Goal: Task Accomplishment & Management: Use online tool/utility

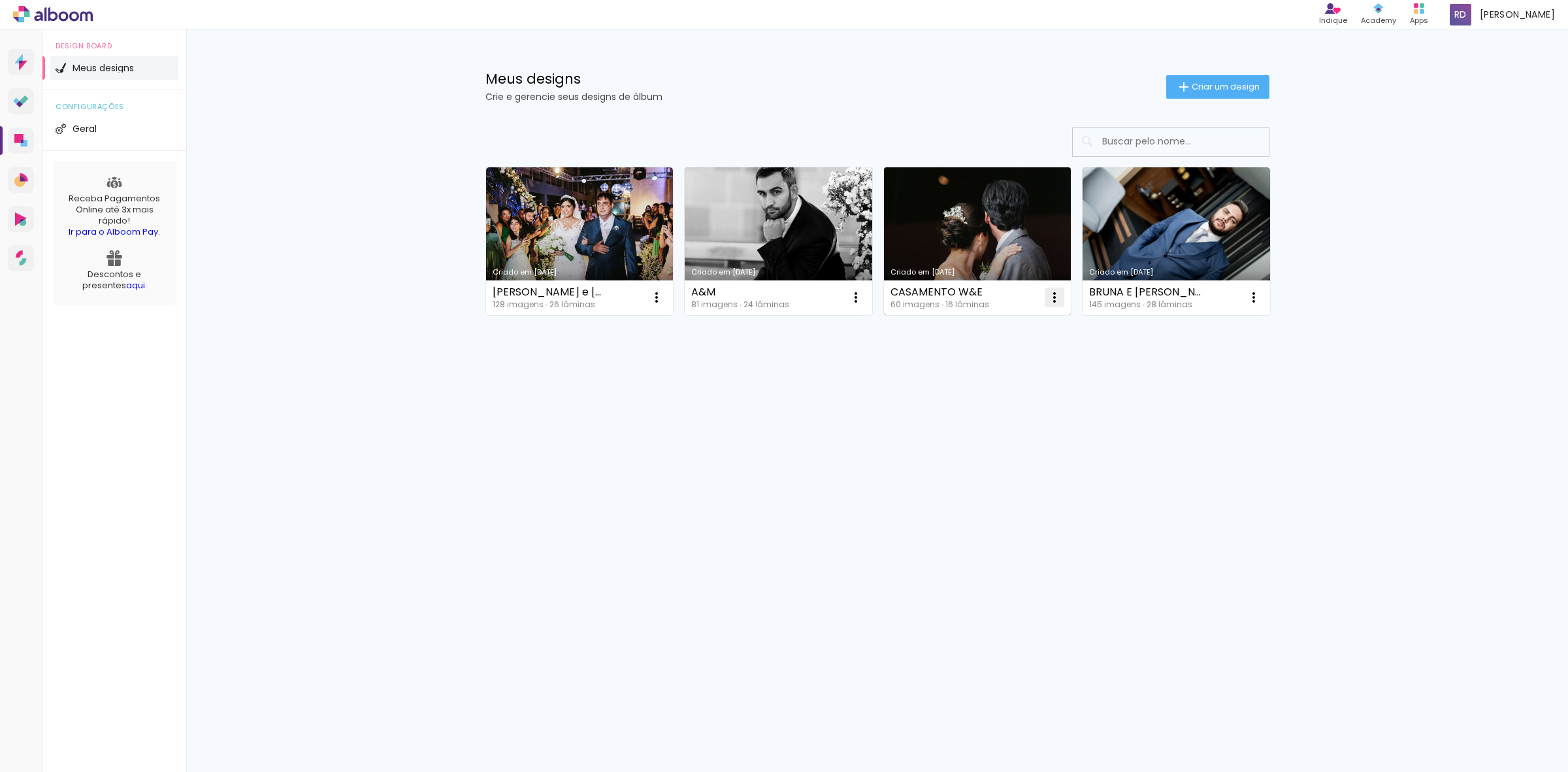
click at [1053, 292] on iron-icon at bounding box center [1054, 297] width 16 height 16
click at [988, 388] on span "Excluir" at bounding box center [980, 384] width 28 height 9
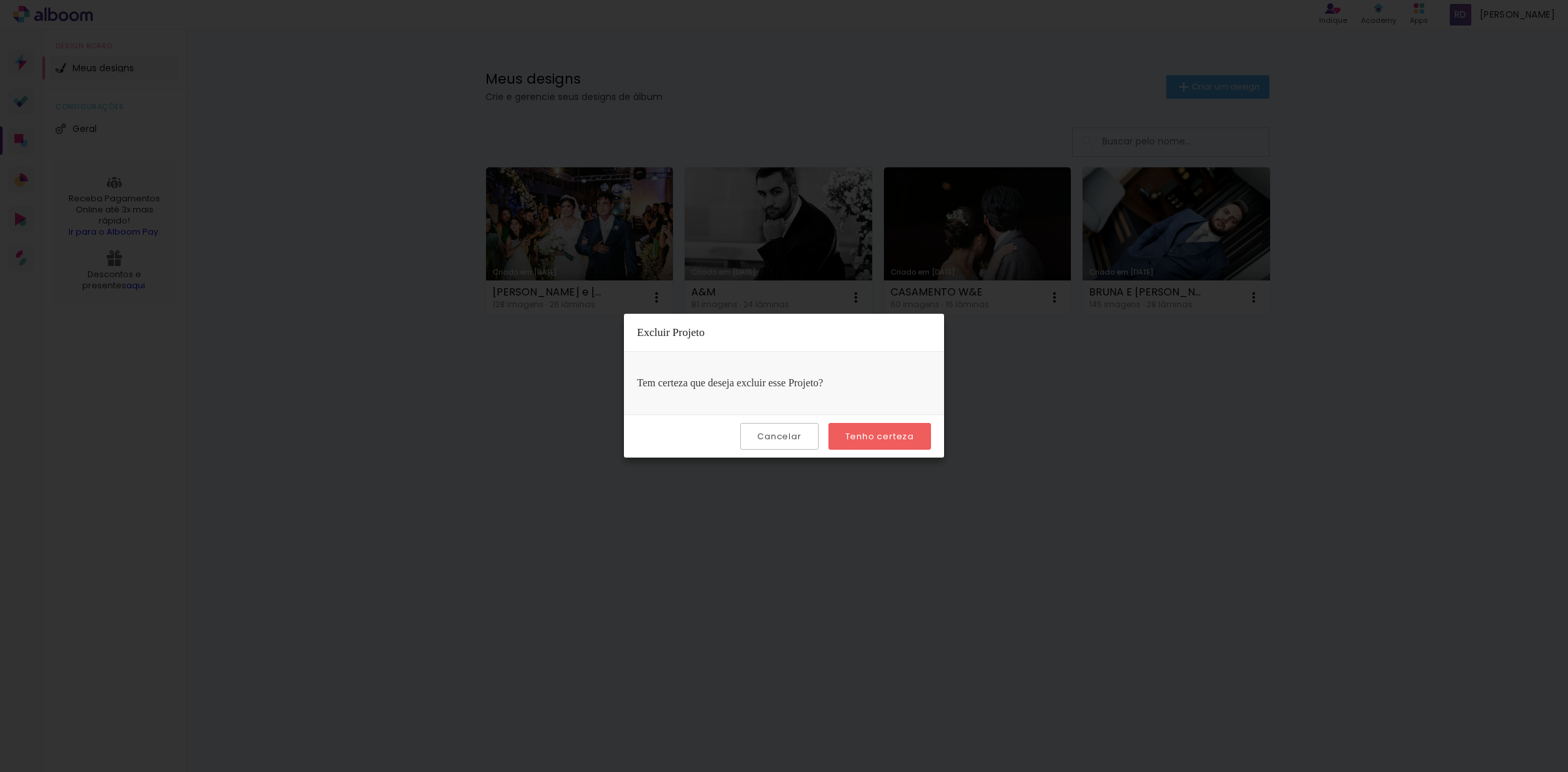
click at [0, 0] on slot "Tenho certeza" at bounding box center [0, 0] width 0 height 0
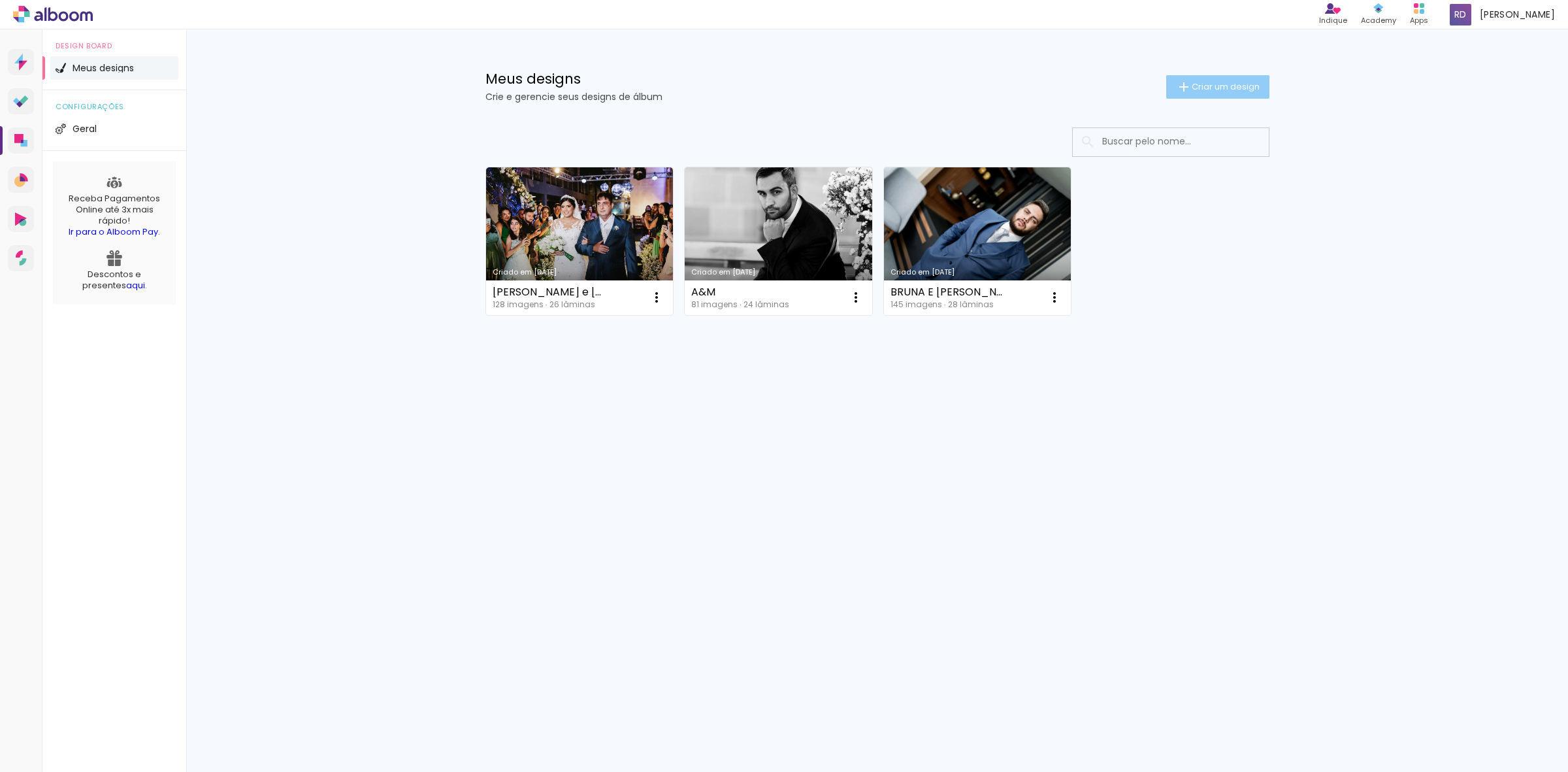
click at [1245, 83] on span "Criar um design" at bounding box center [1225, 87] width 68 height 9
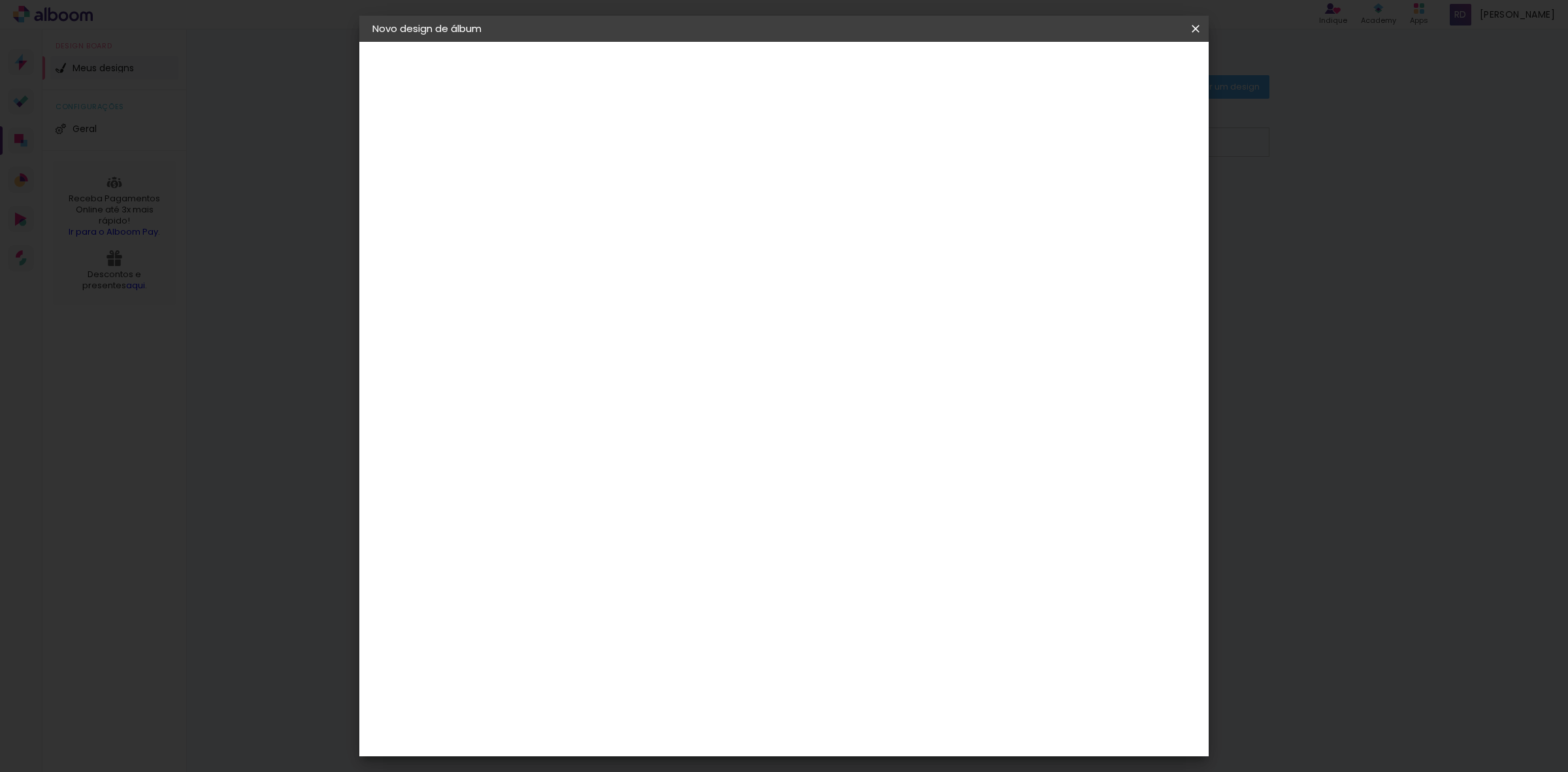
click at [591, 160] on paper-input-container "Título do álbum" at bounding box center [586, 176] width 9 height 34
type input "w"
click at [586, 174] on input "W&W" at bounding box center [586, 175] width 0 height 20
type input "E&W"
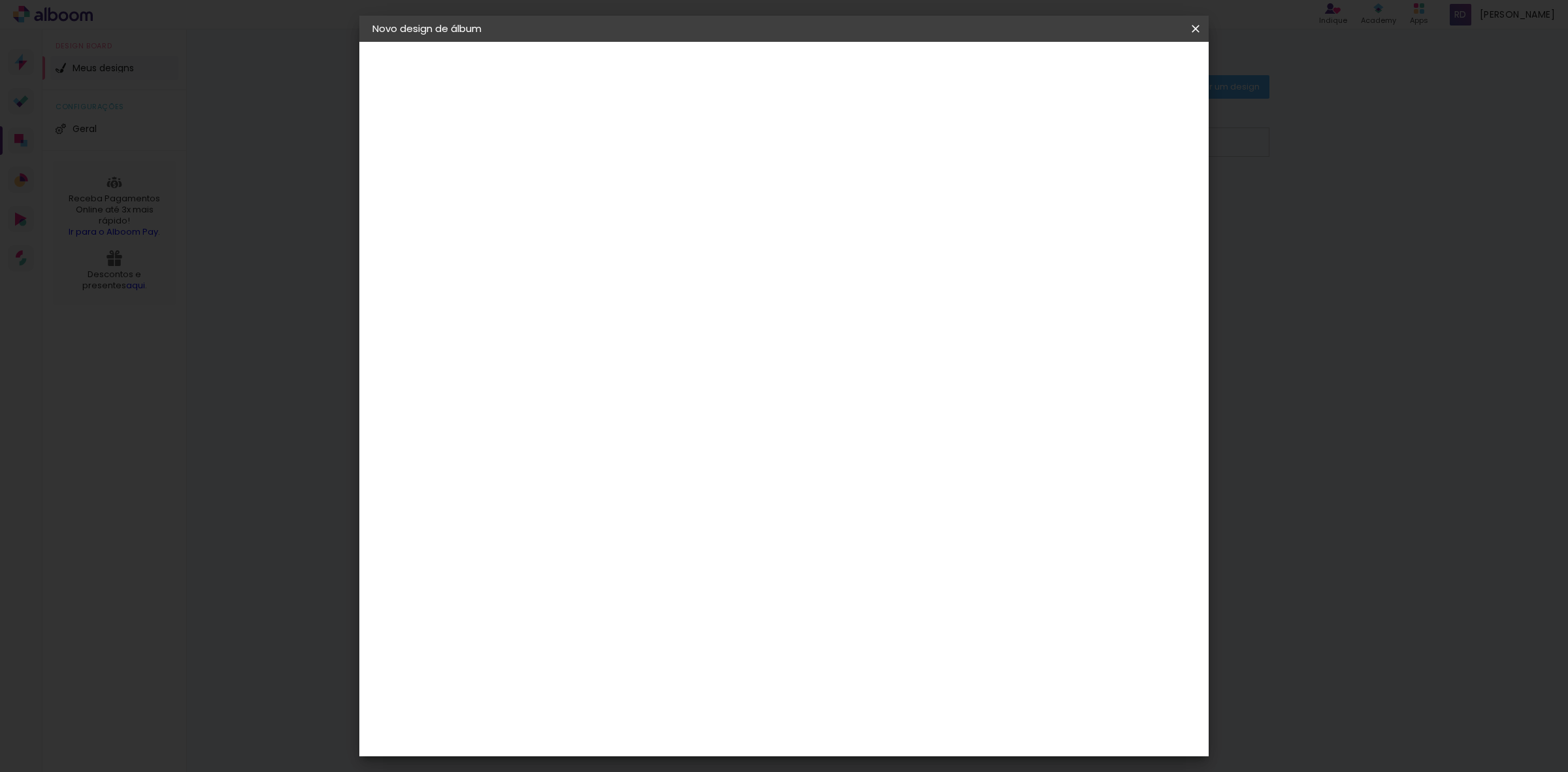
type paper-input "E&W"
click at [0, 0] on slot "Avançar" at bounding box center [0, 0] width 0 height 0
click at [680, 249] on input at bounding box center [619, 248] width 132 height 16
type input "PRO"
type paper-input "PRO"
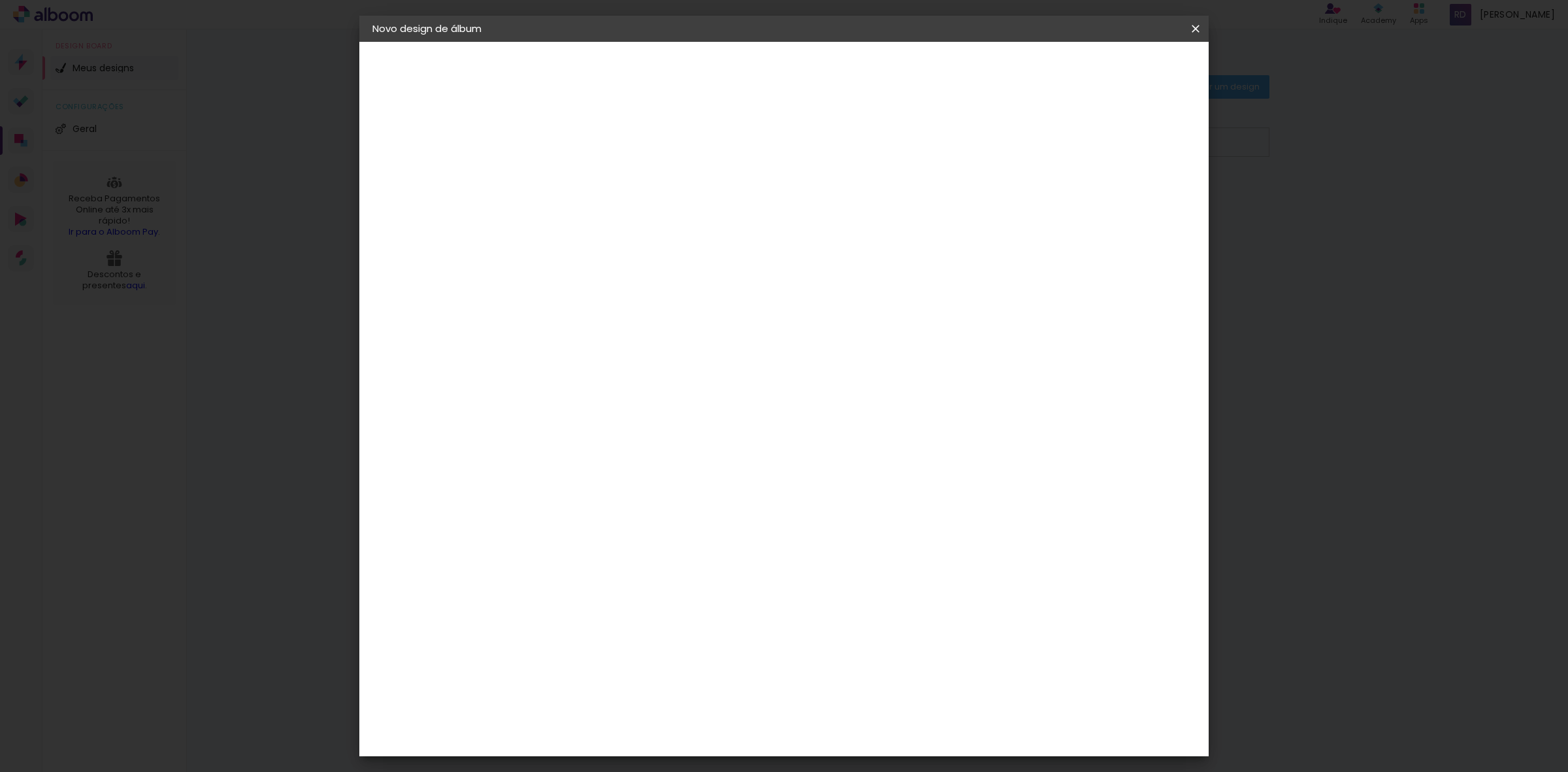
click at [629, 477] on div "Proalbuns" at bounding box center [603, 482] width 51 height 11
click at [0, 0] on slot "Avançar" at bounding box center [0, 0] width 0 height 0
click at [674, 510] on span "30 × 30" at bounding box center [643, 524] width 61 height 27
click at [674, 300] on span "25 × 30" at bounding box center [643, 314] width 61 height 27
click at [0, 0] on slot "Avançar" at bounding box center [0, 0] width 0 height 0
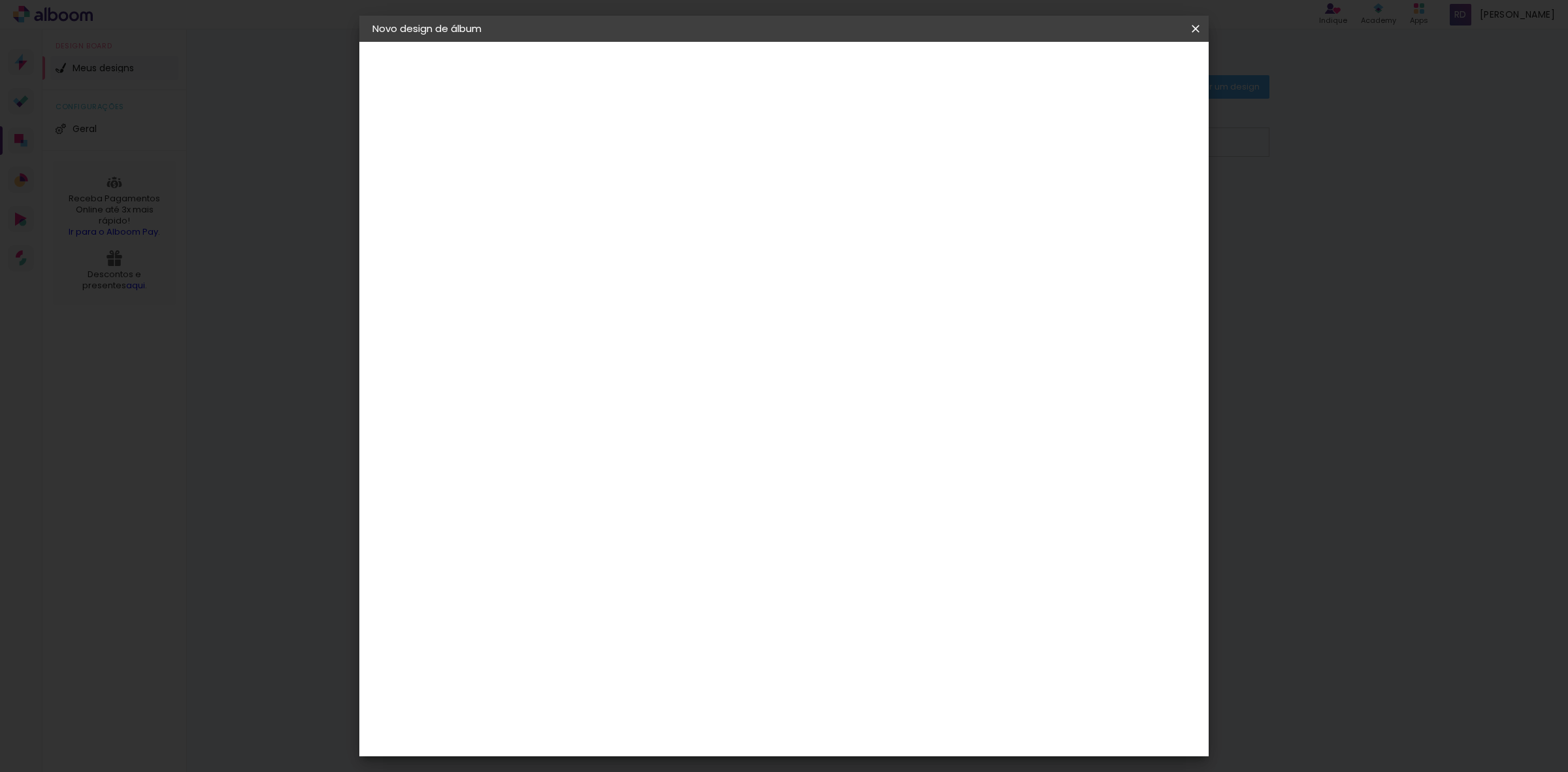
click at [1037, 140] on div at bounding box center [1032, 141] width 12 height 12
type paper-checkbox "on"
click at [1111, 72] on span "Iniciar design" at bounding box center [1081, 69] width 59 height 9
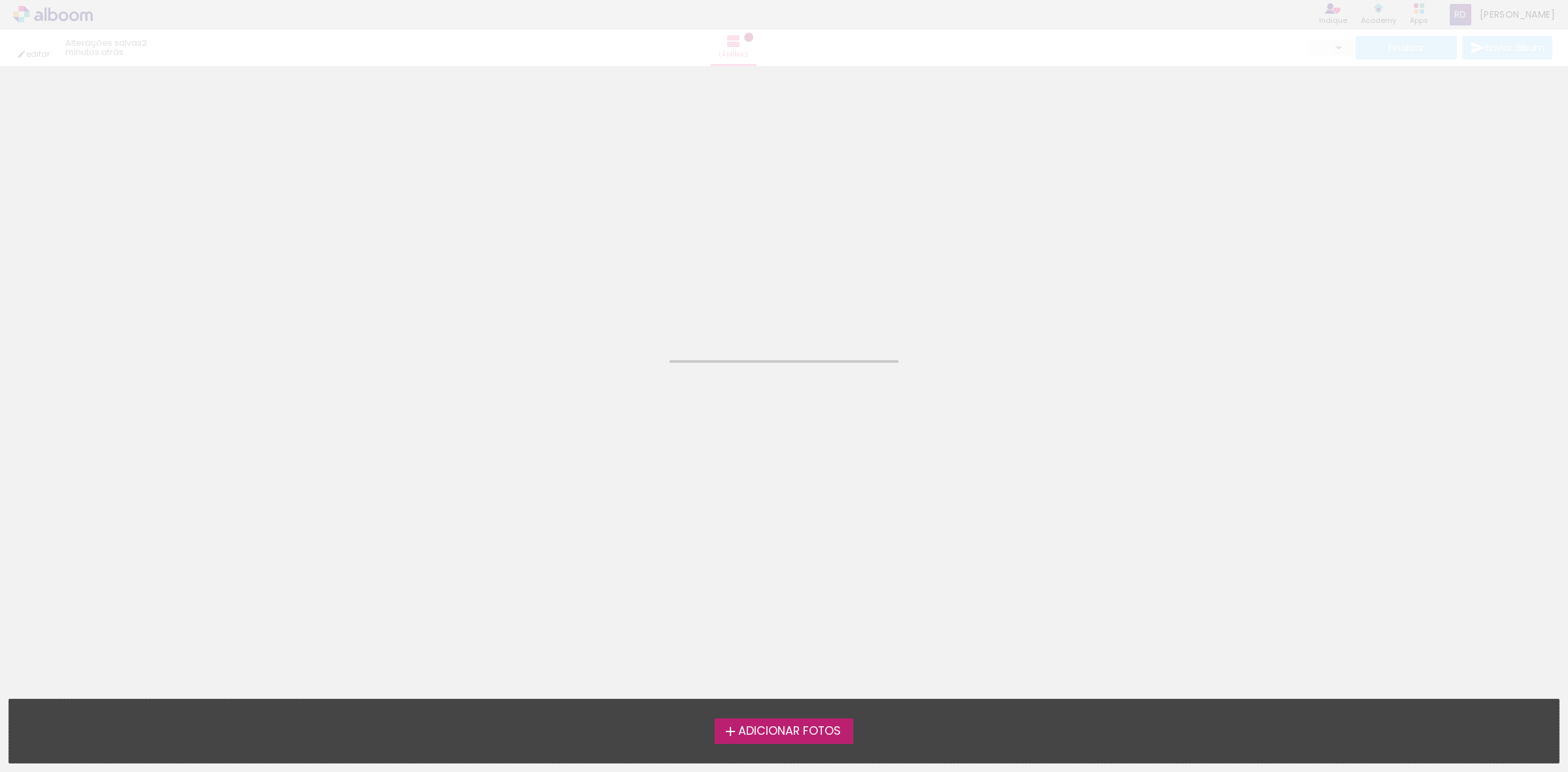
click at [791, 722] on label "Adicionar Fotos" at bounding box center [784, 731] width 139 height 25
click at [0, 0] on input "file" at bounding box center [0, 0] width 0 height 0
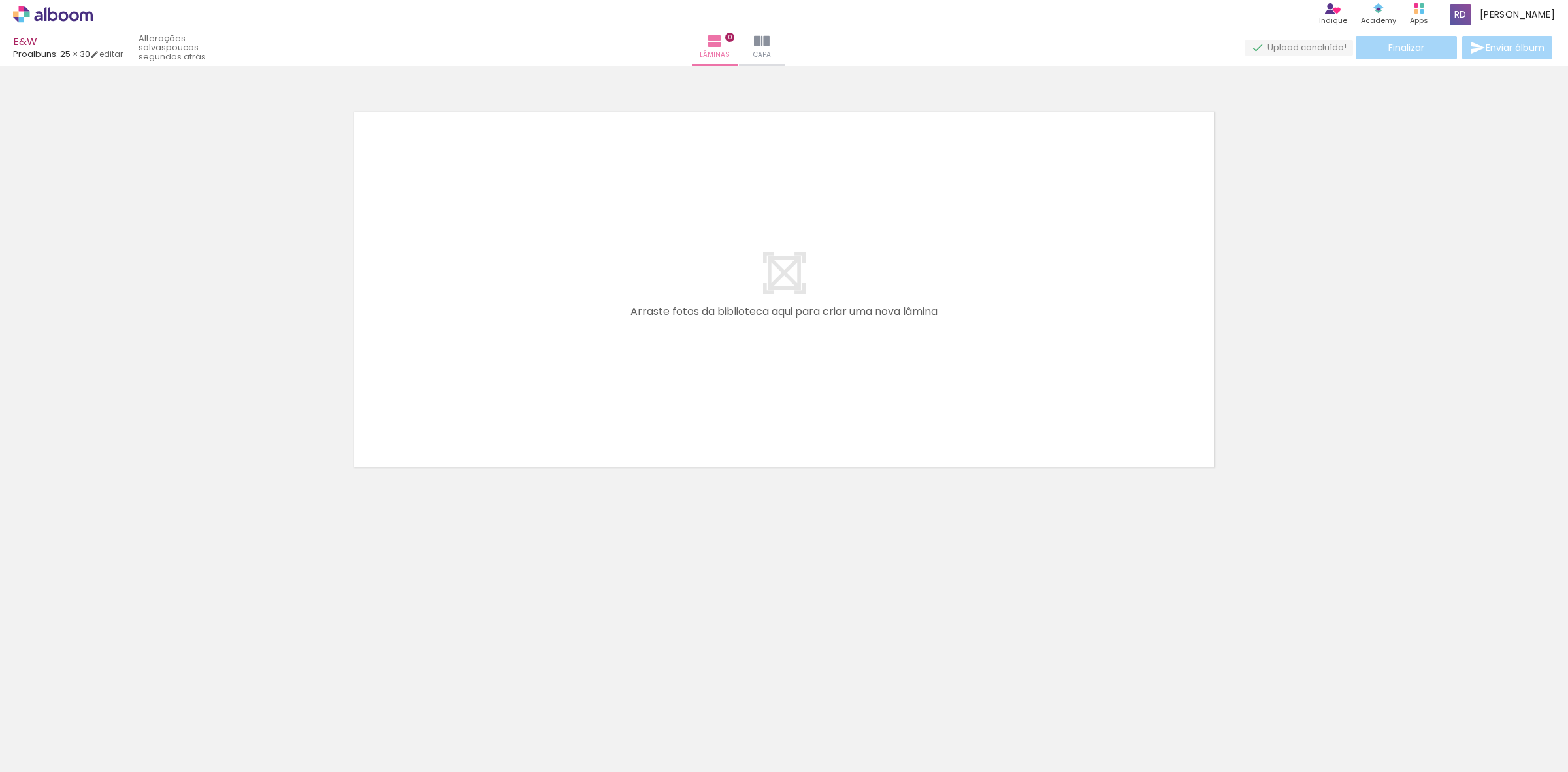
scroll to position [0, 521]
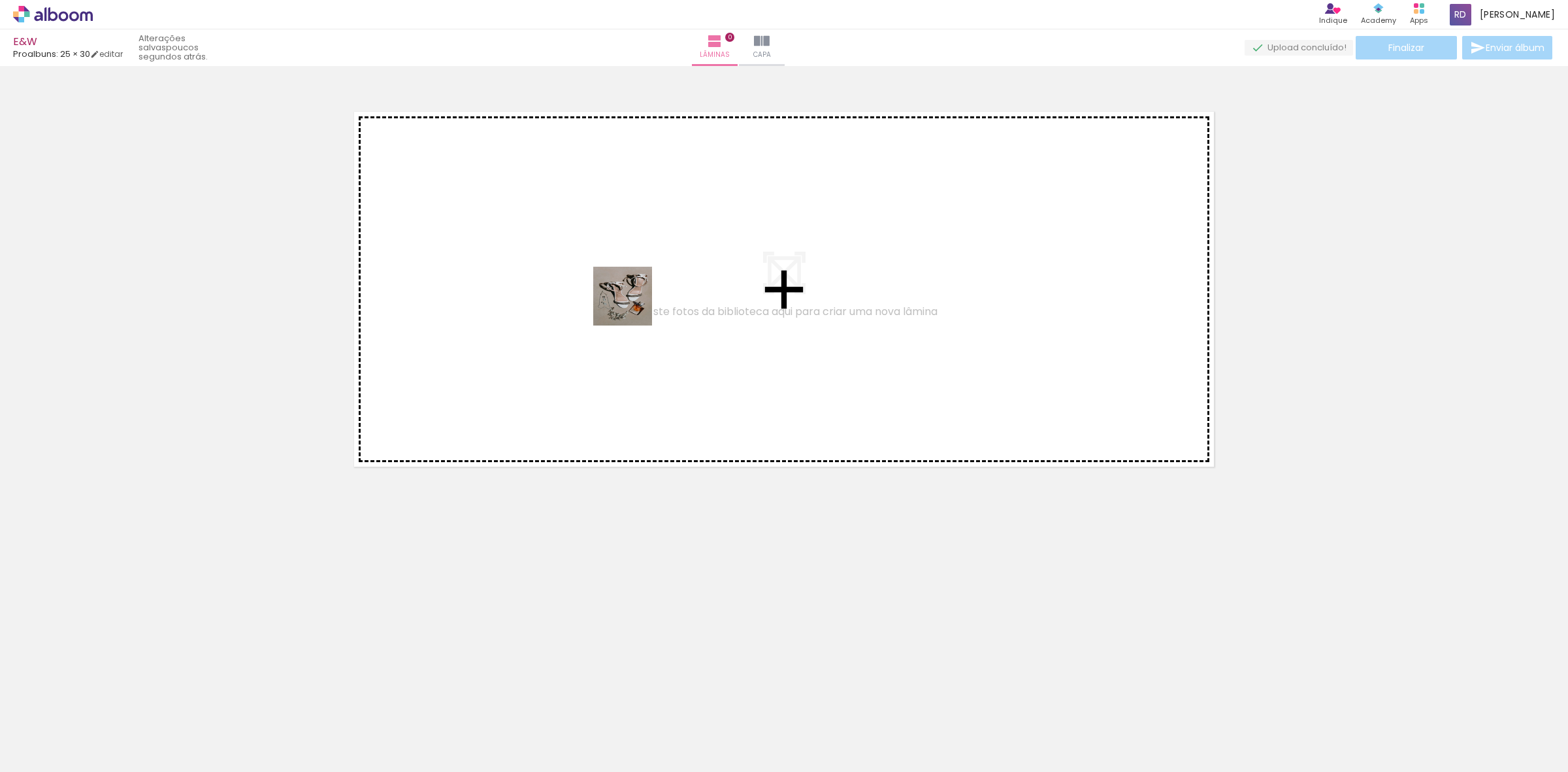
drag, startPoint x: 429, startPoint y: 724, endPoint x: 633, endPoint y: 304, distance: 466.9
click at [633, 304] on quentale-workspace at bounding box center [784, 386] width 1568 height 772
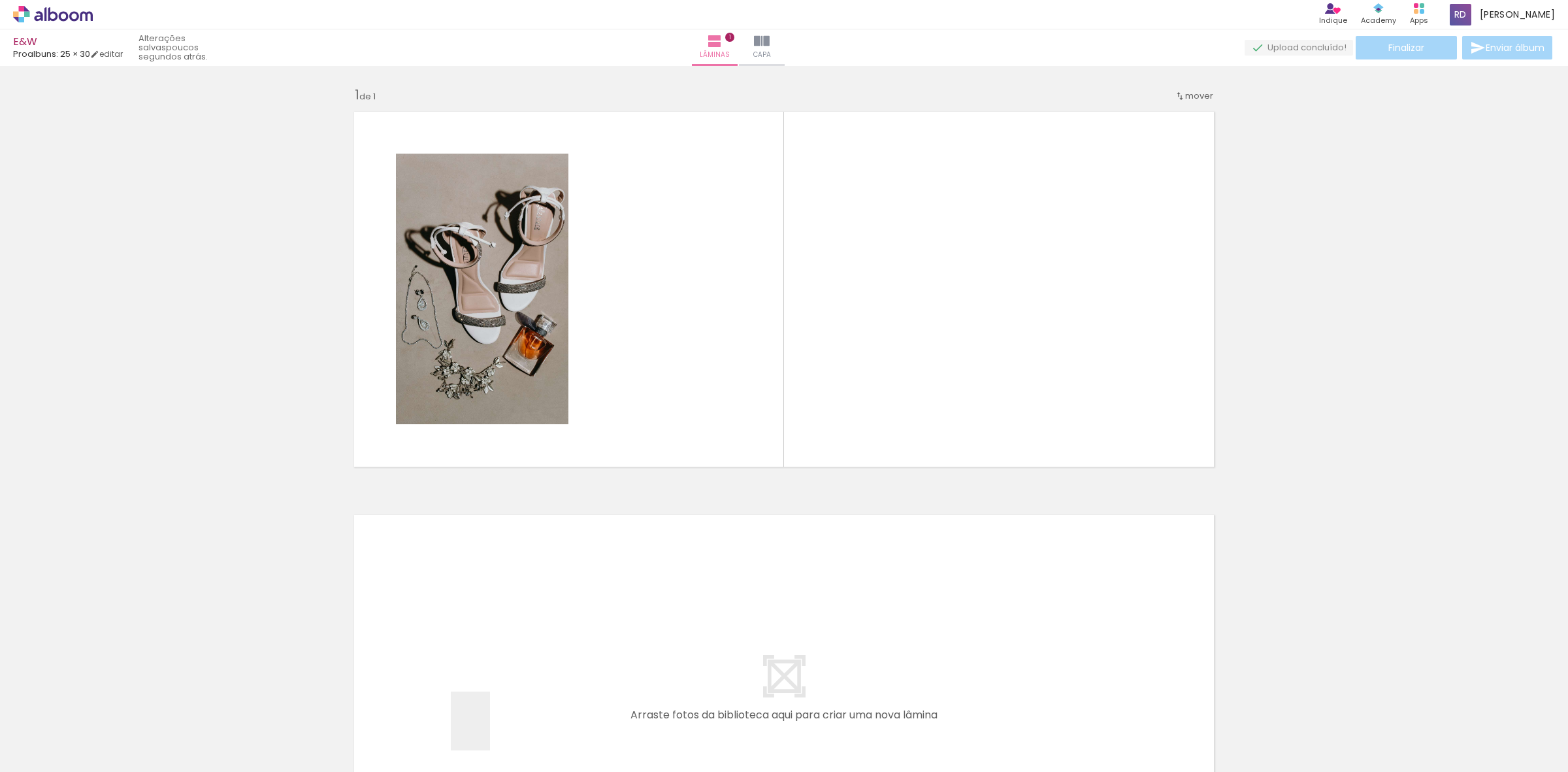
drag, startPoint x: 490, startPoint y: 731, endPoint x: 639, endPoint y: 618, distance: 187.0
click at [737, 311] on quentale-workspace at bounding box center [784, 386] width 1568 height 772
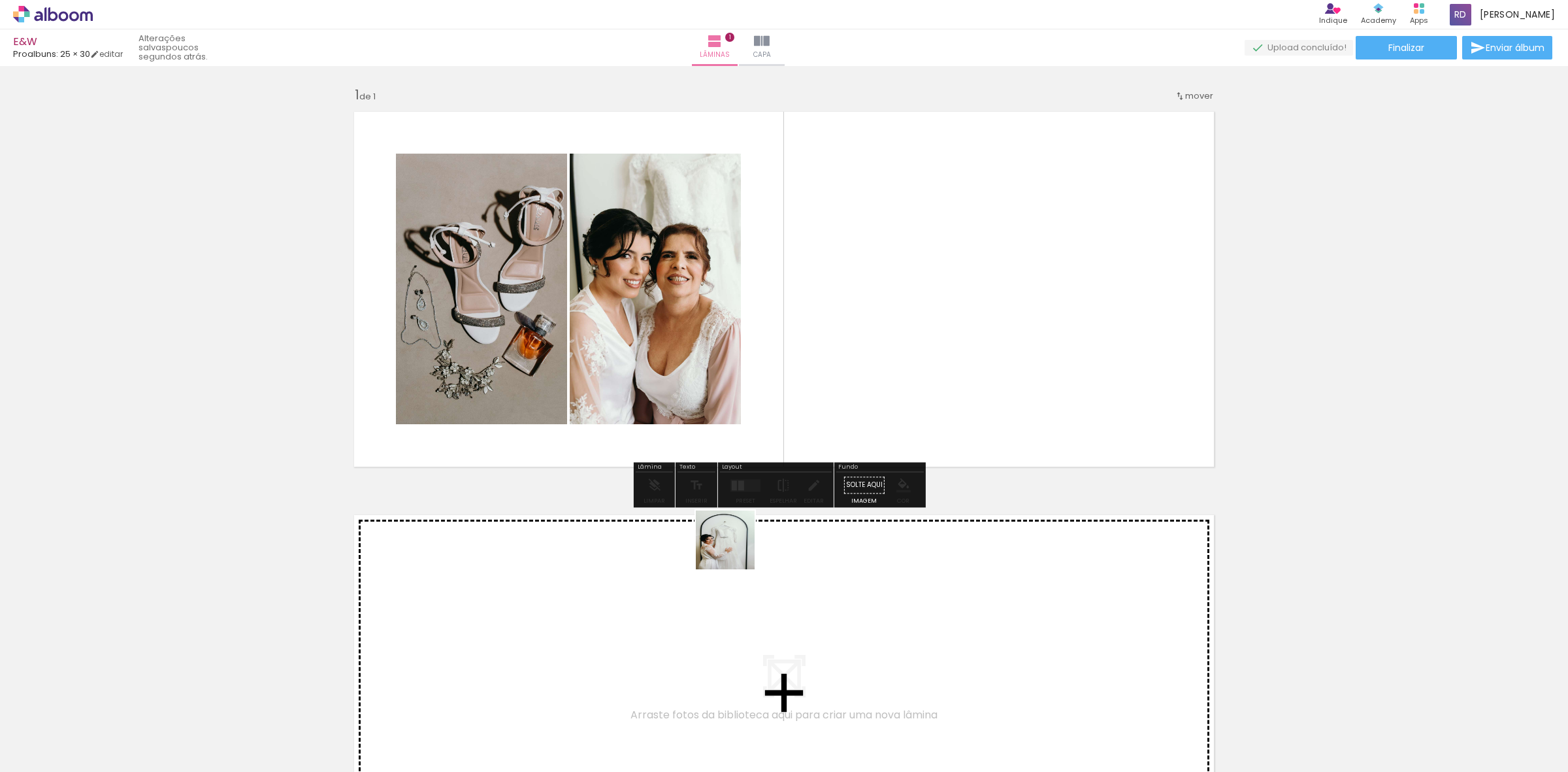
drag, startPoint x: 635, startPoint y: 654, endPoint x: 935, endPoint y: 398, distance: 394.4
click at [935, 398] on quentale-workspace at bounding box center [784, 386] width 1568 height 772
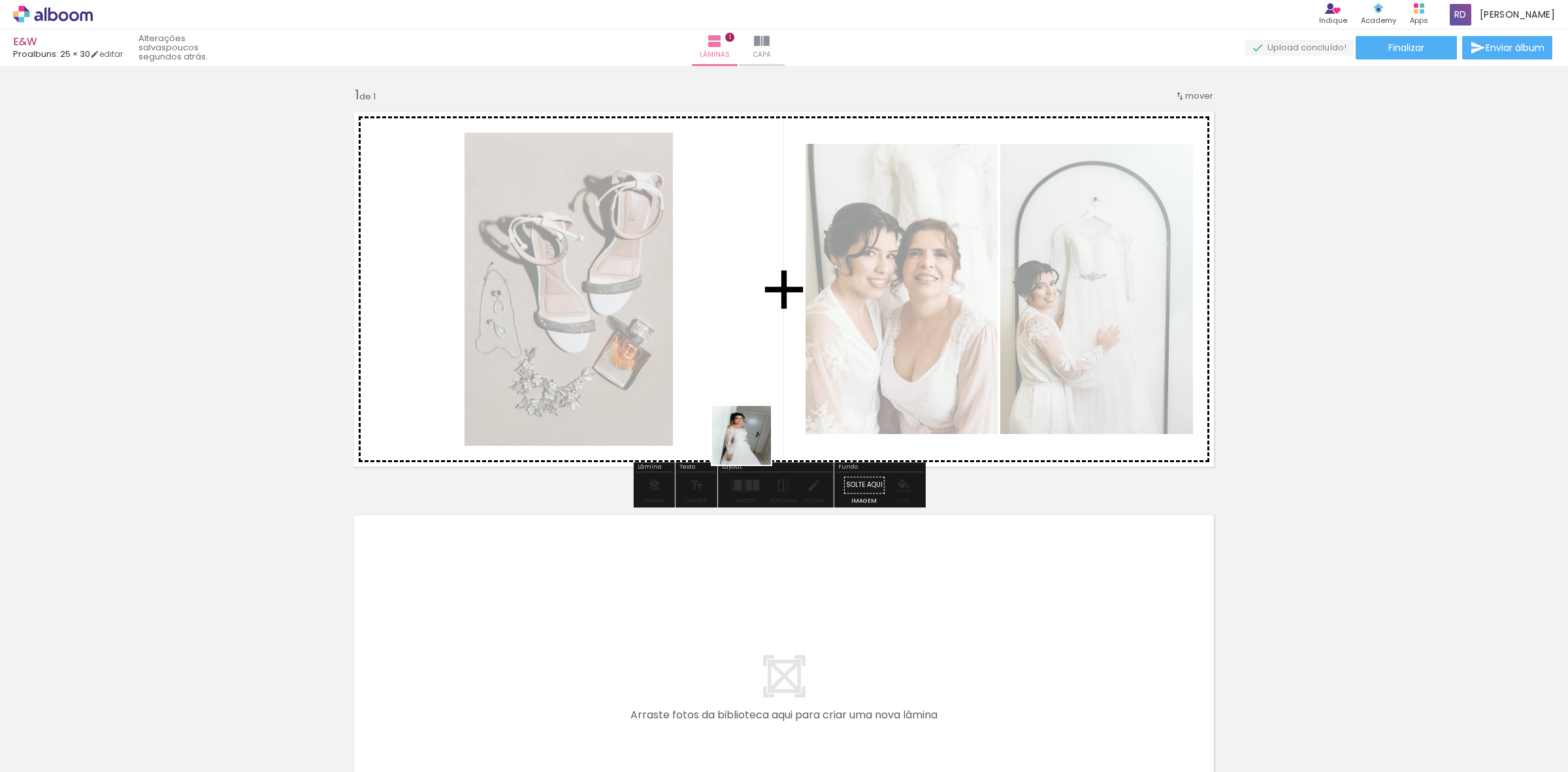
drag, startPoint x: 642, startPoint y: 734, endPoint x: 788, endPoint y: 314, distance: 444.7
click at [788, 314] on quentale-workspace at bounding box center [784, 386] width 1568 height 772
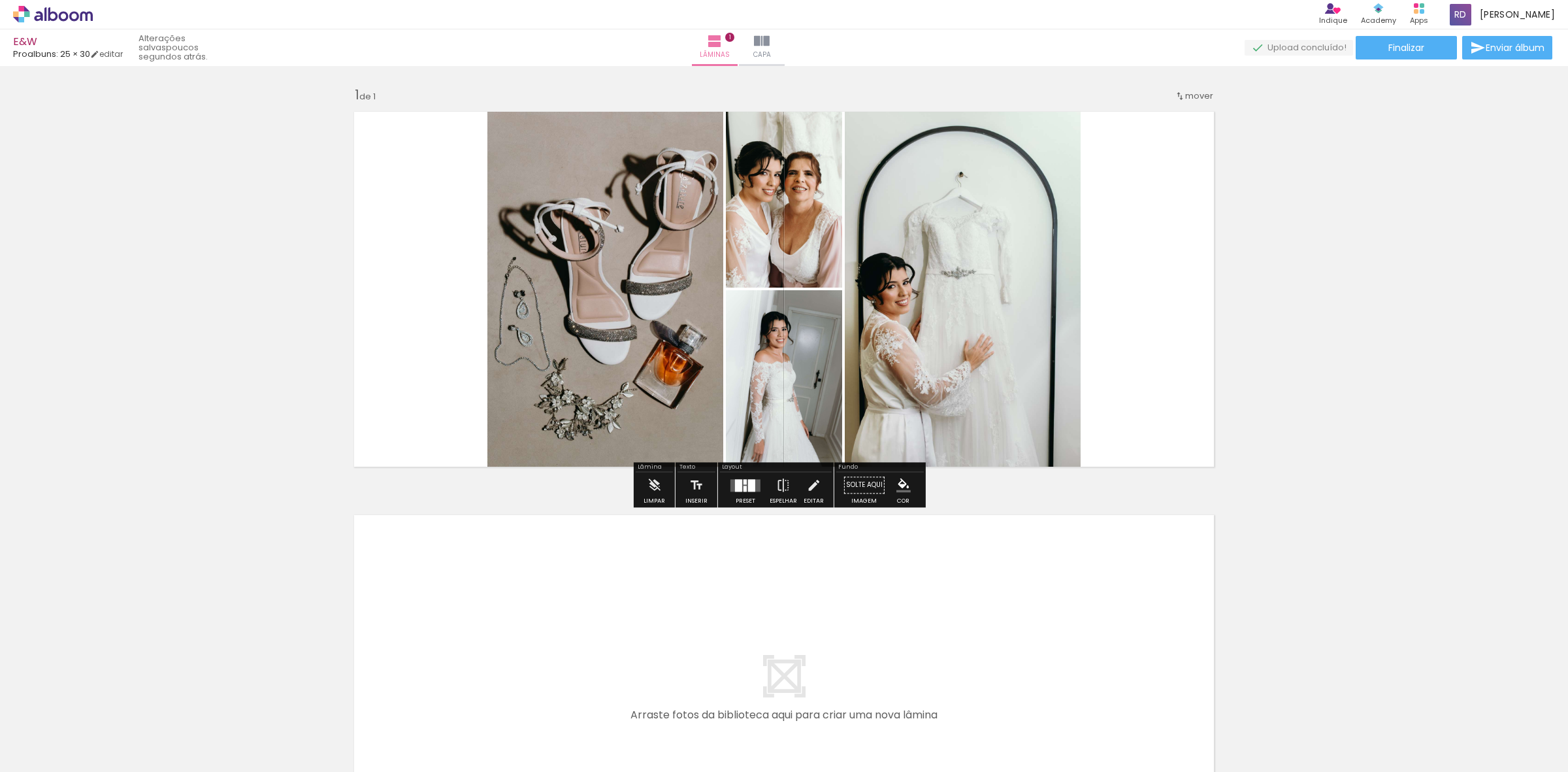
click at [743, 485] on div at bounding box center [744, 488] width 4 height 6
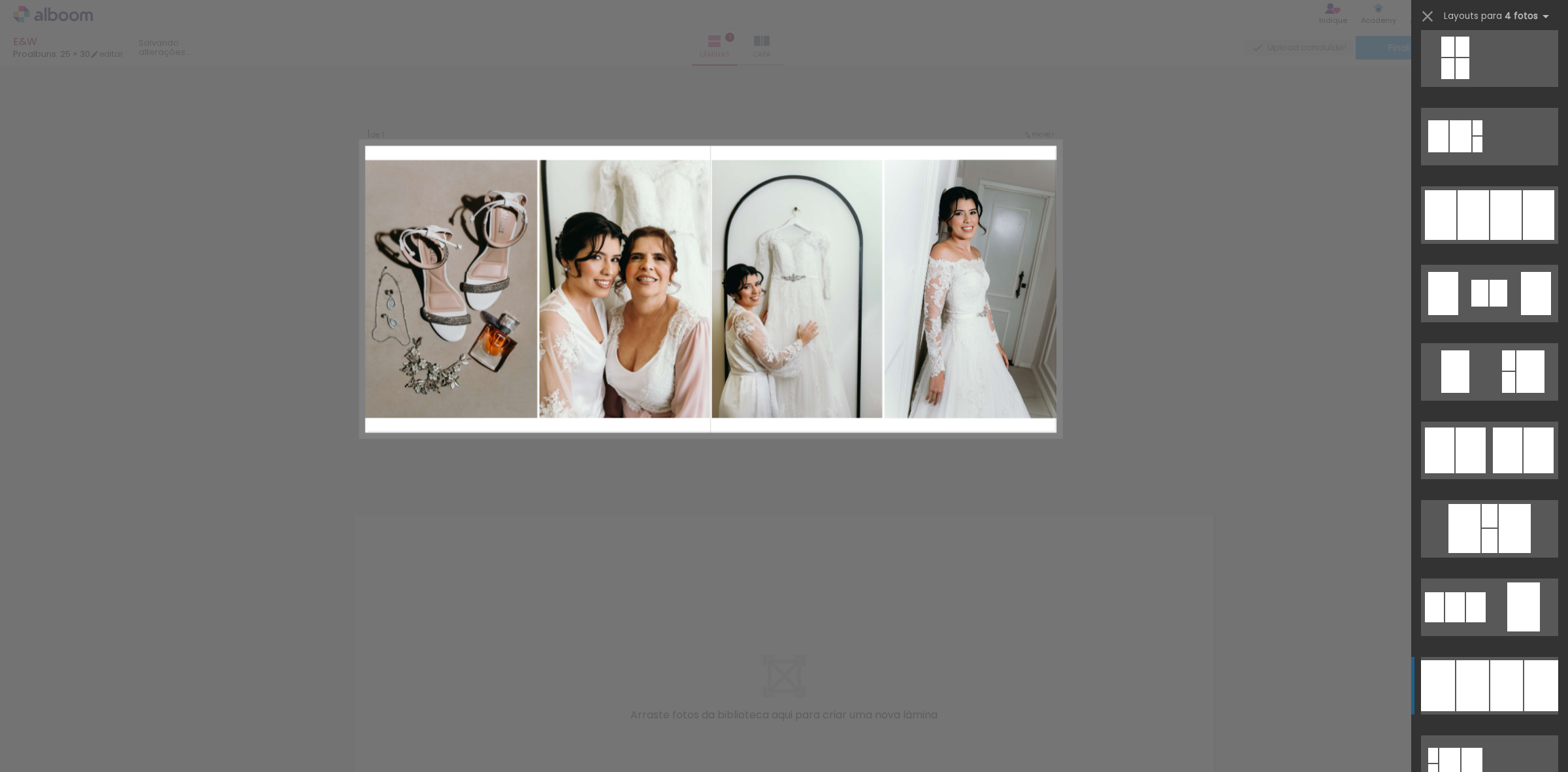
scroll to position [899, 0]
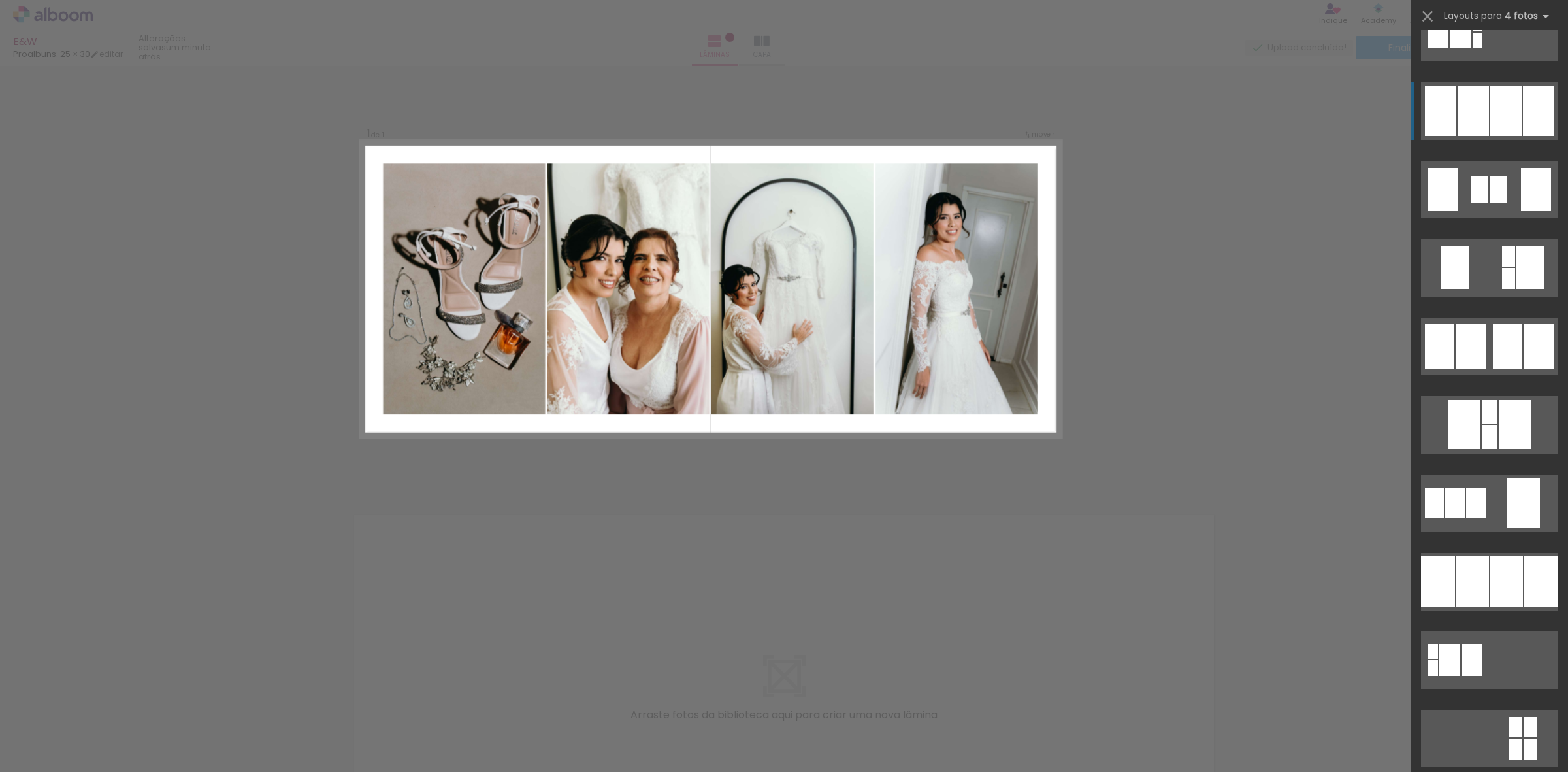
click at [1475, 110] on div at bounding box center [1473, 111] width 31 height 50
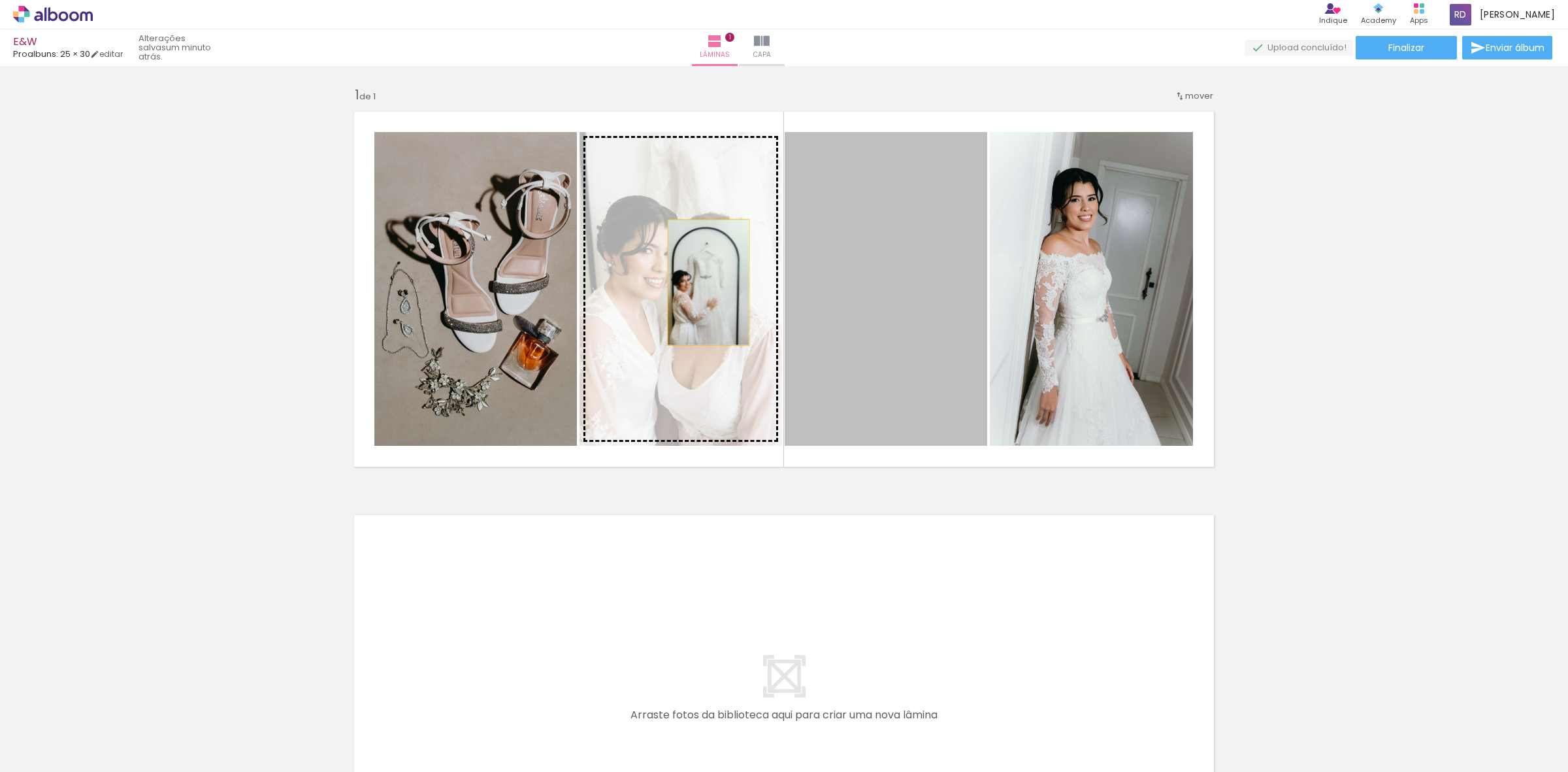
drag, startPoint x: 915, startPoint y: 297, endPoint x: 702, endPoint y: 282, distance: 213.5
click at [0, 0] on slot at bounding box center [0, 0] width 0 height 0
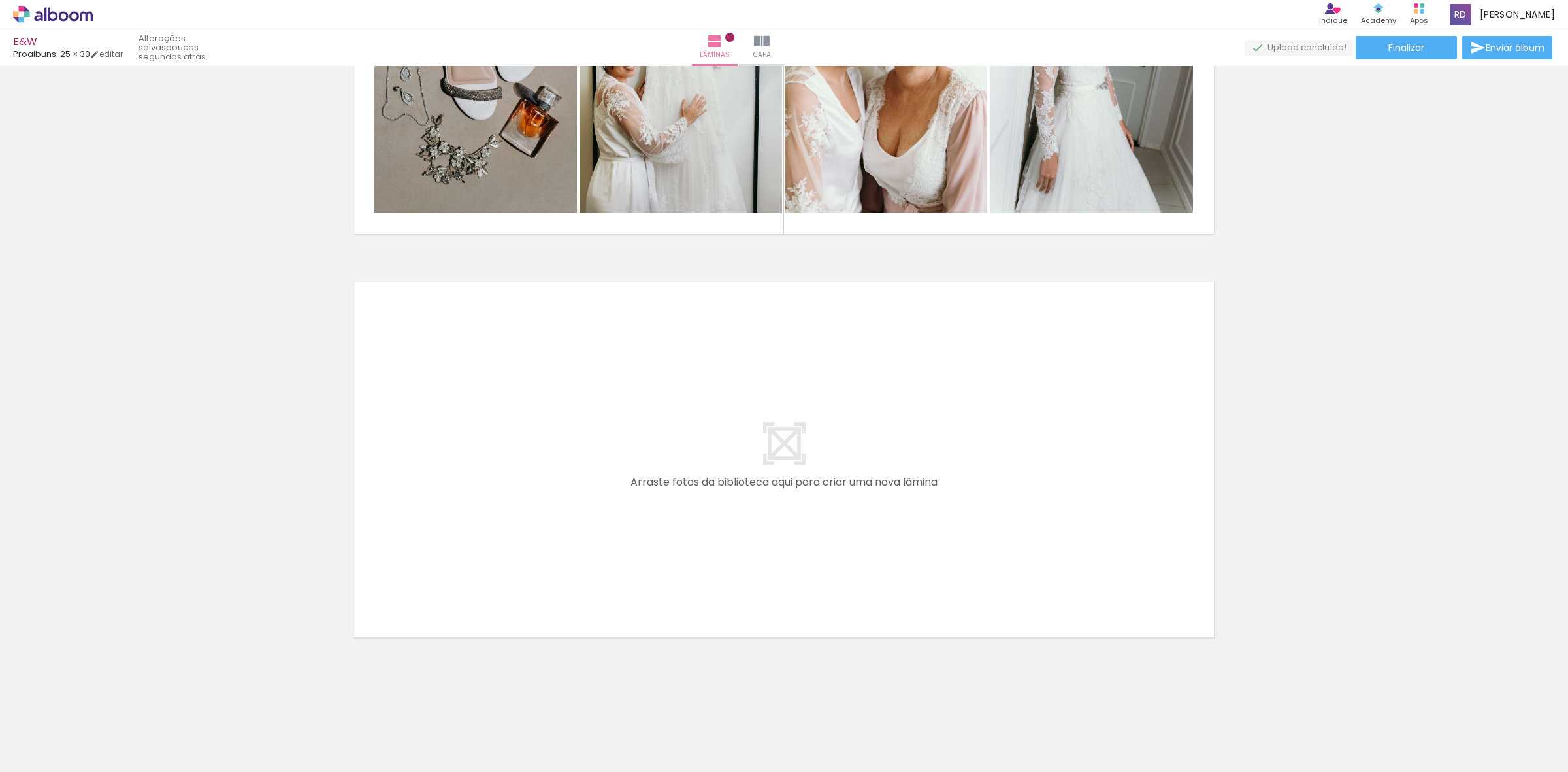
scroll to position [0, 799]
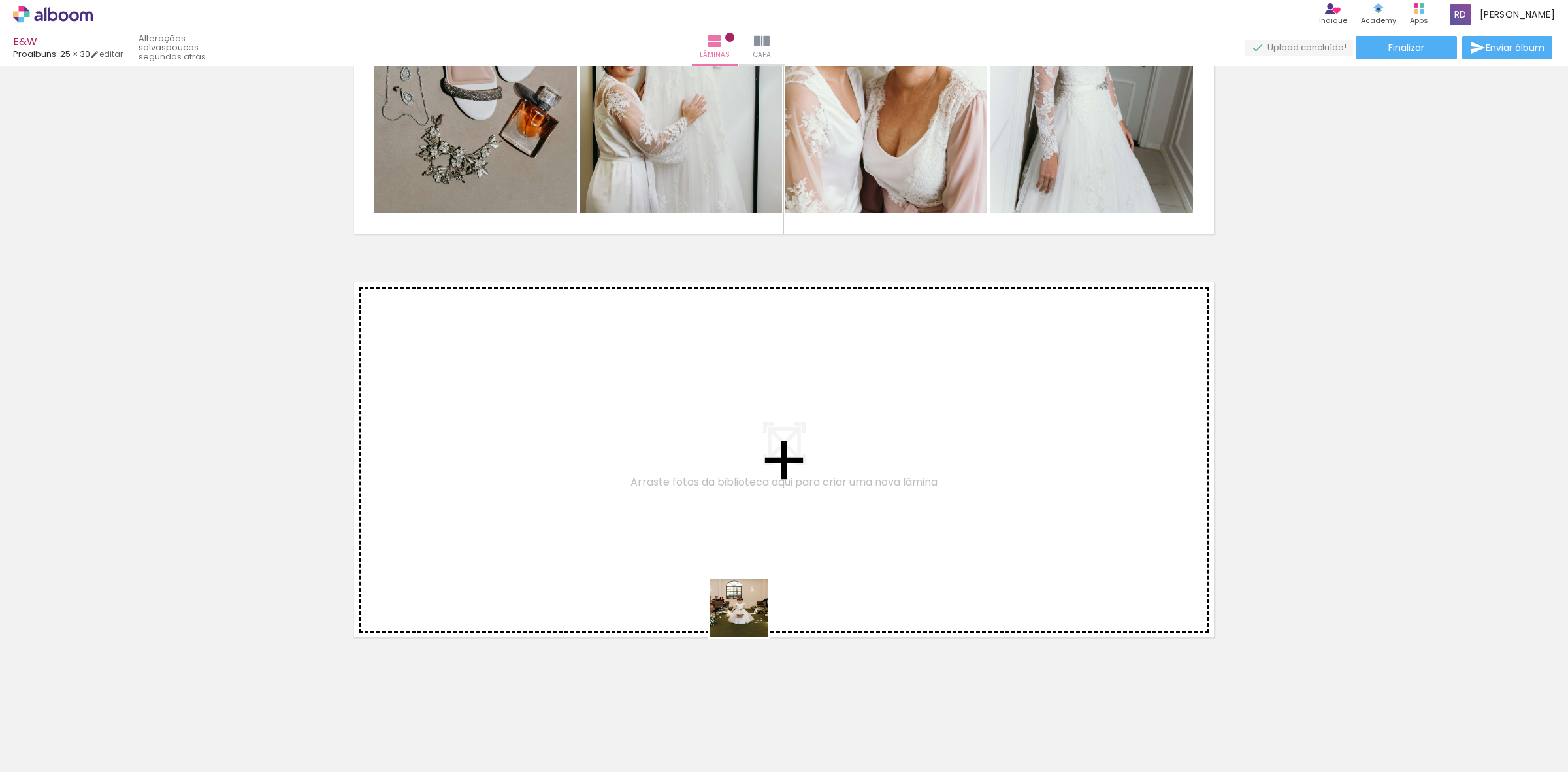
drag, startPoint x: 728, startPoint y: 746, endPoint x: 759, endPoint y: 523, distance: 225.1
click at [759, 523] on quentale-workspace at bounding box center [784, 386] width 1568 height 772
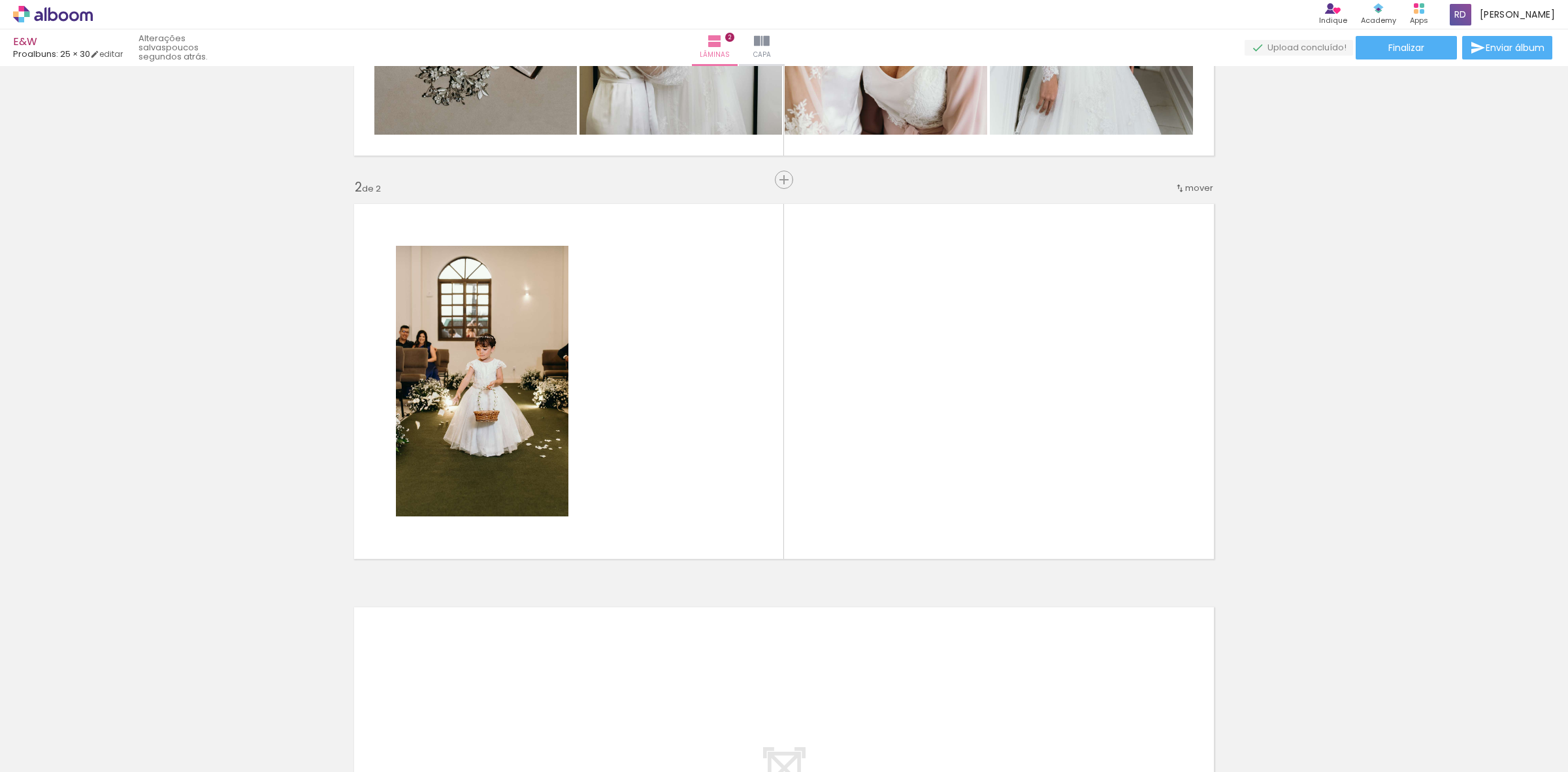
scroll to position [314, 0]
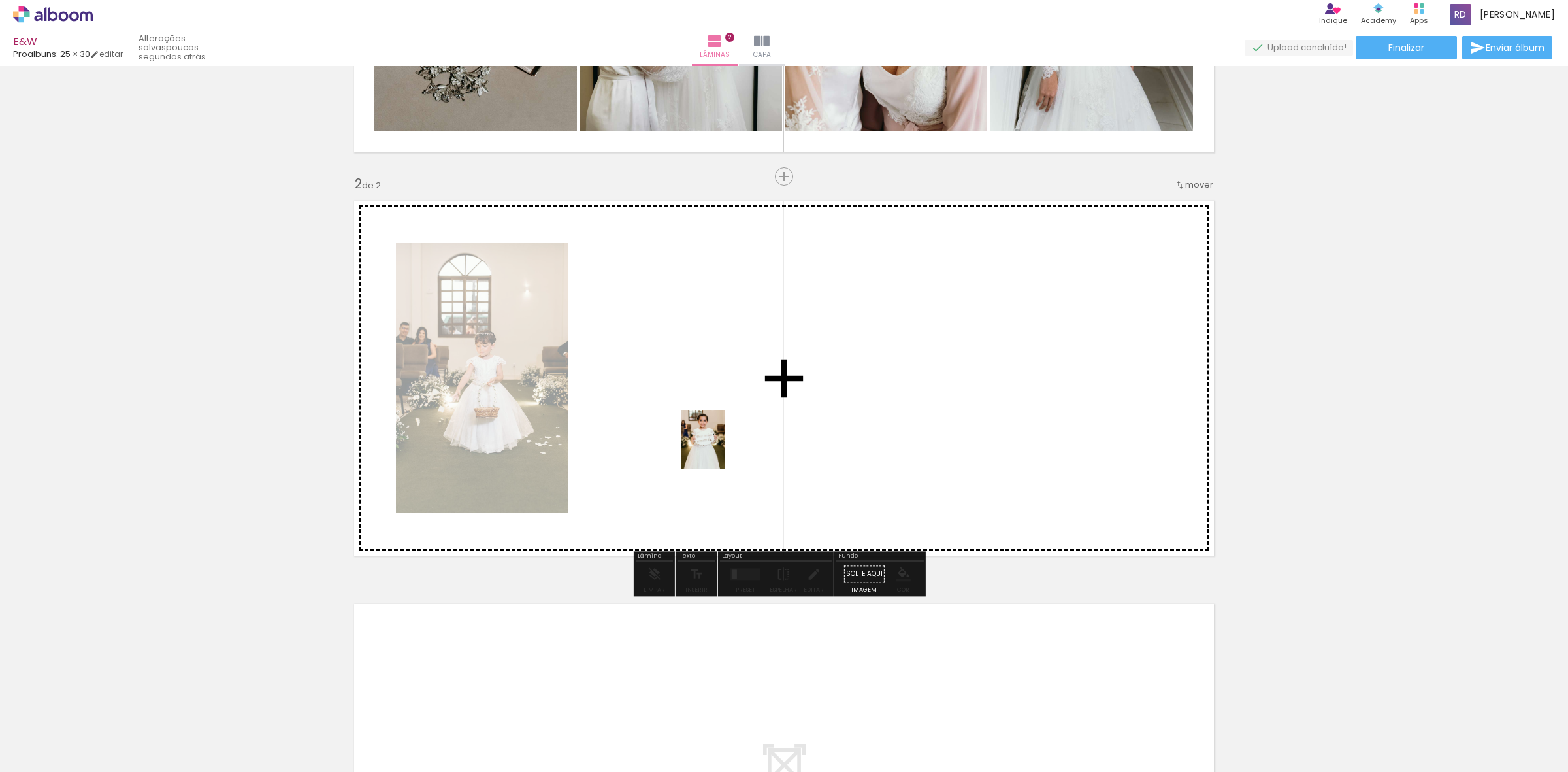
drag, startPoint x: 650, startPoint y: 747, endPoint x: 720, endPoint y: 449, distance: 306.1
click at [720, 449] on quentale-workspace at bounding box center [784, 386] width 1568 height 772
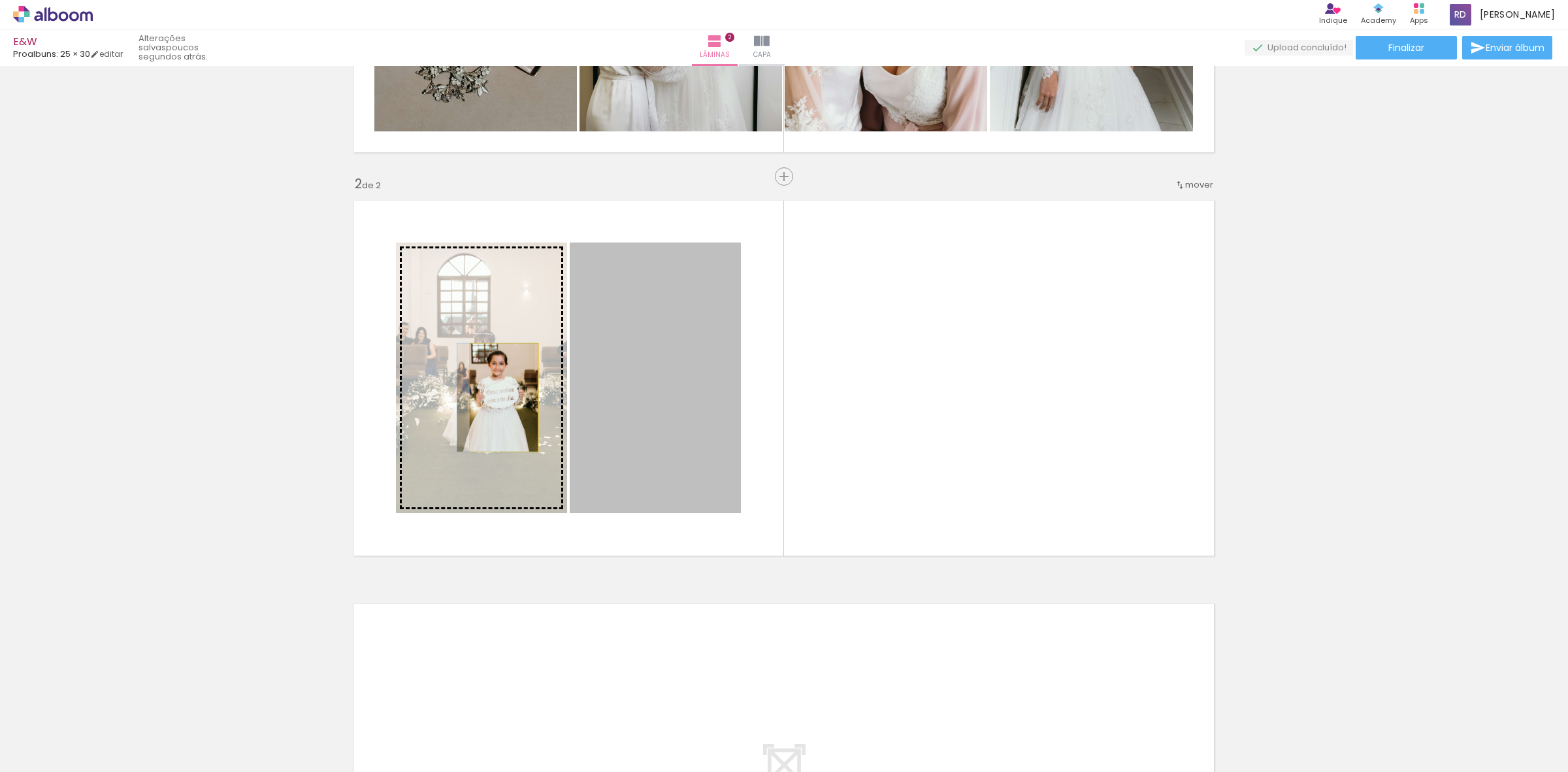
drag, startPoint x: 680, startPoint y: 402, endPoint x: 498, endPoint y: 398, distance: 182.0
click at [0, 0] on slot at bounding box center [0, 0] width 0 height 0
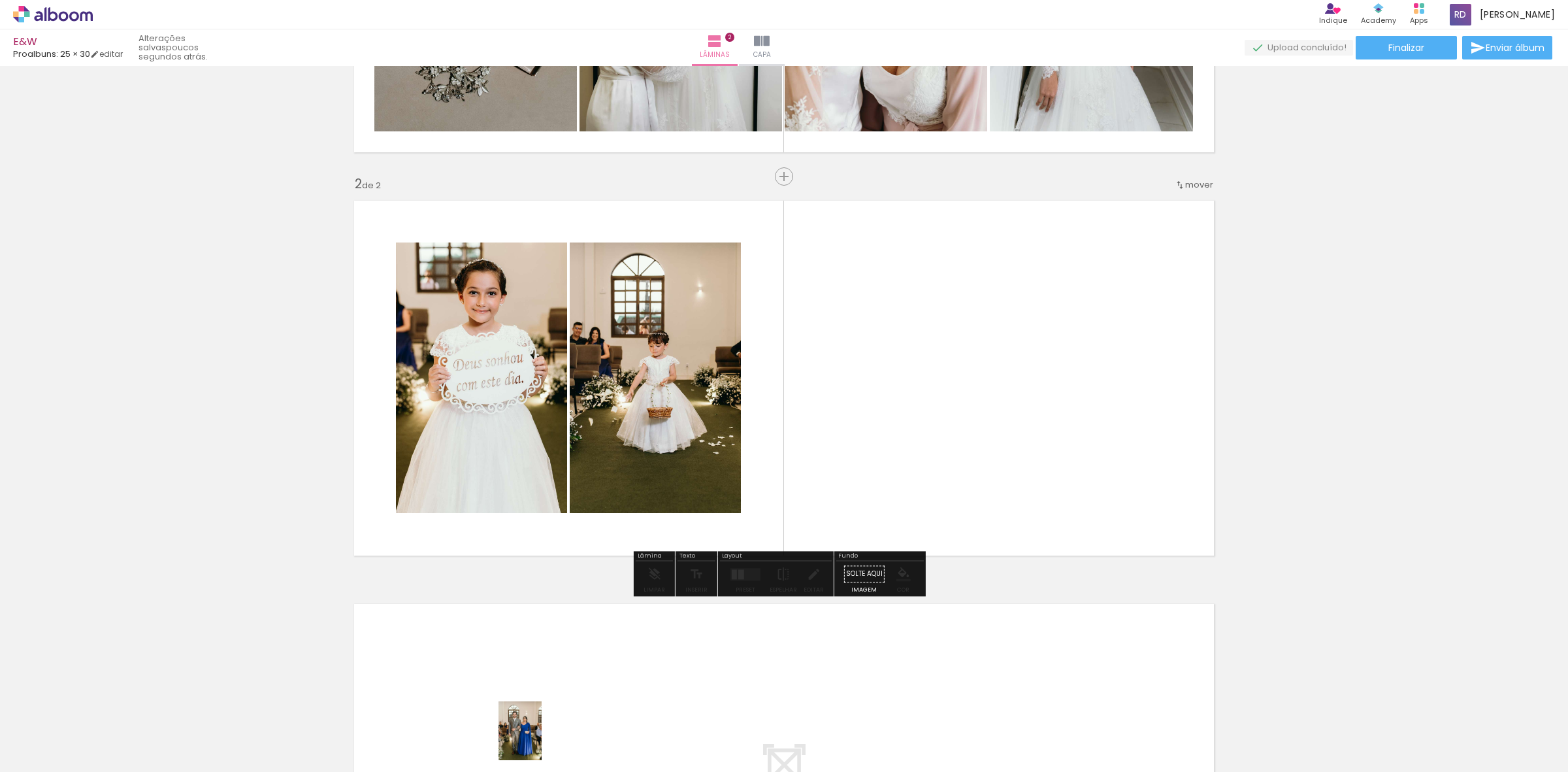
drag, startPoint x: 512, startPoint y: 743, endPoint x: 538, endPoint y: 741, distance: 26.1
click at [526, 741] on div at bounding box center [502, 728] width 48 height 65
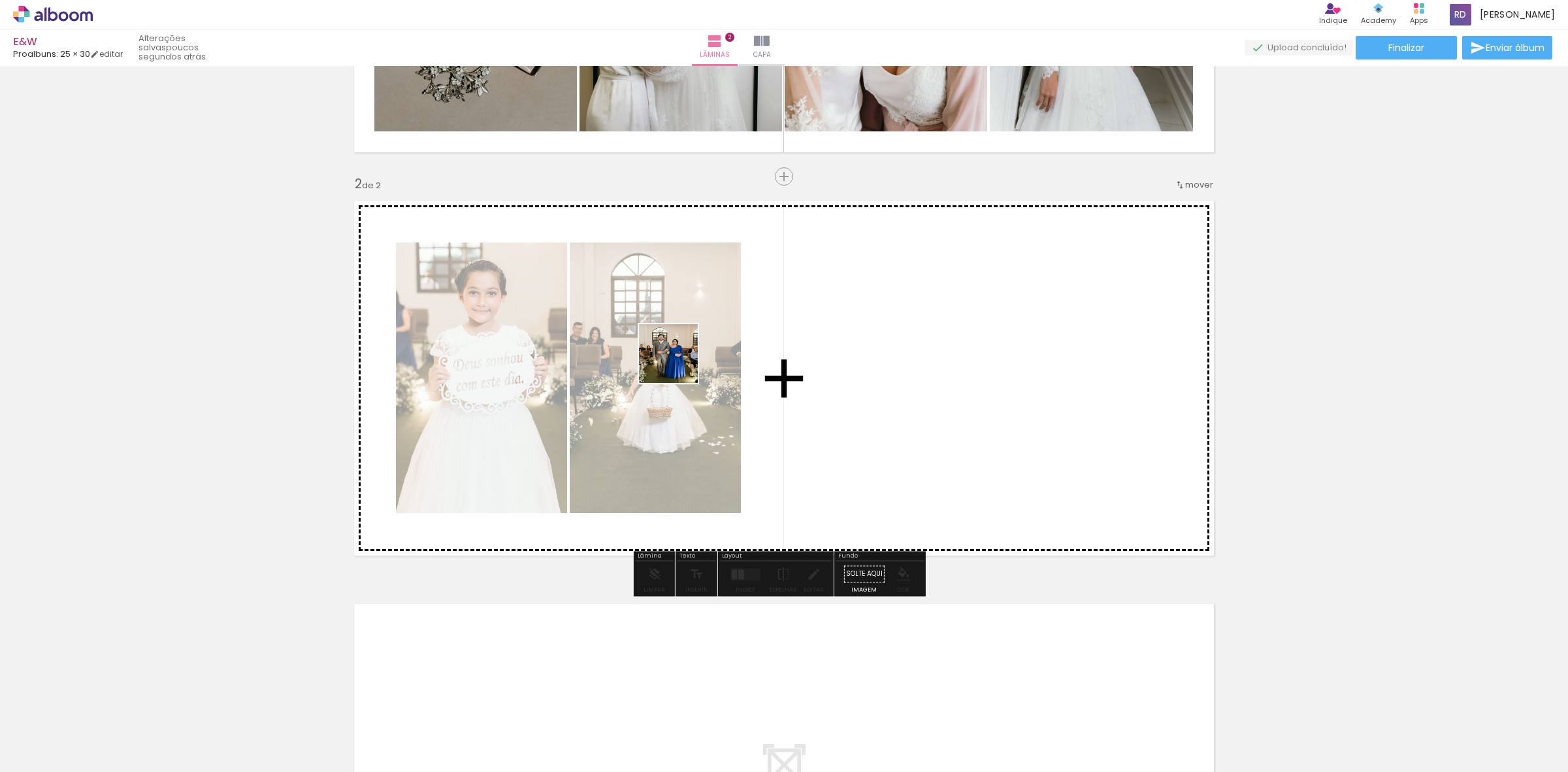
drag, startPoint x: 512, startPoint y: 743, endPoint x: 748, endPoint y: 403, distance: 413.9
click at [678, 363] on quentale-workspace at bounding box center [784, 386] width 1568 height 772
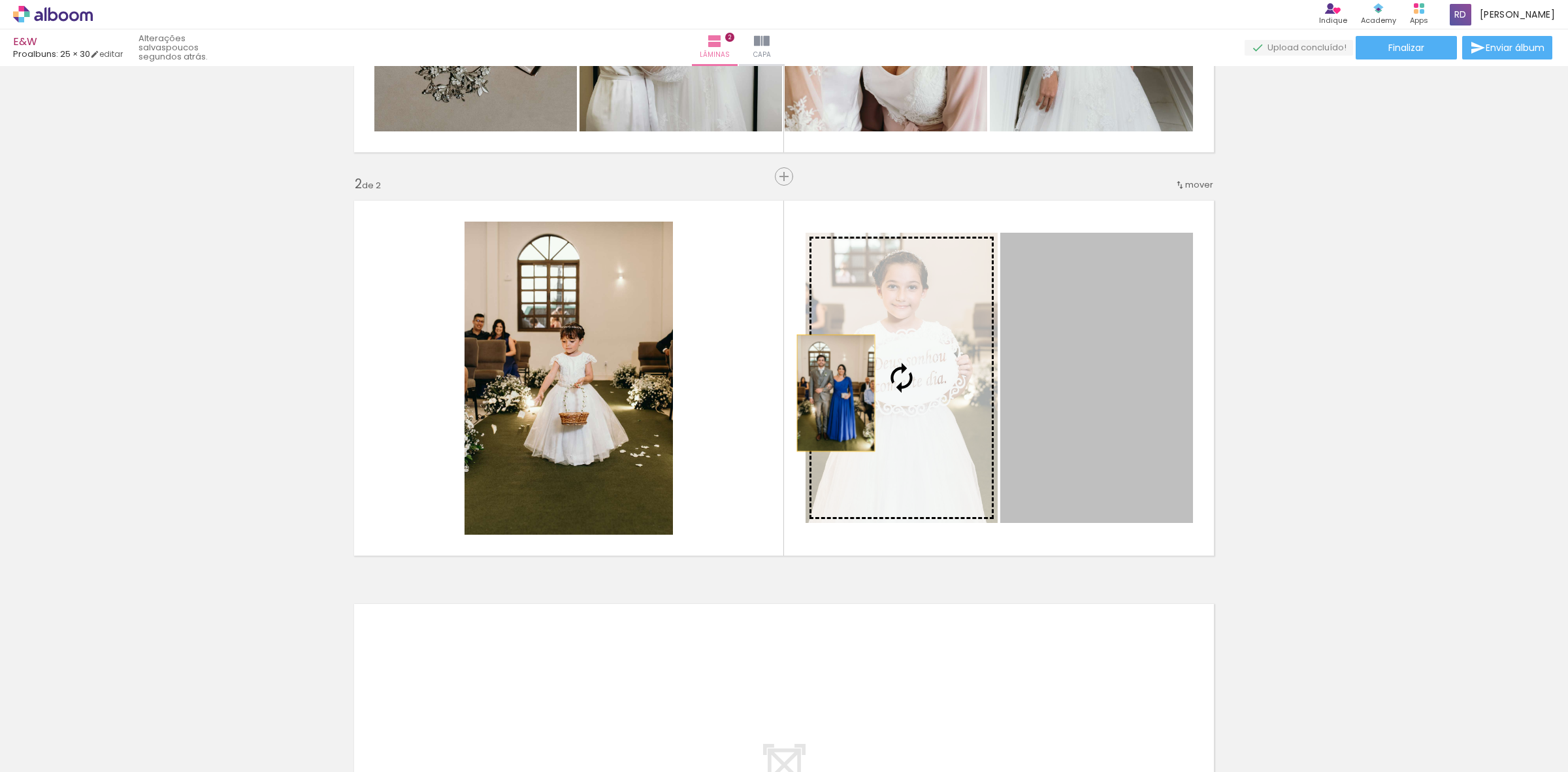
drag, startPoint x: 1095, startPoint y: 394, endPoint x: 830, endPoint y: 393, distance: 265.0
click at [0, 0] on slot at bounding box center [0, 0] width 0 height 0
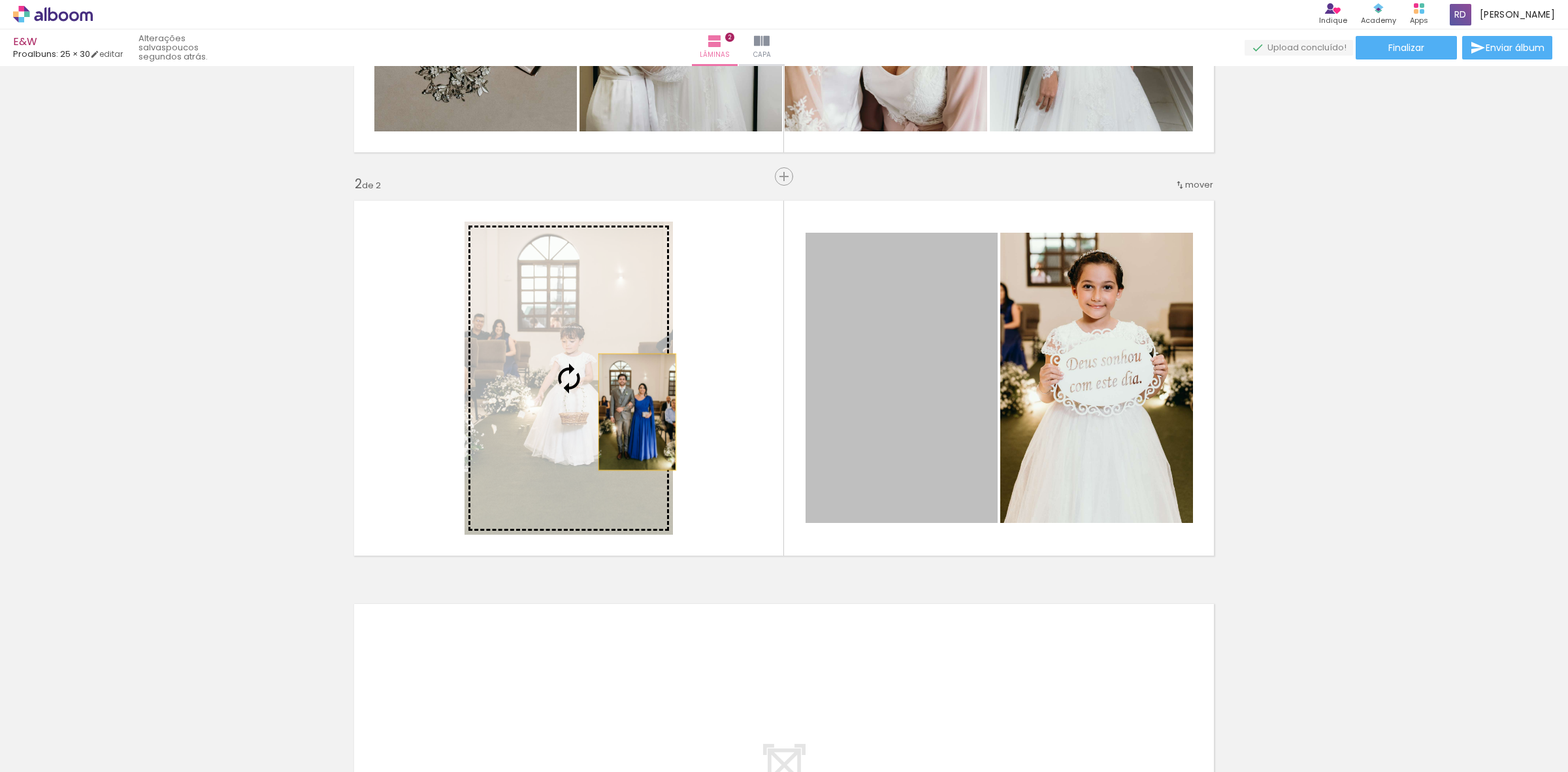
drag, startPoint x: 905, startPoint y: 389, endPoint x: 631, endPoint y: 412, distance: 275.0
click at [0, 0] on slot at bounding box center [0, 0] width 0 height 0
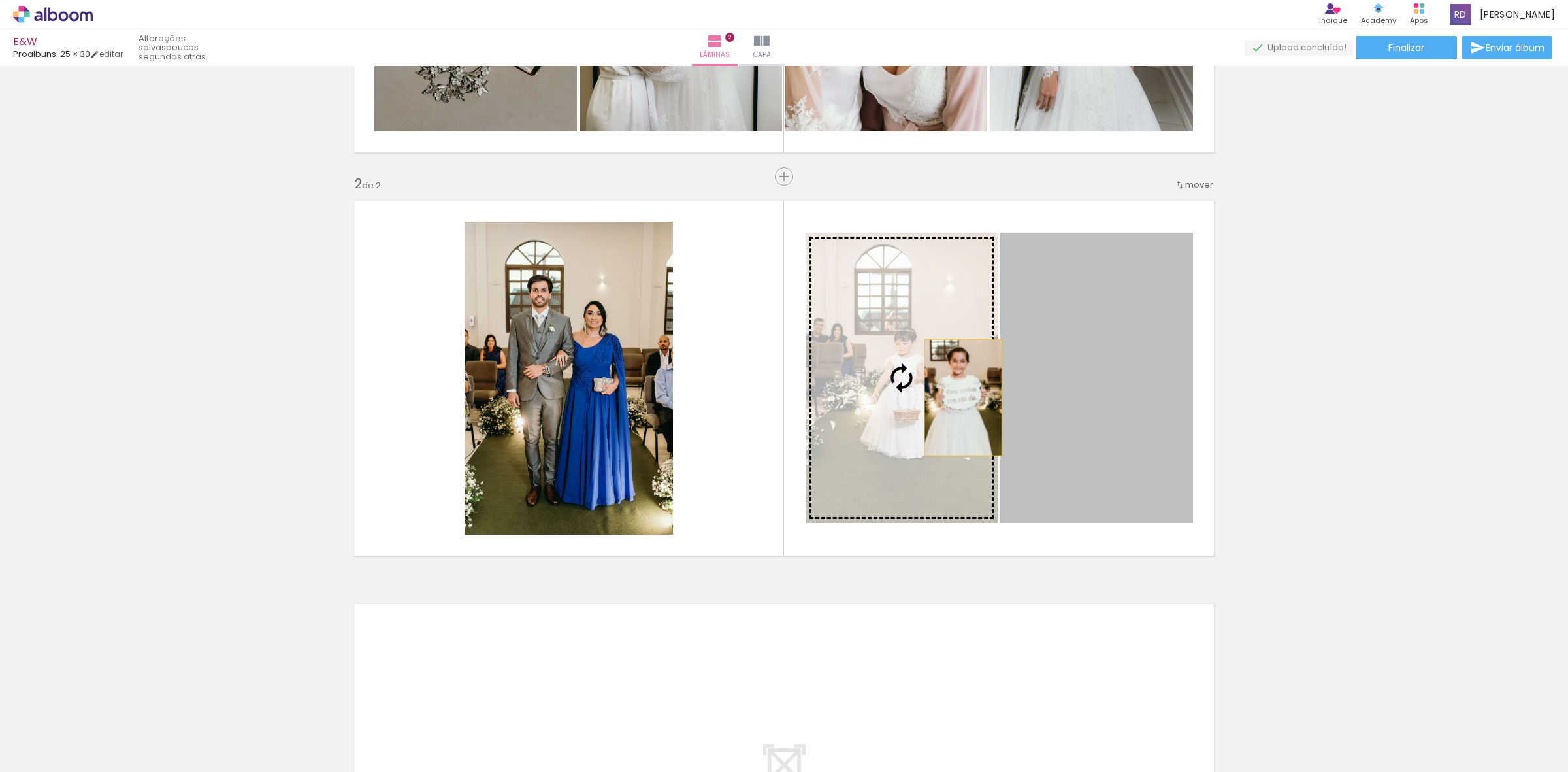
drag, startPoint x: 1131, startPoint y: 406, endPoint x: 924, endPoint y: 398, distance: 207.2
click at [0, 0] on slot at bounding box center [0, 0] width 0 height 0
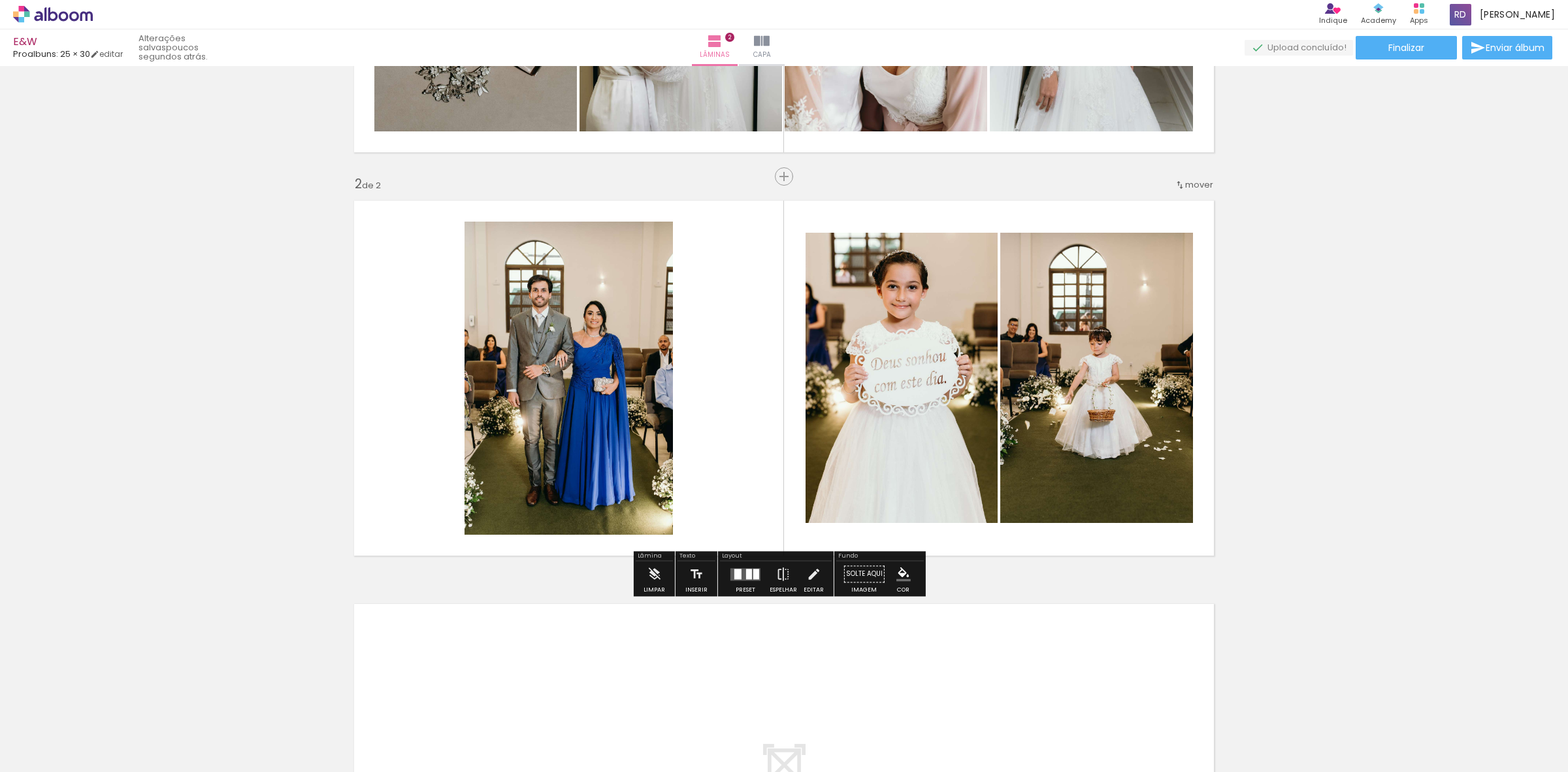
click at [749, 582] on div at bounding box center [745, 574] width 36 height 26
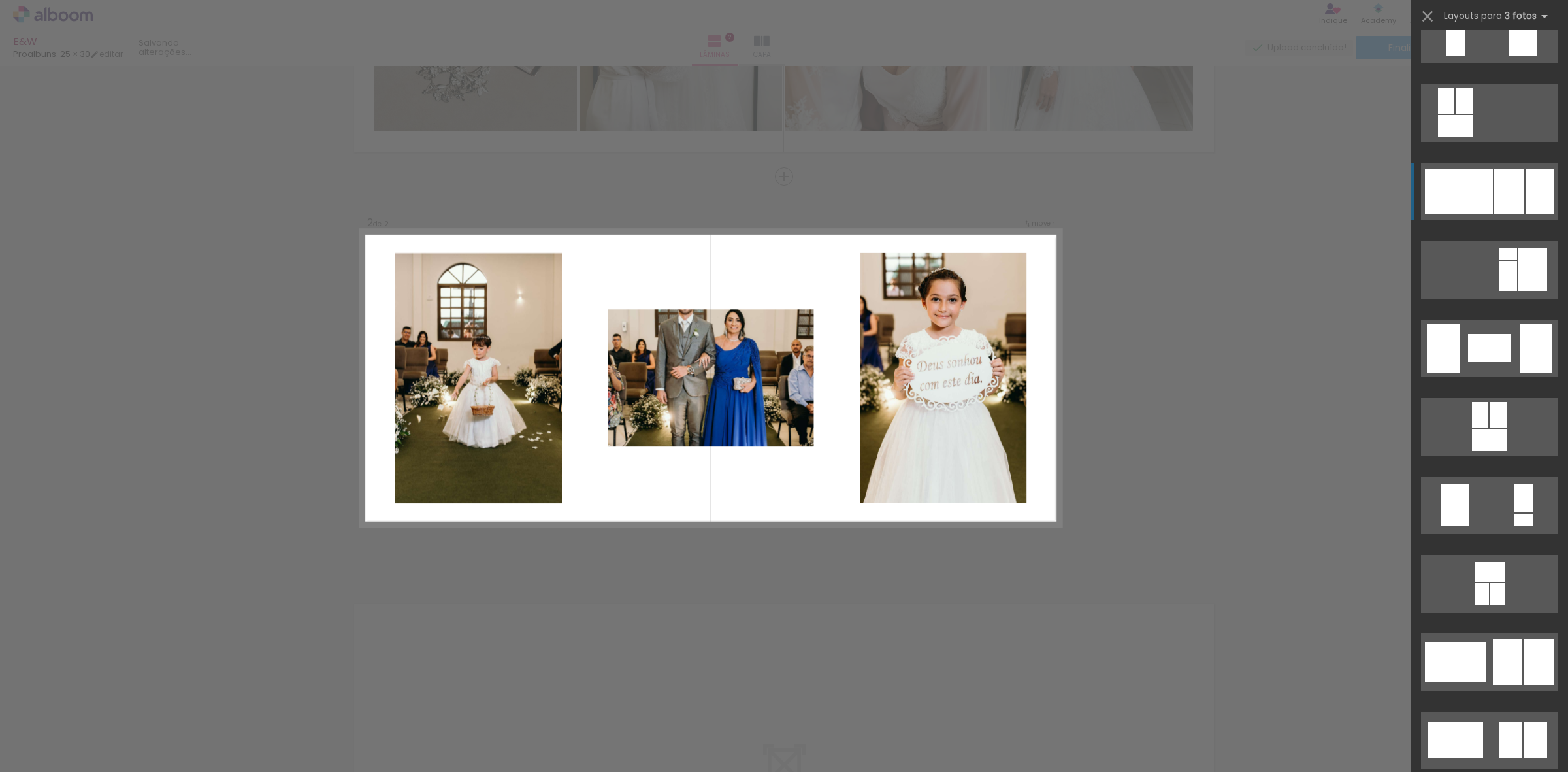
scroll to position [4085, 0]
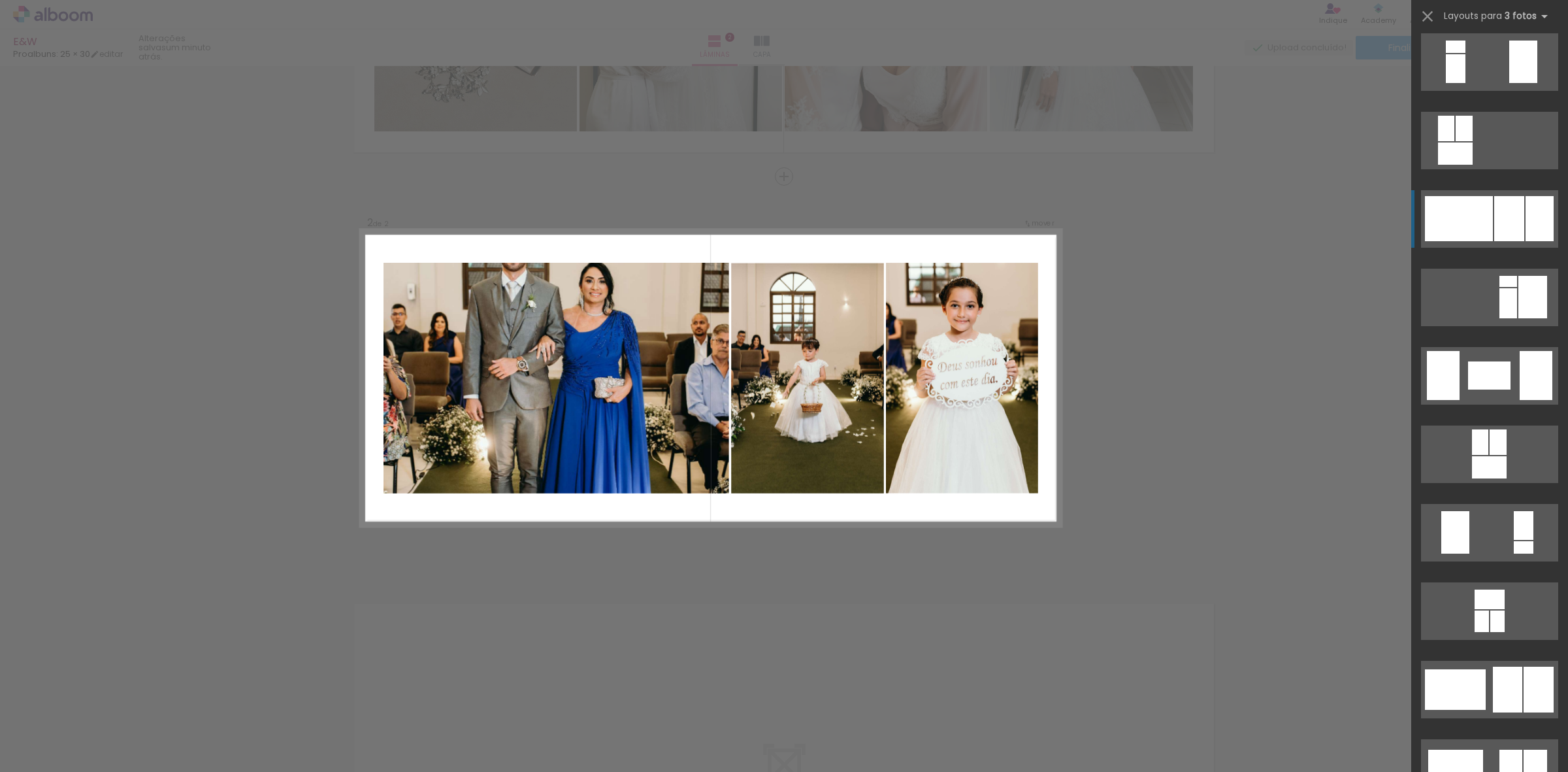
click at [1494, 216] on div at bounding box center [1509, 218] width 30 height 45
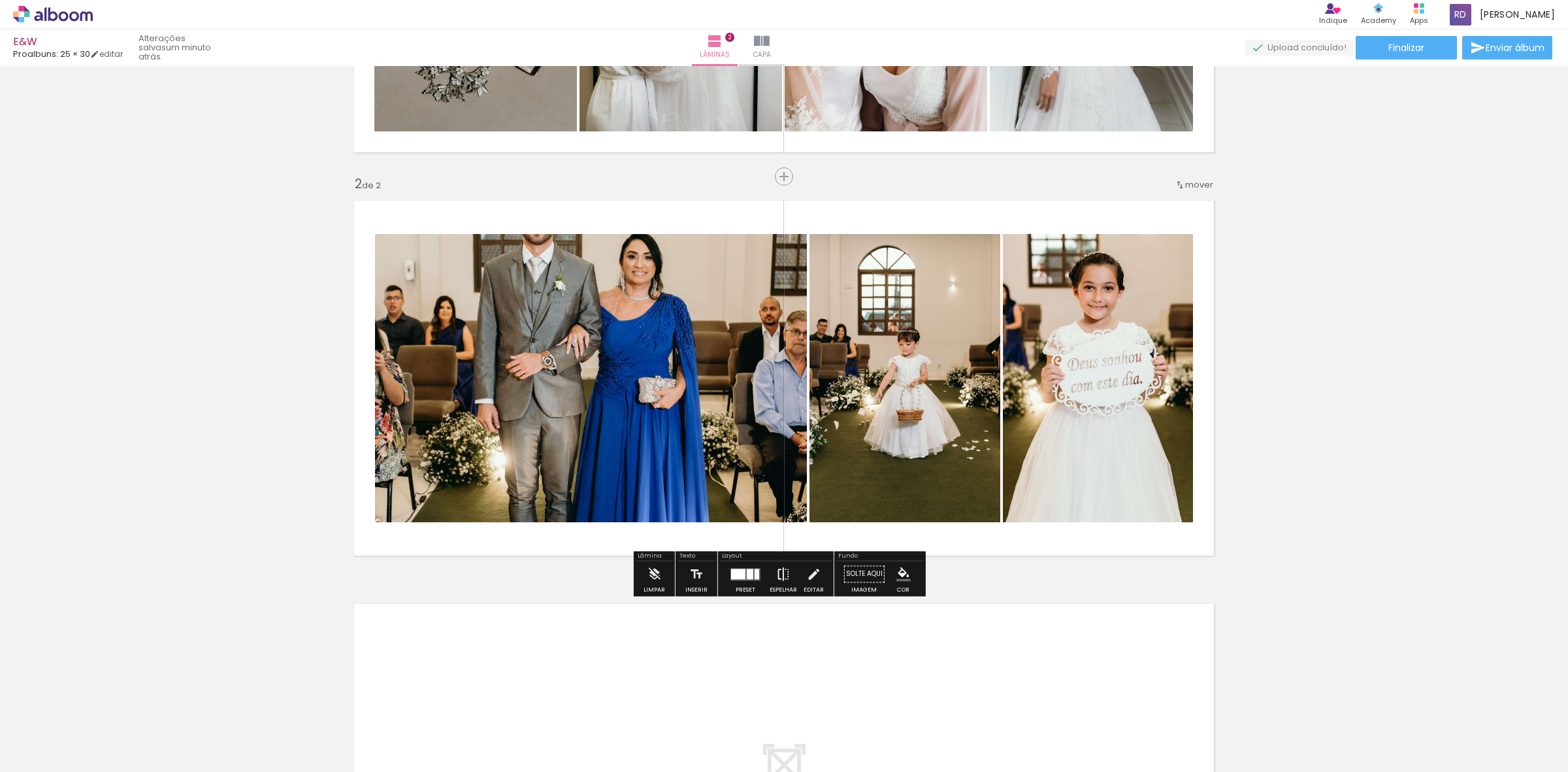
click at [782, 572] on iron-icon at bounding box center [783, 574] width 14 height 26
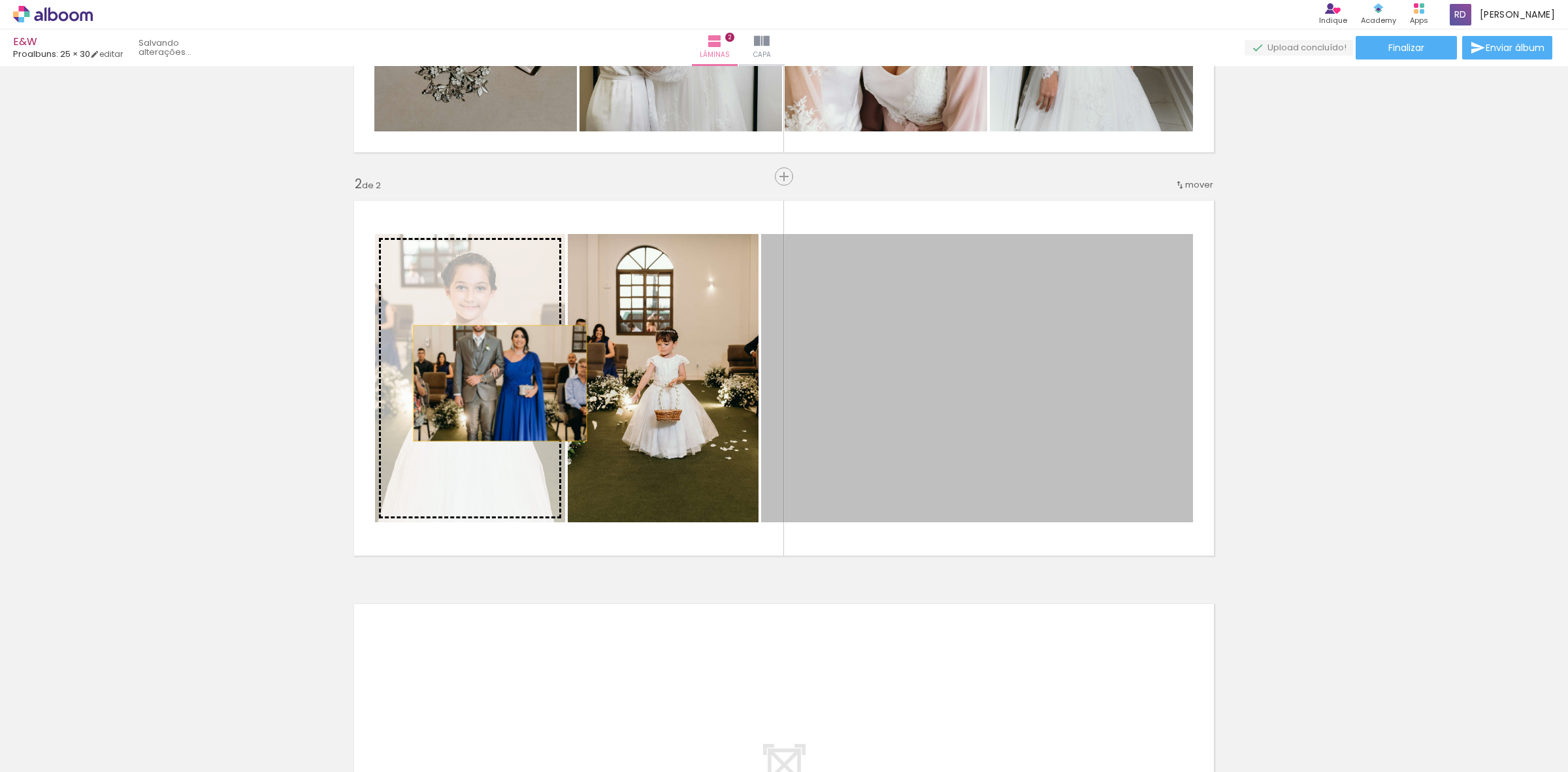
drag, startPoint x: 1007, startPoint y: 369, endPoint x: 494, endPoint y: 383, distance: 513.2
click at [0, 0] on slot at bounding box center [0, 0] width 0 height 0
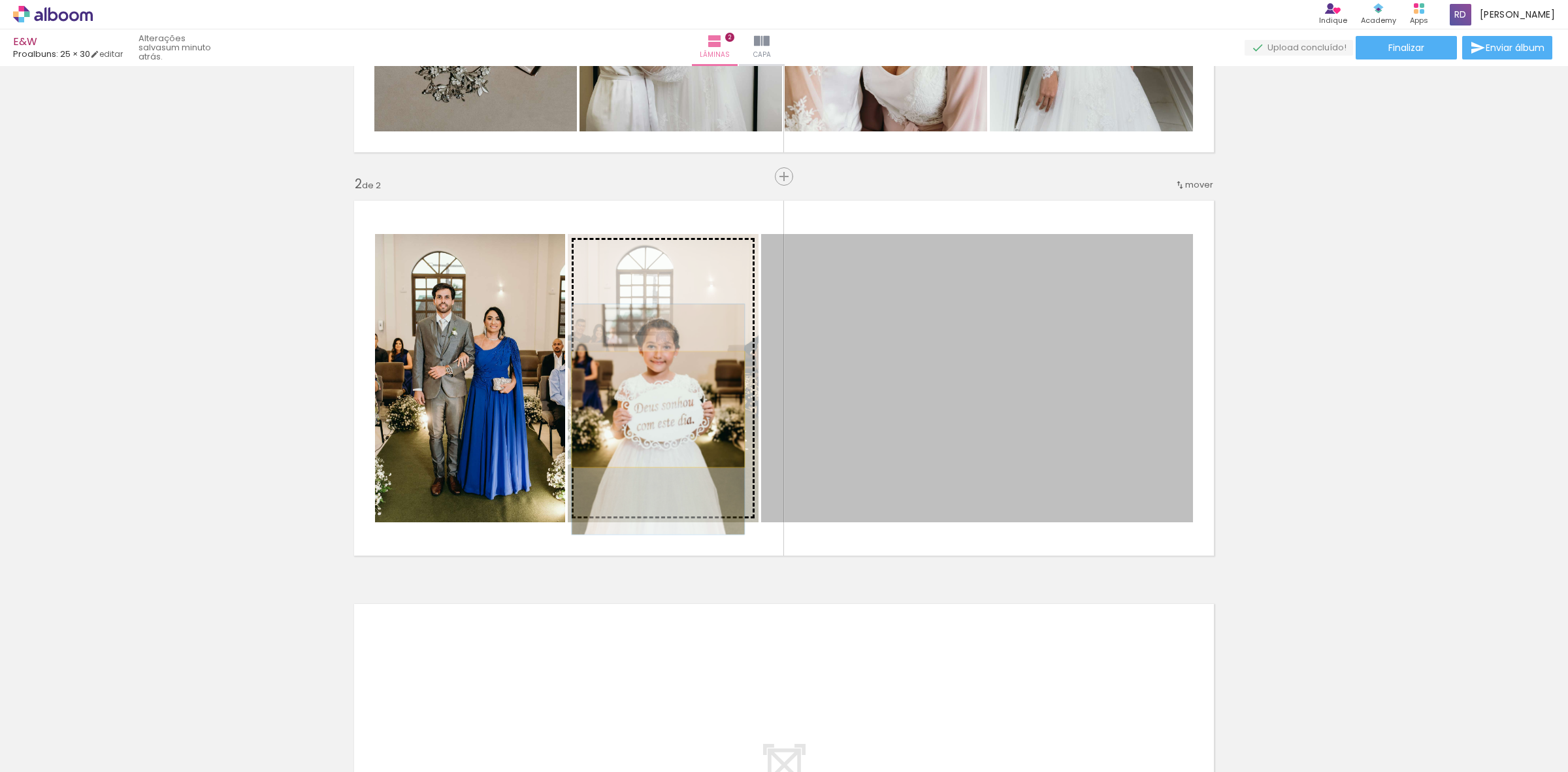
drag, startPoint x: 984, startPoint y: 379, endPoint x: 652, endPoint y: 409, distance: 333.4
click at [0, 0] on slot at bounding box center [0, 0] width 0 height 0
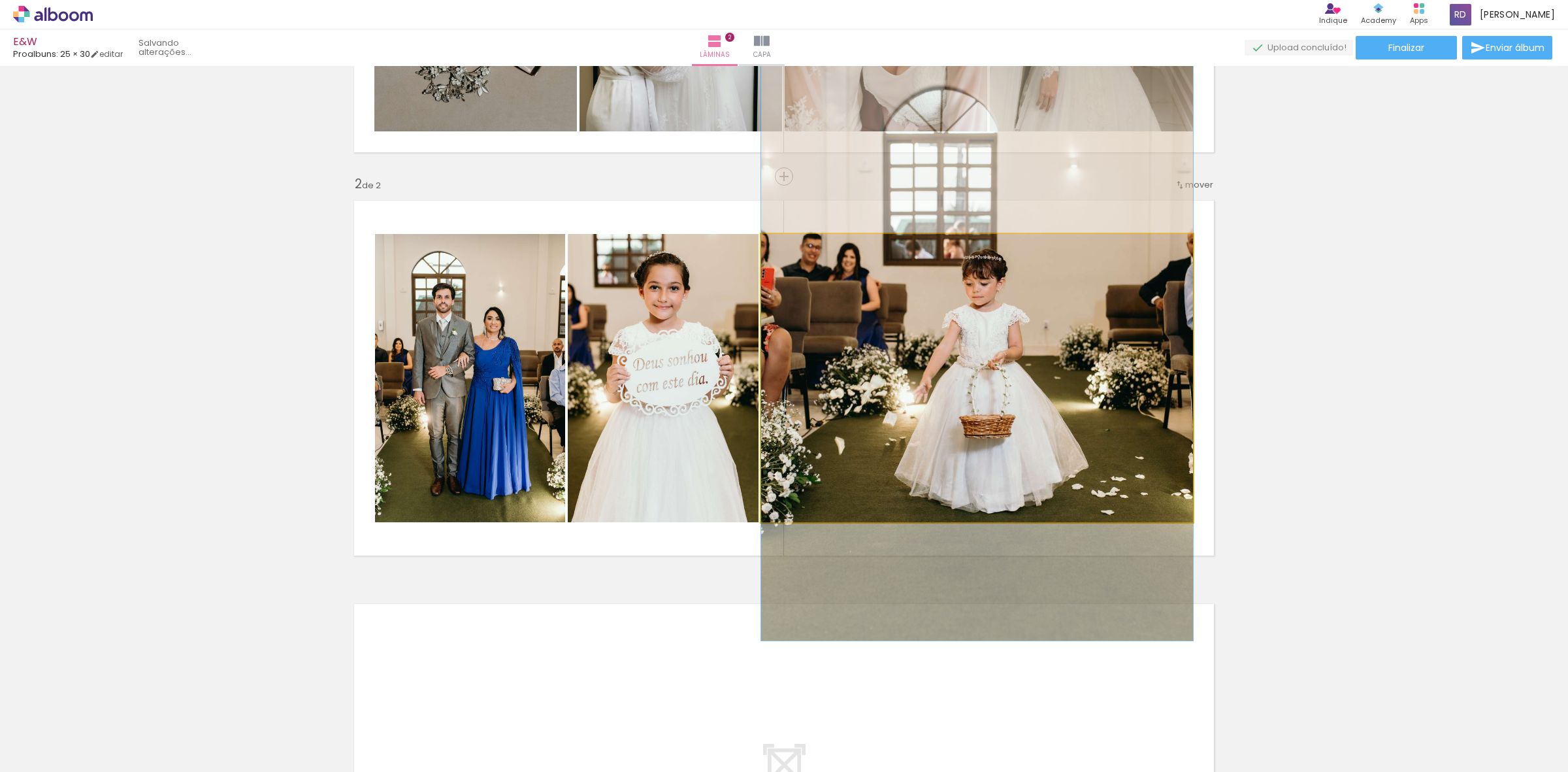
drag, startPoint x: 959, startPoint y: 383, endPoint x: 947, endPoint y: 357, distance: 28.6
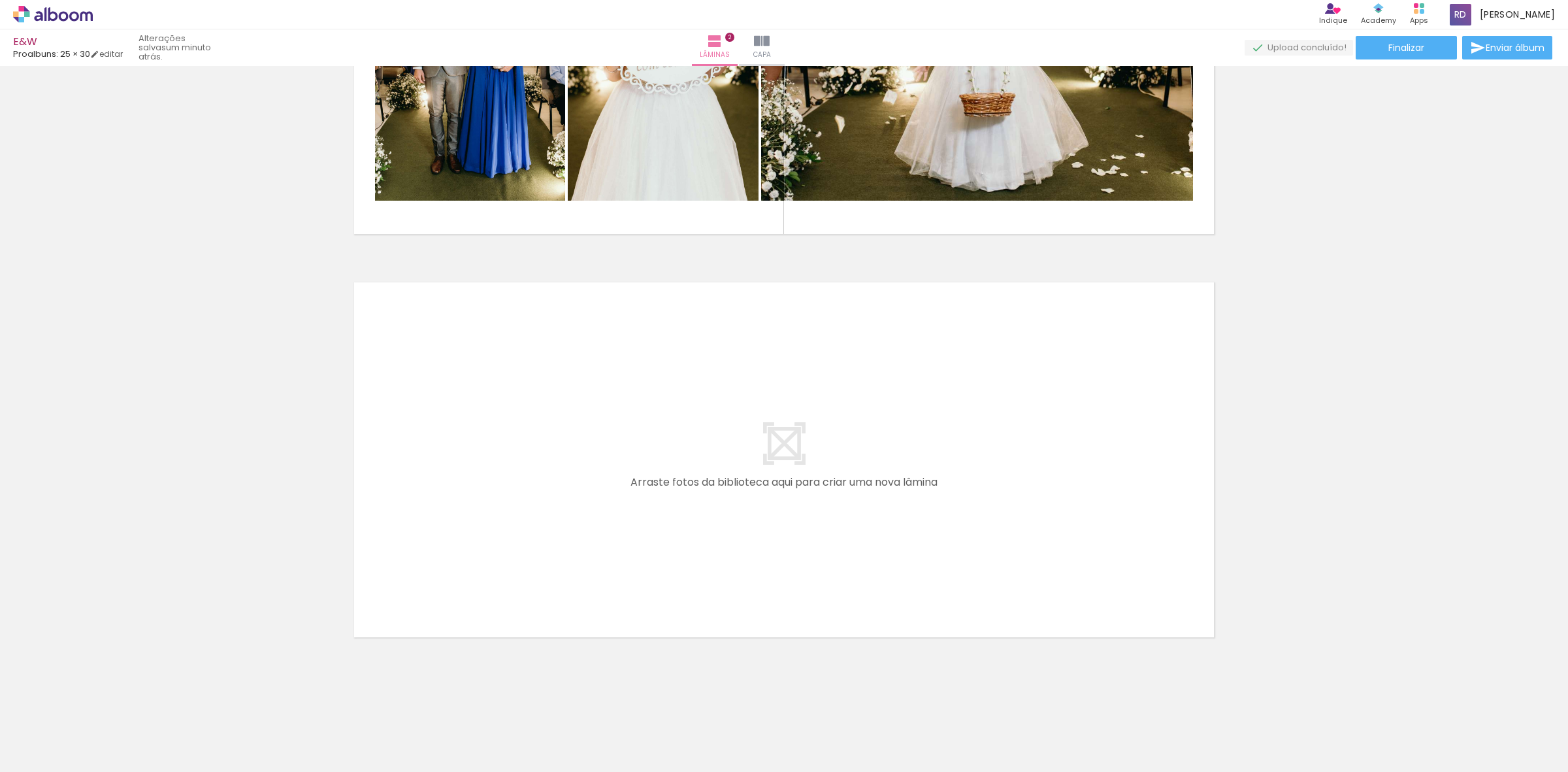
scroll to position [0, 658]
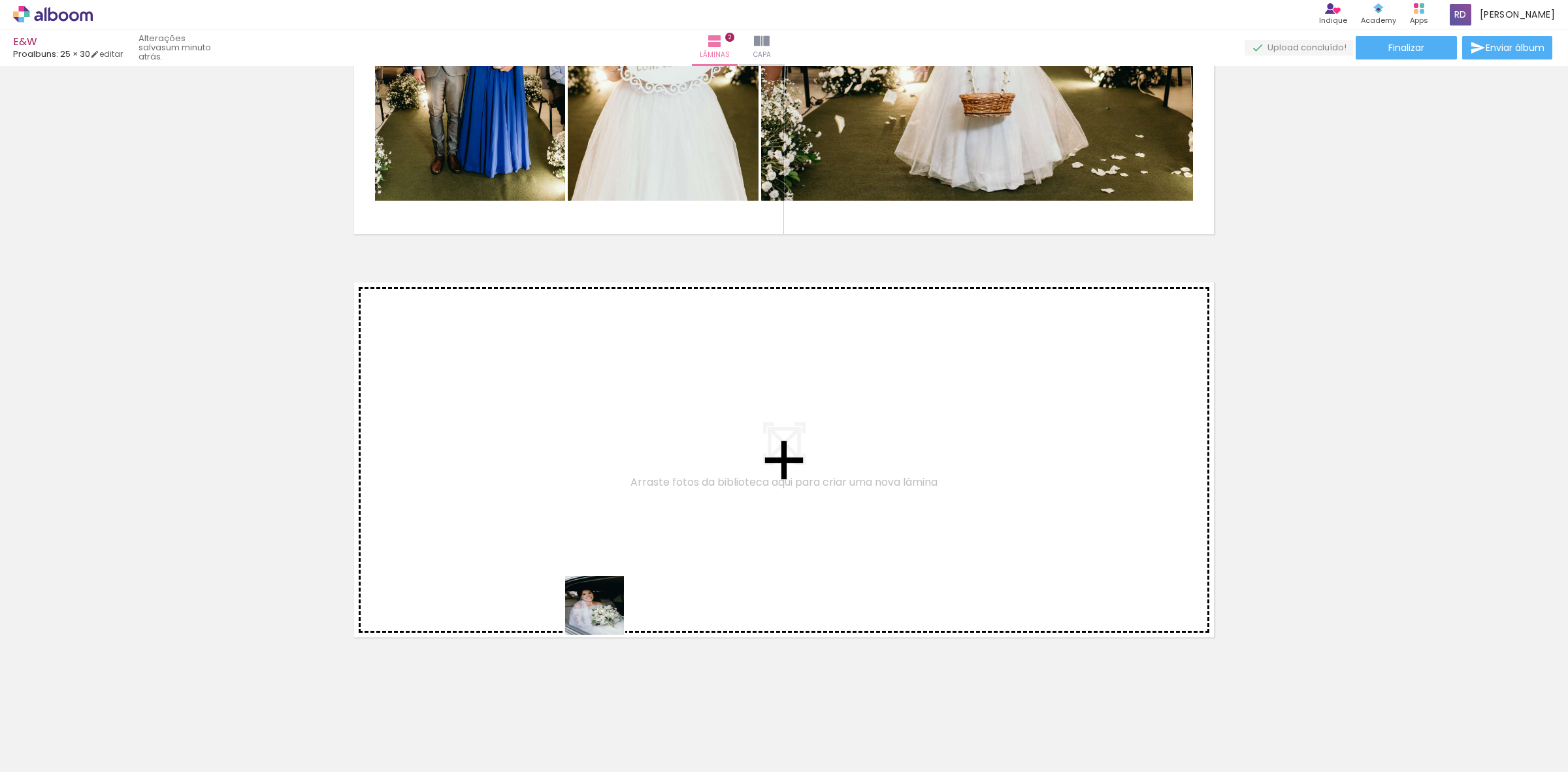
drag, startPoint x: 593, startPoint y: 746, endPoint x: 628, endPoint y: 484, distance: 264.3
click at [628, 484] on quentale-workspace at bounding box center [784, 386] width 1568 height 772
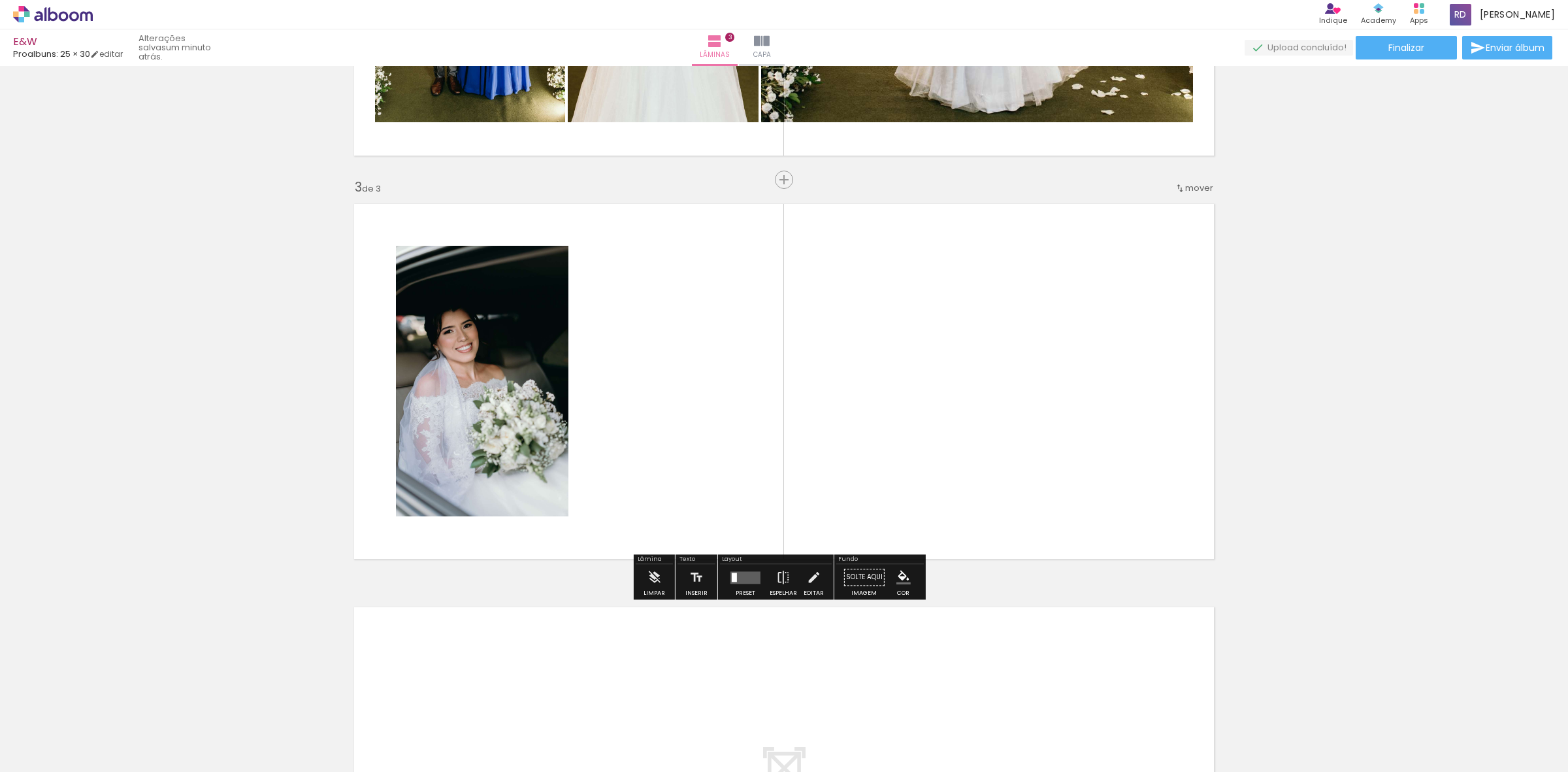
scroll to position [717, 0]
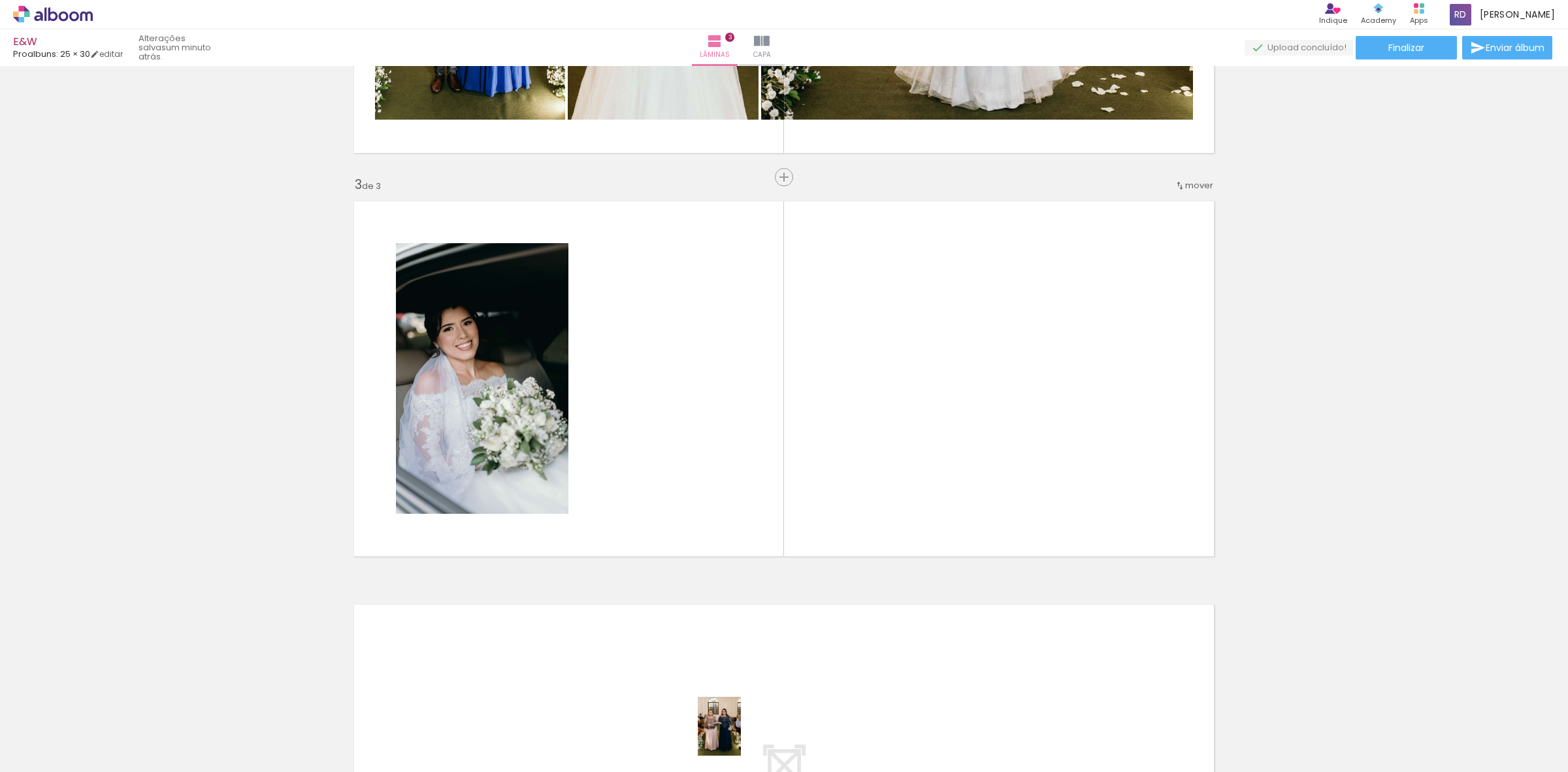
drag, startPoint x: 720, startPoint y: 759, endPoint x: 737, endPoint y: 736, distance: 28.6
click at [737, 736] on quentale-thumb at bounding box center [716, 727] width 73 height 75
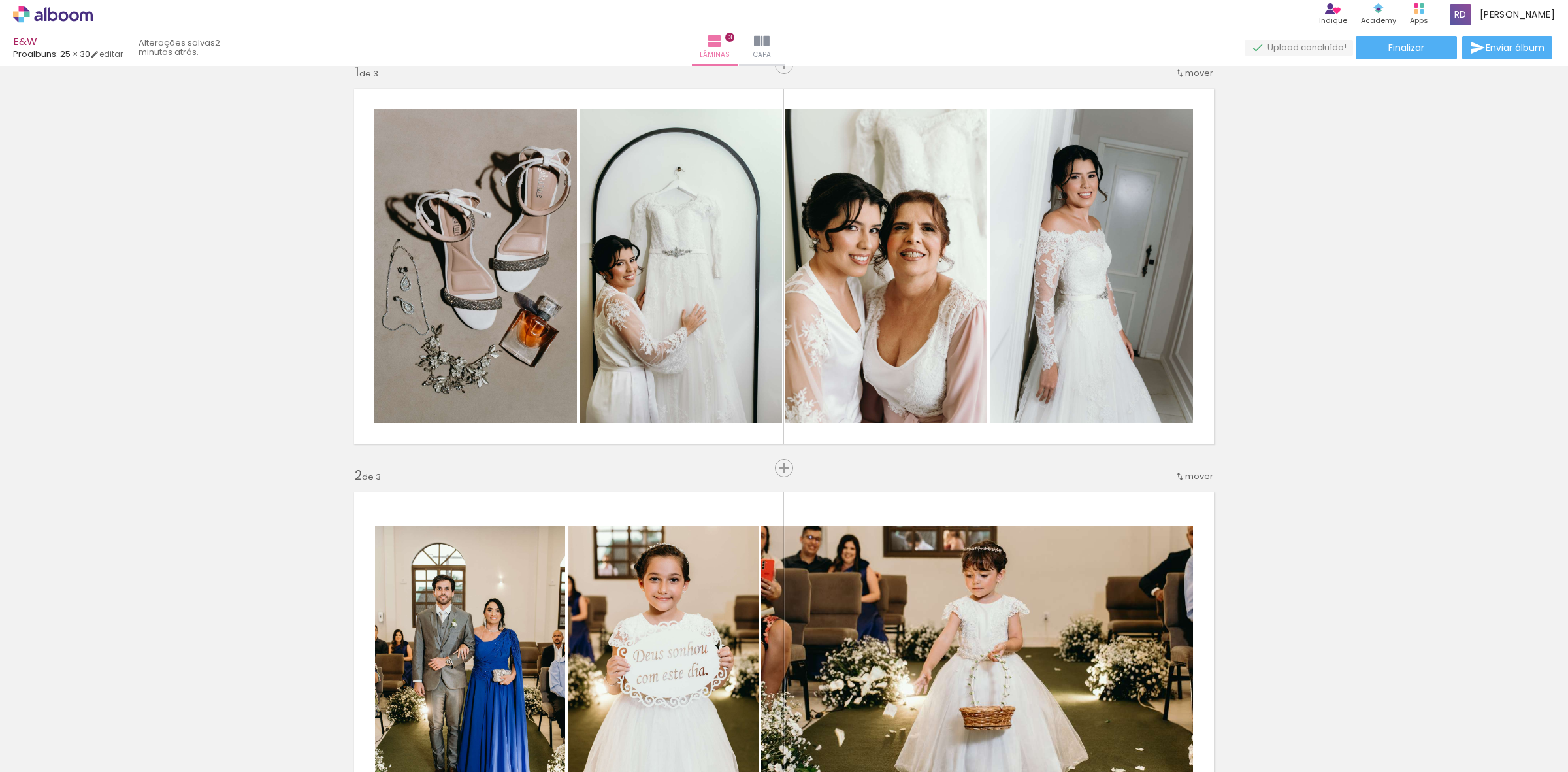
scroll to position [0, 0]
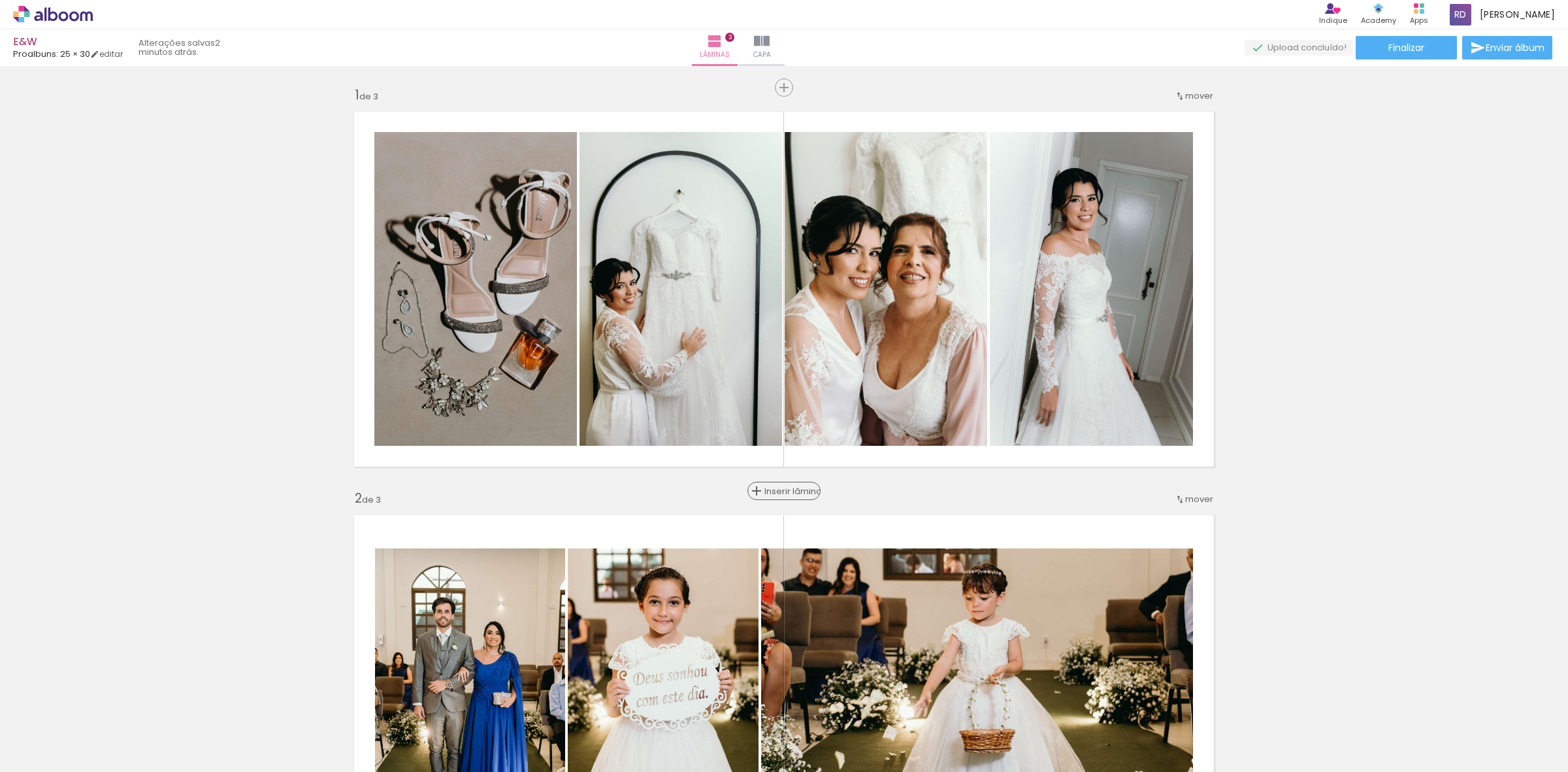
click at [774, 492] on span "Inserir lâmina" at bounding box center [790, 491] width 51 height 9
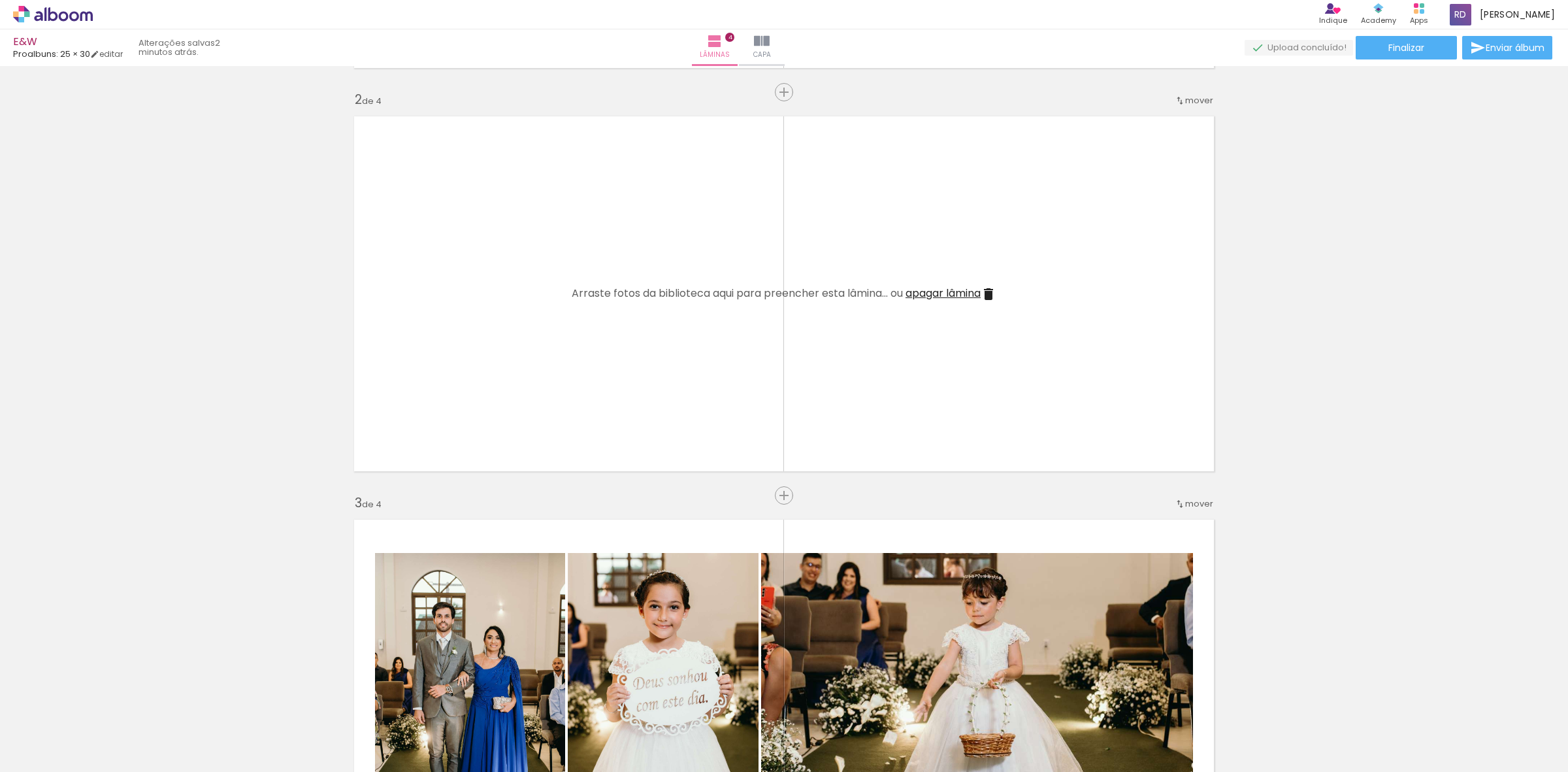
scroll to position [408, 0]
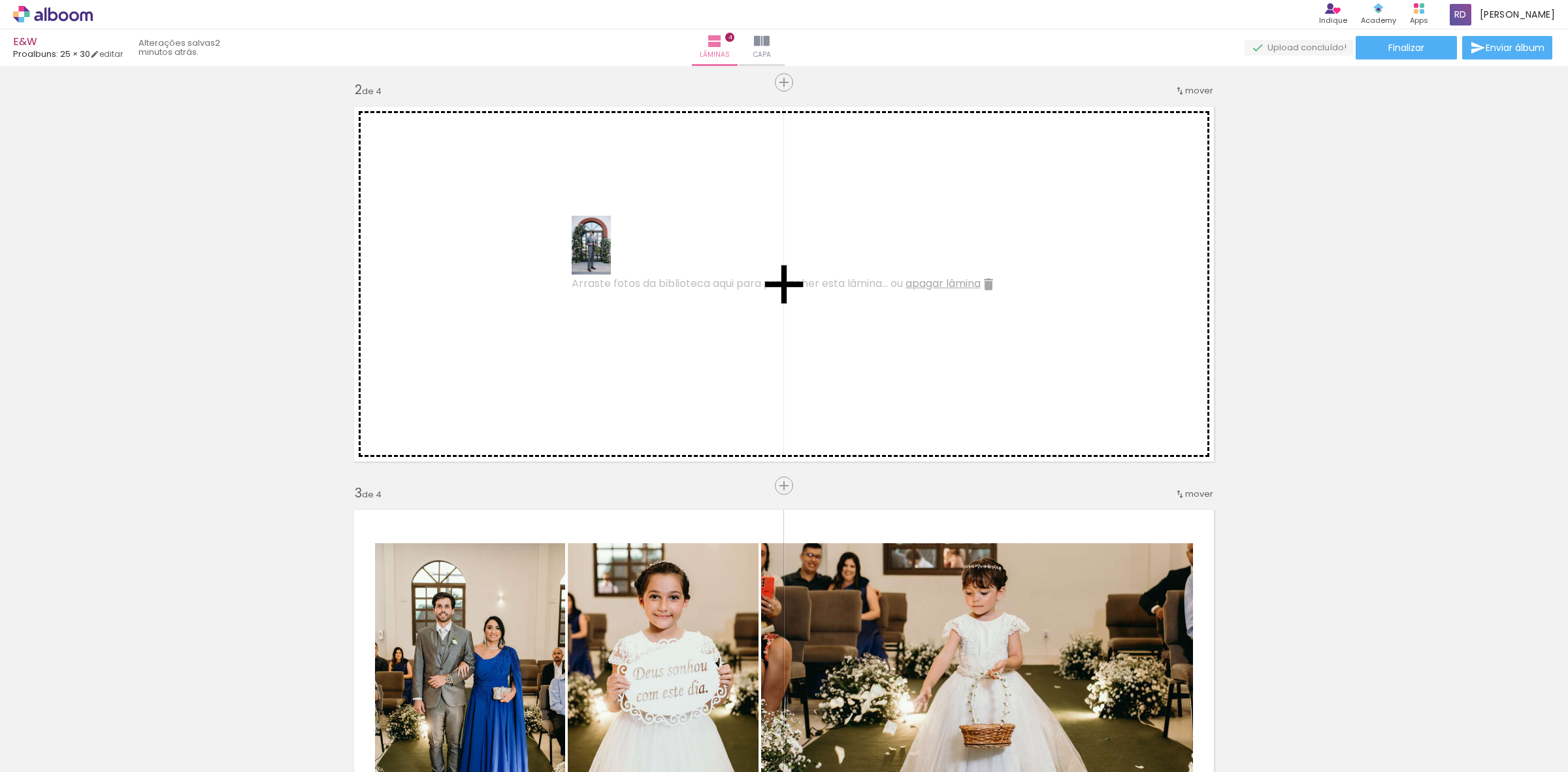
drag, startPoint x: 311, startPoint y: 740, endPoint x: 611, endPoint y: 255, distance: 570.3
click at [611, 255] on quentale-workspace at bounding box center [784, 386] width 1568 height 772
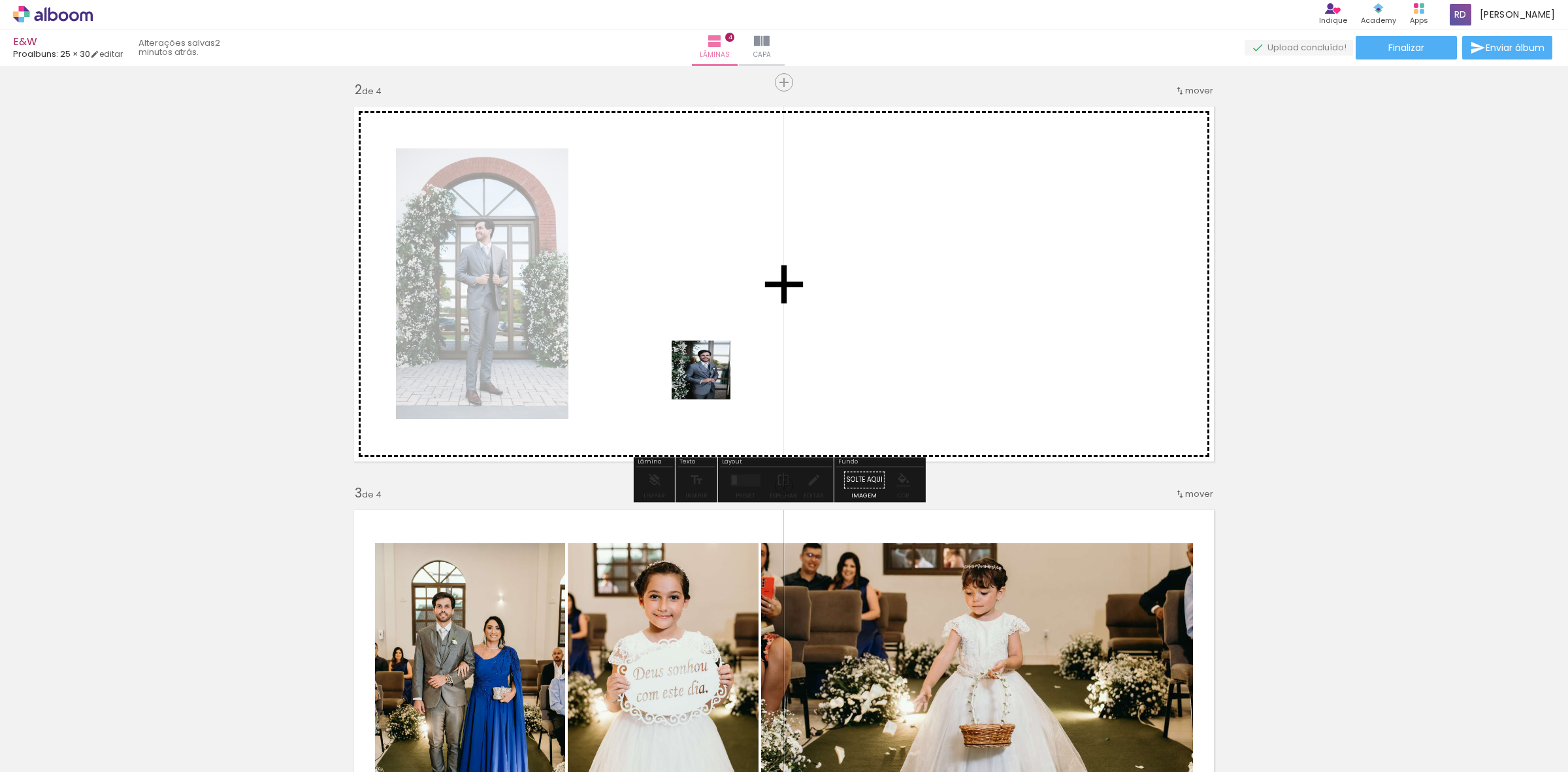
drag, startPoint x: 389, startPoint y: 740, endPoint x: 744, endPoint y: 351, distance: 526.6
click at [744, 351] on quentale-workspace at bounding box center [784, 386] width 1568 height 772
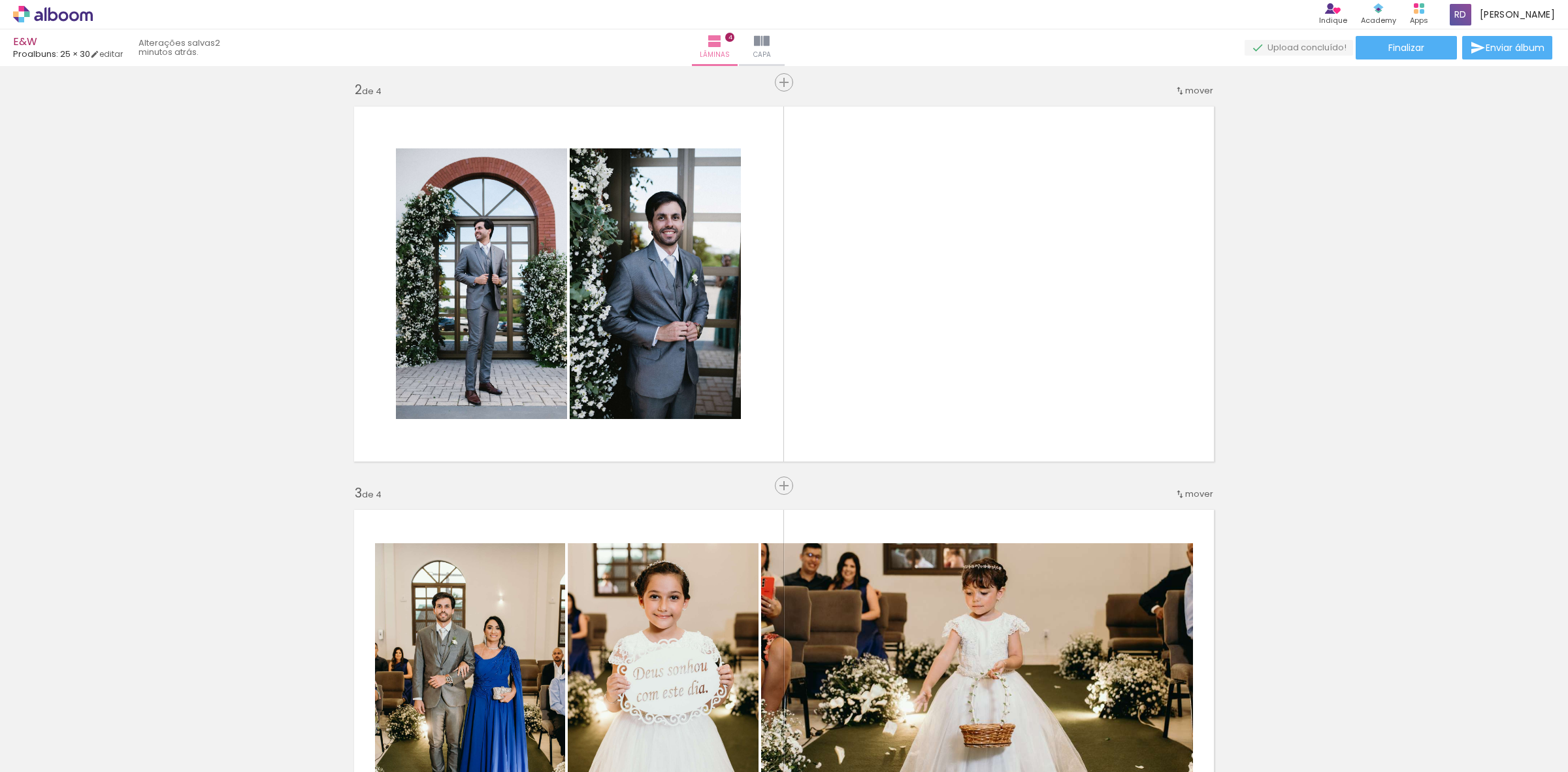
scroll to position [0, 76]
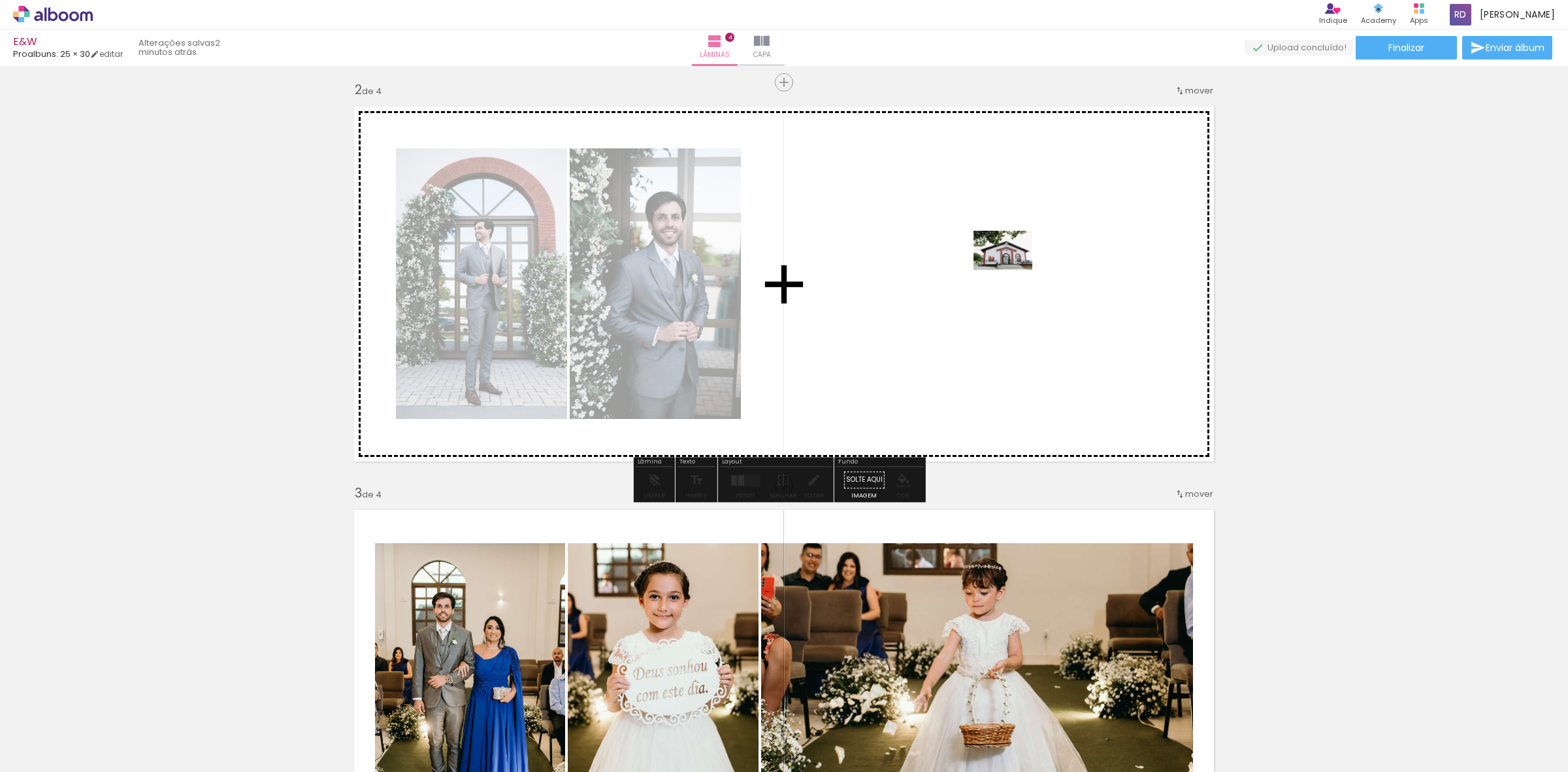
drag, startPoint x: 350, startPoint y: 742, endPoint x: 1012, endPoint y: 270, distance: 813.0
click at [1012, 270] on quentale-workspace at bounding box center [784, 386] width 1568 height 772
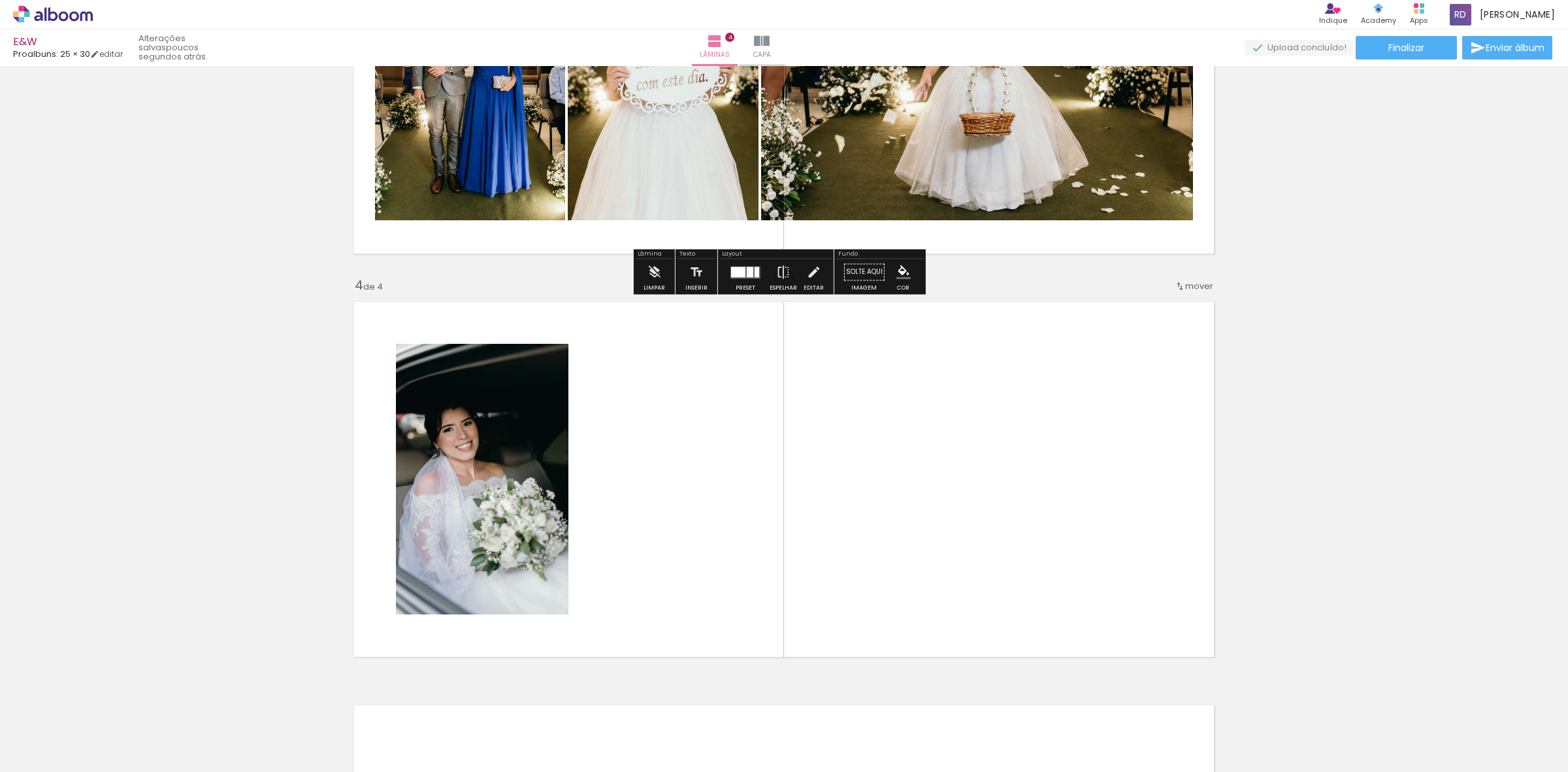
scroll to position [1062, 0]
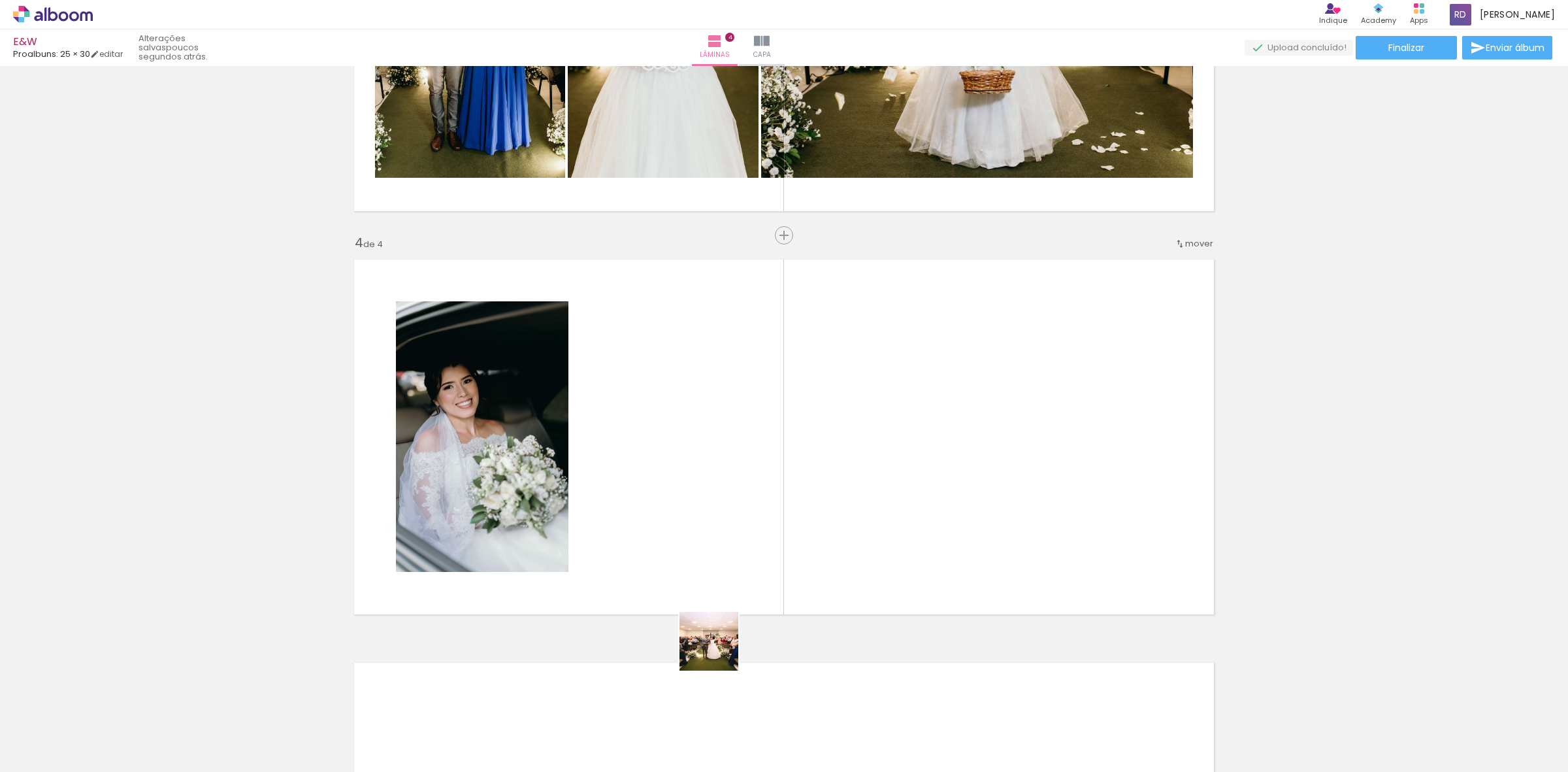
drag, startPoint x: 723, startPoint y: 747, endPoint x: 720, endPoint y: 416, distance: 331.0
click at [720, 416] on quentale-workspace at bounding box center [784, 386] width 1568 height 772
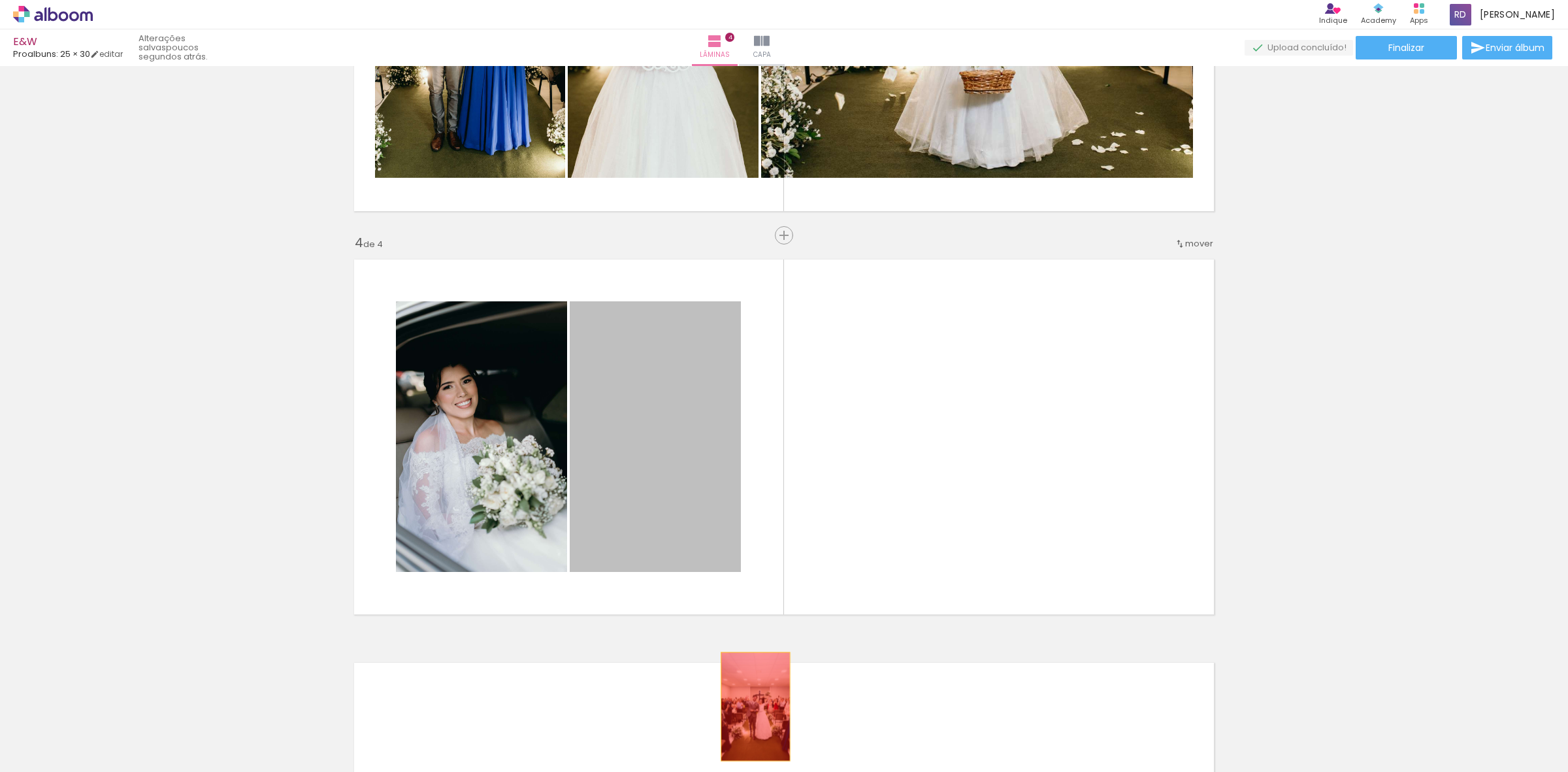
drag, startPoint x: 680, startPoint y: 445, endPoint x: 755, endPoint y: 728, distance: 292.8
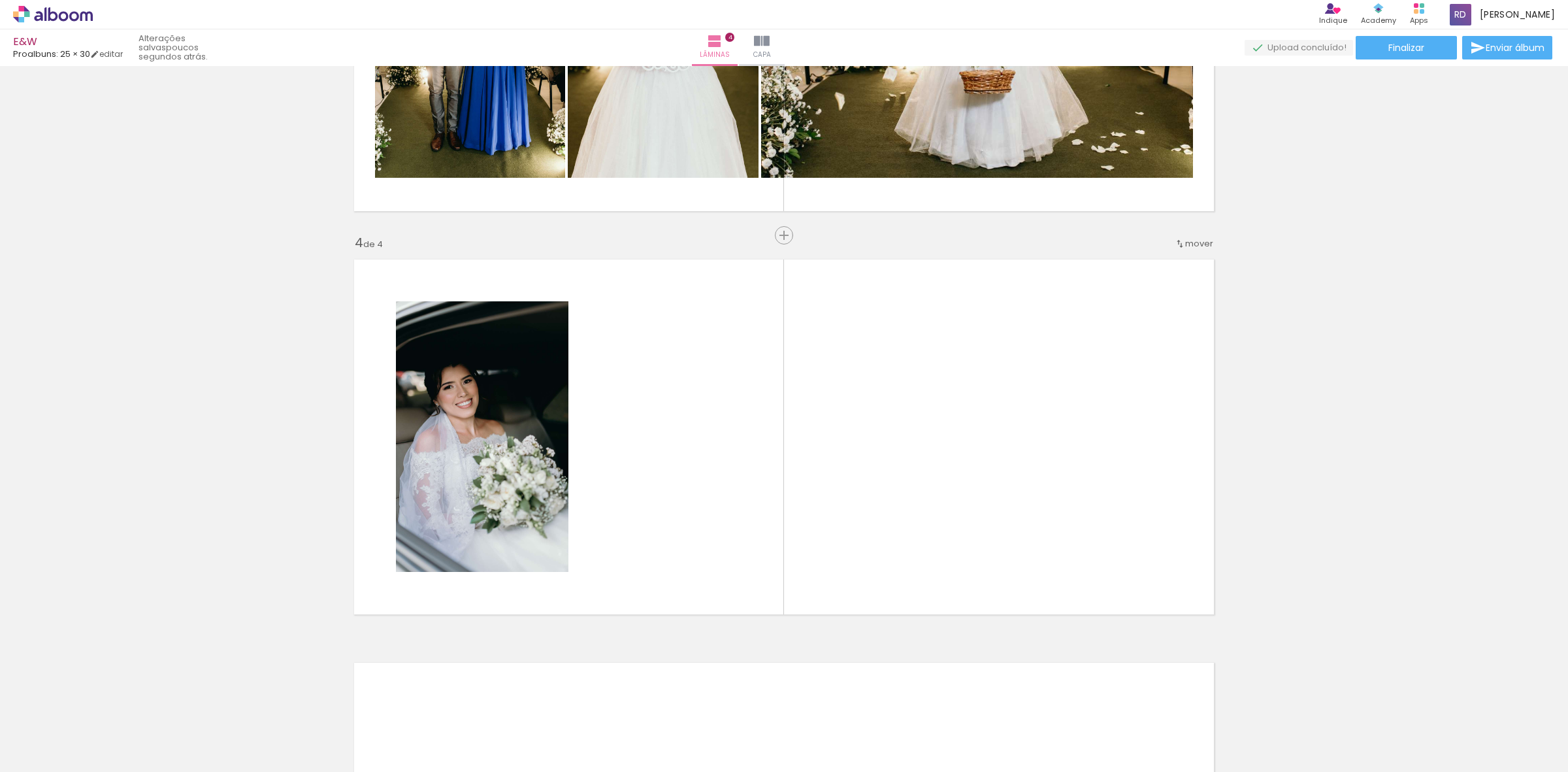
scroll to position [0, 883]
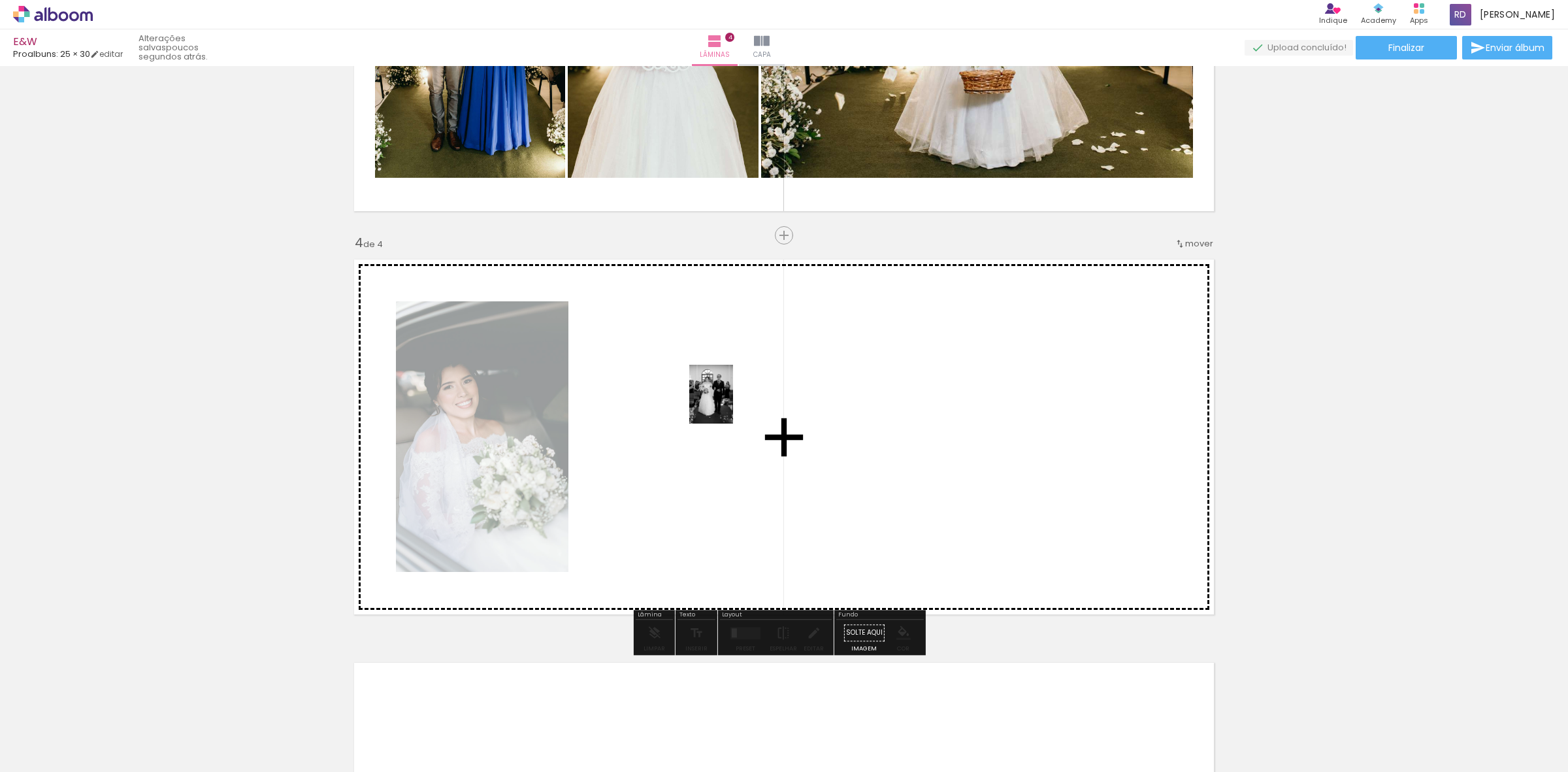
drag, startPoint x: 727, startPoint y: 743, endPoint x: 728, endPoint y: 404, distance: 339.0
click at [728, 404] on quentale-workspace at bounding box center [784, 386] width 1568 height 772
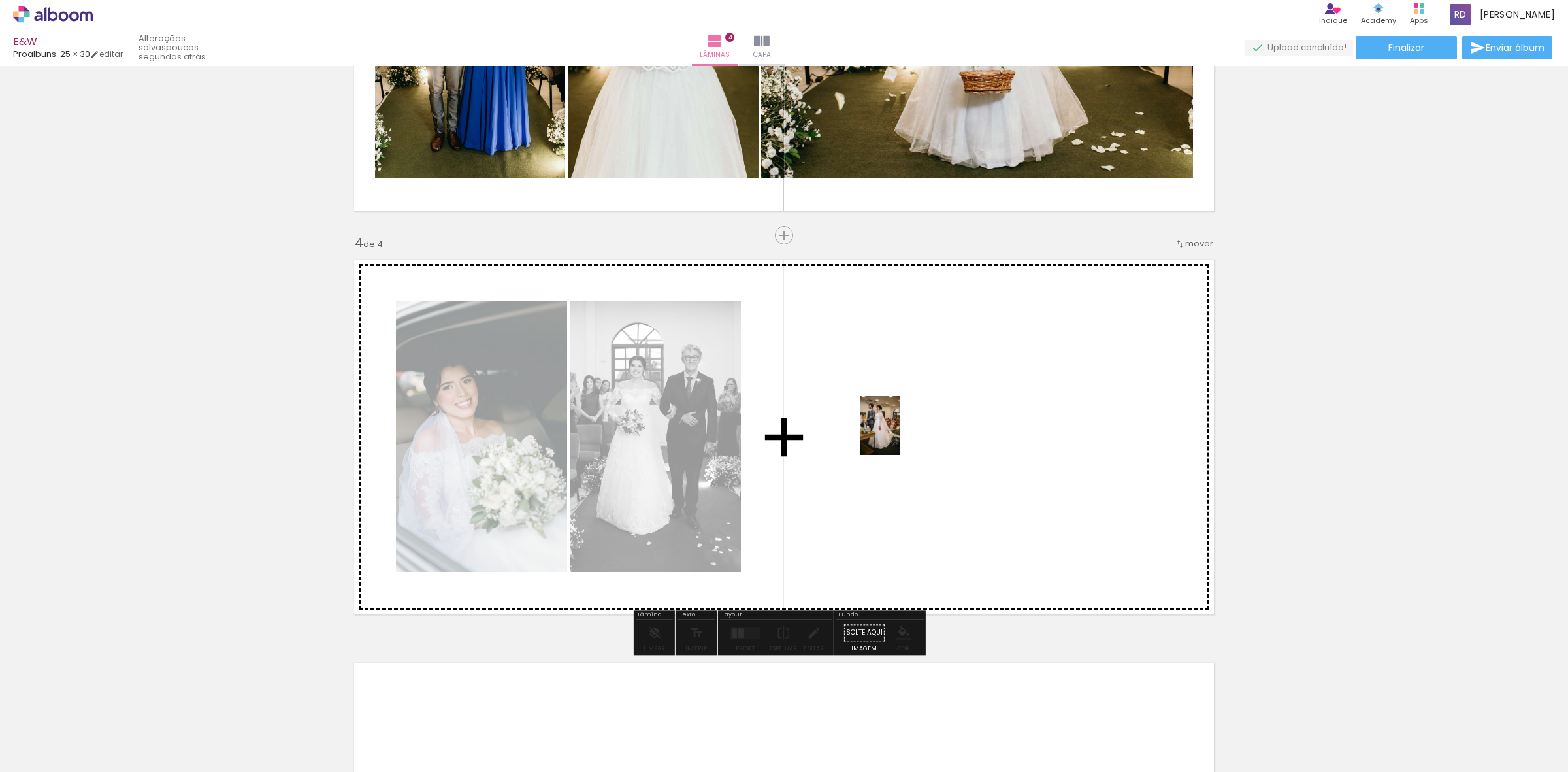
drag, startPoint x: 789, startPoint y: 746, endPoint x: 900, endPoint y: 436, distance: 329.3
click at [900, 436] on quentale-workspace at bounding box center [784, 386] width 1568 height 772
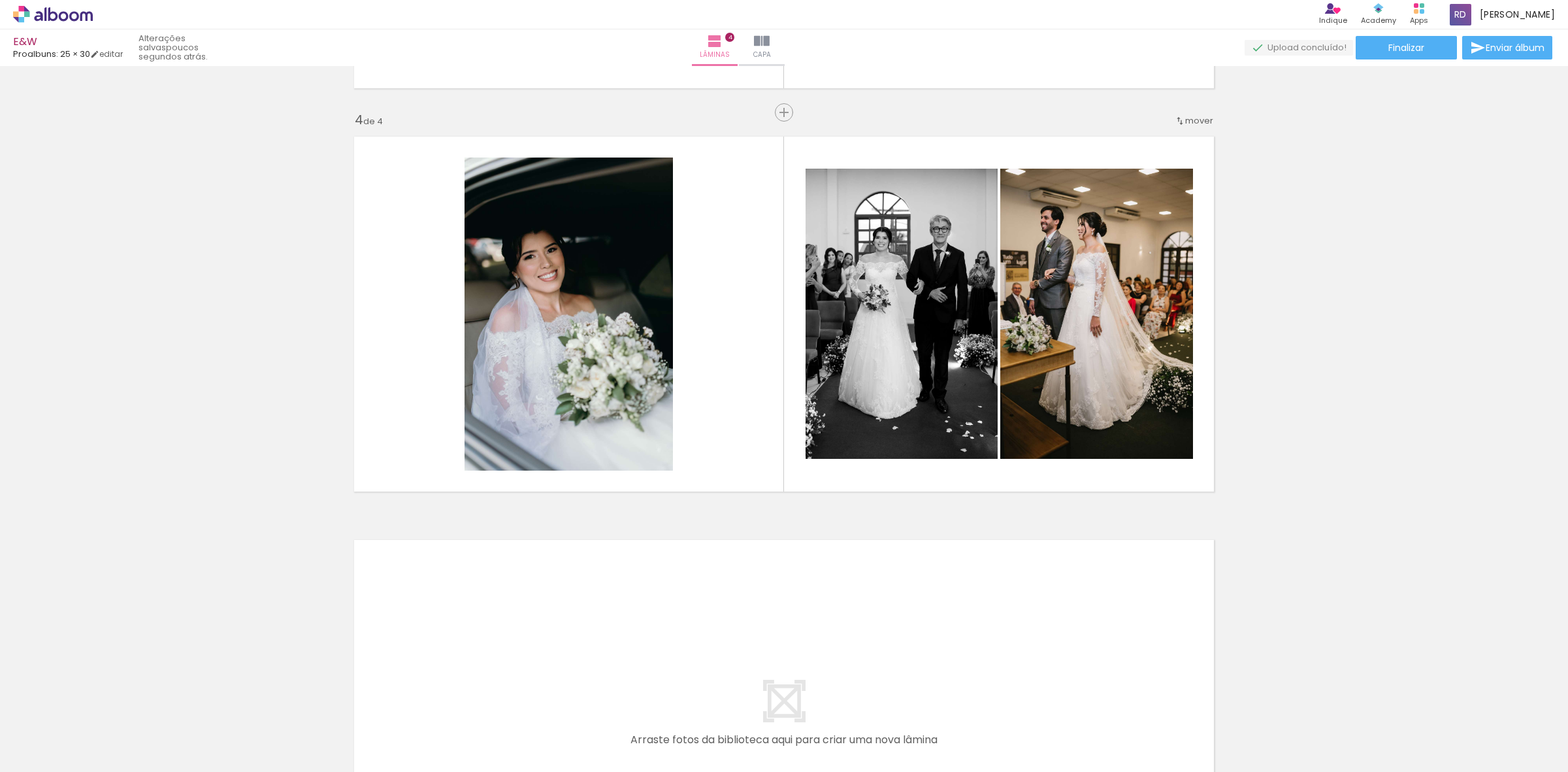
scroll to position [1225, 0]
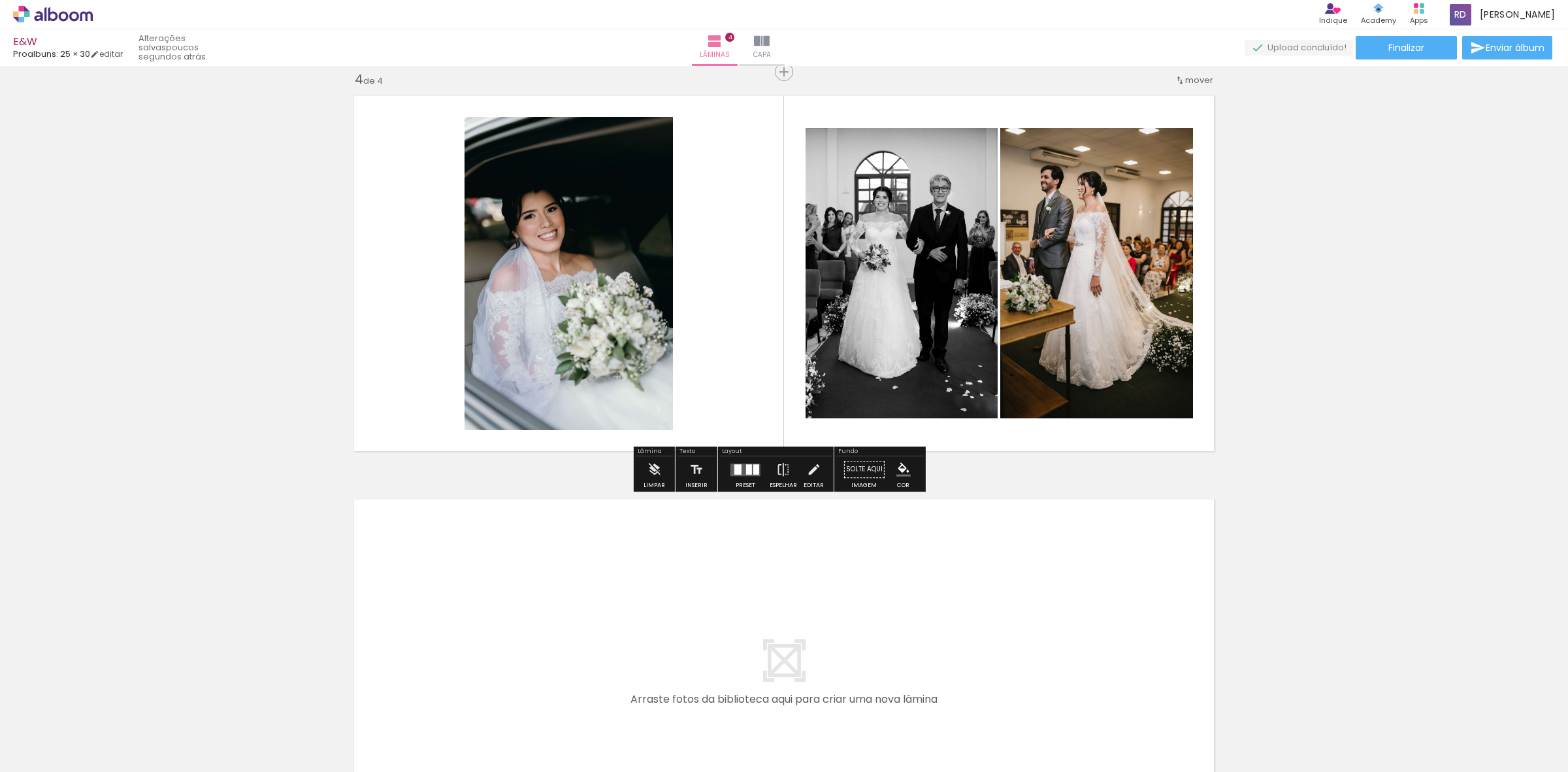
click at [746, 465] on div at bounding box center [749, 469] width 6 height 11
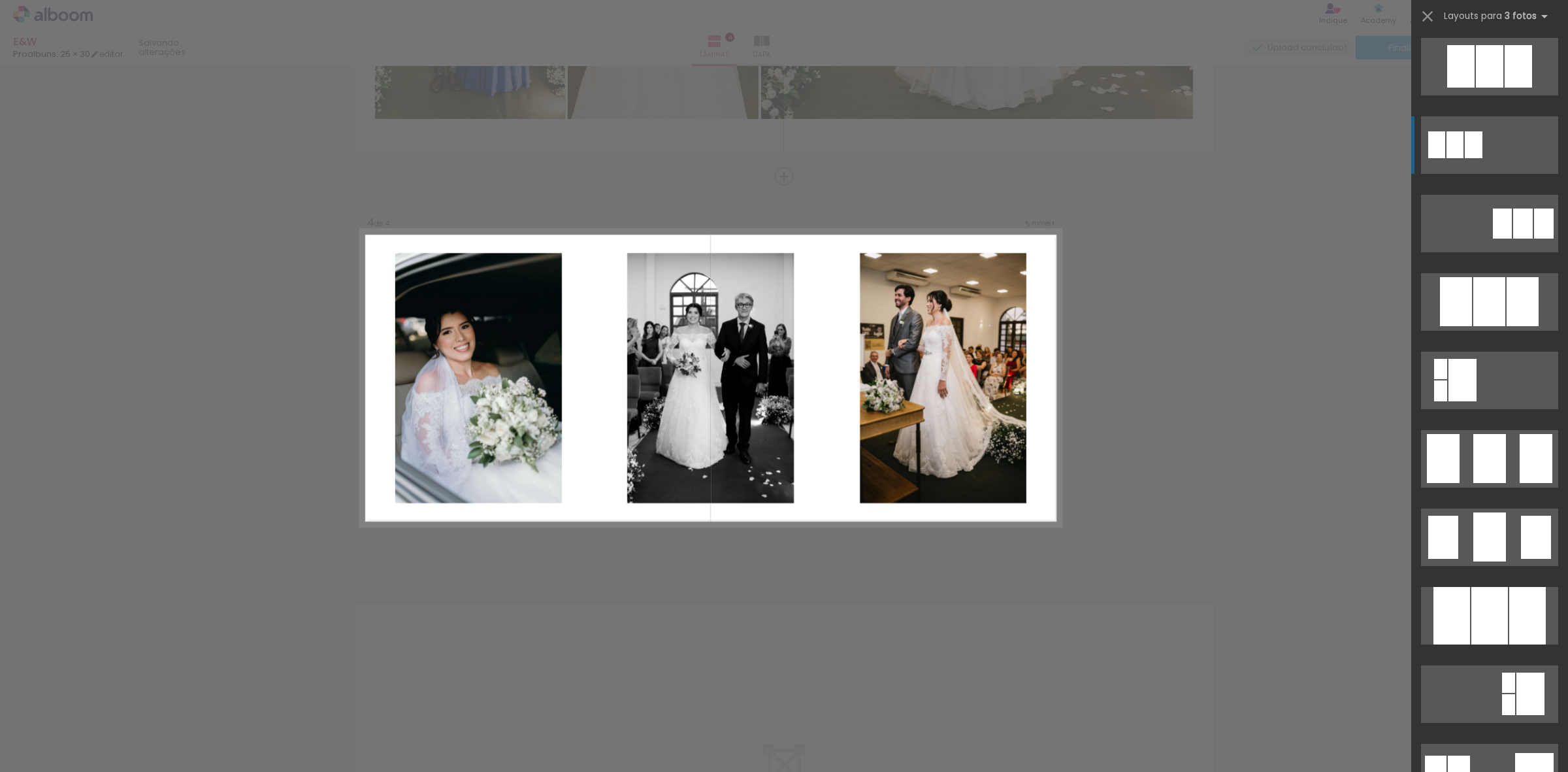
scroll to position [654, 0]
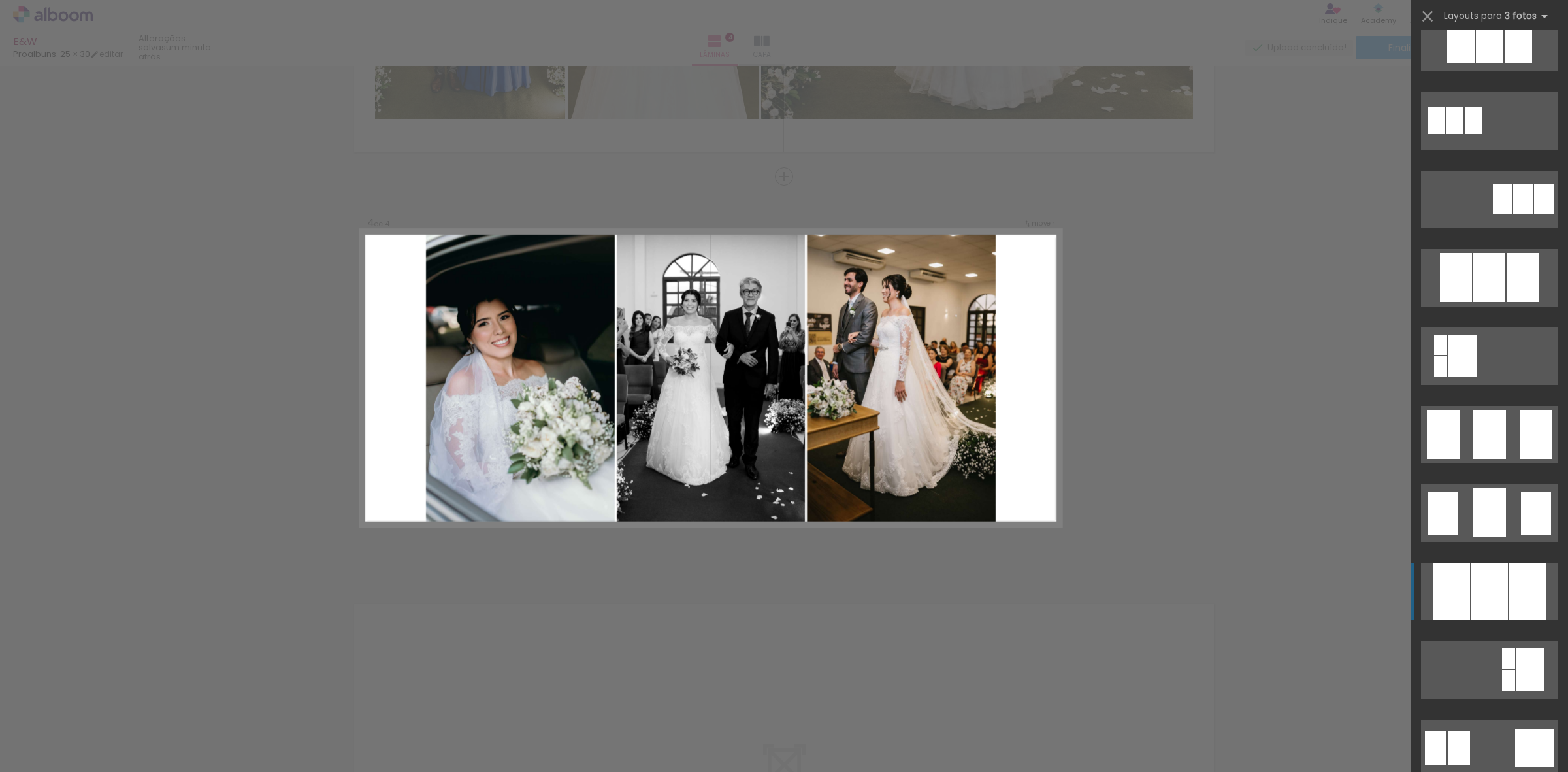
click at [1487, 580] on div at bounding box center [1489, 591] width 36 height 58
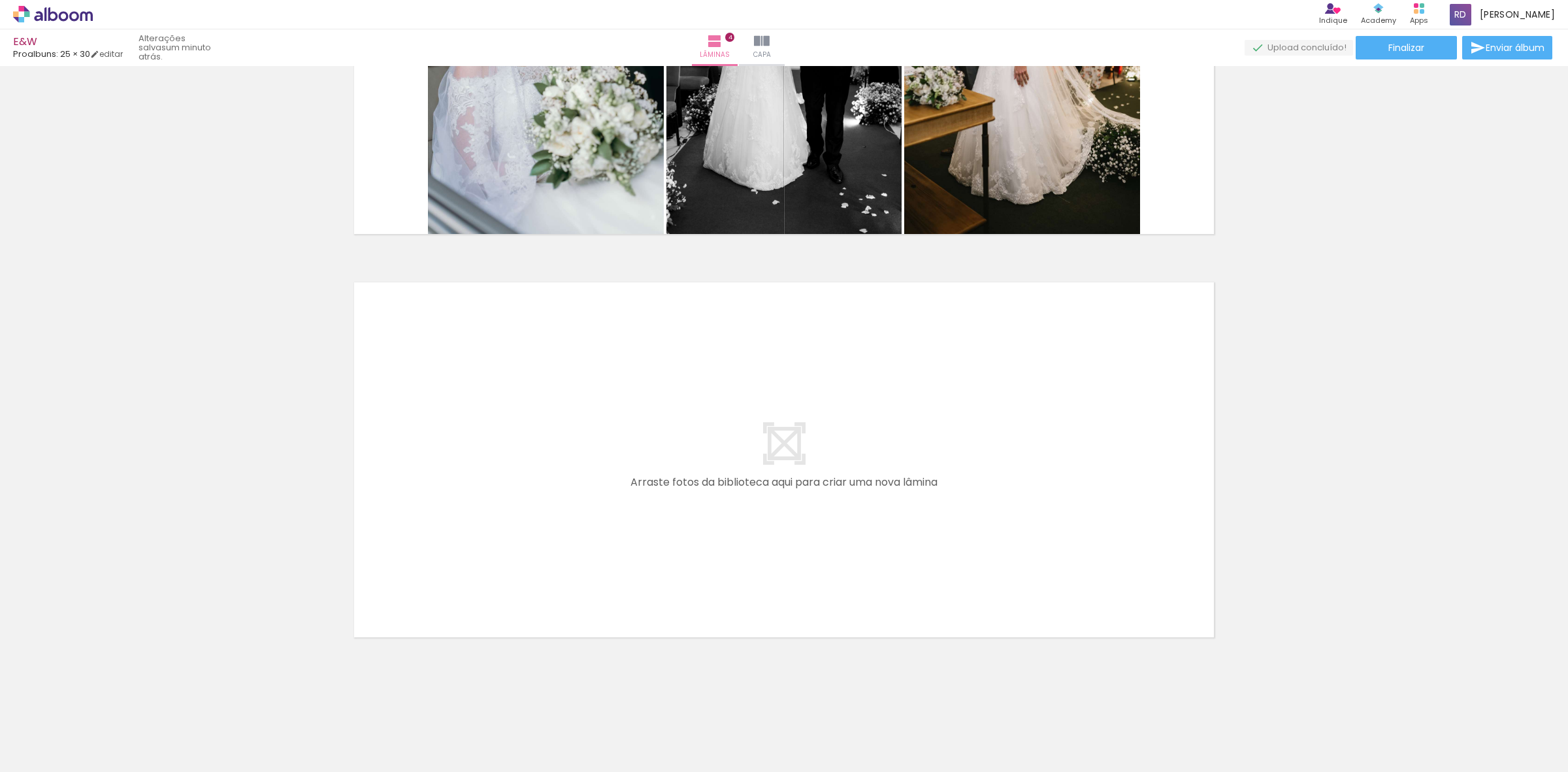
scroll to position [0, 606]
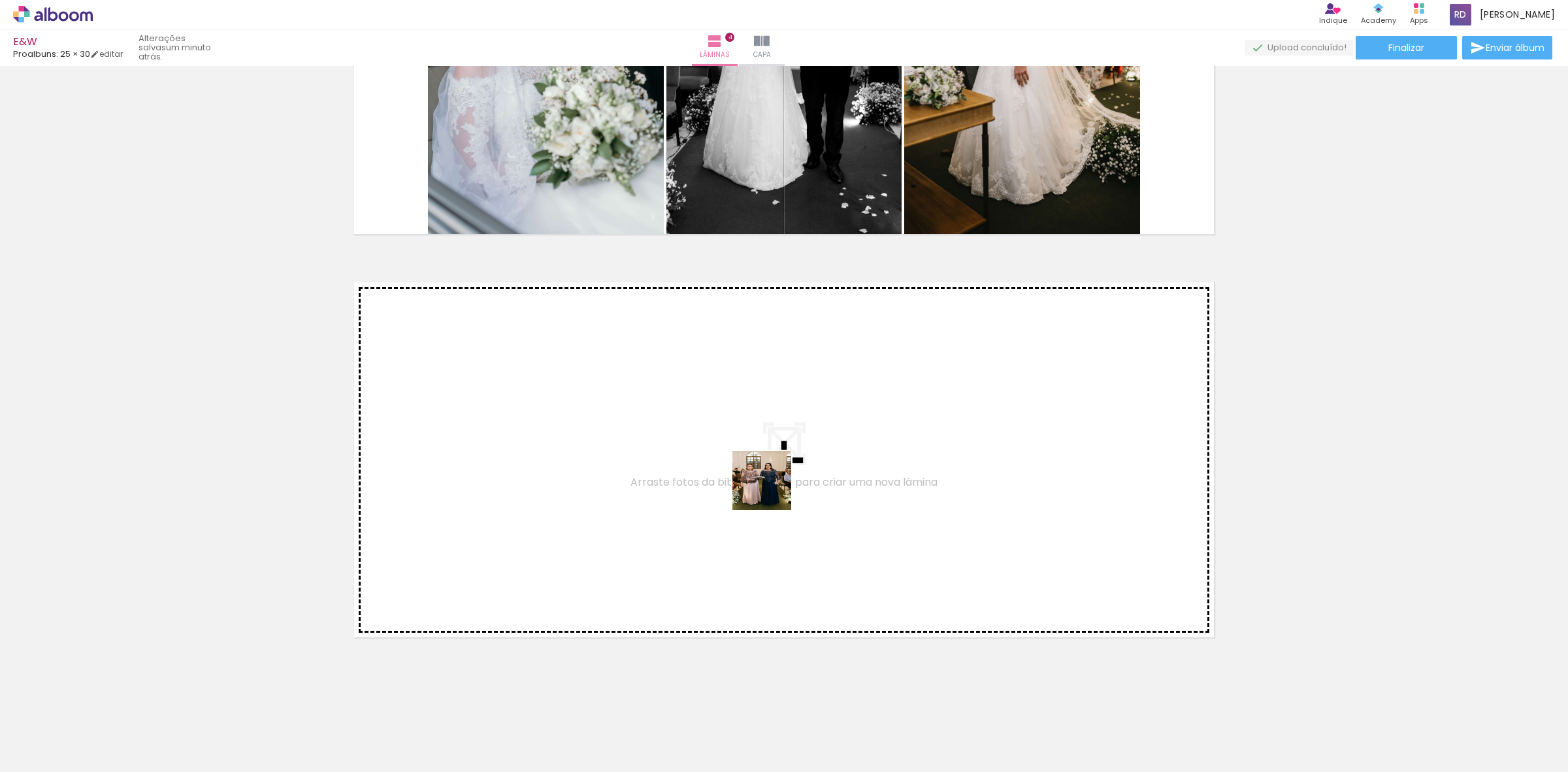
drag, startPoint x: 779, startPoint y: 743, endPoint x: 771, endPoint y: 470, distance: 273.1
click at [771, 470] on quentale-workspace at bounding box center [784, 386] width 1568 height 772
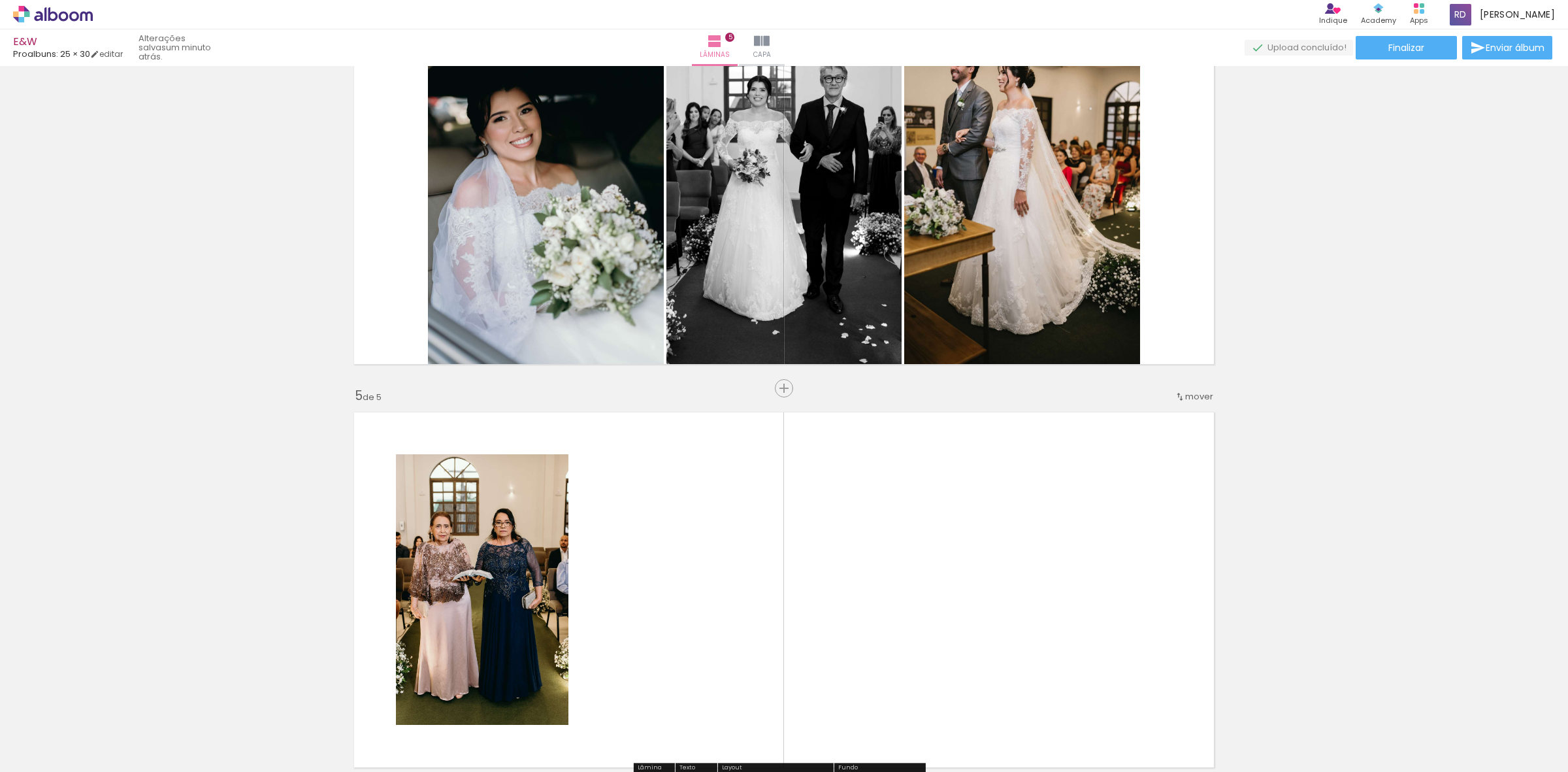
scroll to position [1279, 0]
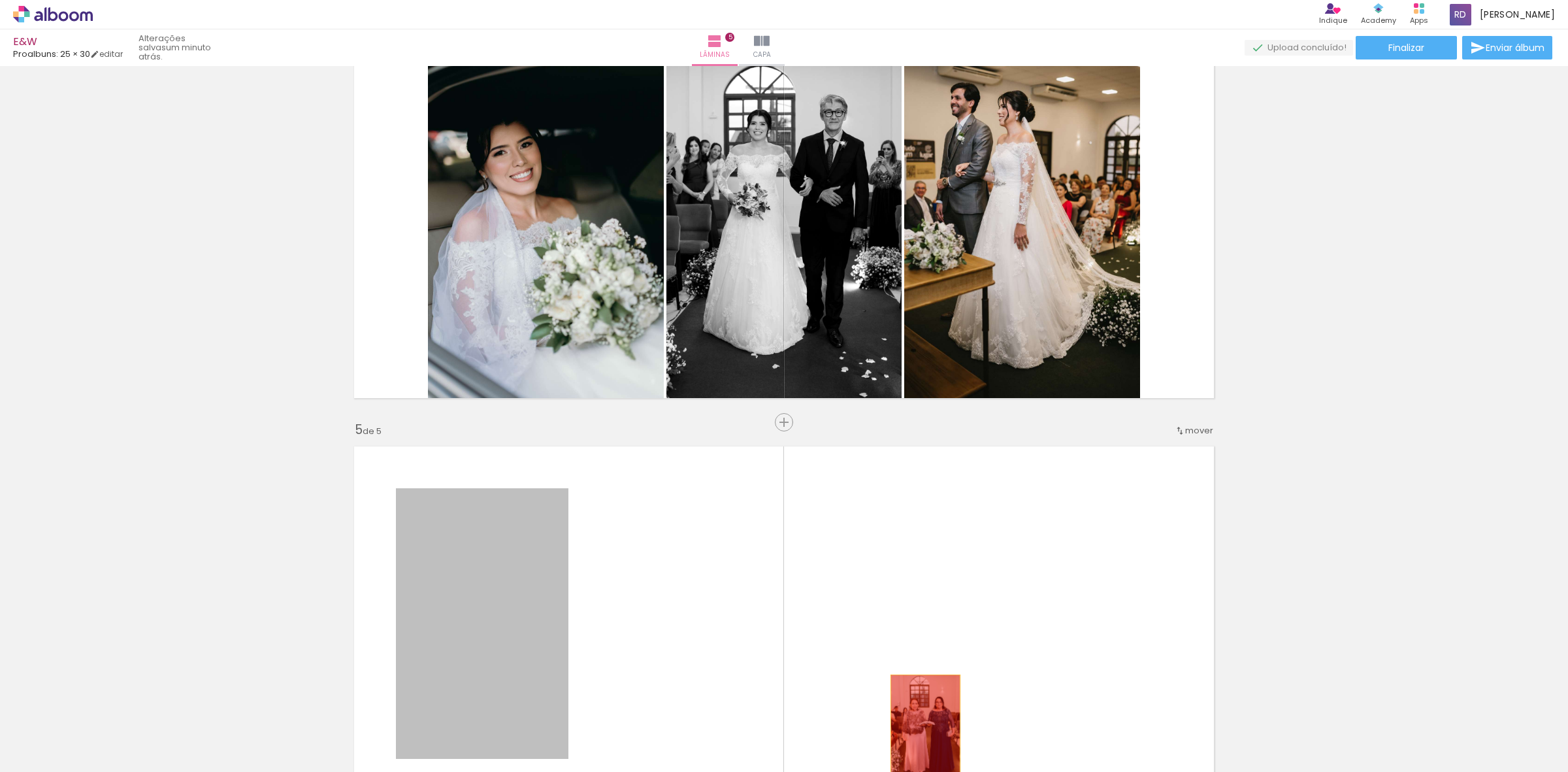
drag, startPoint x: 498, startPoint y: 569, endPoint x: 921, endPoint y: 732, distance: 453.3
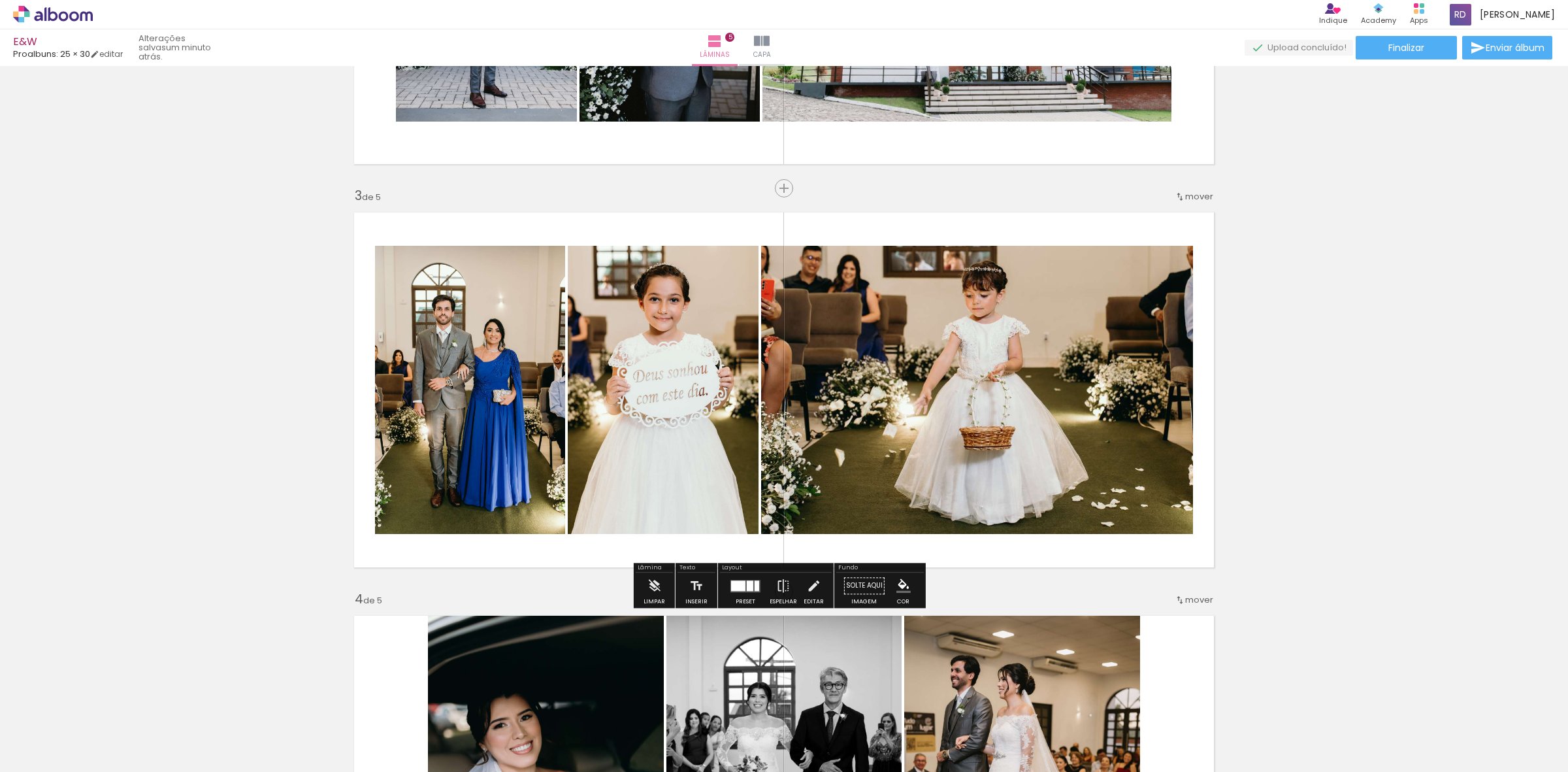
scroll to position [706, 0]
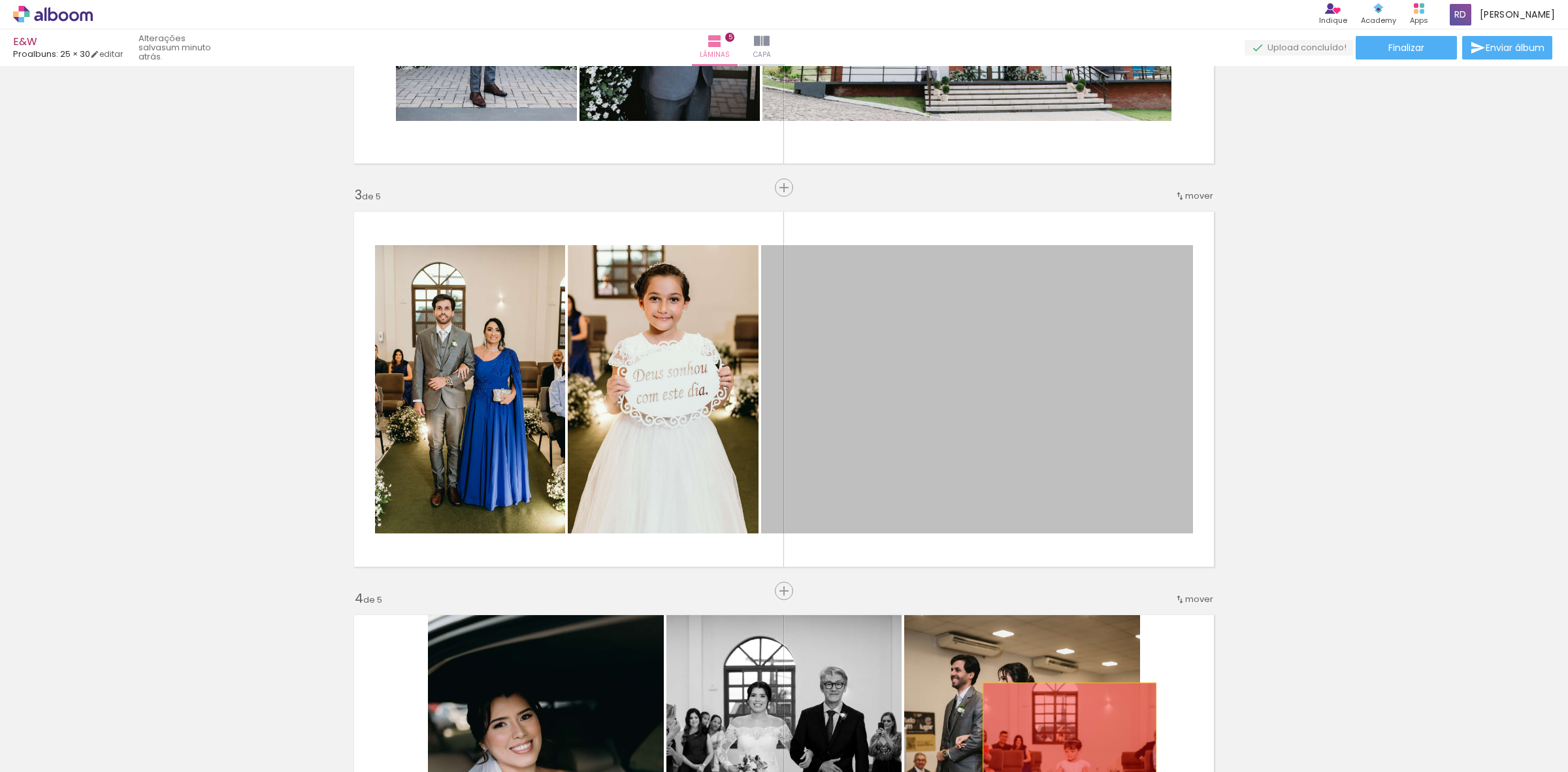
drag, startPoint x: 1003, startPoint y: 416, endPoint x: 1064, endPoint y: 743, distance: 332.6
click at [1064, 743] on quentale-workspace at bounding box center [784, 386] width 1568 height 772
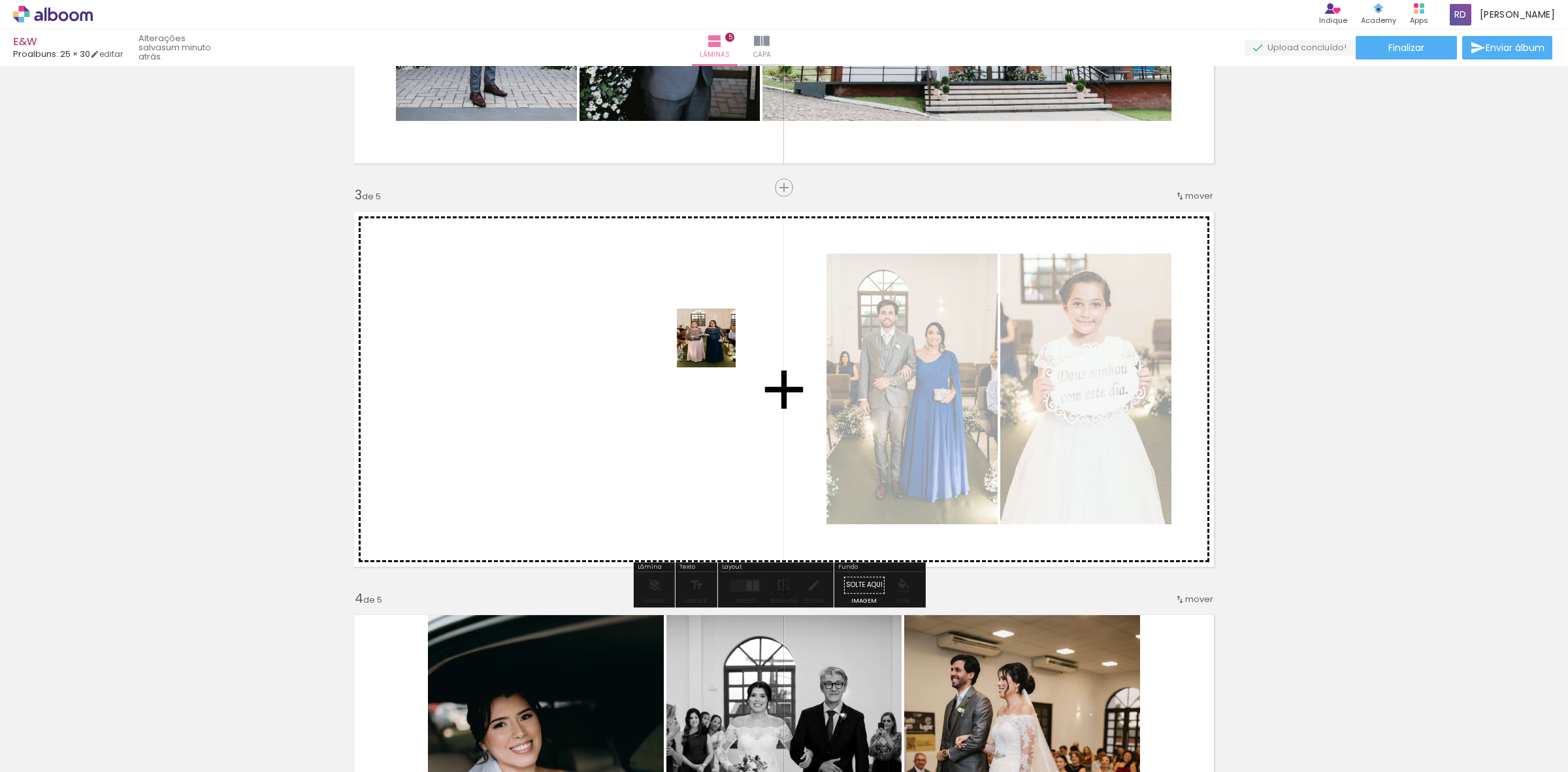
drag, startPoint x: 772, startPoint y: 741, endPoint x: 716, endPoint y: 348, distance: 397.0
click at [716, 348] on quentale-workspace at bounding box center [784, 386] width 1568 height 772
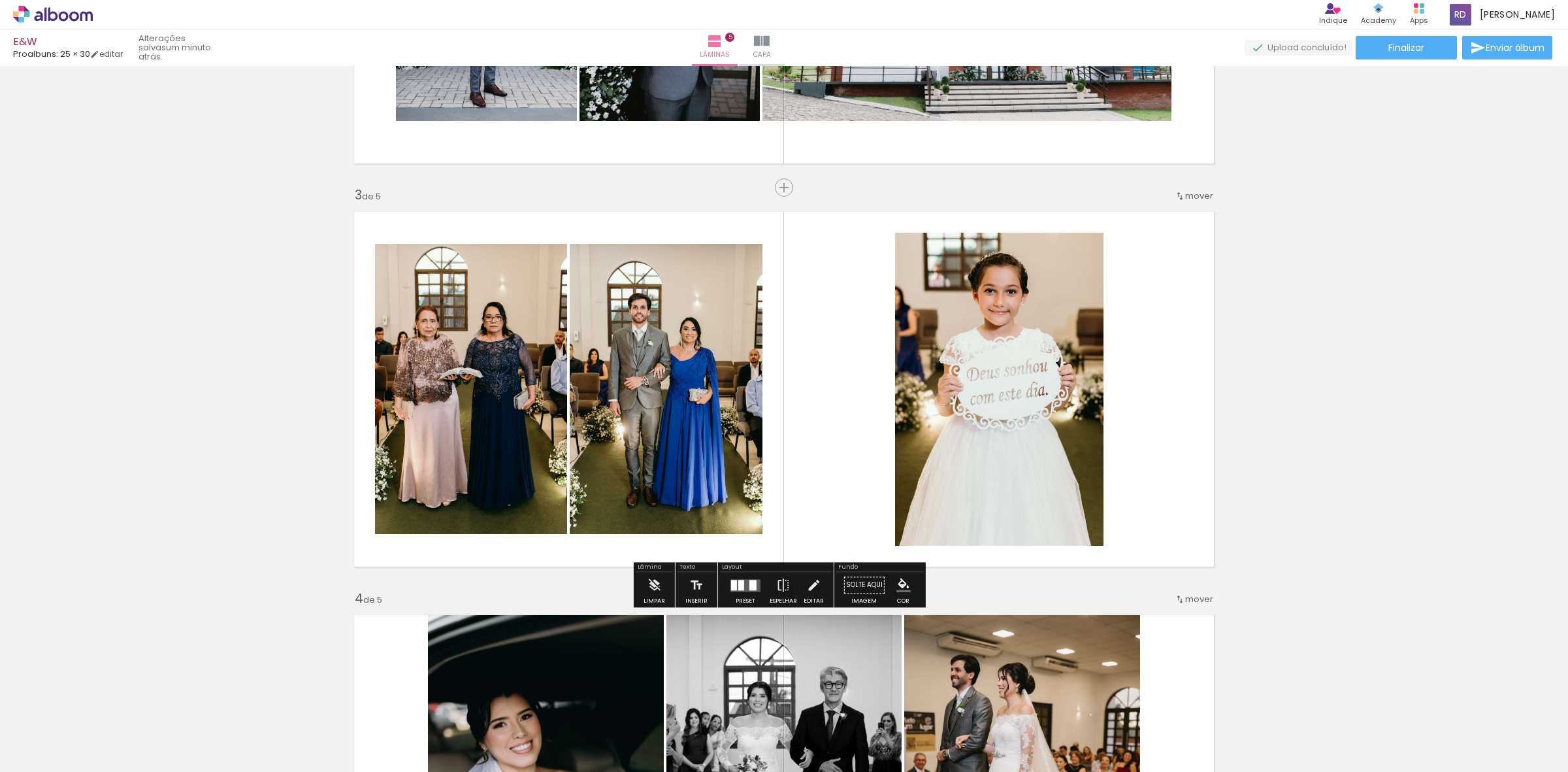
click at [738, 585] on div at bounding box center [741, 585] width 6 height 11
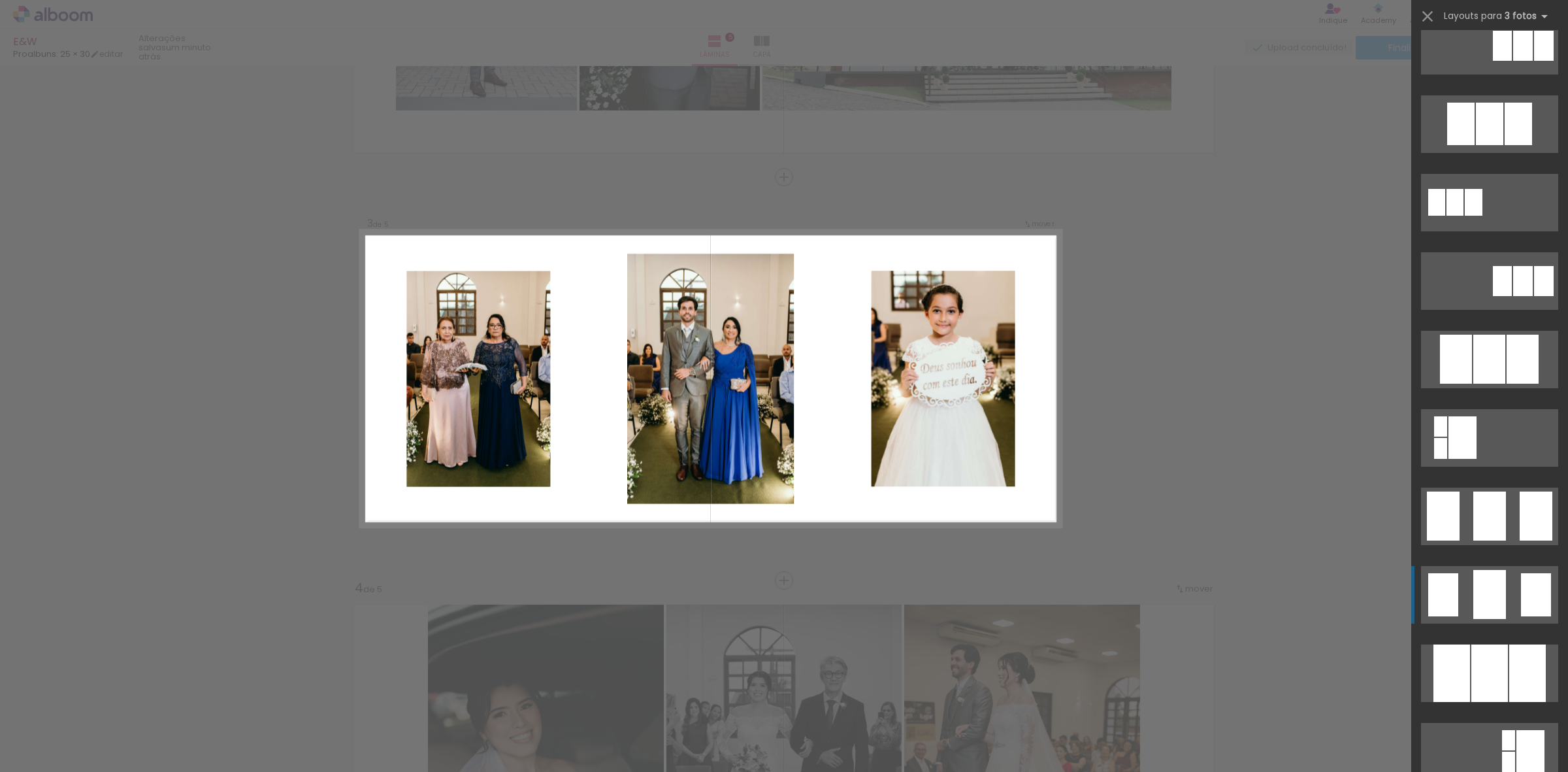
scroll to position [654, 0]
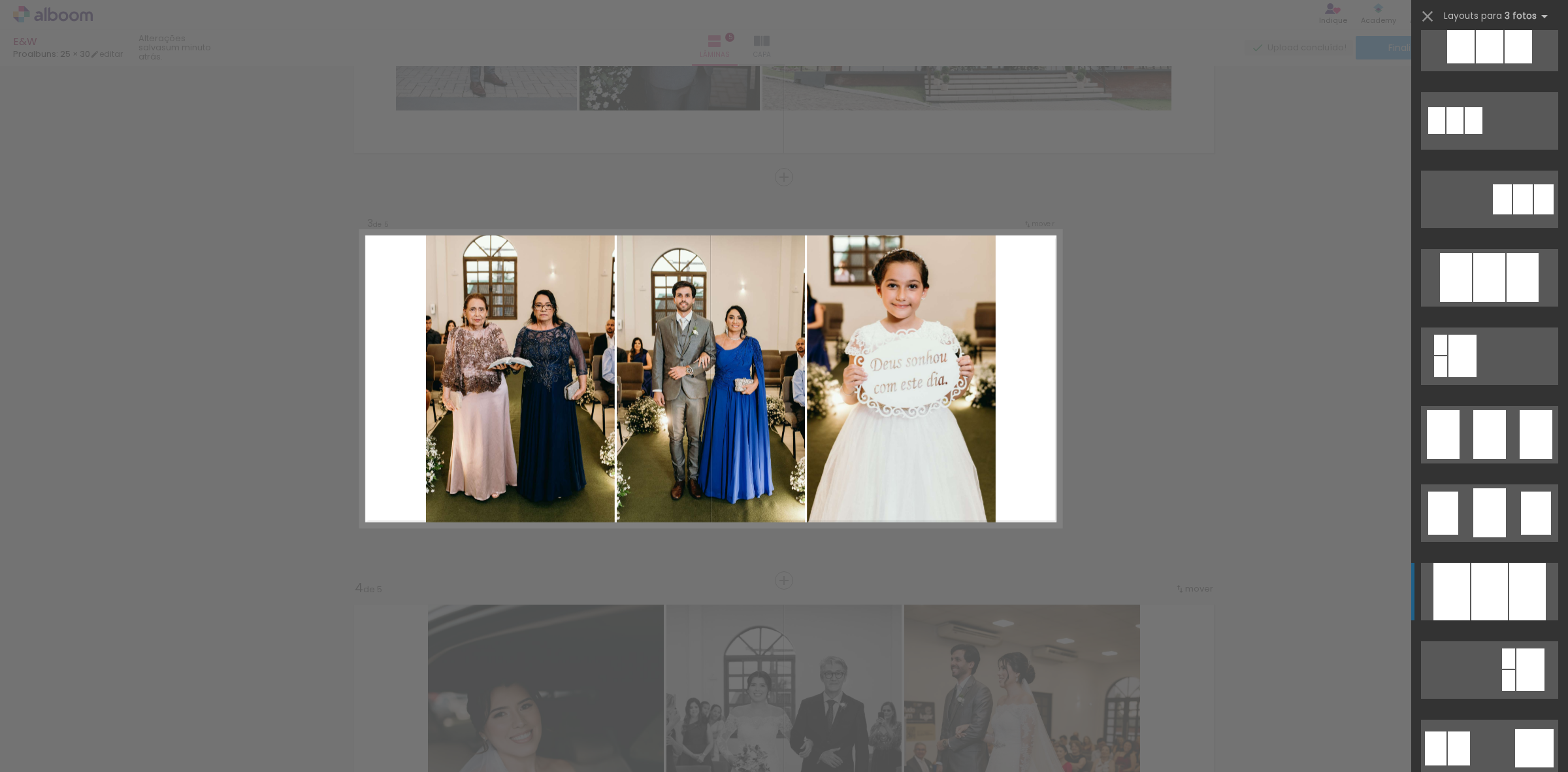
click at [1492, 599] on div at bounding box center [1489, 591] width 36 height 58
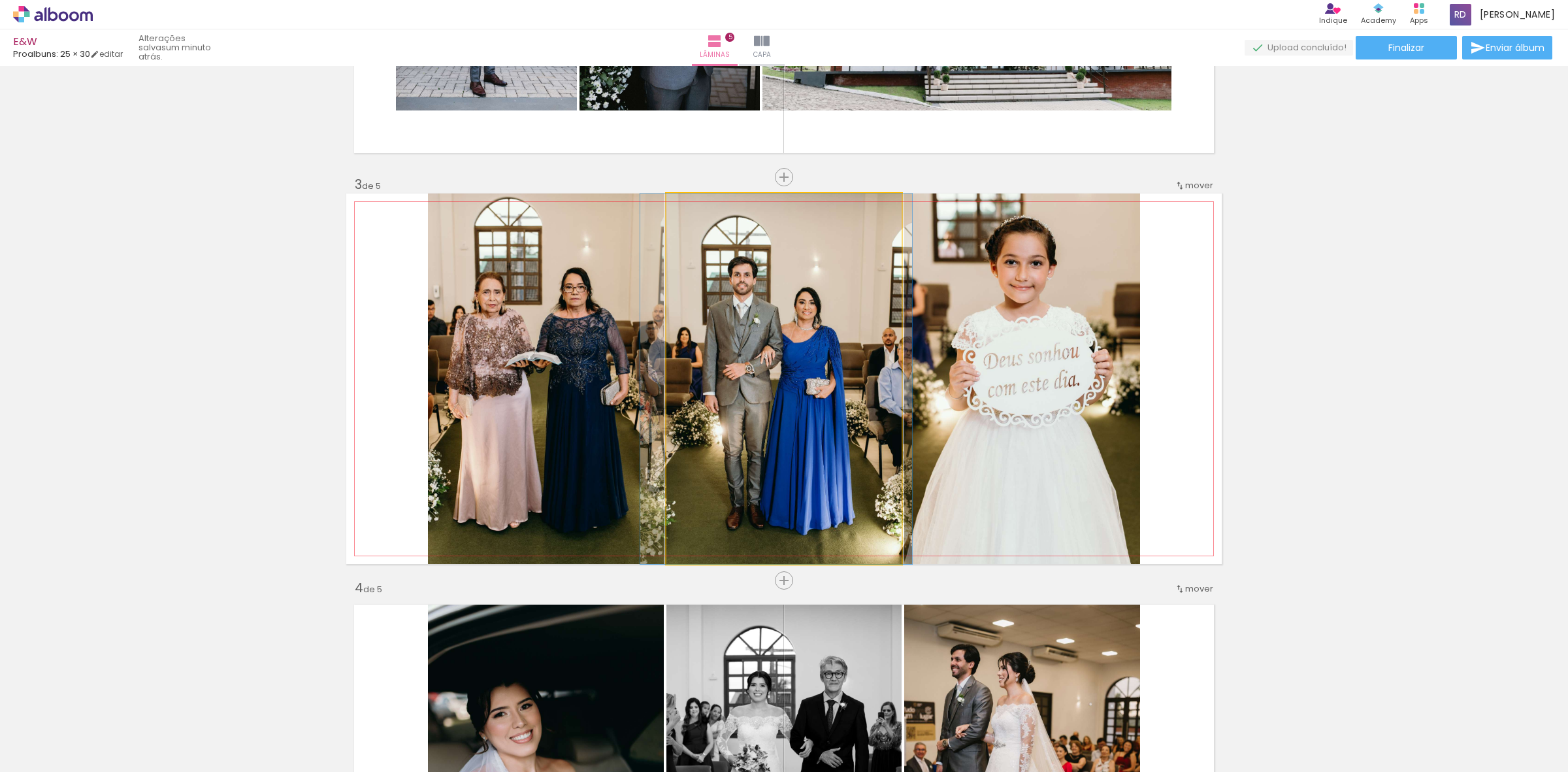
drag, startPoint x: 851, startPoint y: 354, endPoint x: 843, endPoint y: 351, distance: 8.5
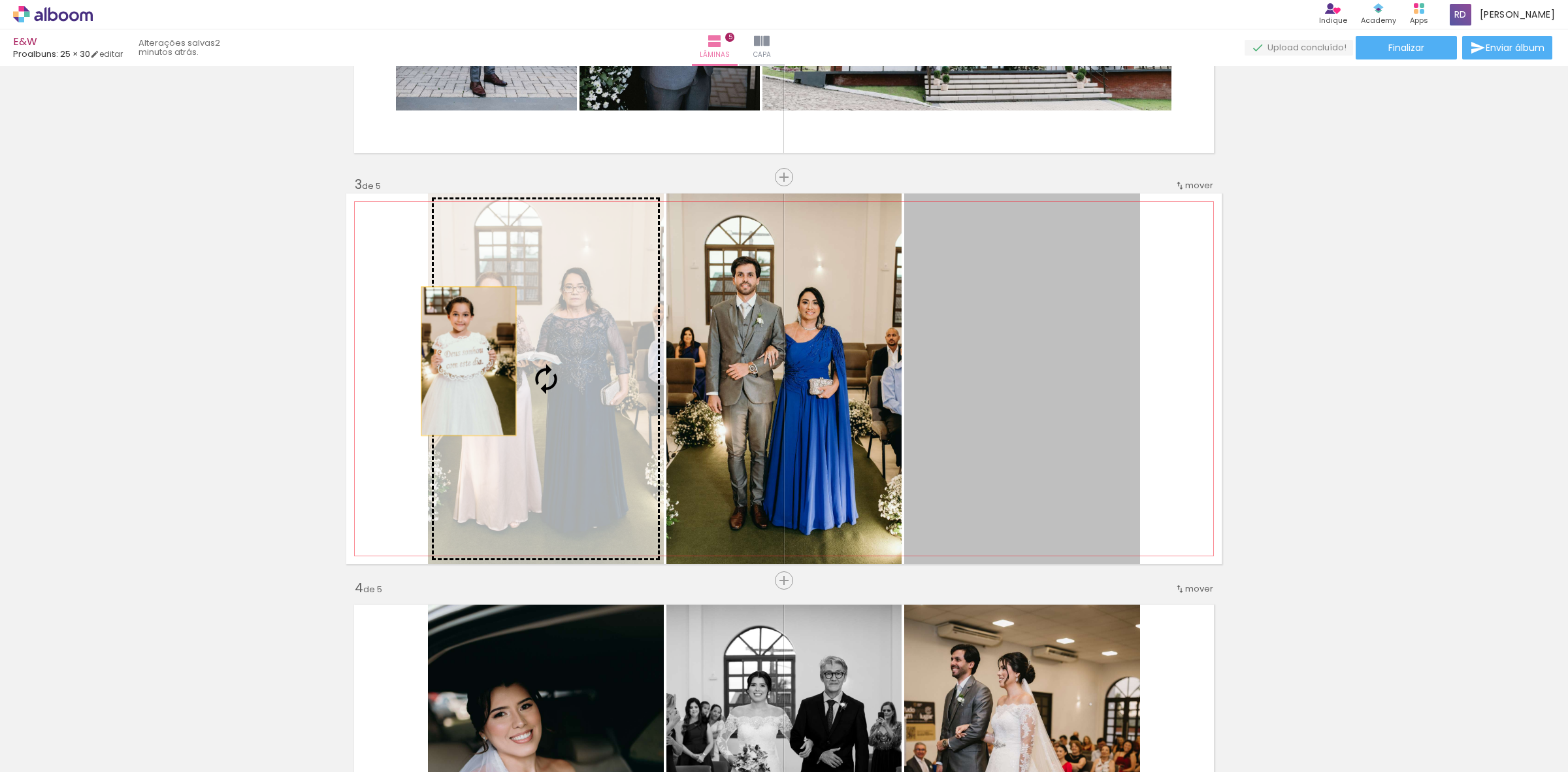
drag, startPoint x: 1050, startPoint y: 374, endPoint x: 526, endPoint y: 363, distance: 524.1
click at [0, 0] on slot at bounding box center [0, 0] width 0 height 0
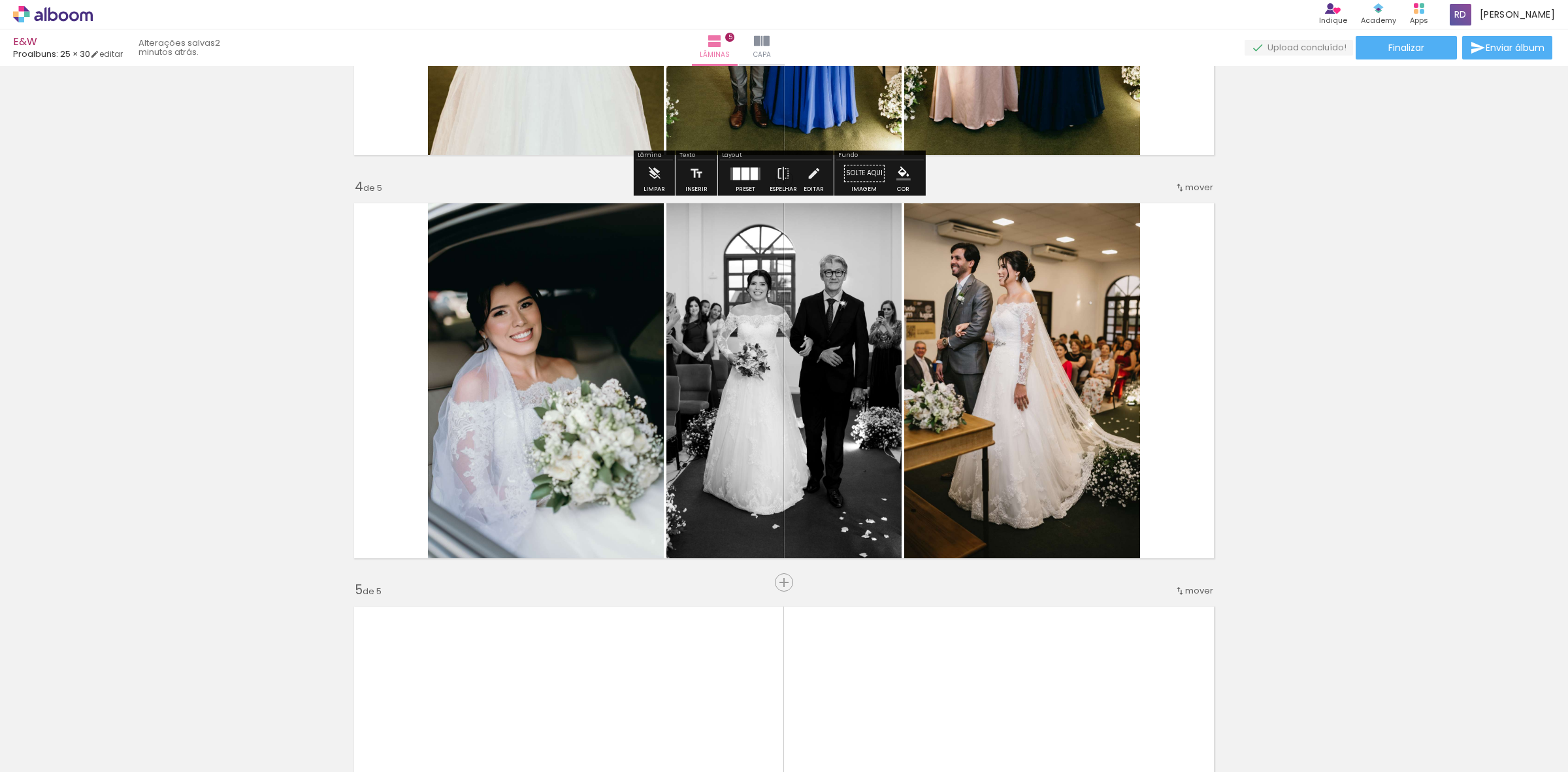
scroll to position [1126, 0]
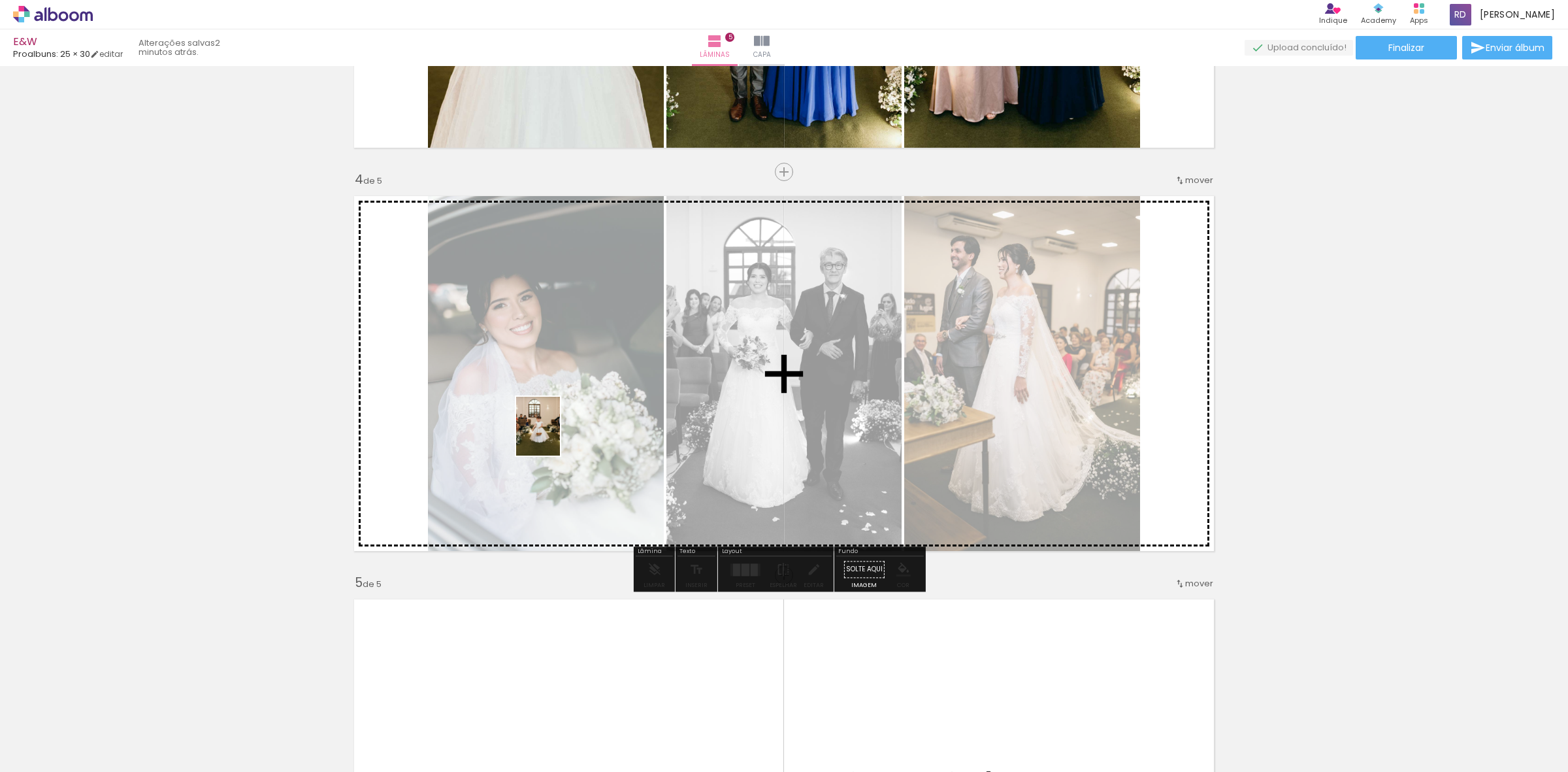
drag, startPoint x: 921, startPoint y: 739, endPoint x: 555, endPoint y: 436, distance: 475.1
click at [555, 436] on quentale-workspace at bounding box center [784, 386] width 1568 height 772
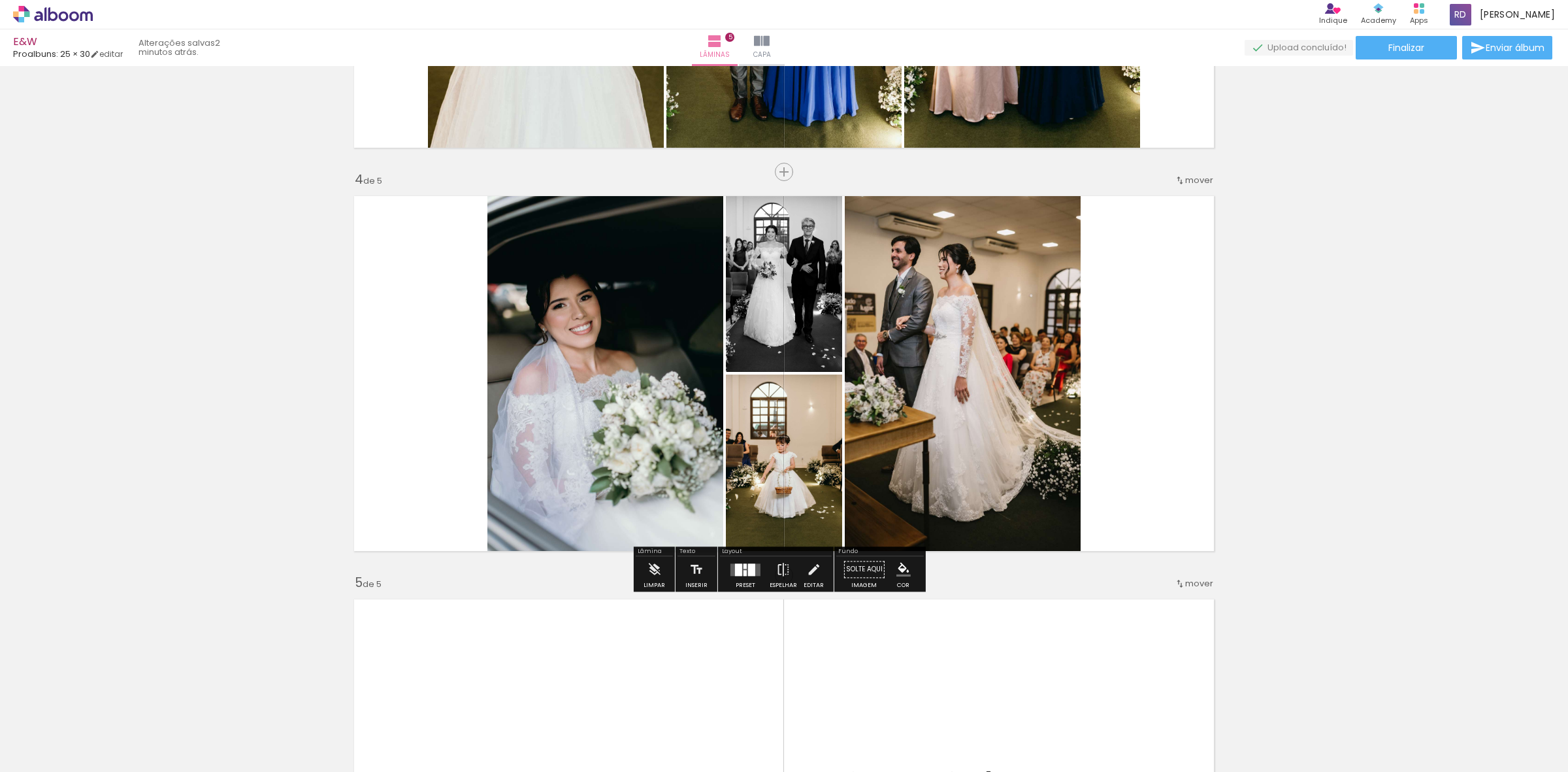
click at [748, 567] on div at bounding box center [752, 569] width 7 height 12
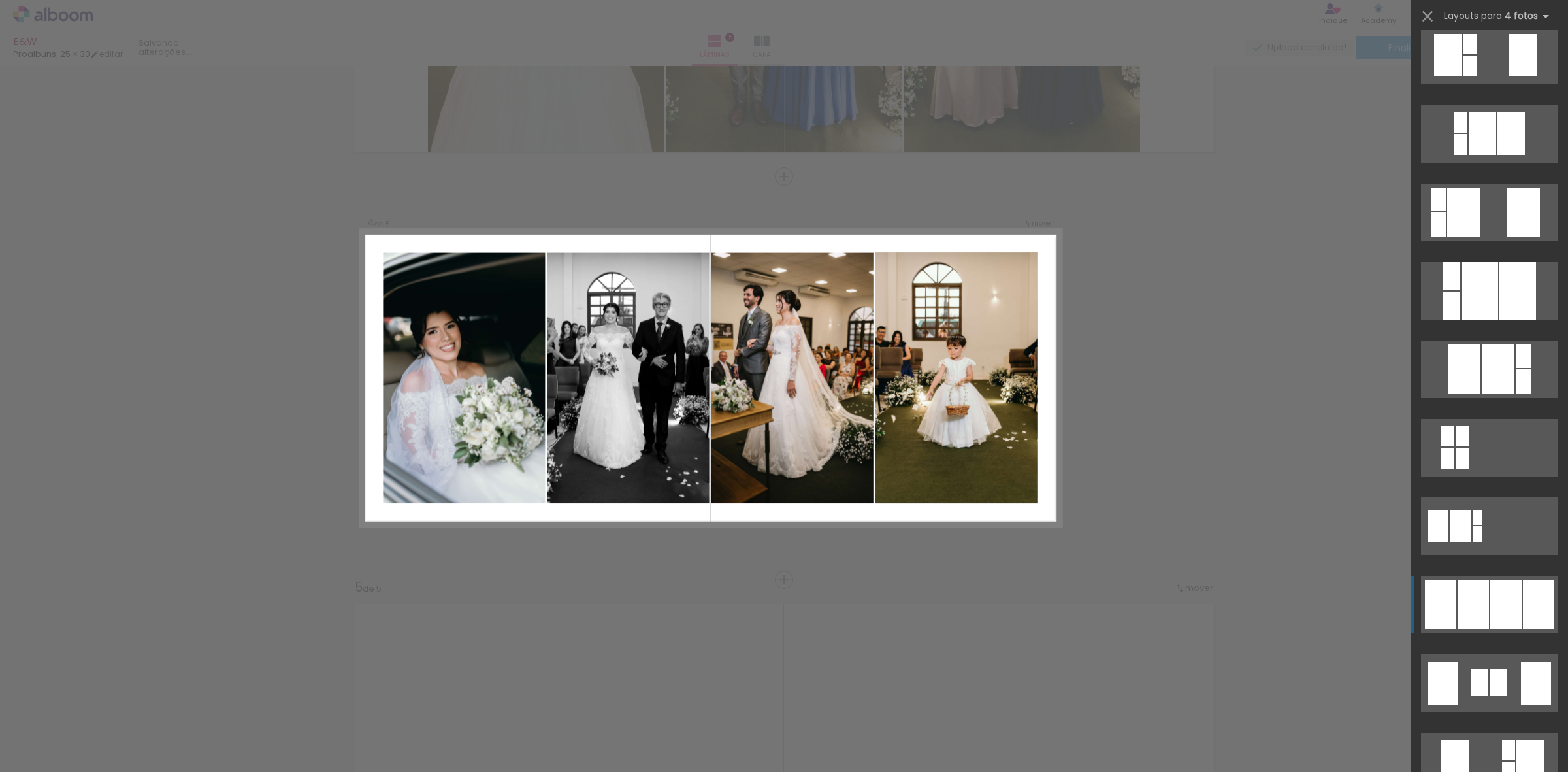
scroll to position [408, 0]
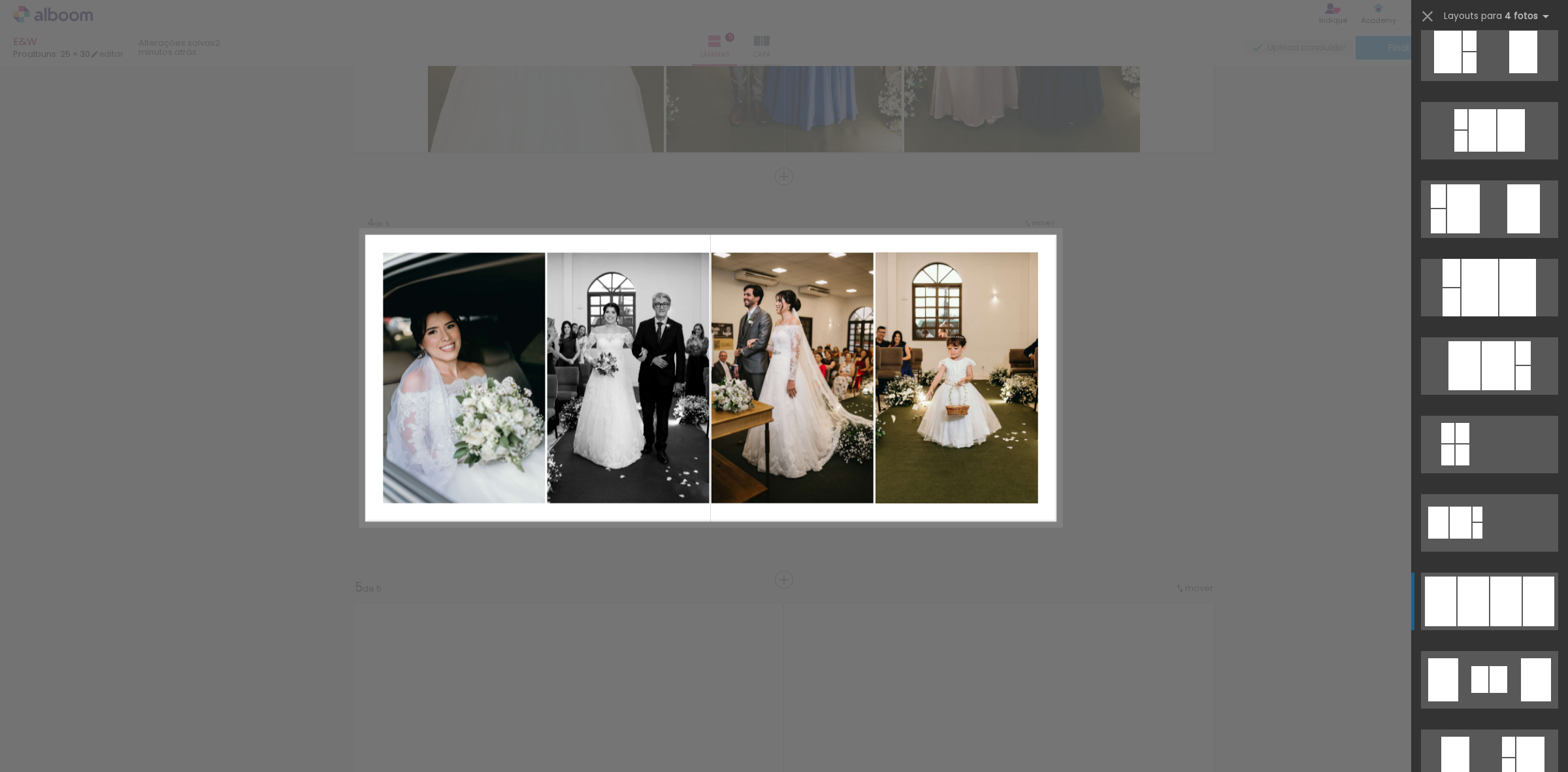
click at [1506, 593] on div at bounding box center [1506, 602] width 31 height 50
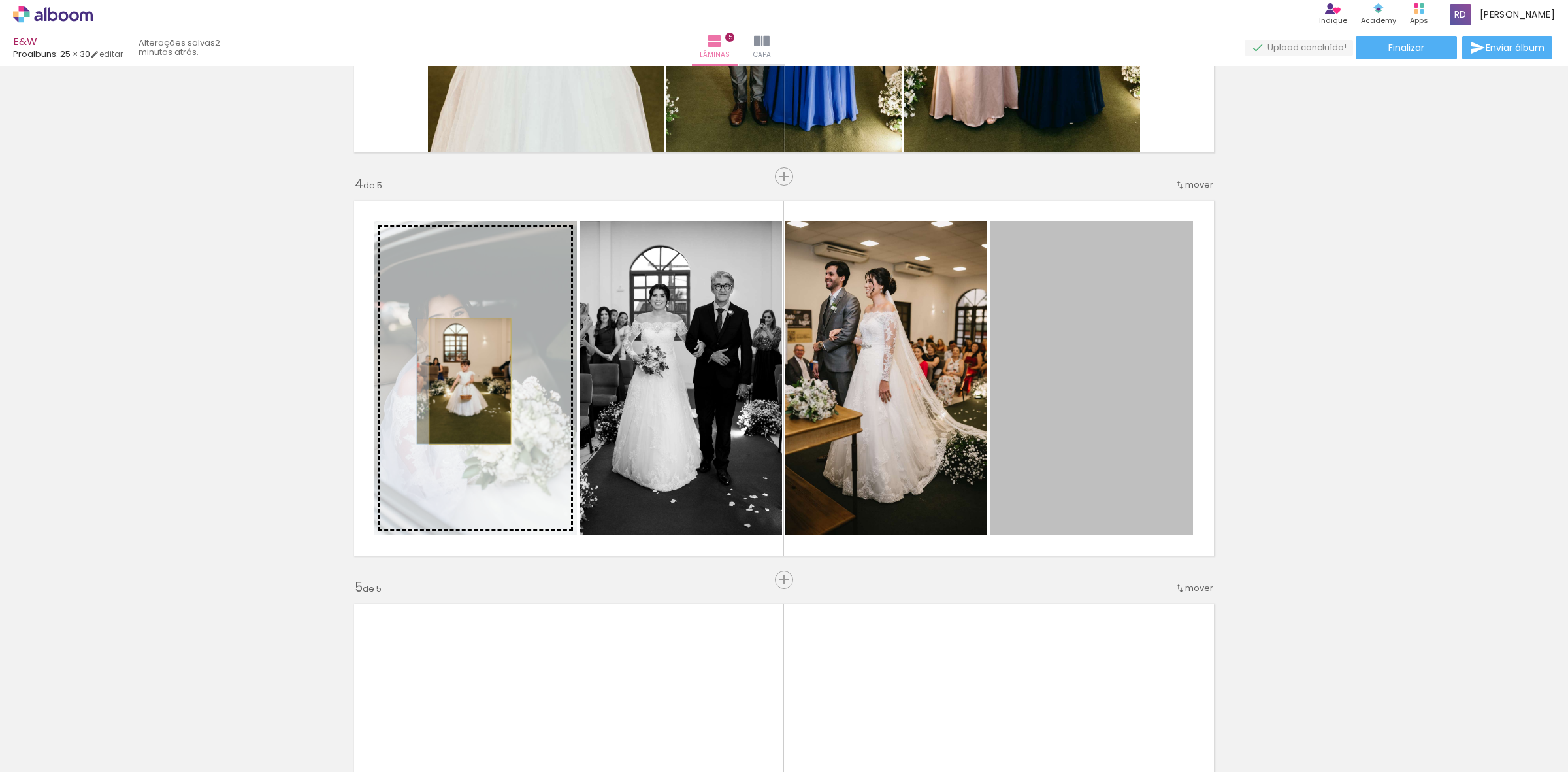
drag, startPoint x: 1108, startPoint y: 393, endPoint x: 464, endPoint y: 381, distance: 644.1
click at [0, 0] on slot at bounding box center [0, 0] width 0 height 0
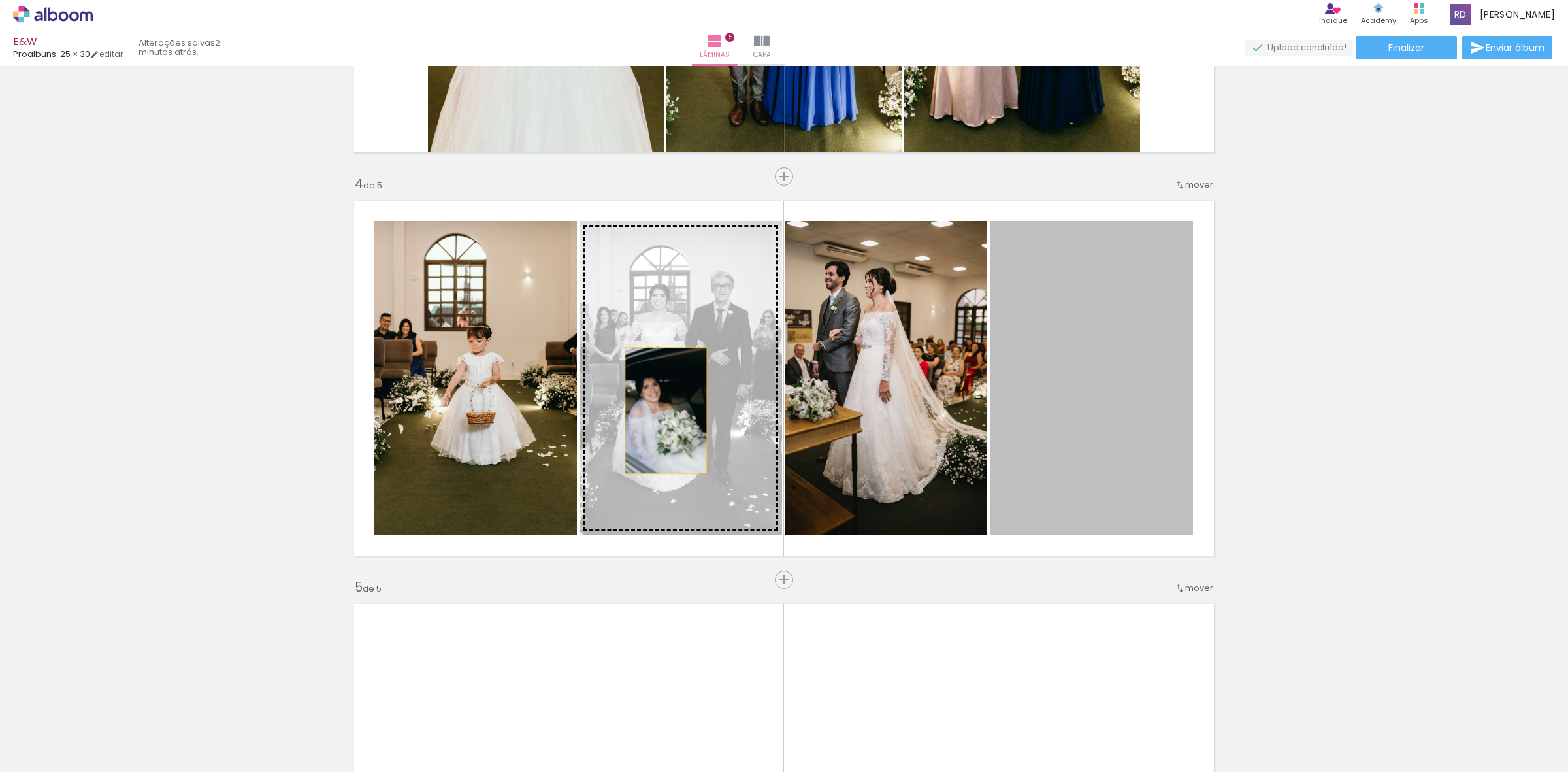
drag, startPoint x: 1107, startPoint y: 416, endPoint x: 660, endPoint y: 411, distance: 447.0
click at [0, 0] on slot at bounding box center [0, 0] width 0 height 0
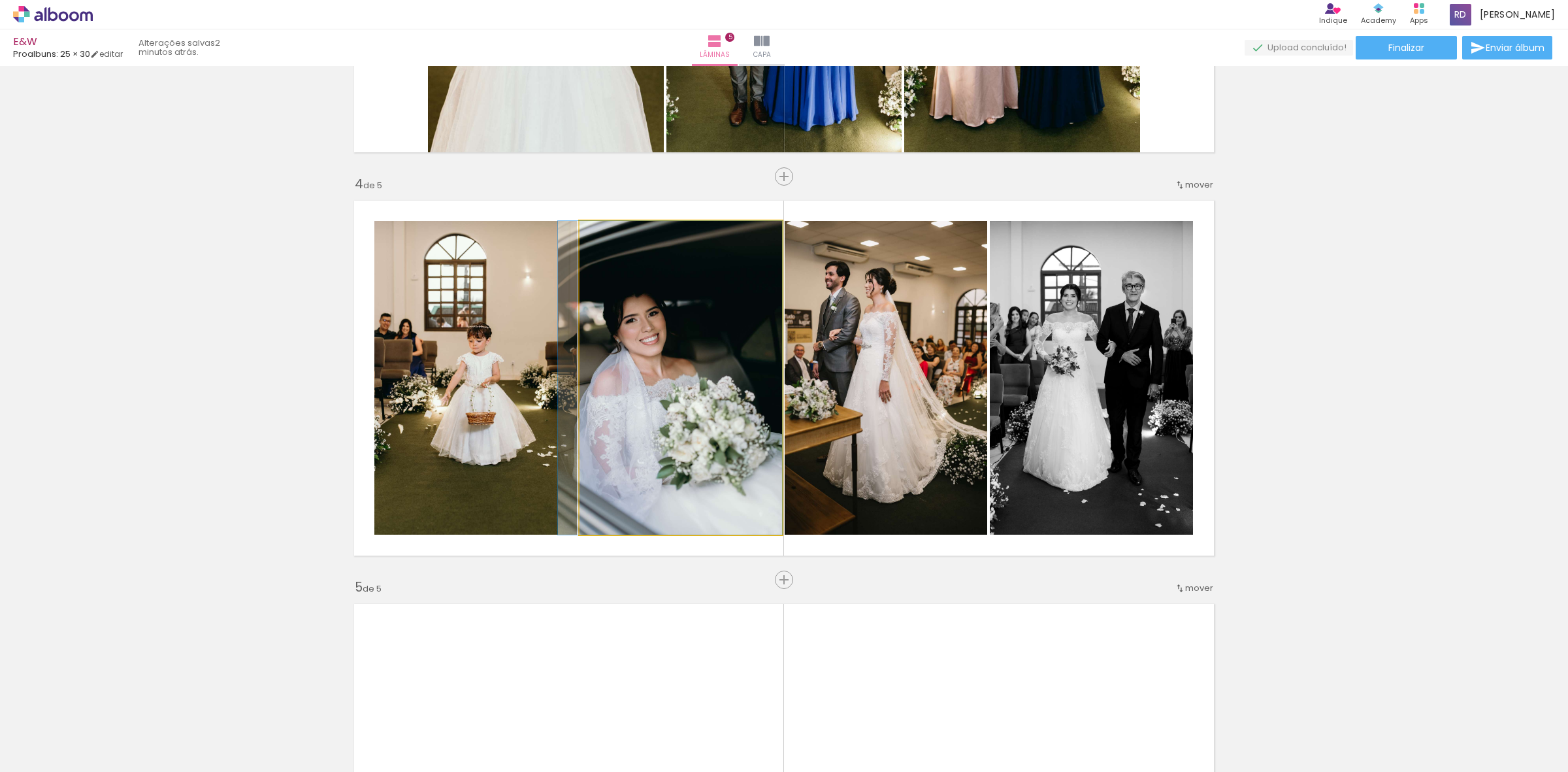
drag, startPoint x: 688, startPoint y: 391, endPoint x: 513, endPoint y: 388, distance: 175.0
click at [0, 0] on slot at bounding box center [0, 0] width 0 height 0
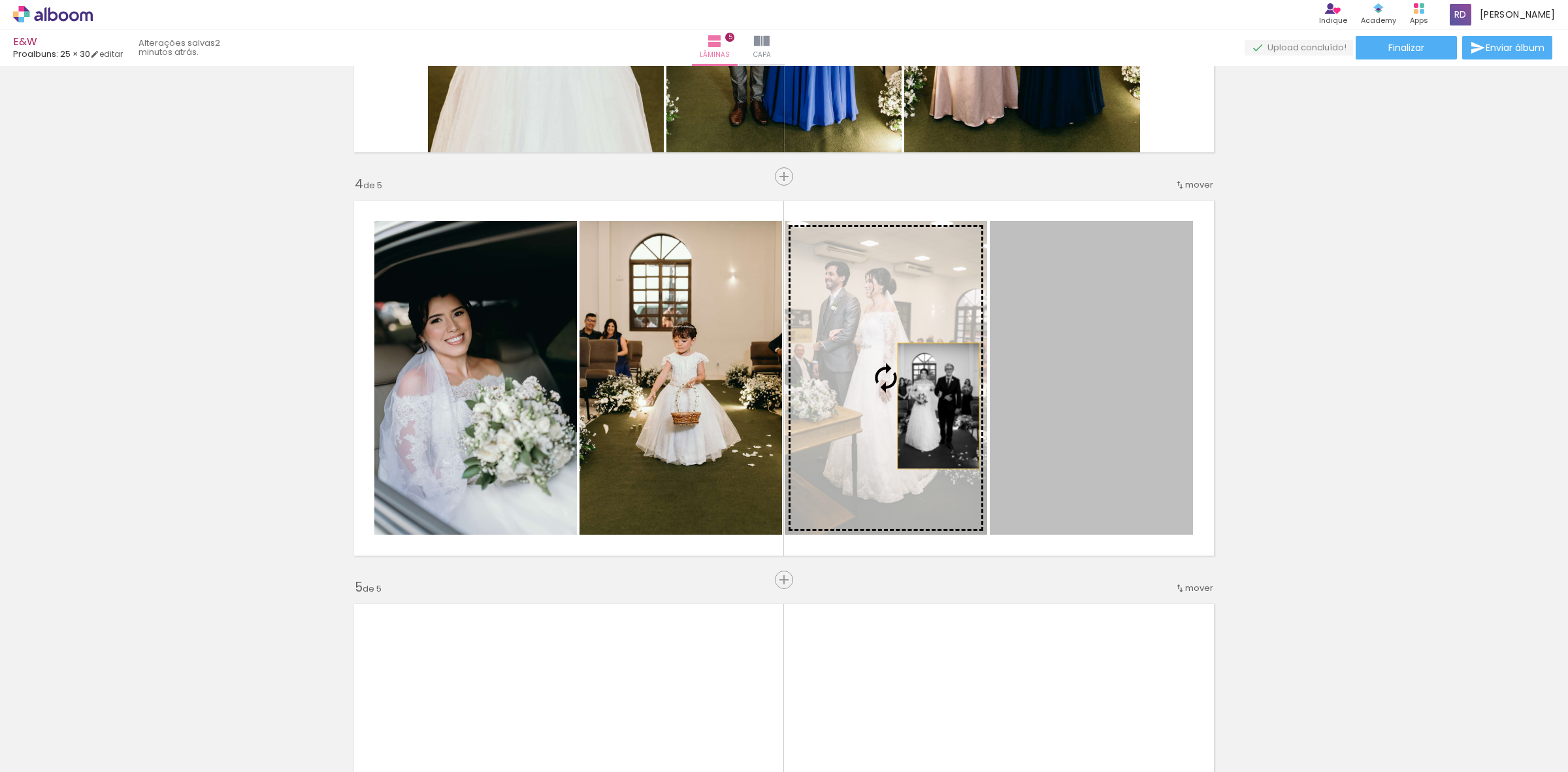
drag, startPoint x: 1121, startPoint y: 413, endPoint x: 930, endPoint y: 406, distance: 191.1
click at [0, 0] on slot at bounding box center [0, 0] width 0 height 0
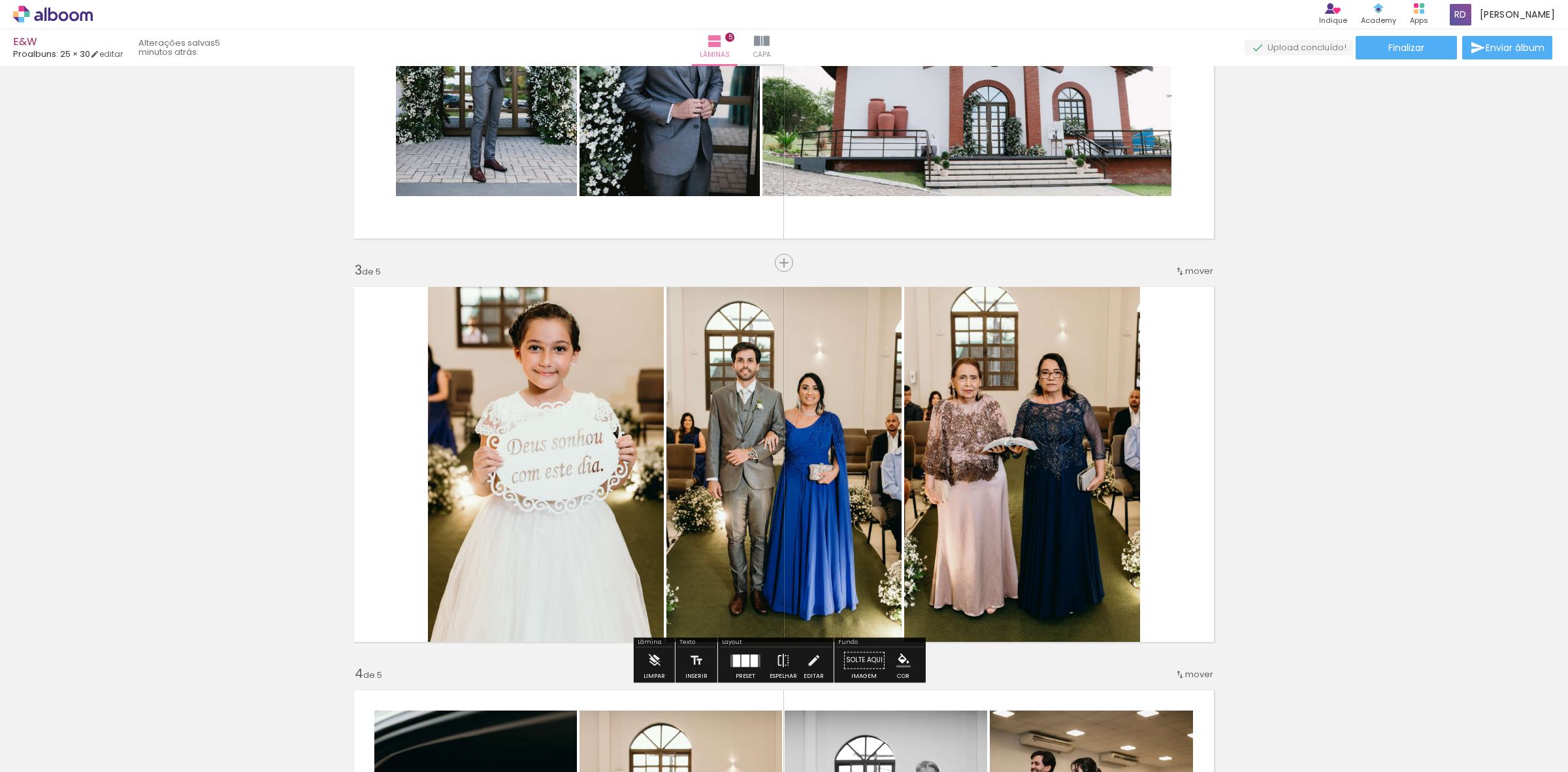
scroll to position [654, 0]
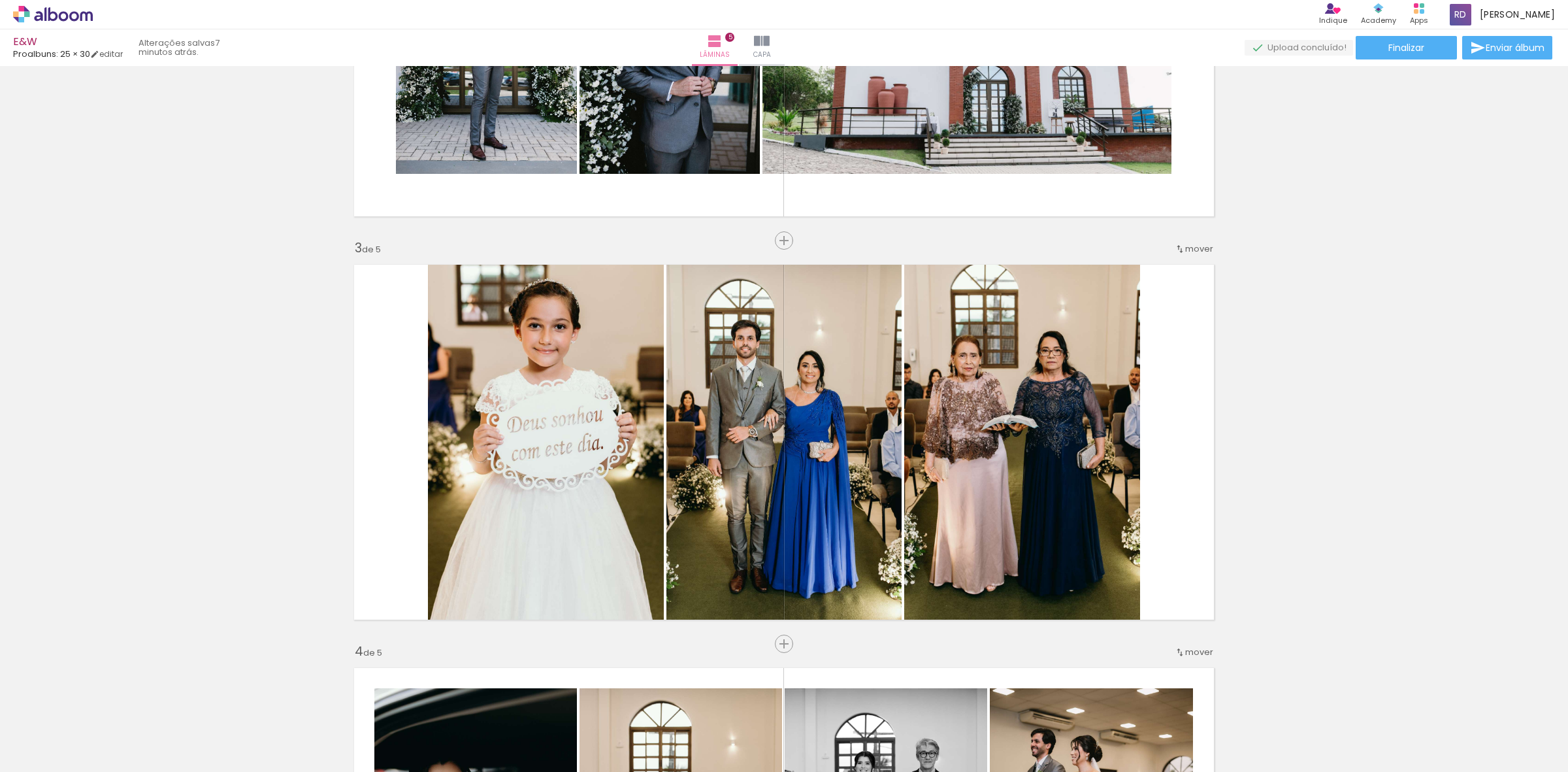
click at [61, 753] on span "Adicionar Fotos" at bounding box center [46, 754] width 39 height 14
click at [0, 0] on input "file" at bounding box center [0, 0] width 0 height 0
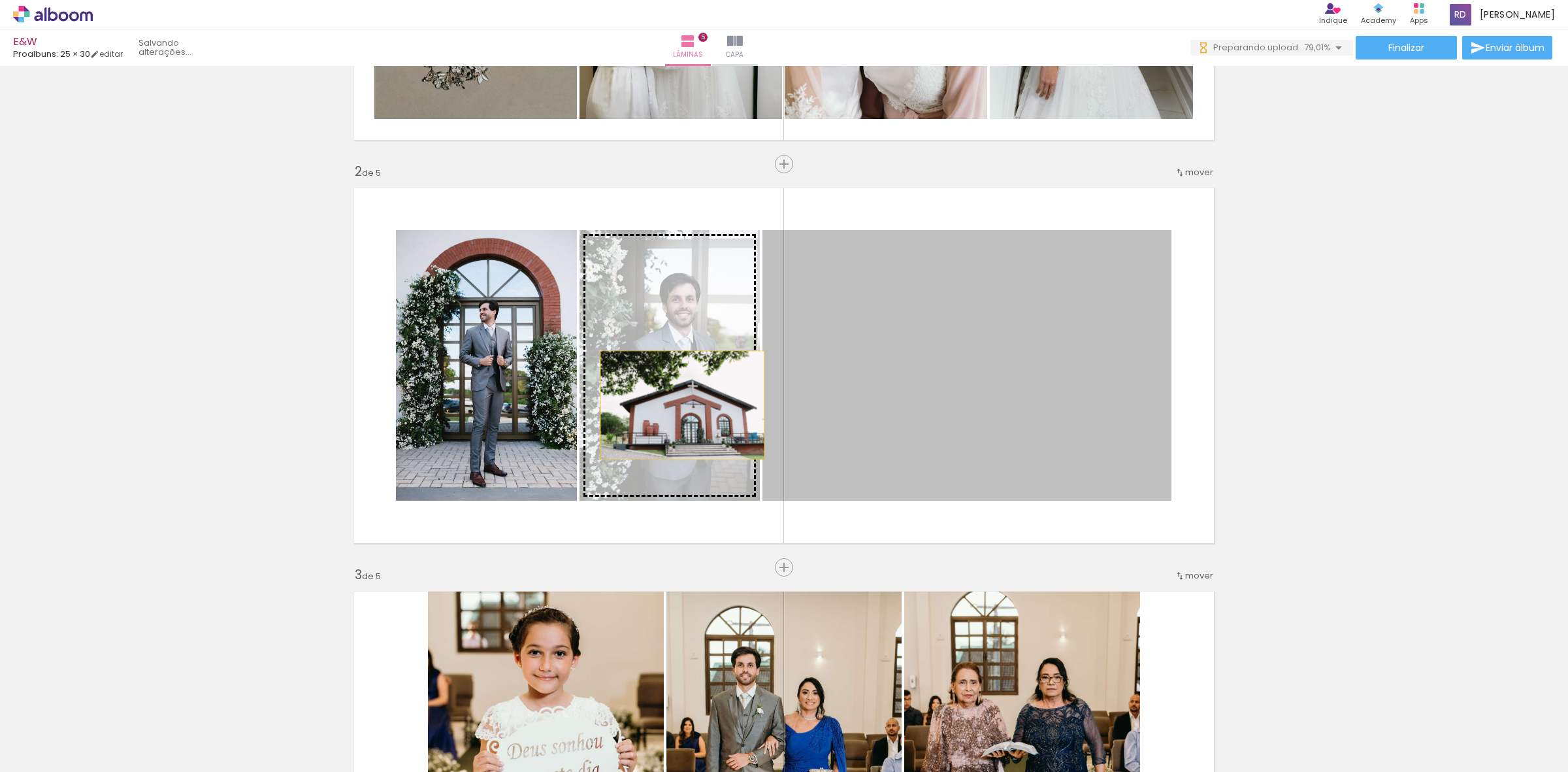
scroll to position [0, 0]
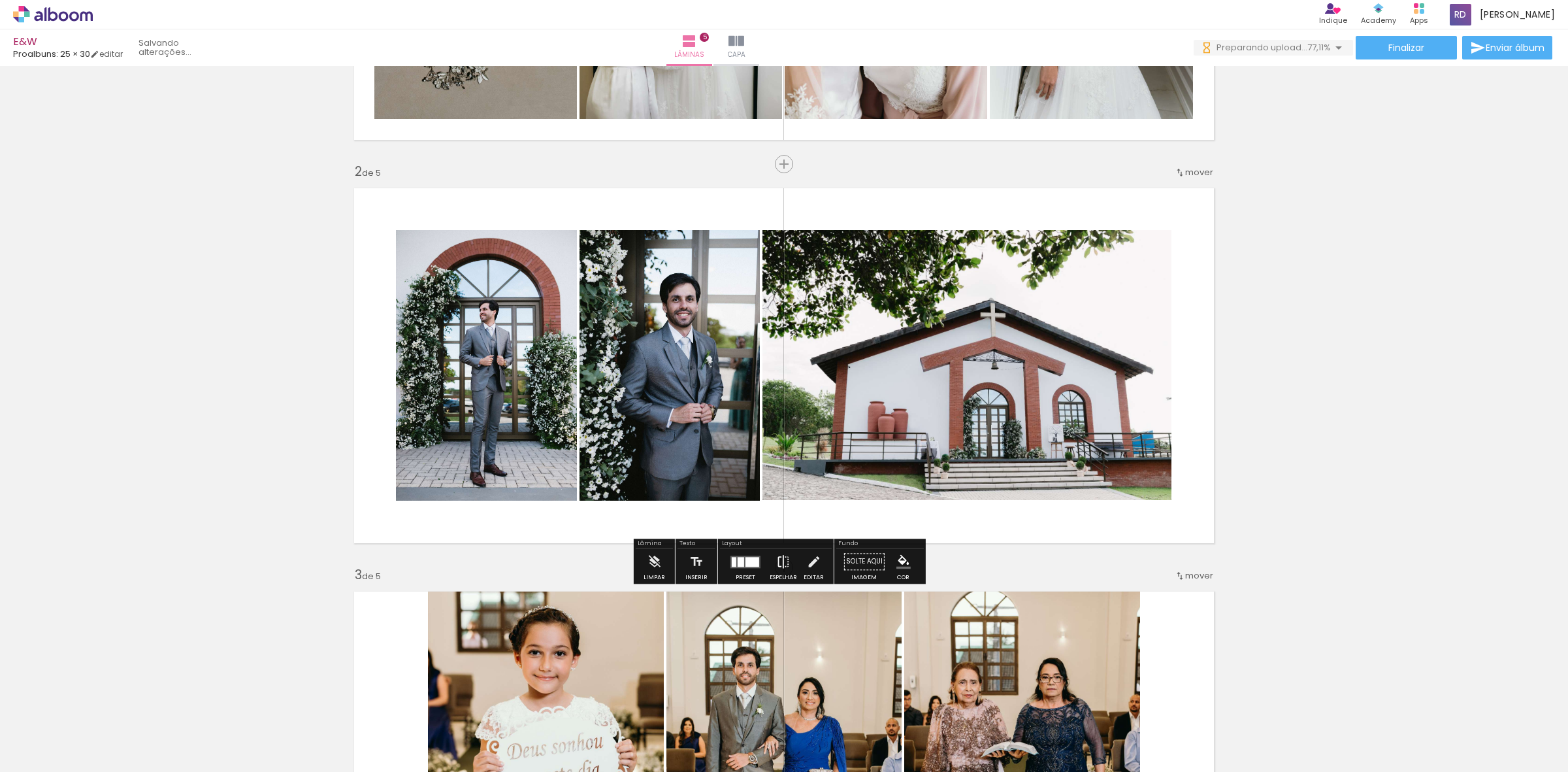
click at [781, 562] on iron-icon at bounding box center [783, 561] width 14 height 26
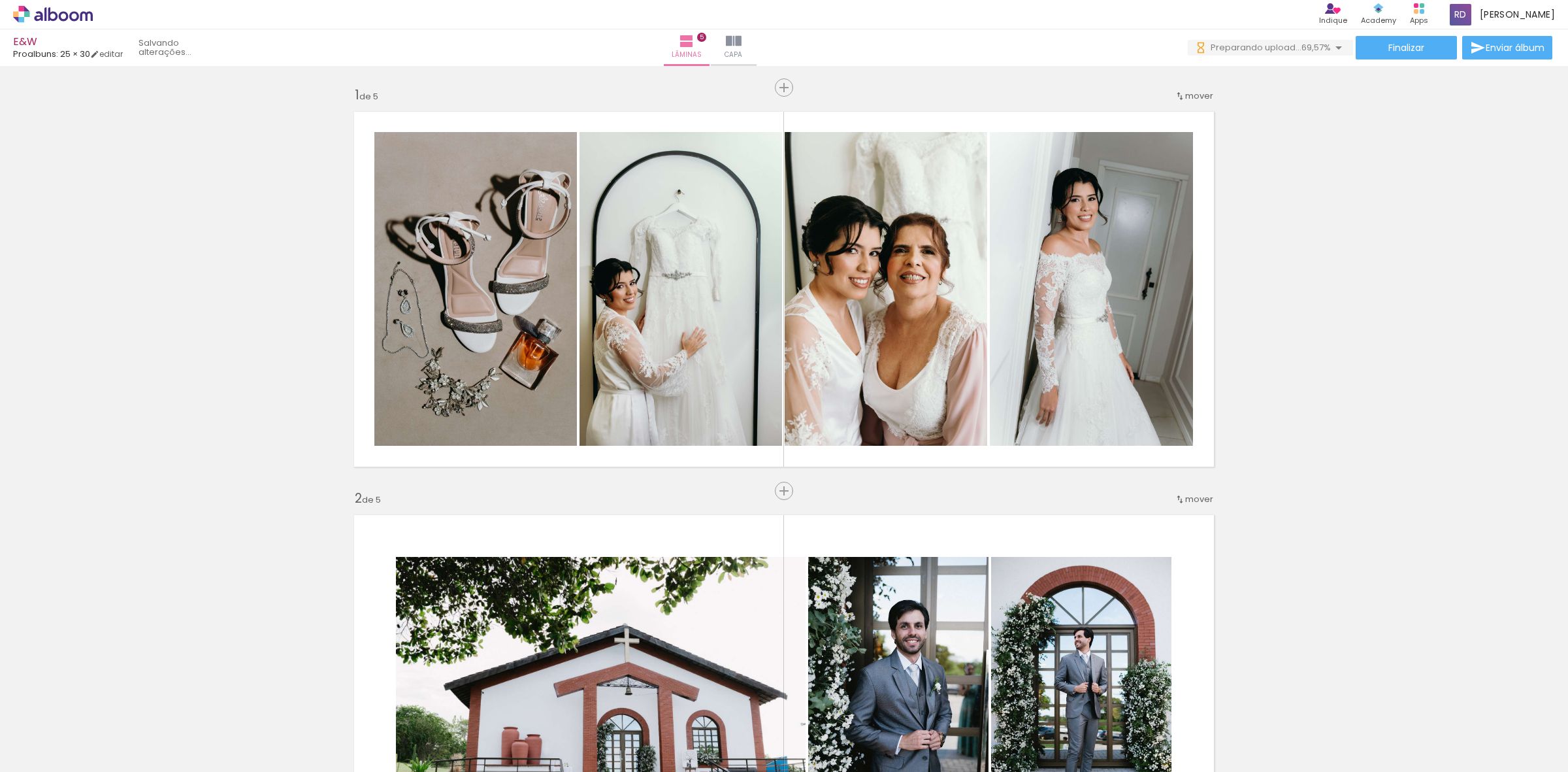
click at [1175, 492] on div "mover" at bounding box center [1194, 499] width 38 height 21
click at [1153, 495] on span "antes da" at bounding box center [1139, 497] width 38 height 21
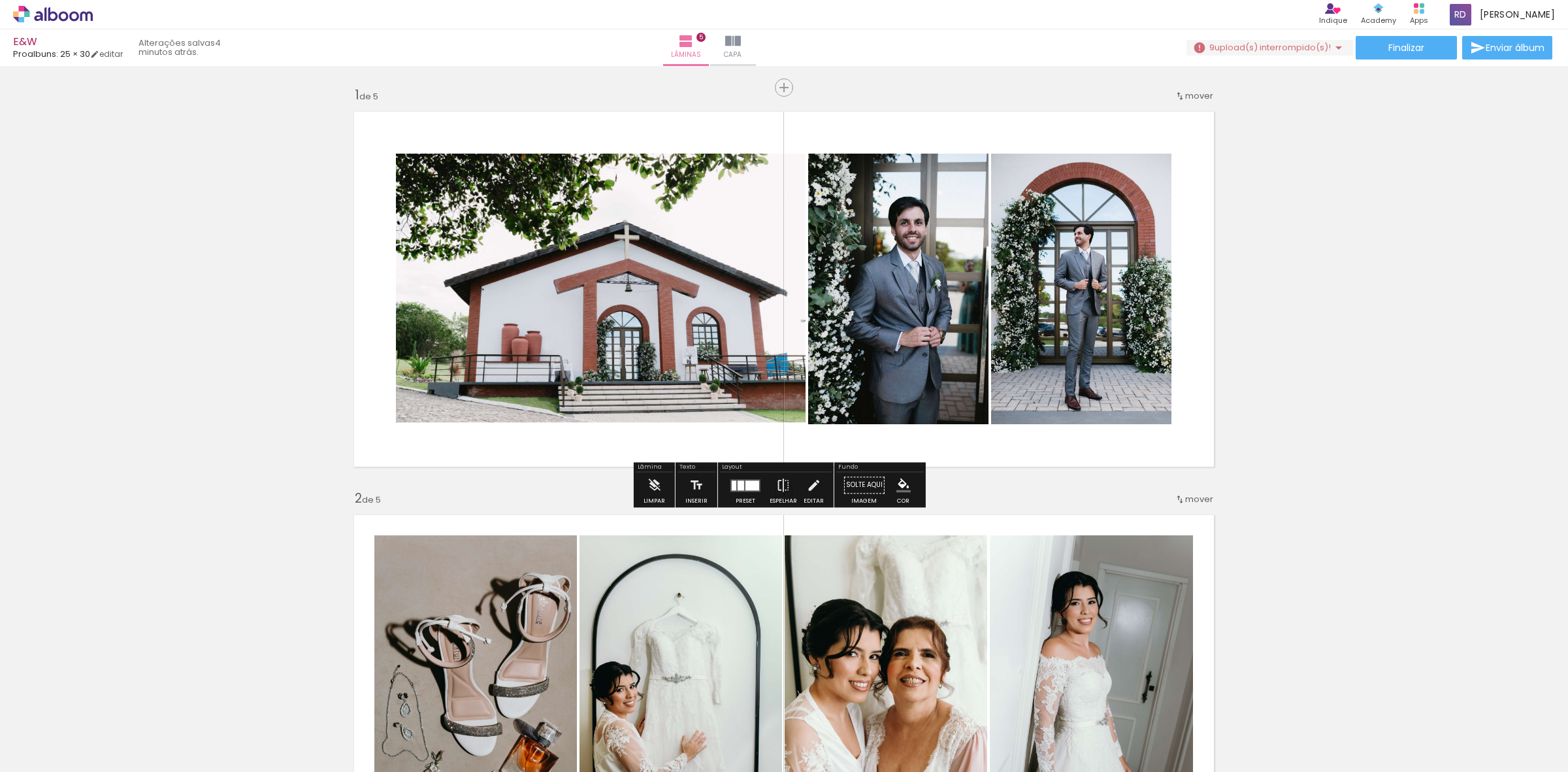
click at [48, 14] on icon at bounding box center [53, 14] width 10 height 14
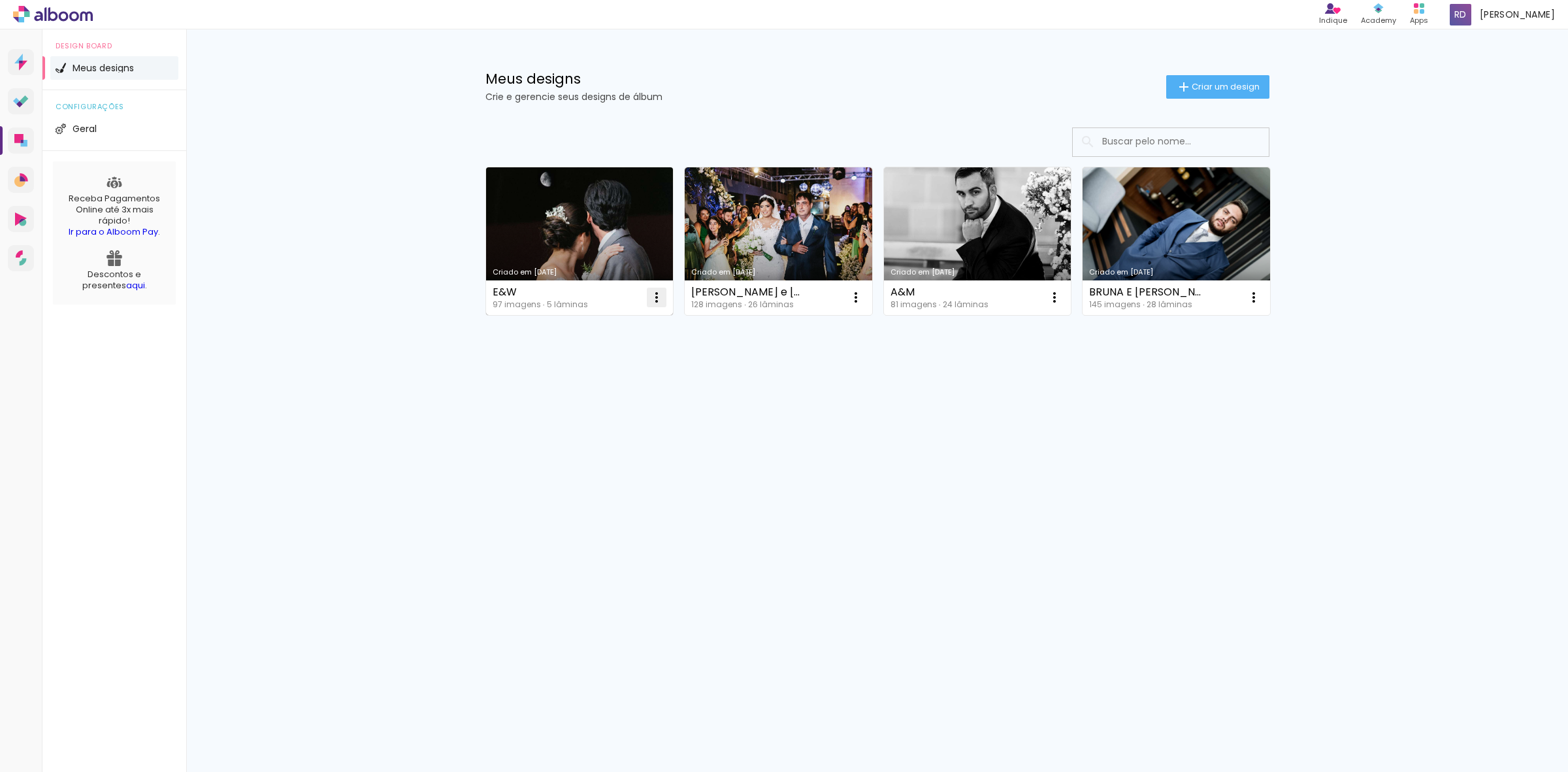
click at [655, 297] on iron-icon at bounding box center [657, 297] width 16 height 16
click at [615, 389] on paper-item "Excluir" at bounding box center [605, 384] width 129 height 26
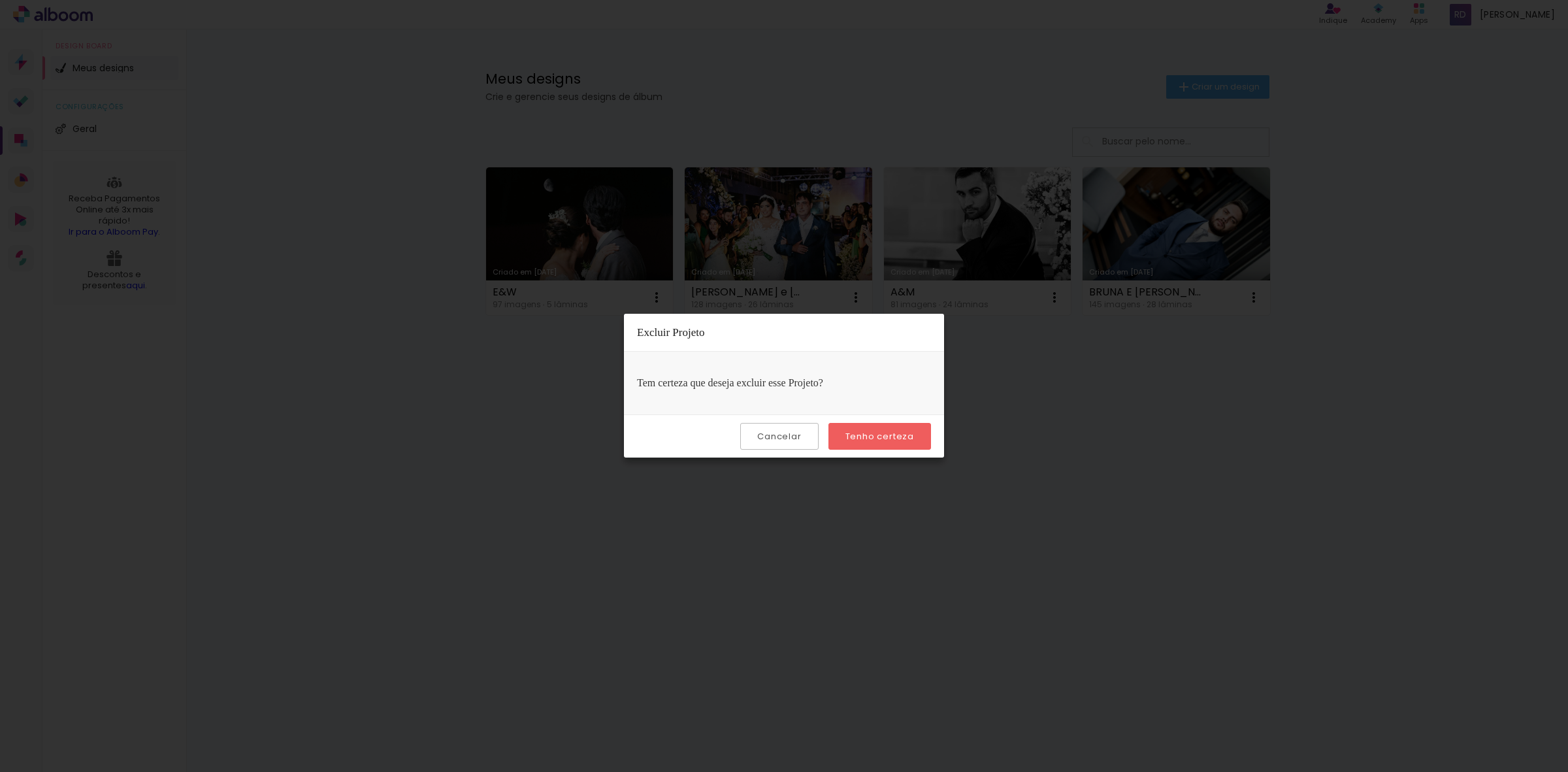
click at [0, 0] on slot "Tenho certeza" at bounding box center [0, 0] width 0 height 0
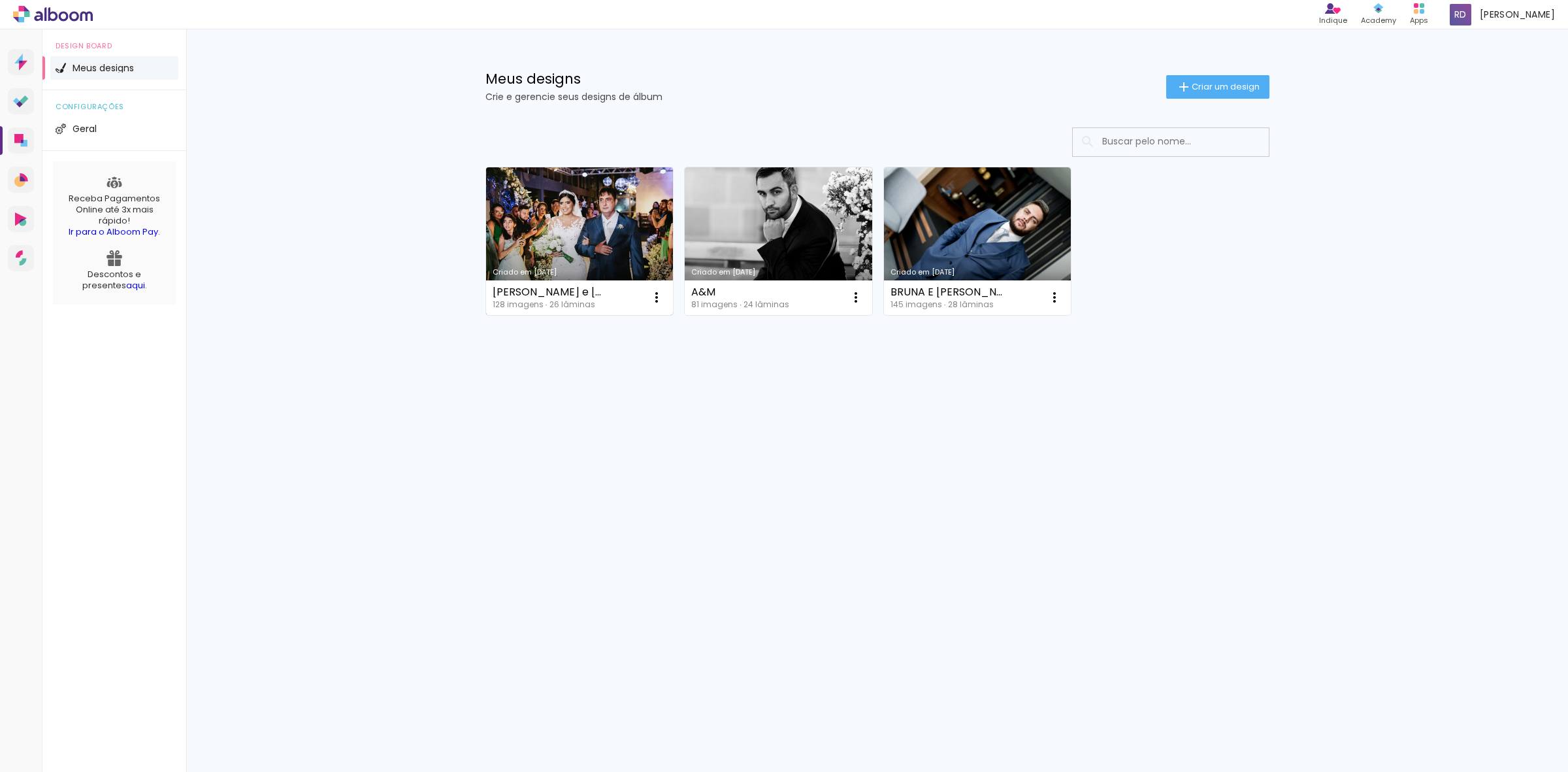
click at [576, 232] on link "Criado em [DATE]" at bounding box center [579, 241] width 187 height 148
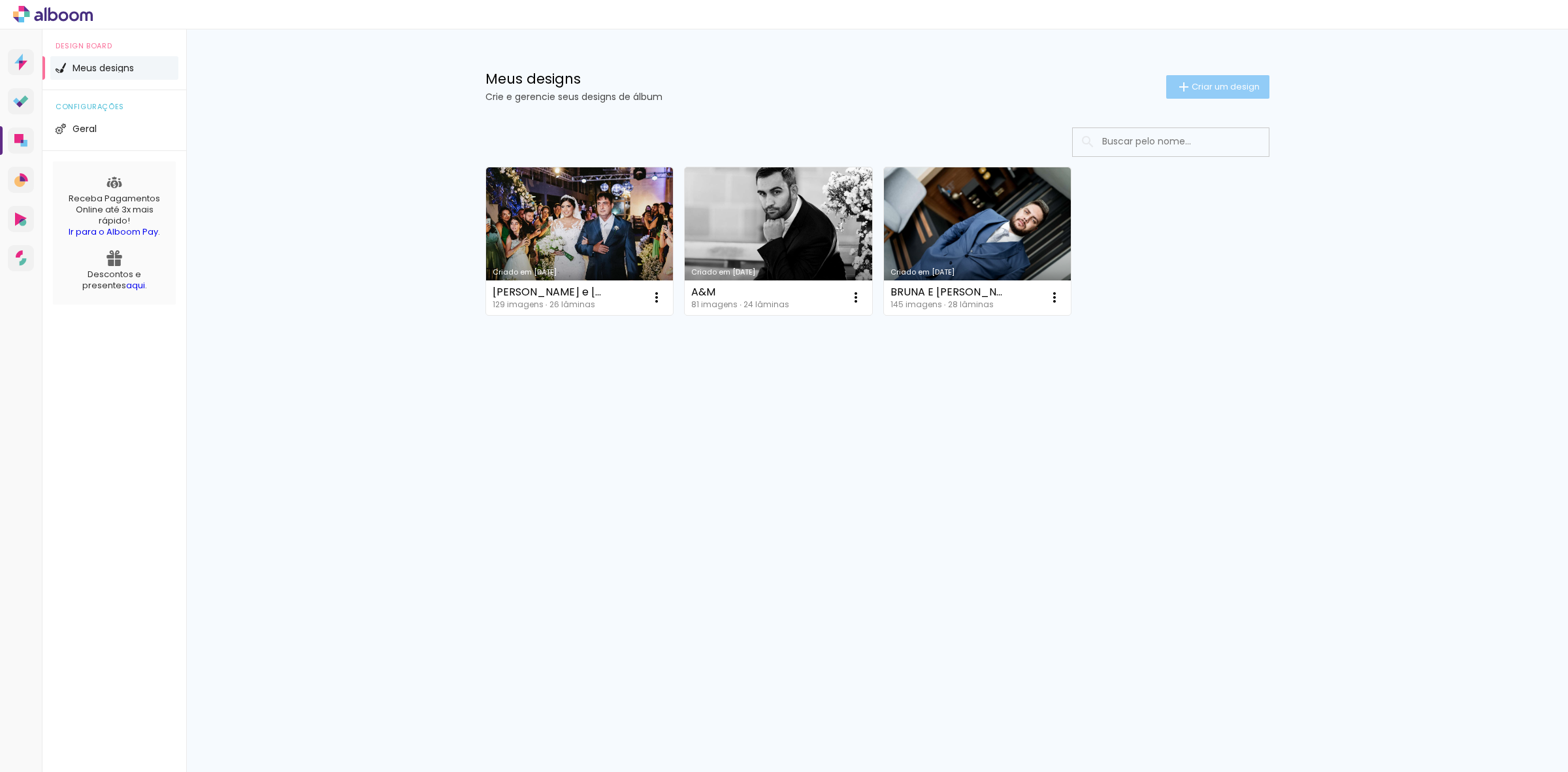
click at [1247, 89] on span "Criar um design" at bounding box center [1225, 87] width 68 height 9
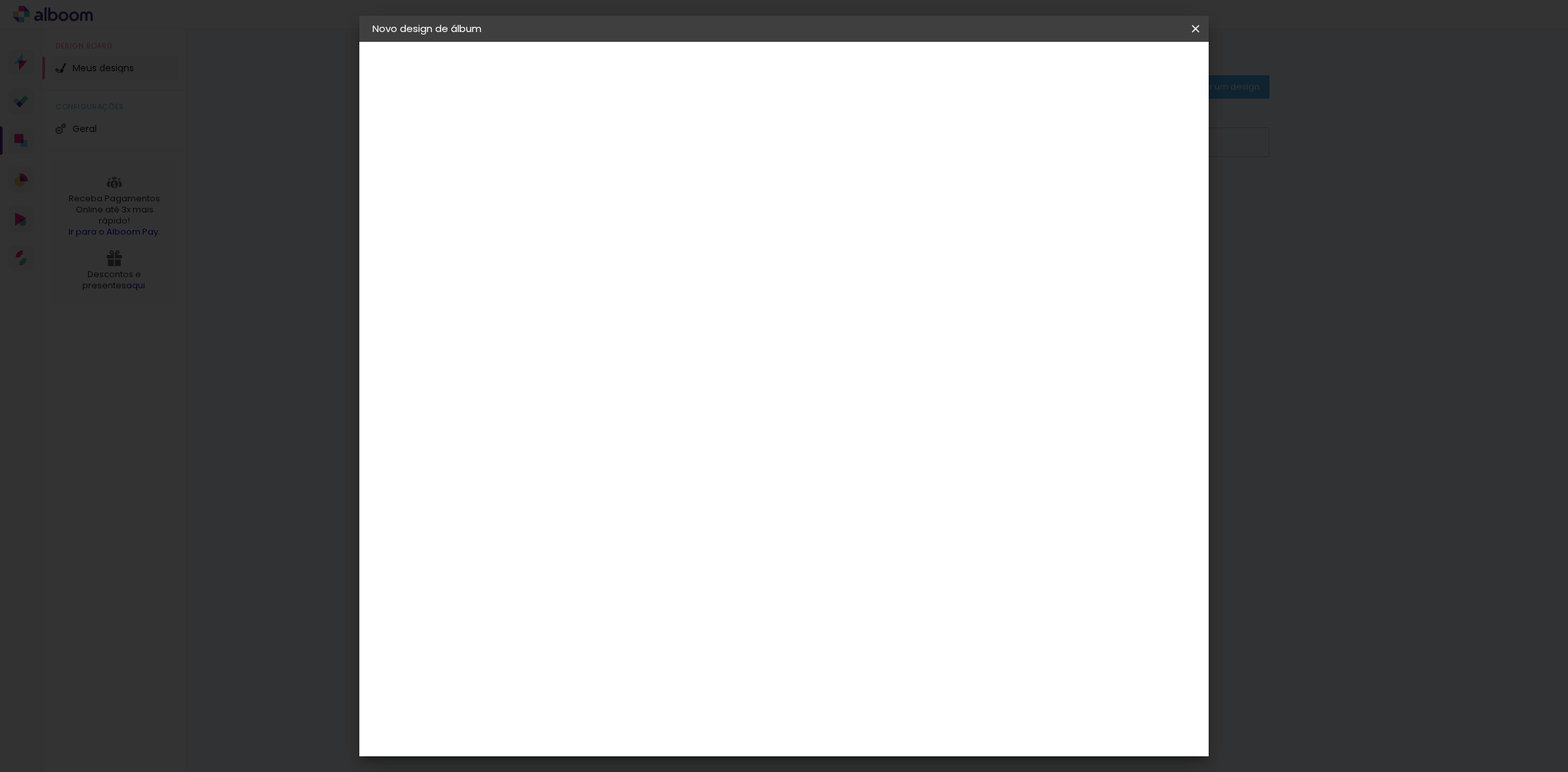
click at [586, 184] on input at bounding box center [586, 175] width 0 height 20
type input "?"
type input "E&W"
type paper-input "E&W"
click at [720, 61] on paper-button "Avançar" at bounding box center [688, 69] width 64 height 22
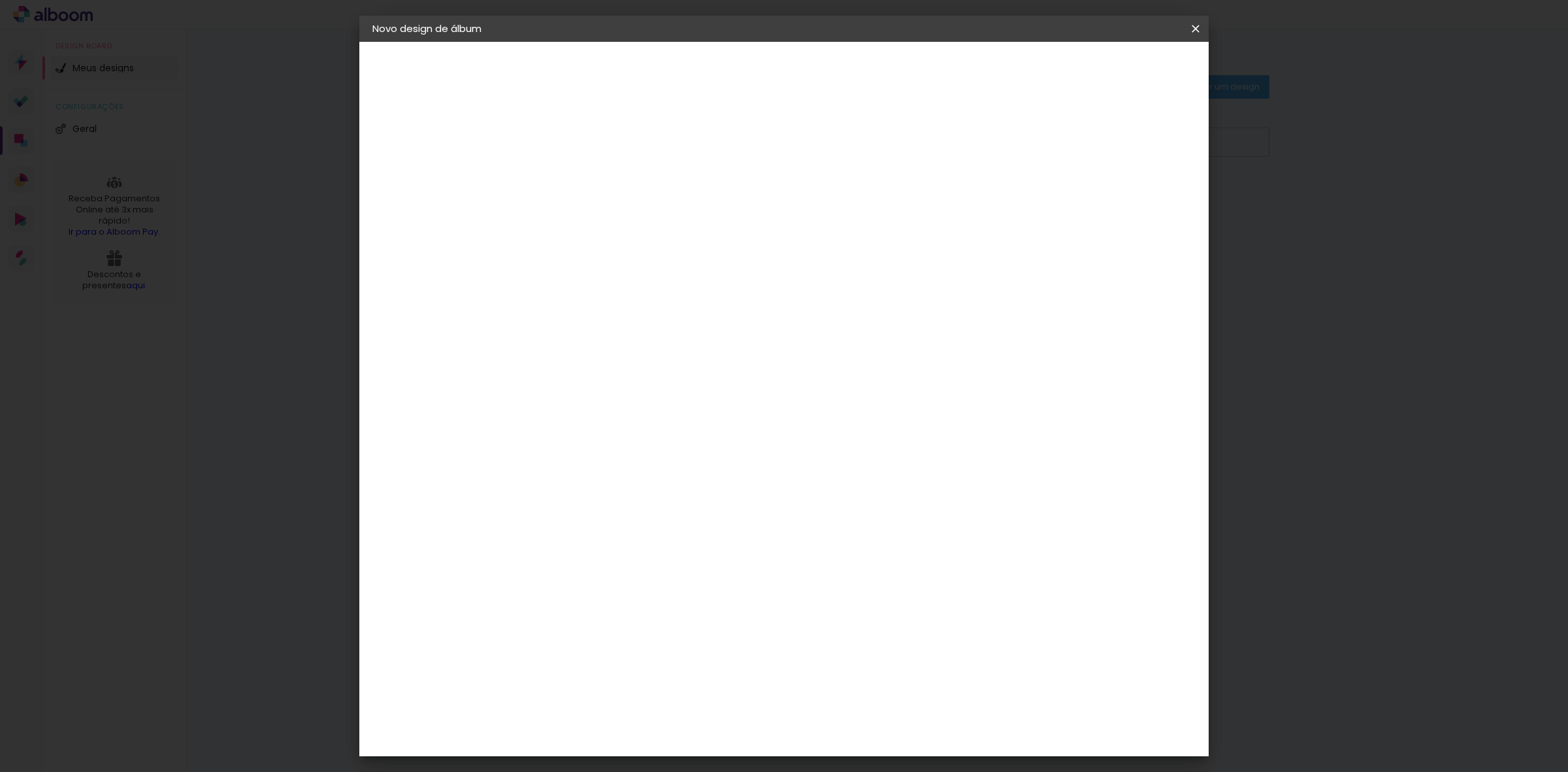
click at [675, 207] on input "Brasil" at bounding box center [614, 209] width 122 height 16
click at [685, 240] on input at bounding box center [619, 248] width 132 height 16
type input "PRO"
type paper-input "PRO"
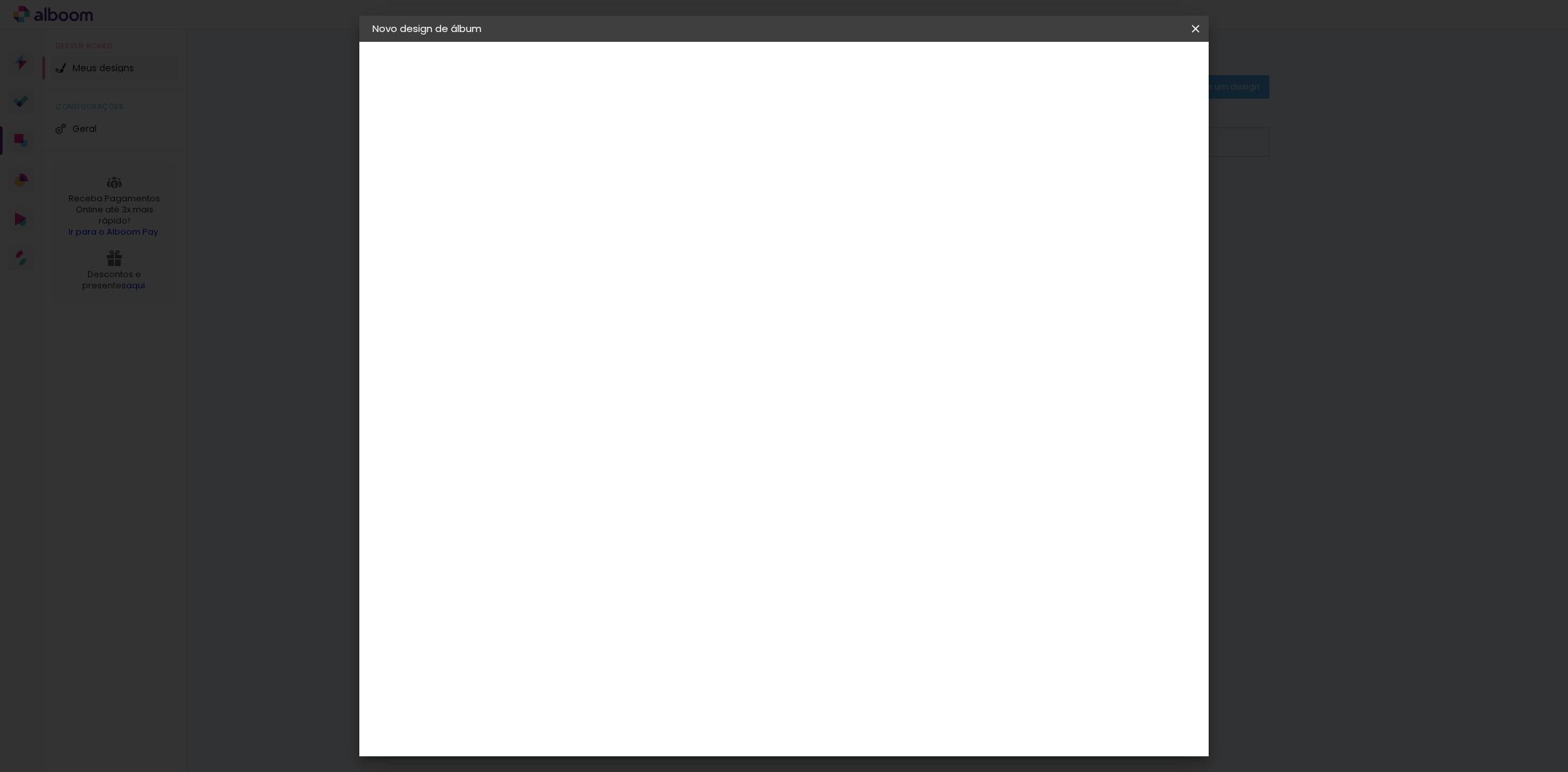
click at [629, 477] on div "Proalbuns" at bounding box center [603, 482] width 51 height 11
click at [0, 0] on slot "Avançar" at bounding box center [0, 0] width 0 height 0
click at [674, 300] on span "25 × 30" at bounding box center [643, 314] width 61 height 27
click at [0, 0] on slot "Avançar" at bounding box center [0, 0] width 0 height 0
click at [0, 0] on slot "Mostrar sangria" at bounding box center [0, 0] width 0 height 0
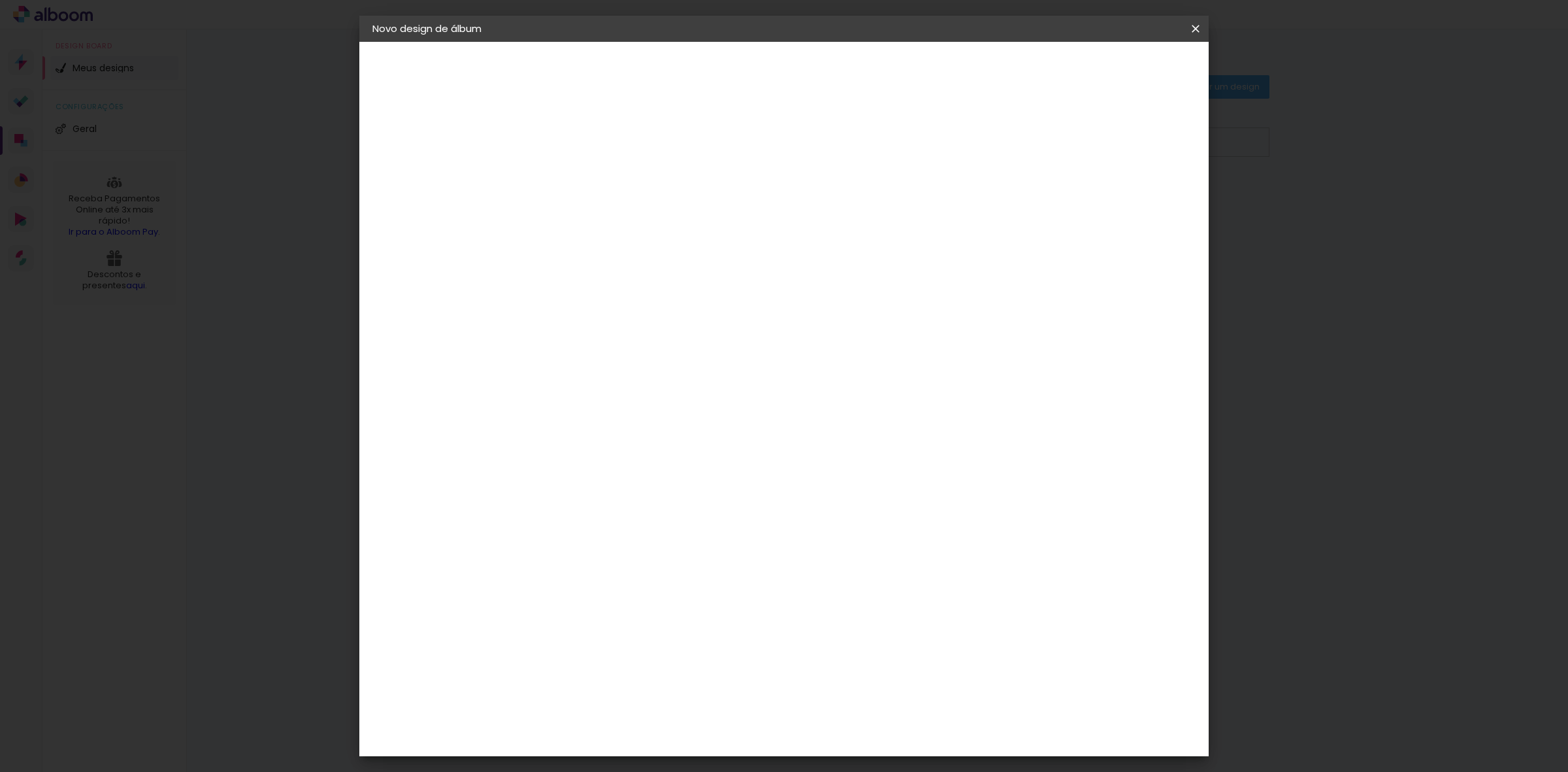
type paper-checkbox "on"
click at [1111, 65] on span "Iniciar design" at bounding box center [1081, 69] width 59 height 9
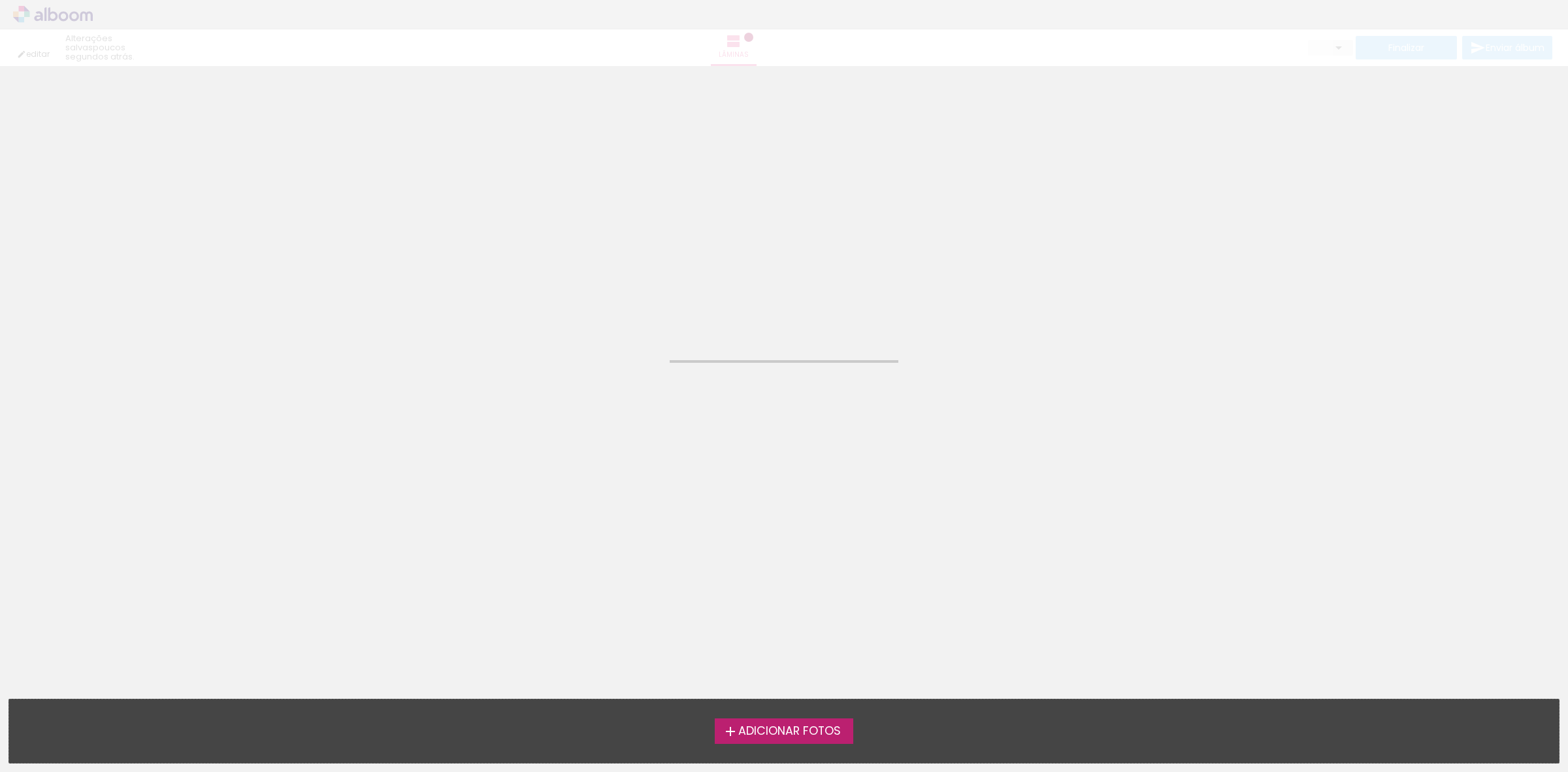
click at [783, 730] on span "Adicionar Fotos" at bounding box center [789, 731] width 103 height 12
click at [0, 0] on input "file" at bounding box center [0, 0] width 0 height 0
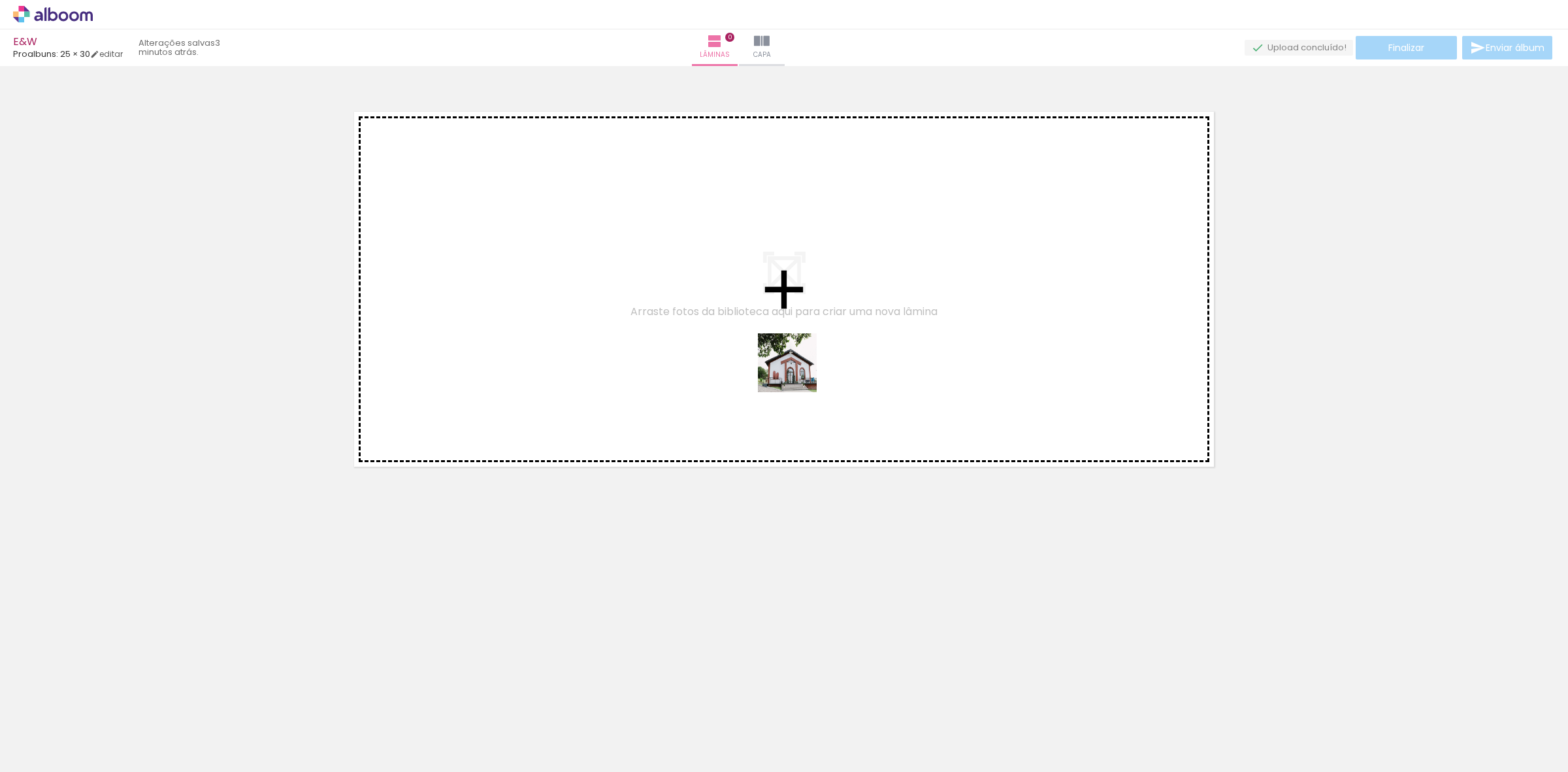
drag, startPoint x: 1113, startPoint y: 741, endPoint x: 796, endPoint y: 371, distance: 487.2
click at [796, 371] on quentale-workspace at bounding box center [784, 386] width 1568 height 772
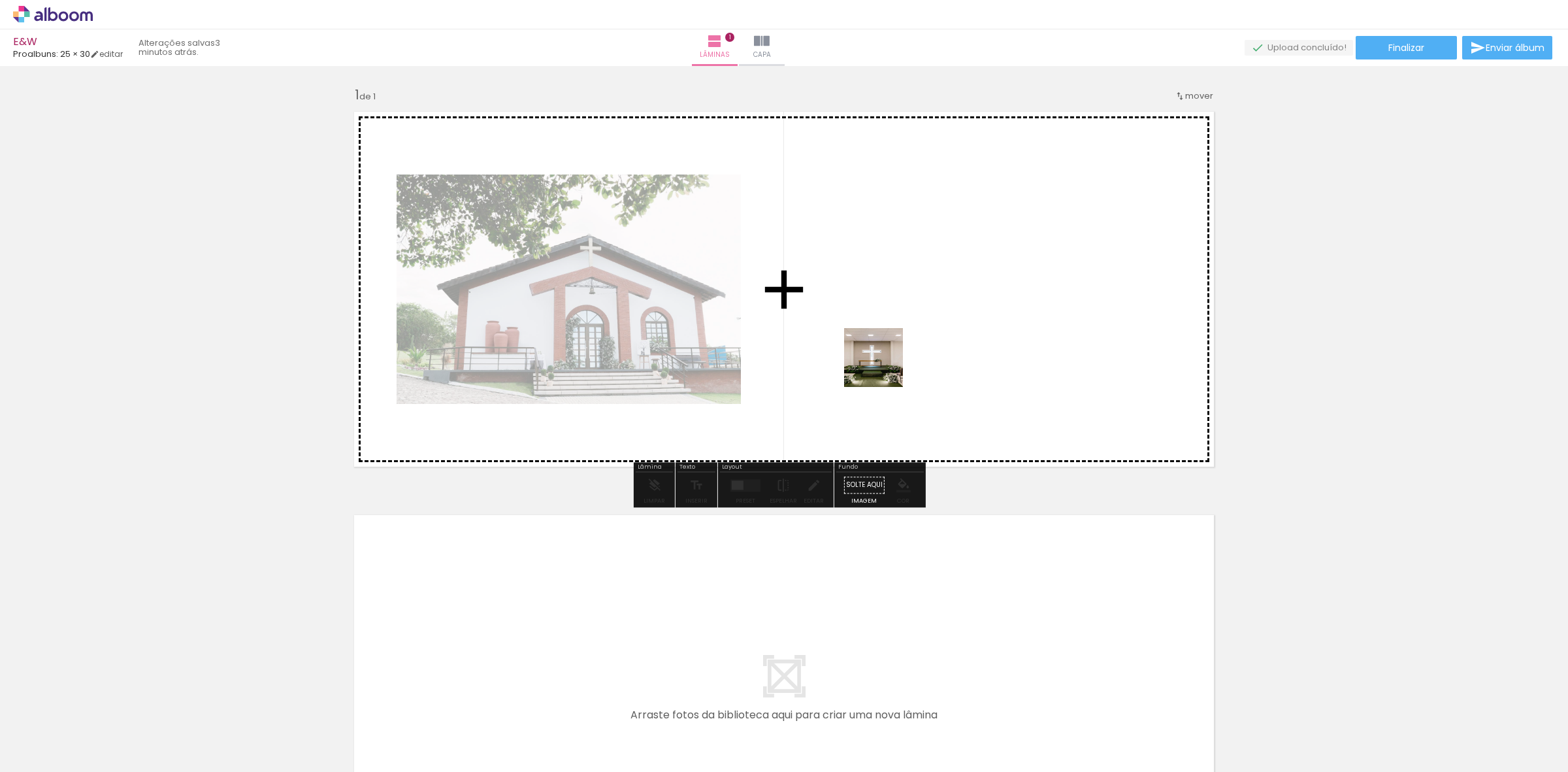
drag, startPoint x: 1111, startPoint y: 613, endPoint x: 870, endPoint y: 346, distance: 359.7
click at [870, 346] on quentale-workspace at bounding box center [784, 386] width 1568 height 772
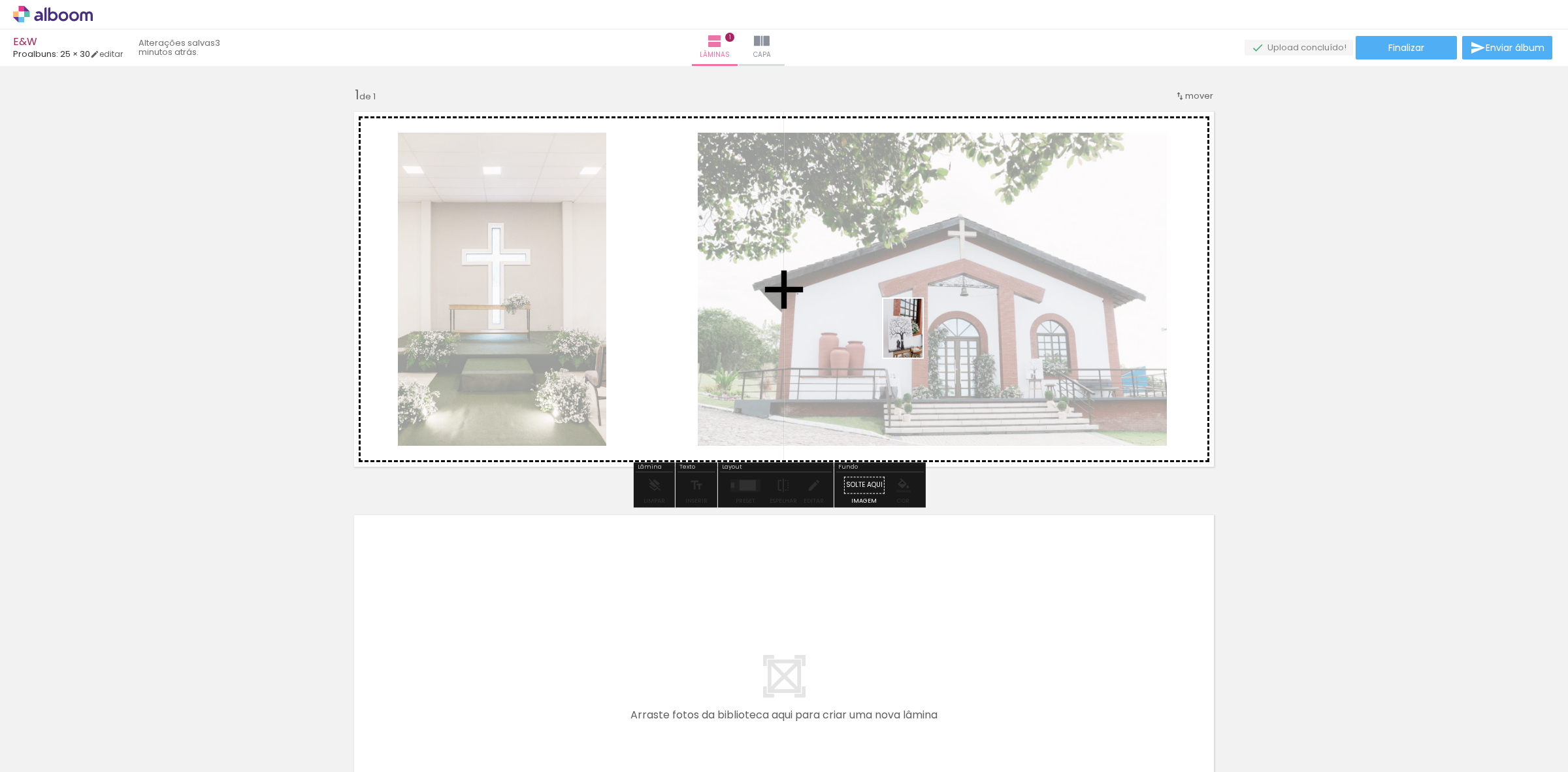
drag, startPoint x: 1163, startPoint y: 750, endPoint x: 923, endPoint y: 338, distance: 476.8
click at [923, 338] on quentale-workspace at bounding box center [784, 386] width 1568 height 772
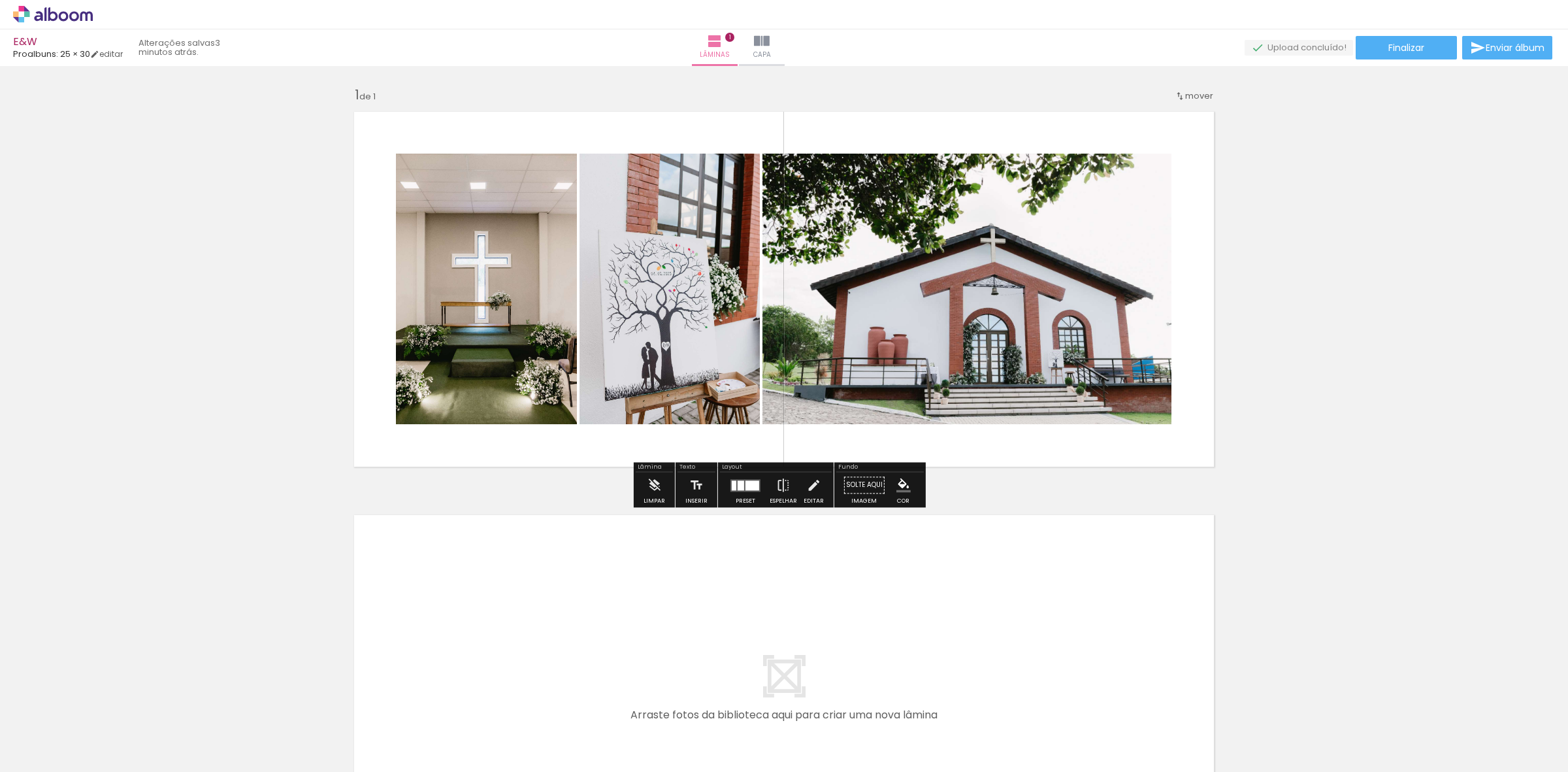
click at [743, 491] on quentale-layouter at bounding box center [745, 485] width 30 height 12
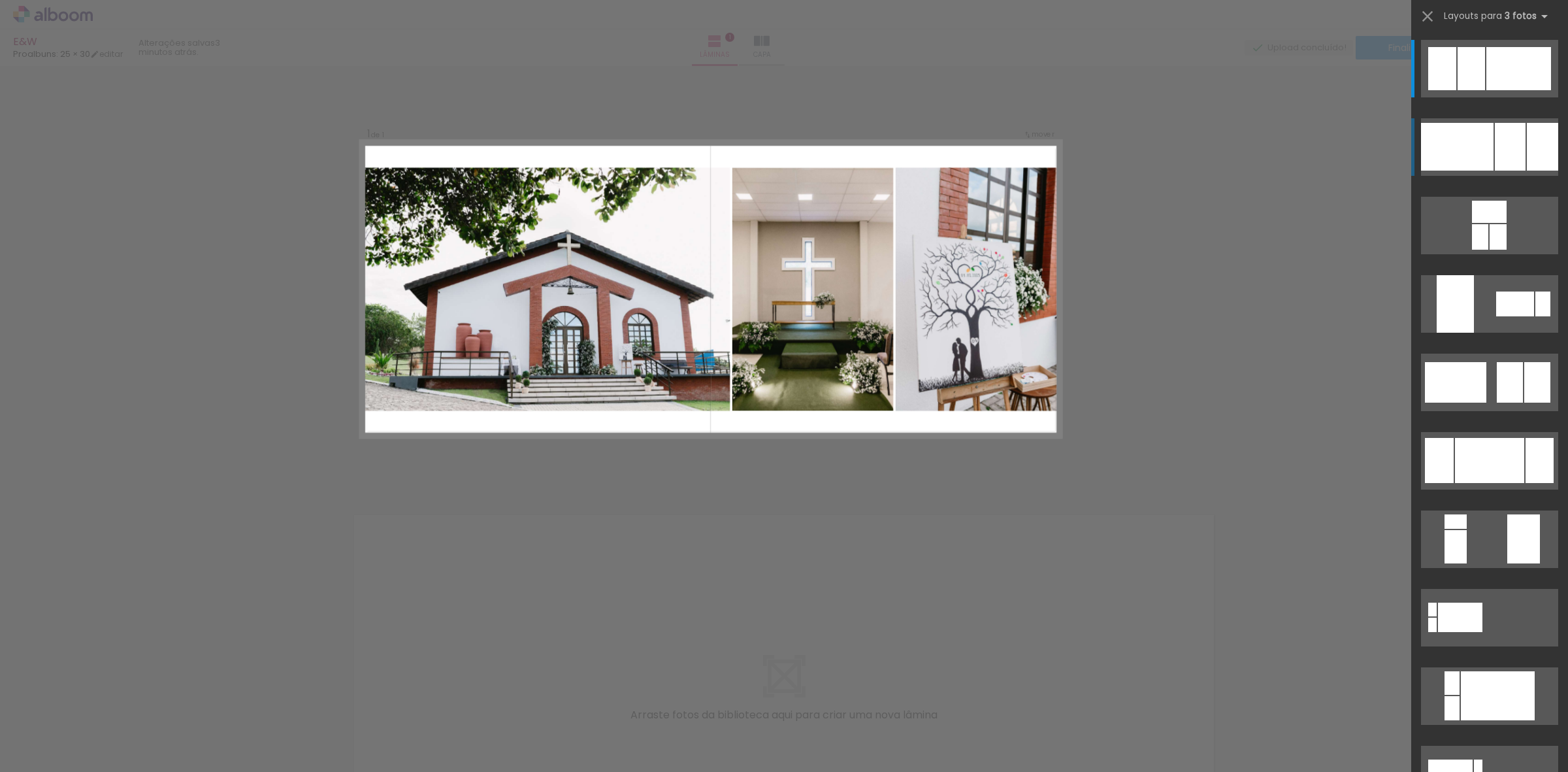
click at [1513, 149] on div at bounding box center [1510, 146] width 31 height 48
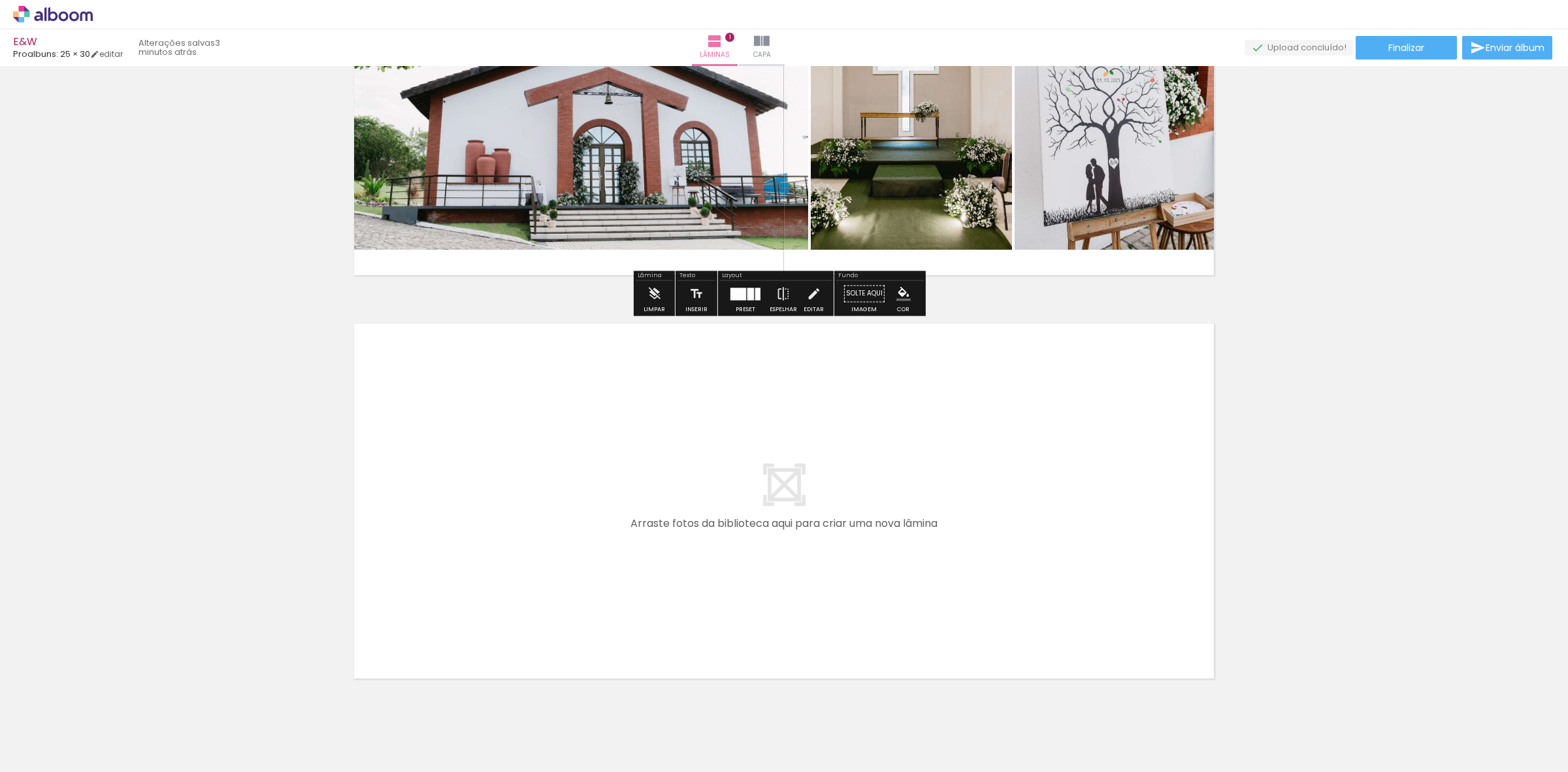
scroll to position [232, 0]
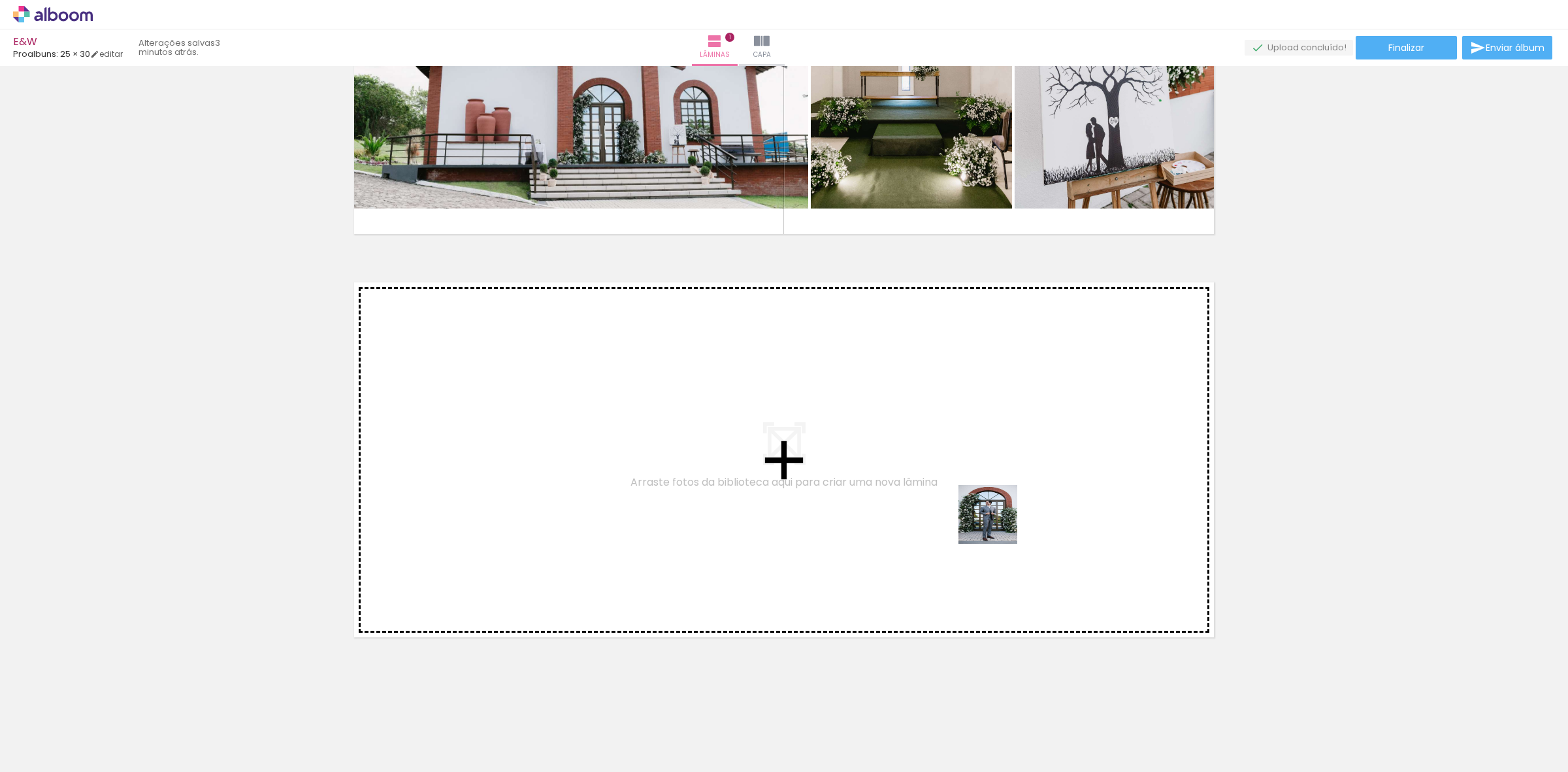
drag, startPoint x: 1307, startPoint y: 743, endPoint x: 1290, endPoint y: 684, distance: 61.4
click at [983, 512] on quentale-workspace at bounding box center [784, 386] width 1568 height 772
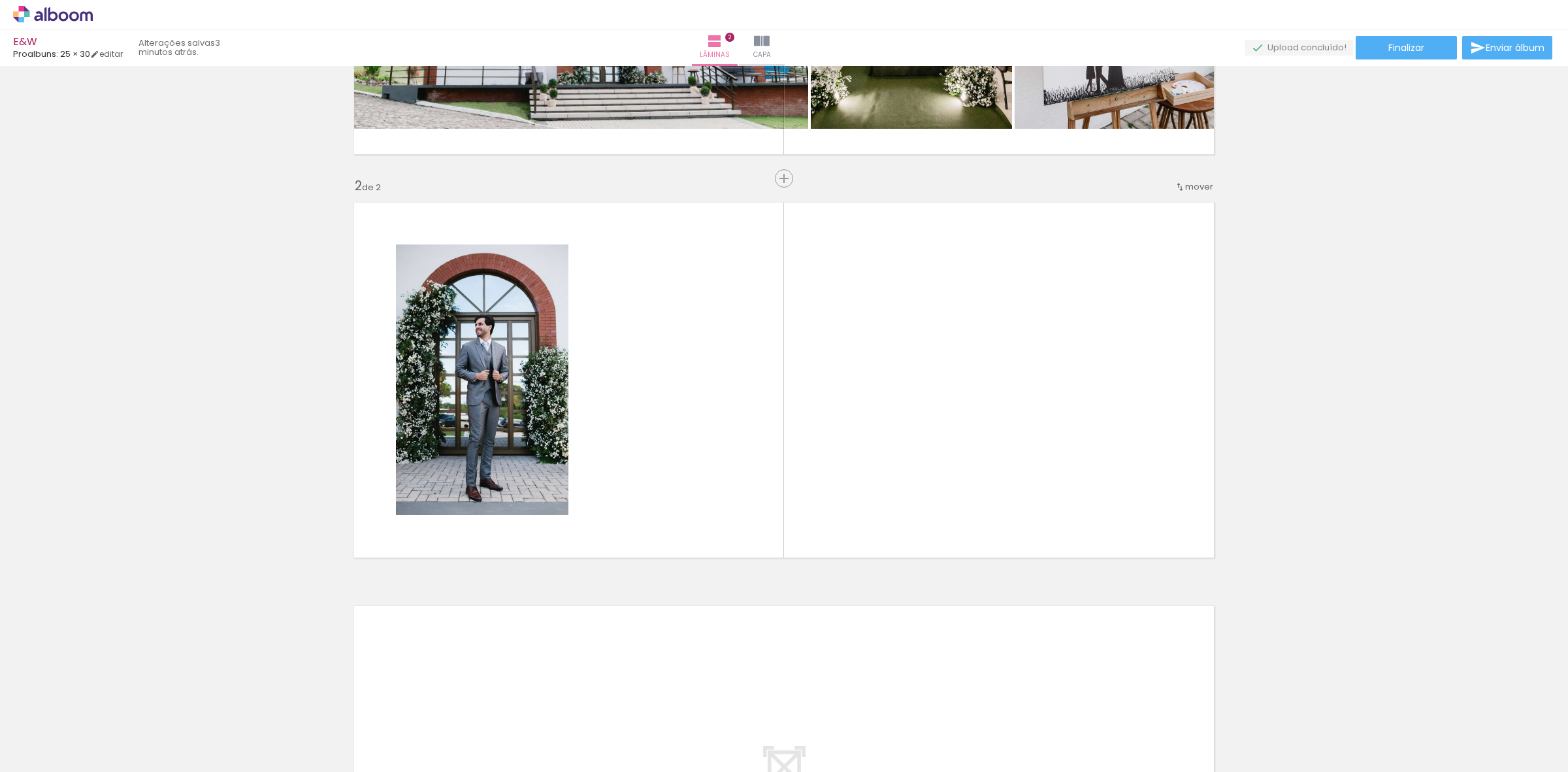
scroll to position [314, 0]
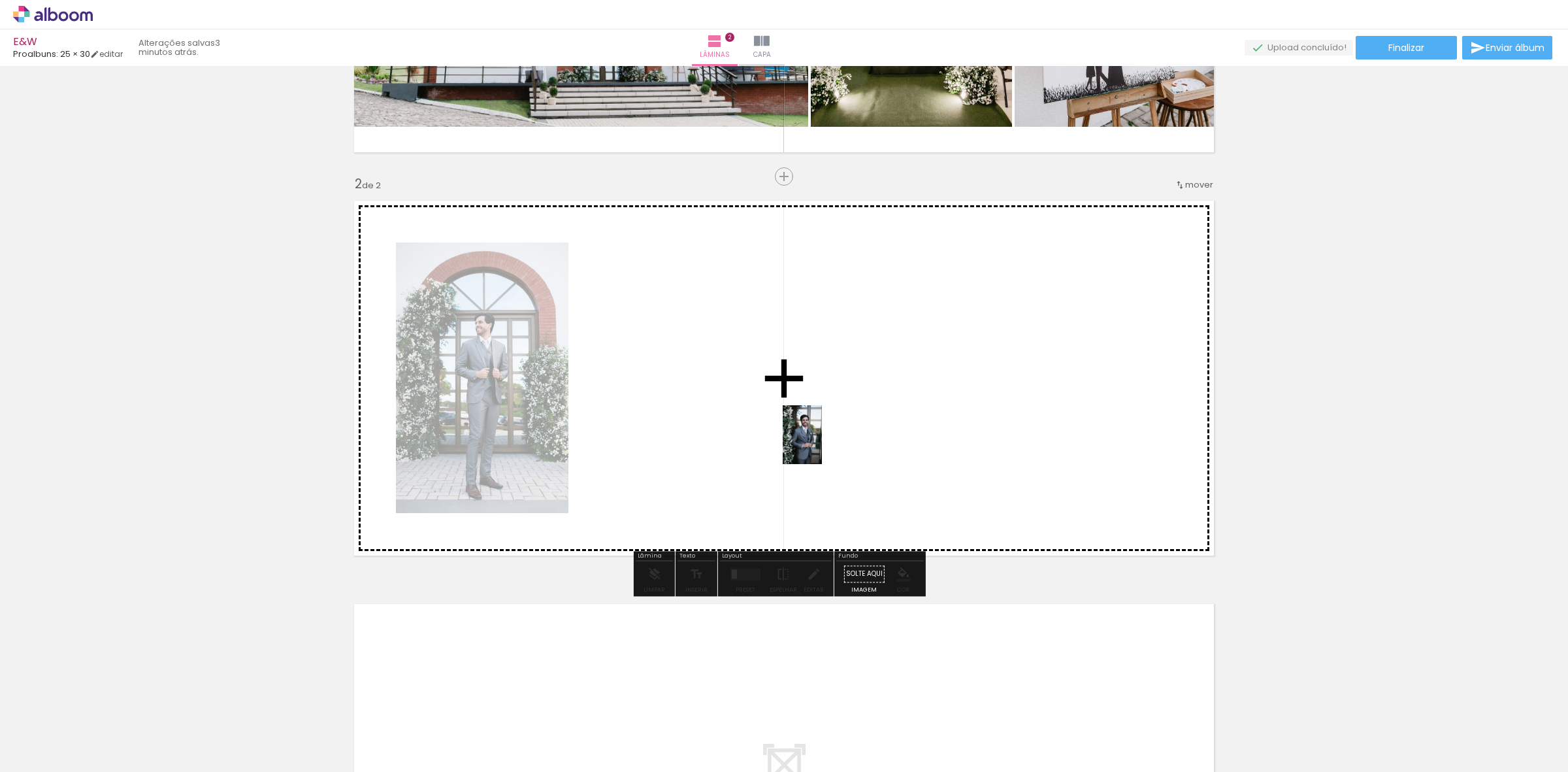
drag, startPoint x: 1369, startPoint y: 740, endPoint x: 810, endPoint y: 436, distance: 636.3
click at [810, 436] on quentale-workspace at bounding box center [784, 386] width 1568 height 772
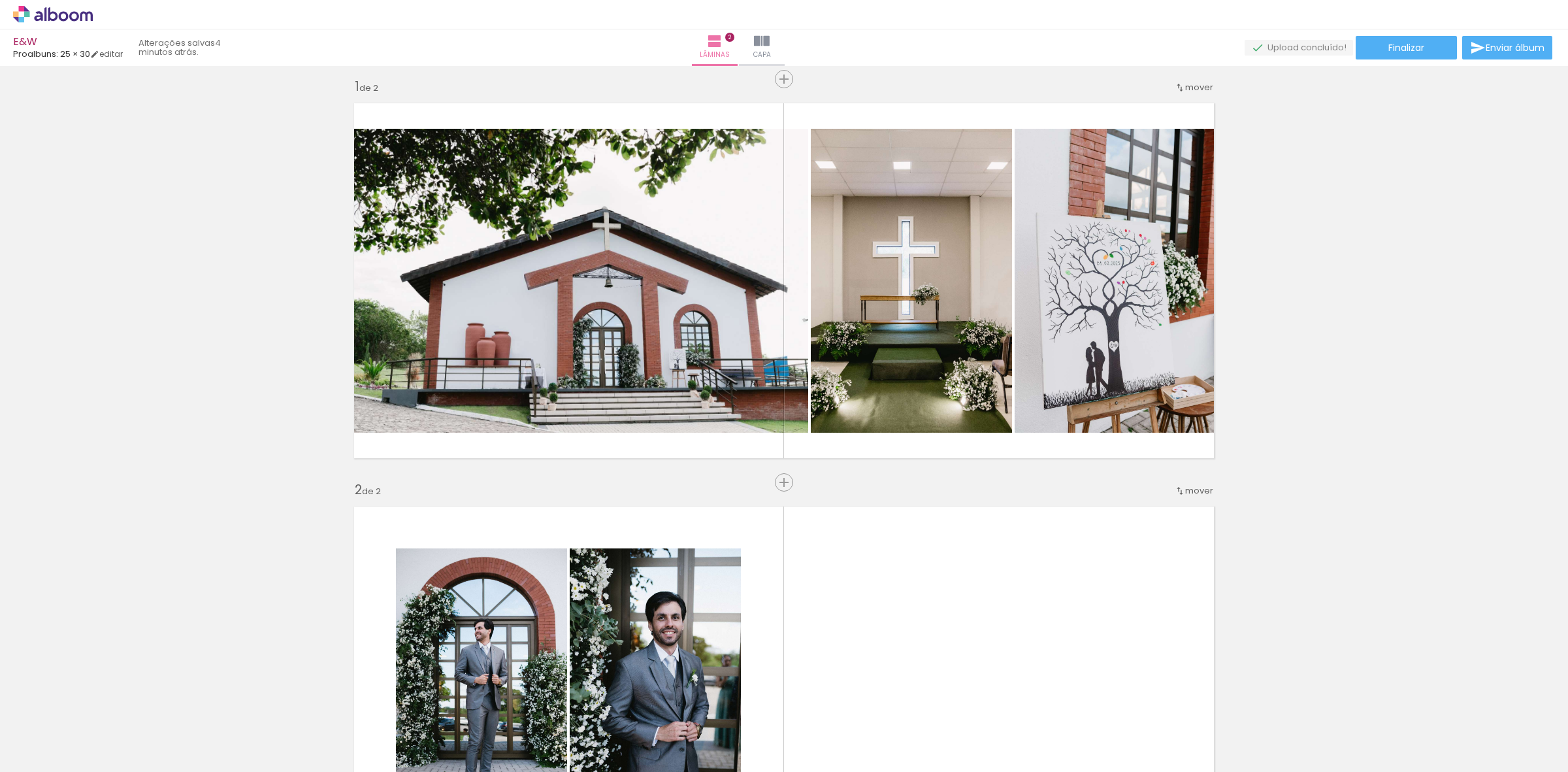
scroll to position [0, 0]
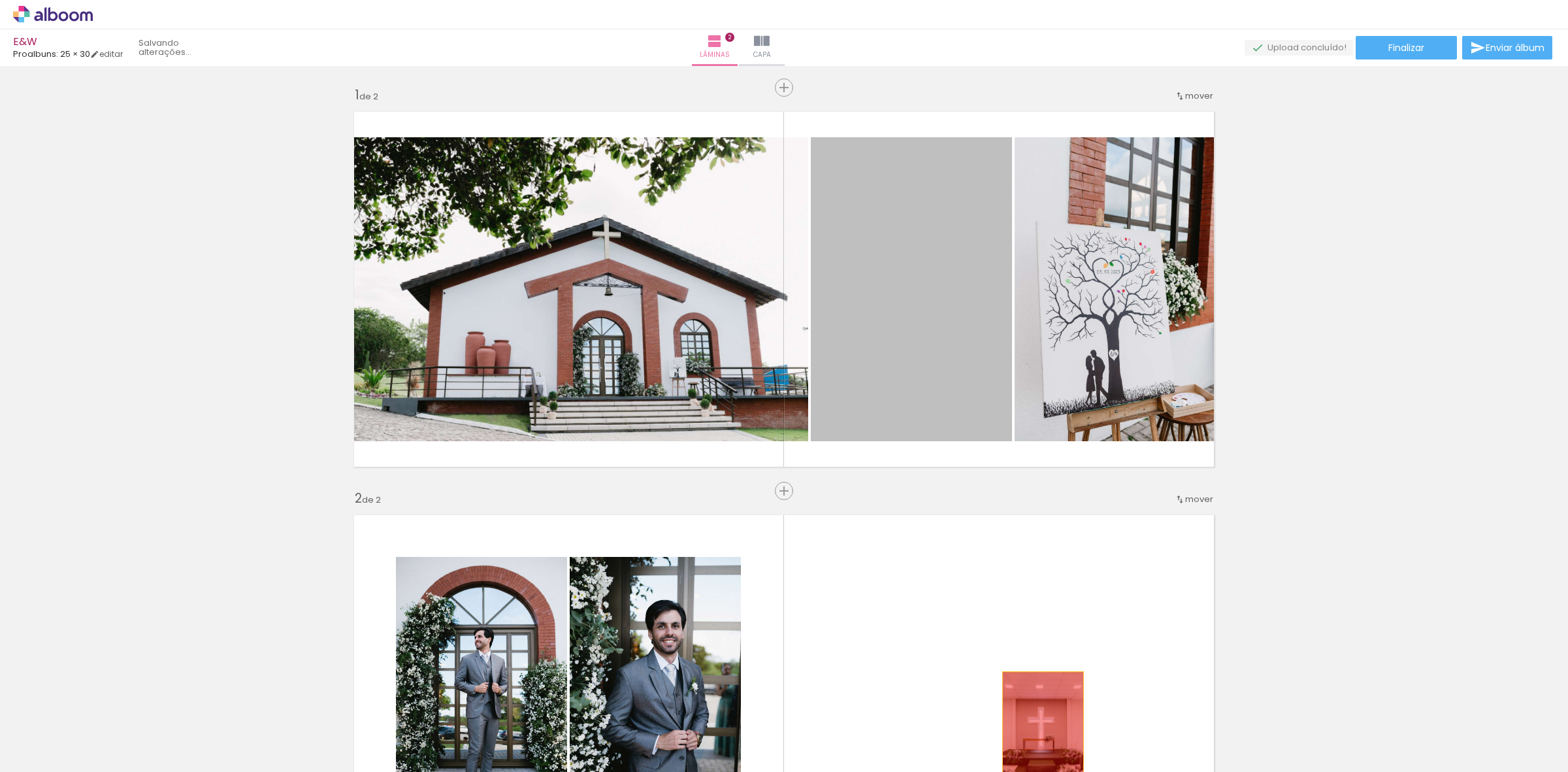
drag, startPoint x: 1004, startPoint y: 547, endPoint x: 1037, endPoint y: 733, distance: 188.9
click at [1037, 733] on quentale-workspace at bounding box center [784, 386] width 1568 height 772
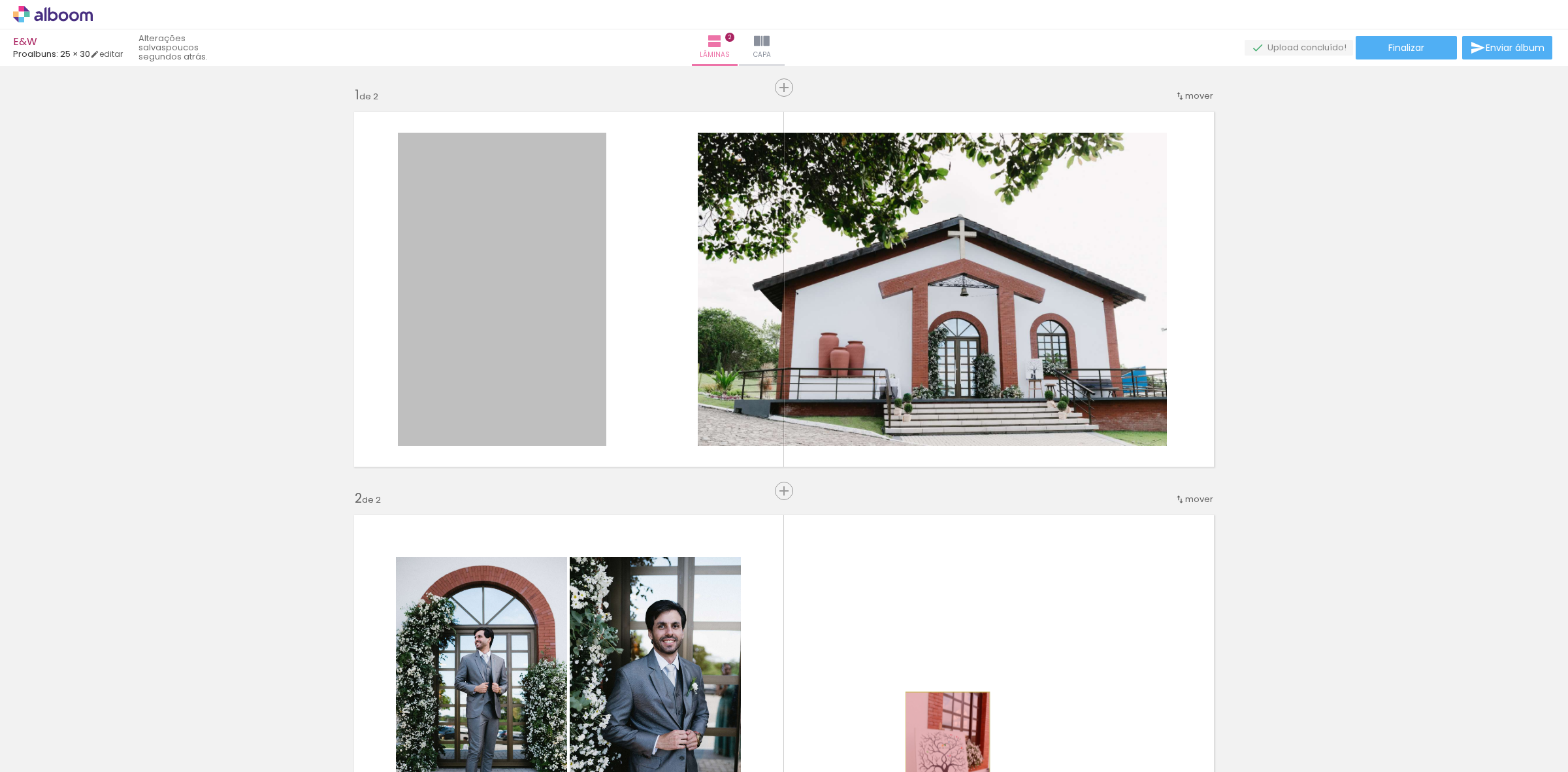
drag, startPoint x: 546, startPoint y: 297, endPoint x: 942, endPoint y: 755, distance: 605.5
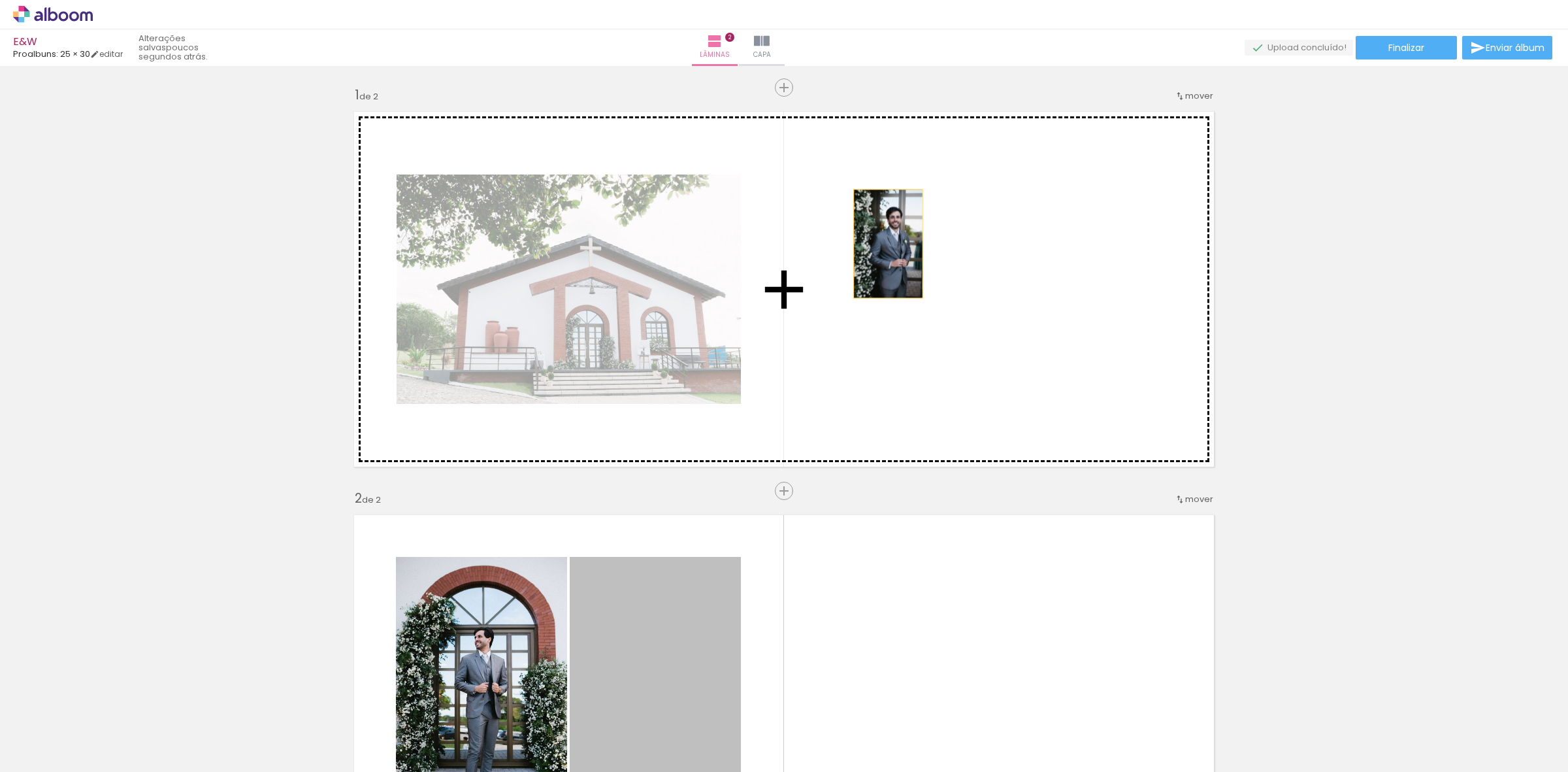
drag, startPoint x: 683, startPoint y: 642, endPoint x: 549, endPoint y: 537, distance: 170.2
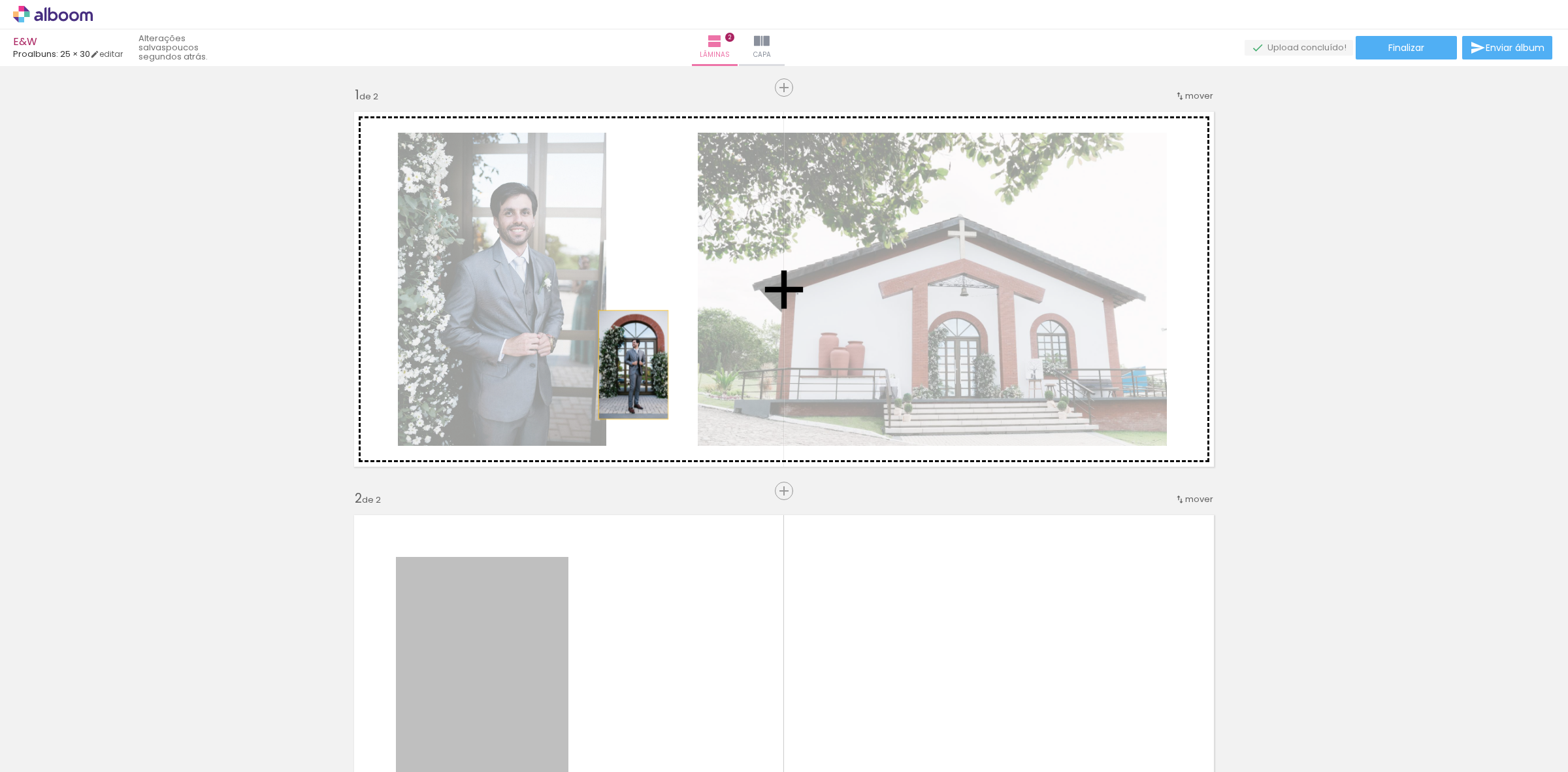
drag, startPoint x: 519, startPoint y: 609, endPoint x: 637, endPoint y: 311, distance: 320.5
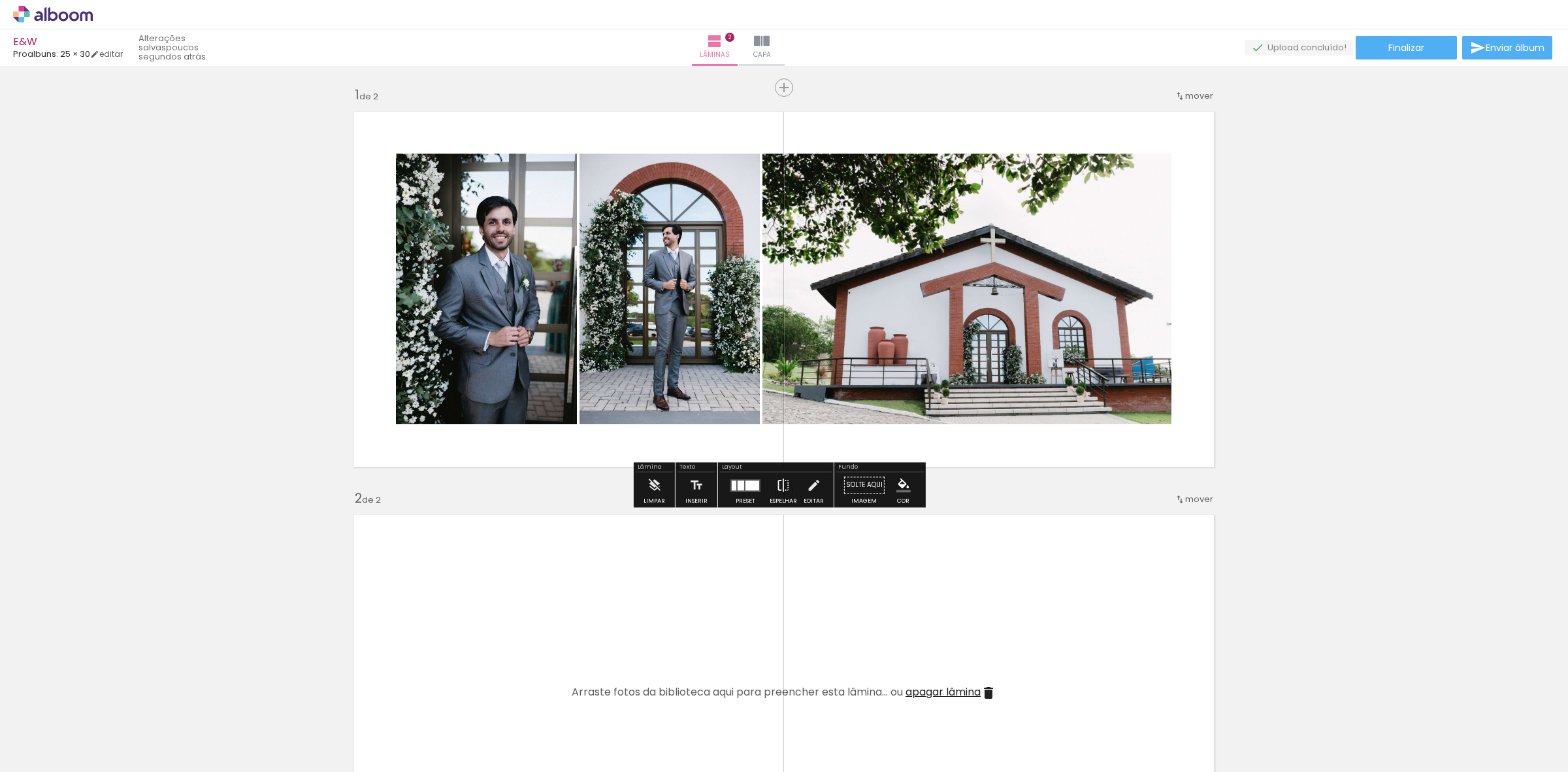
click at [788, 481] on paper-button "Espelhar" at bounding box center [784, 488] width 34 height 34
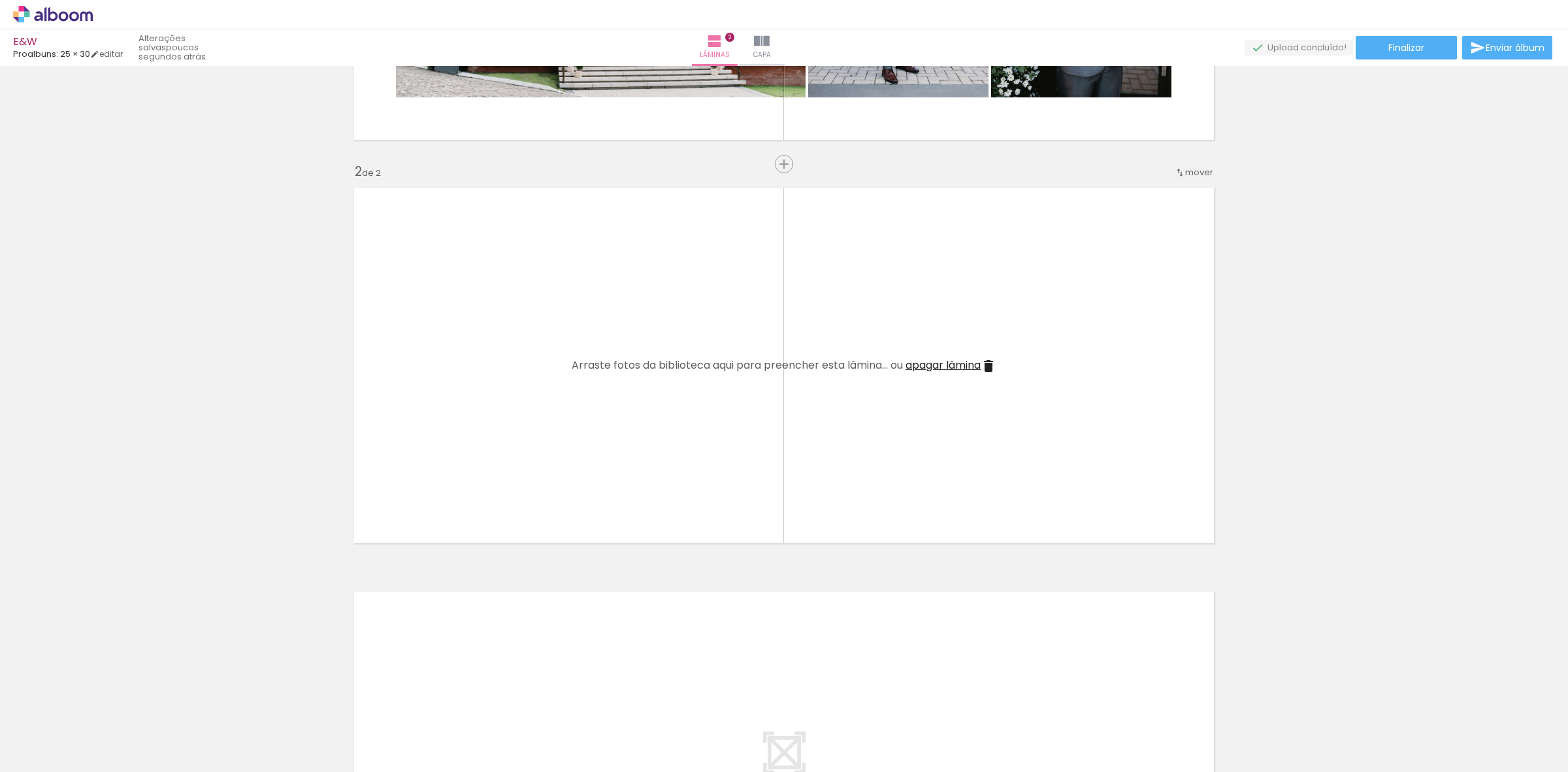
scroll to position [0, 1568]
drag, startPoint x: 697, startPoint y: 746, endPoint x: 772, endPoint y: 443, distance: 312.1
click at [772, 443] on quentale-workspace at bounding box center [784, 386] width 1568 height 772
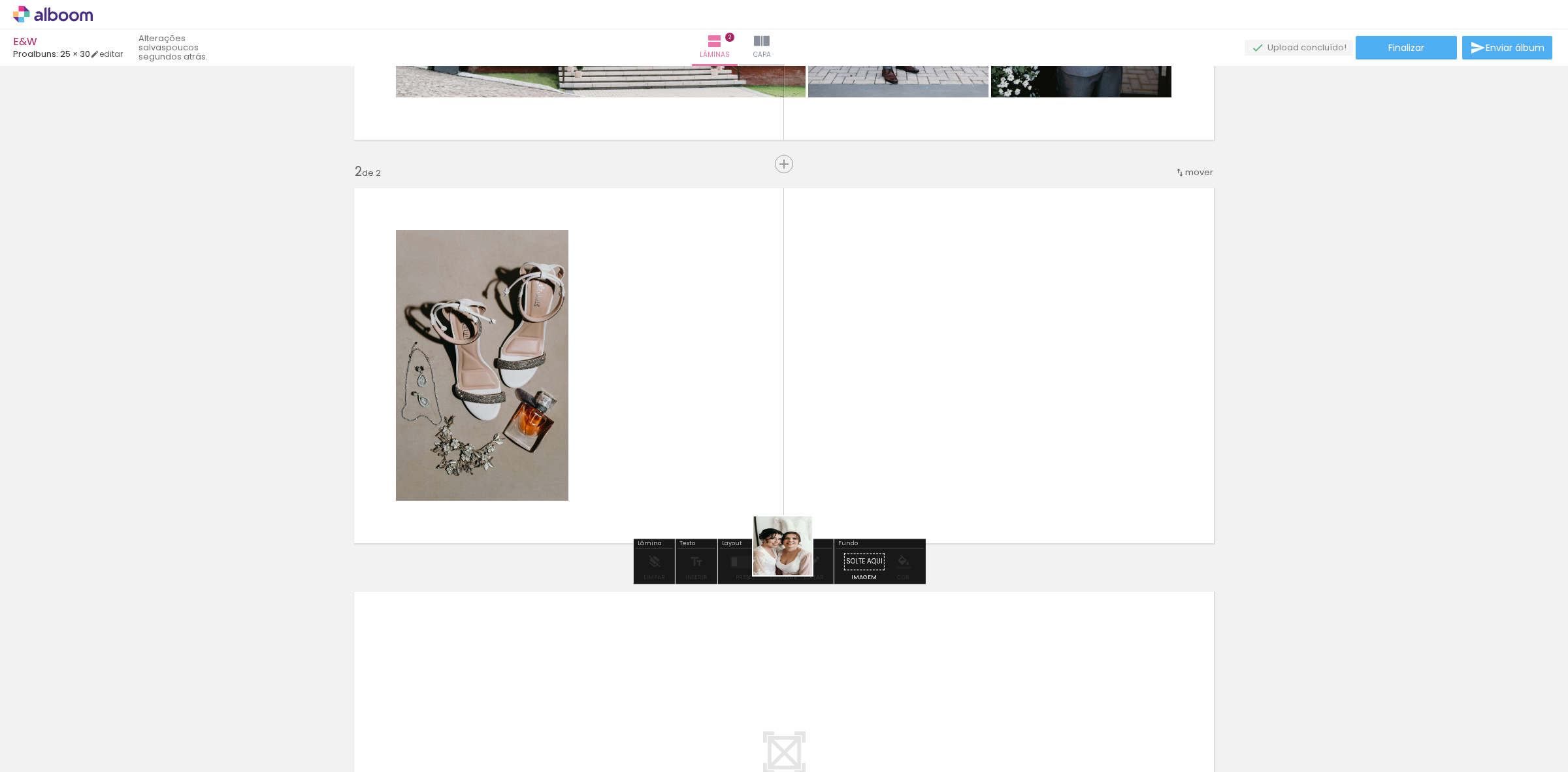
drag, startPoint x: 783, startPoint y: 746, endPoint x: 804, endPoint y: 498, distance: 248.9
click at [804, 498] on quentale-workspace at bounding box center [784, 386] width 1568 height 772
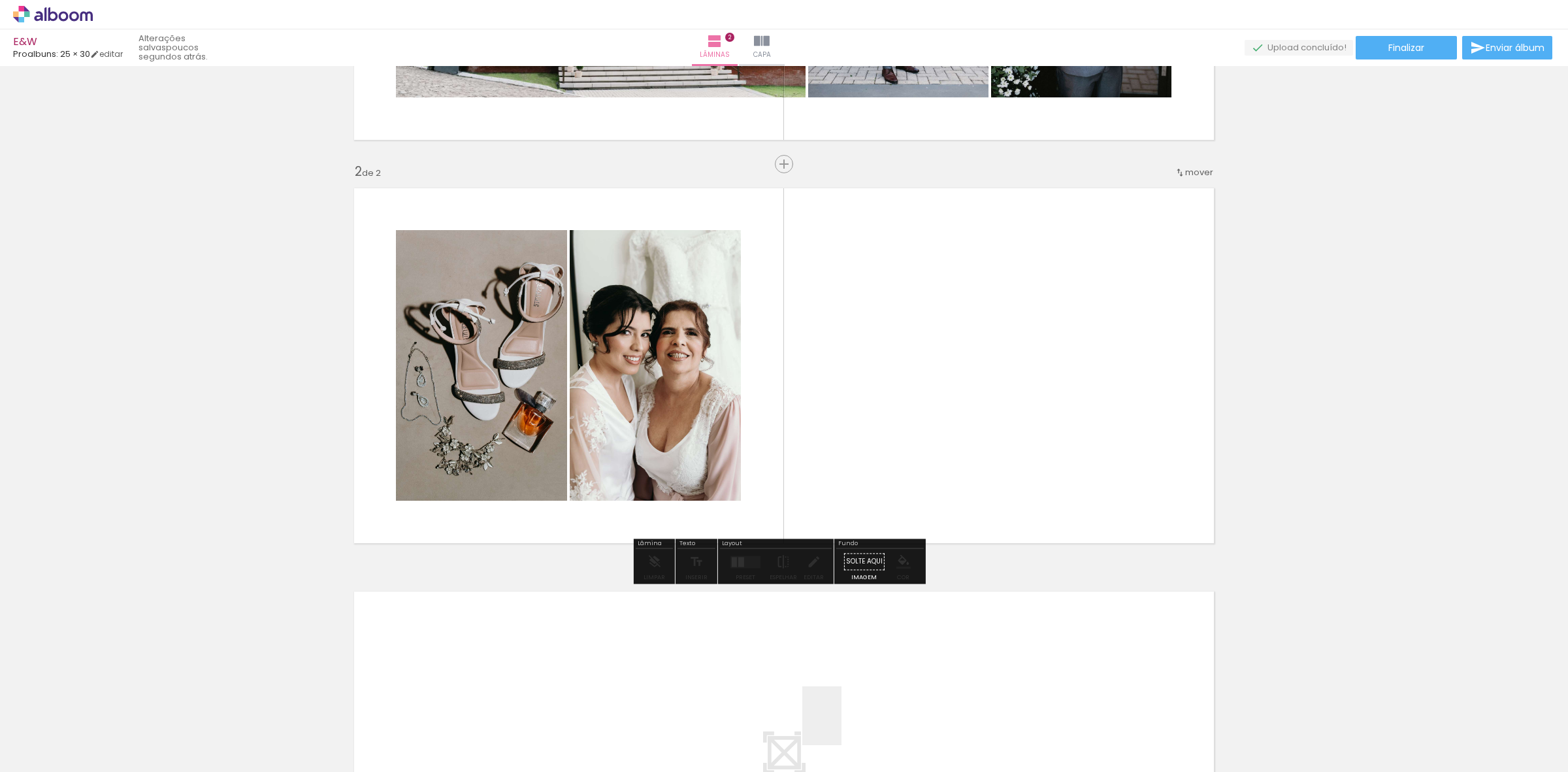
drag, startPoint x: 838, startPoint y: 731, endPoint x: 895, endPoint y: 673, distance: 81.3
click at [893, 415] on quentale-workspace at bounding box center [784, 386] width 1568 height 772
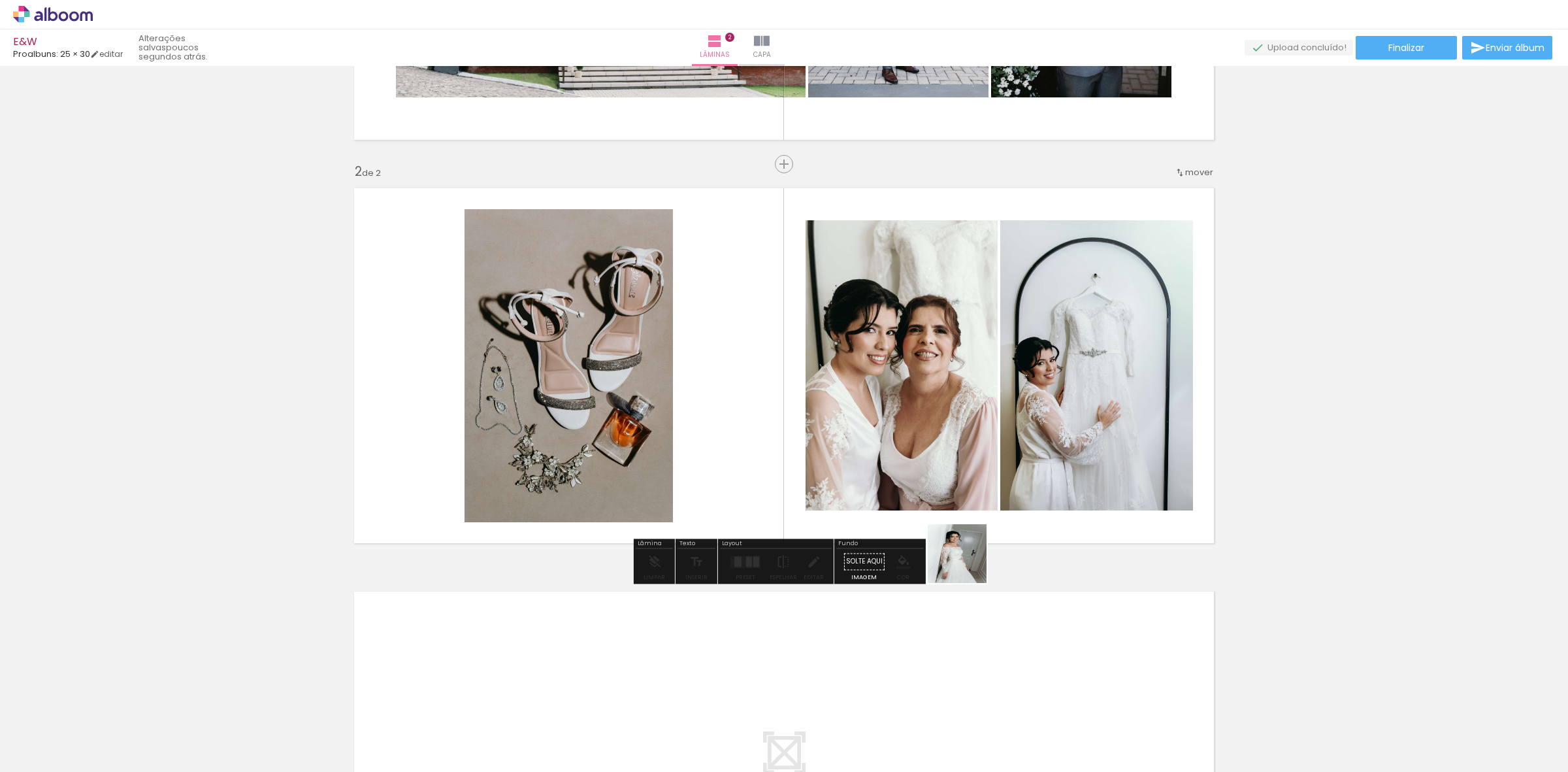
drag, startPoint x: 908, startPoint y: 745, endPoint x: 993, endPoint y: 448, distance: 308.9
click at [993, 448] on quentale-workspace at bounding box center [784, 386] width 1568 height 772
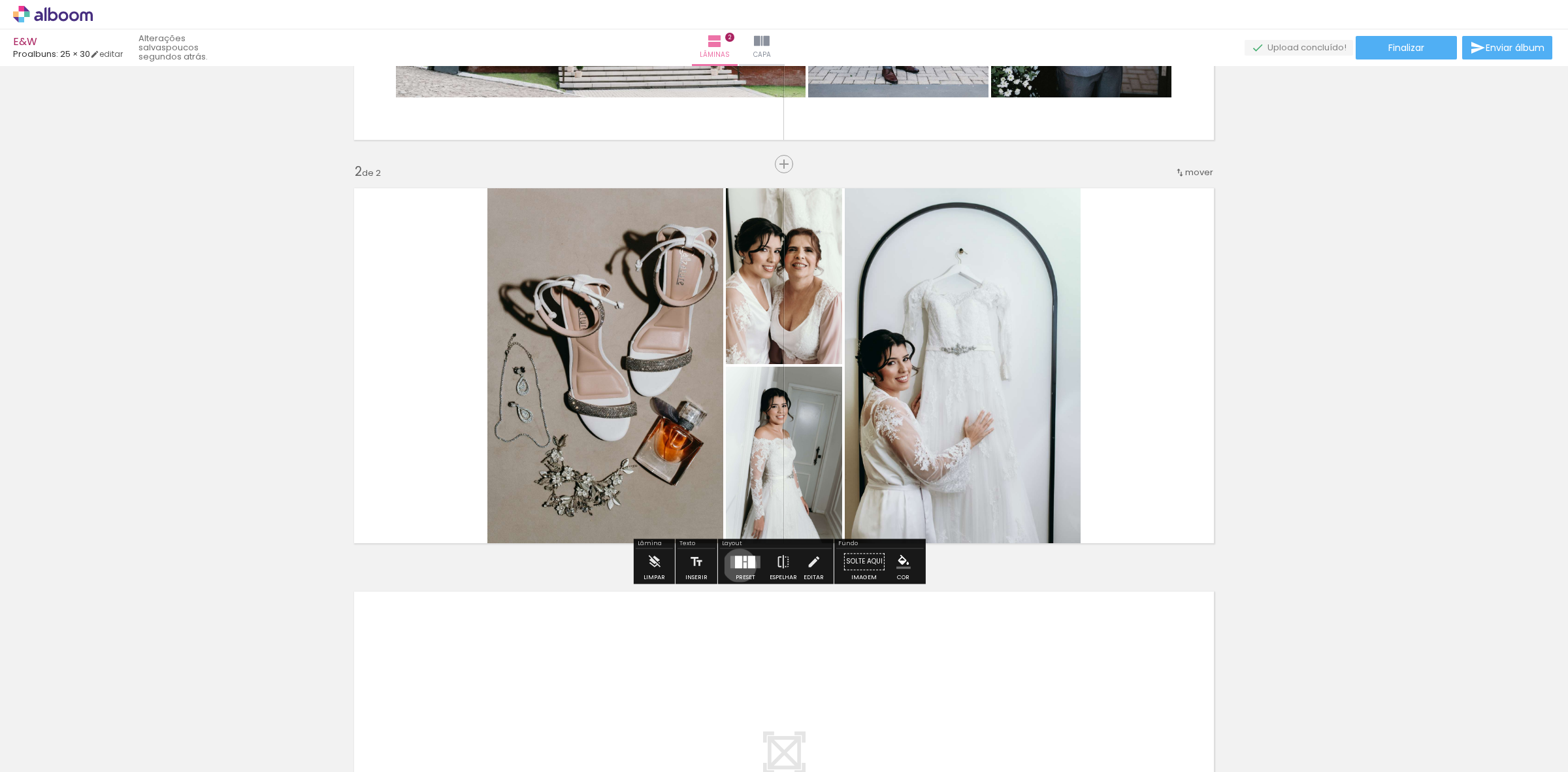
click at [736, 565] on div at bounding box center [739, 561] width 7 height 12
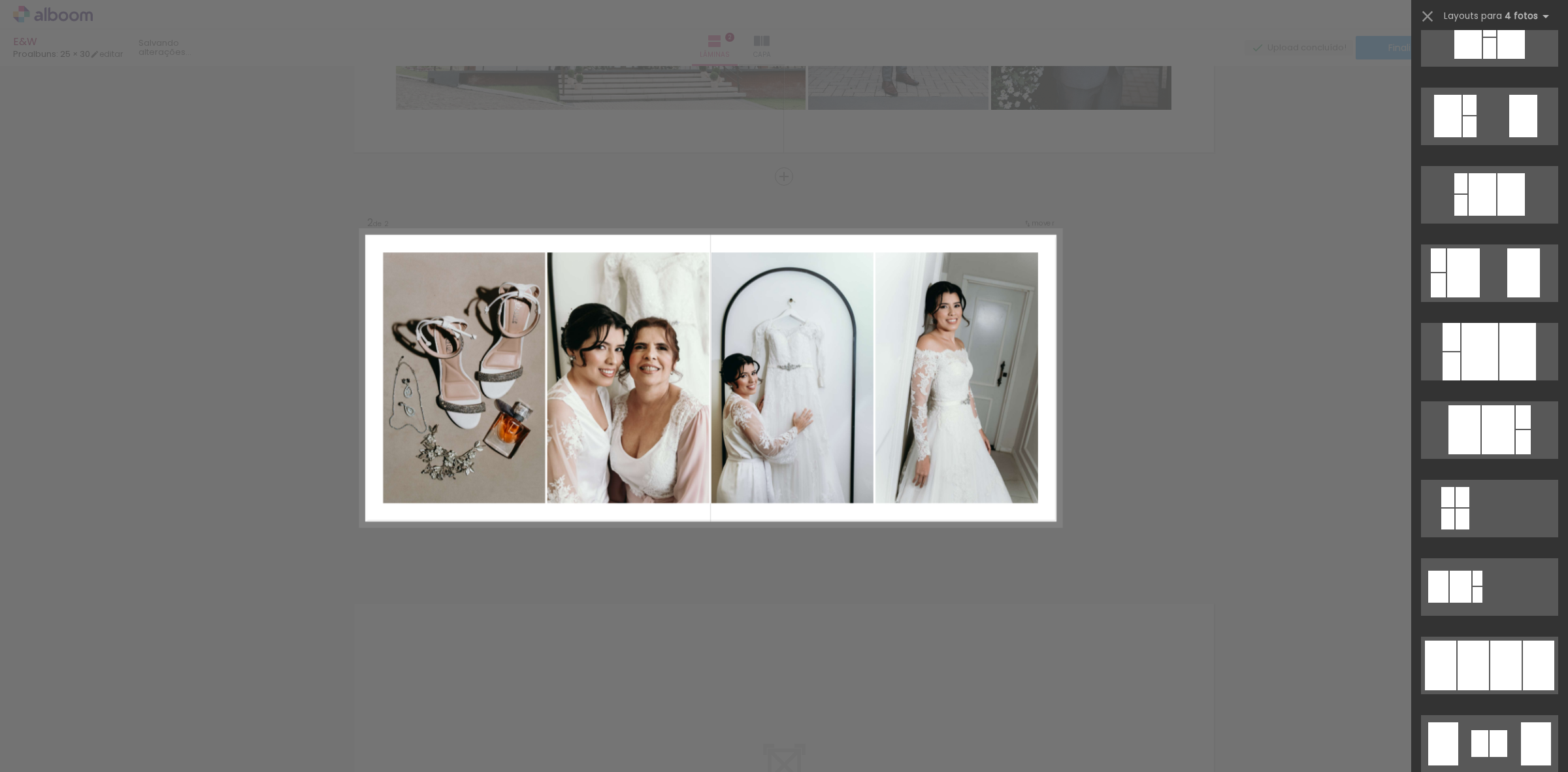
scroll to position [490, 0]
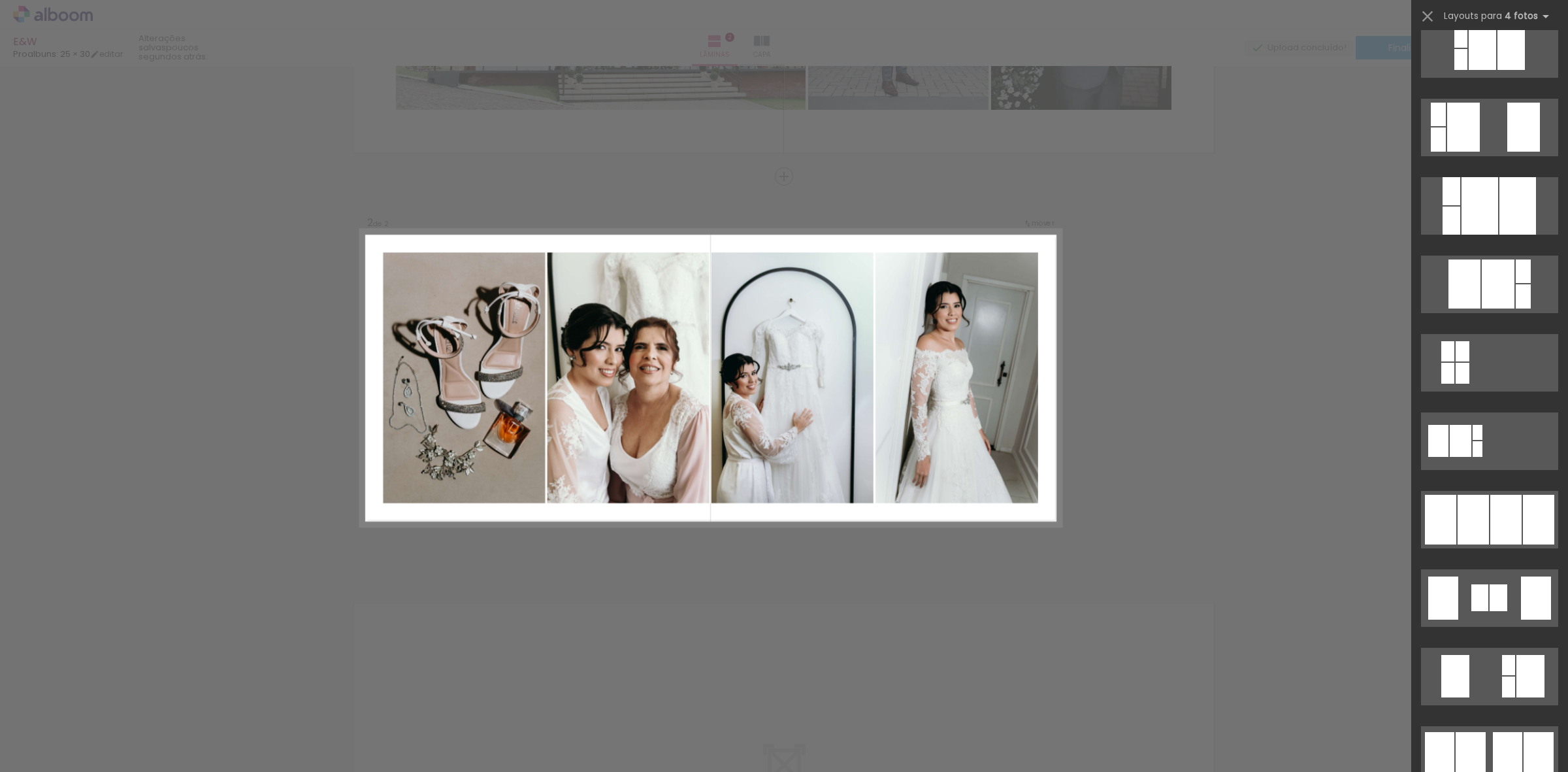
click at [1490, 514] on div at bounding box center [1506, 520] width 31 height 50
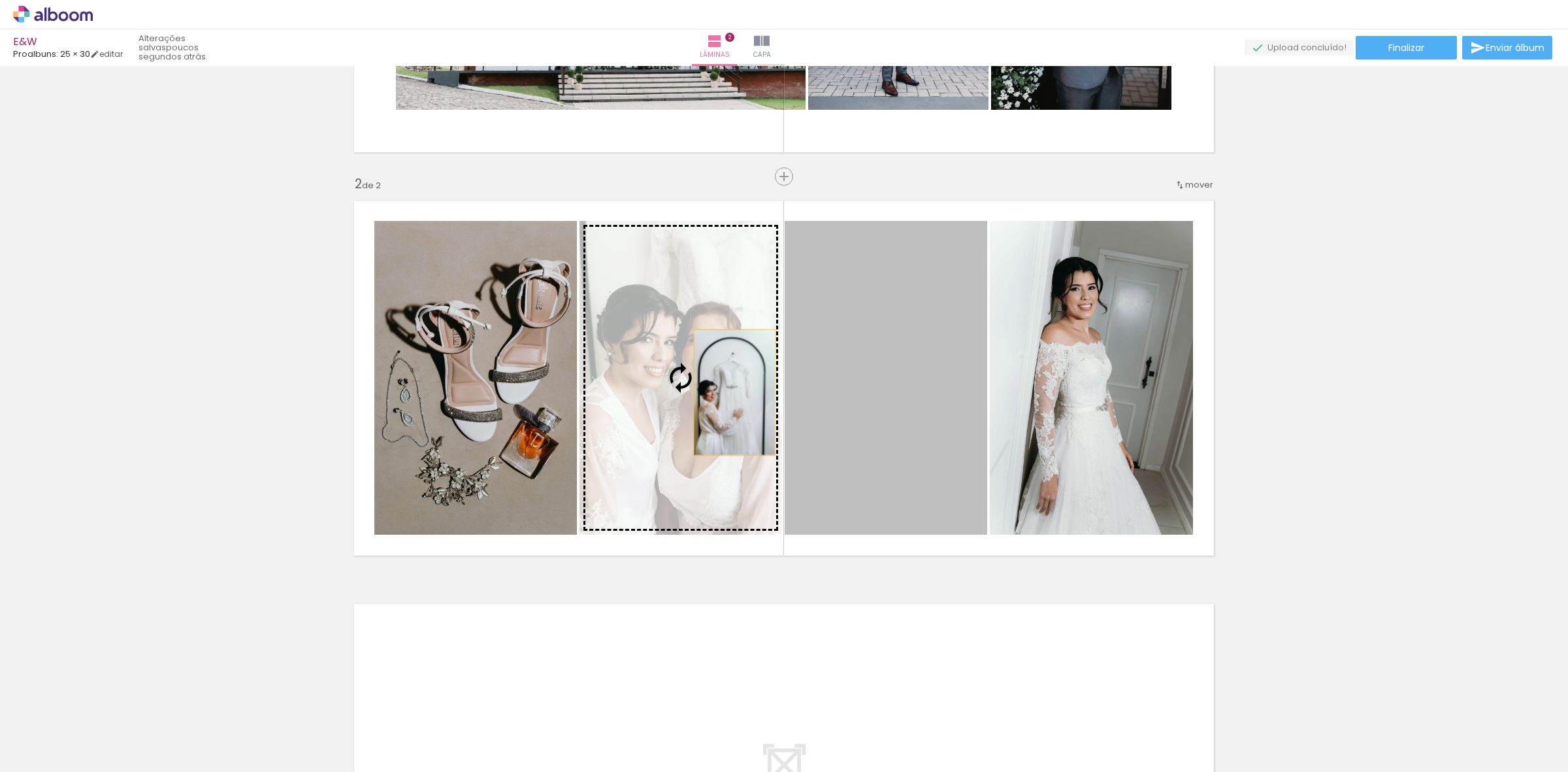
drag, startPoint x: 890, startPoint y: 398, endPoint x: 728, endPoint y: 392, distance: 162.1
click at [0, 0] on slot at bounding box center [0, 0] width 0 height 0
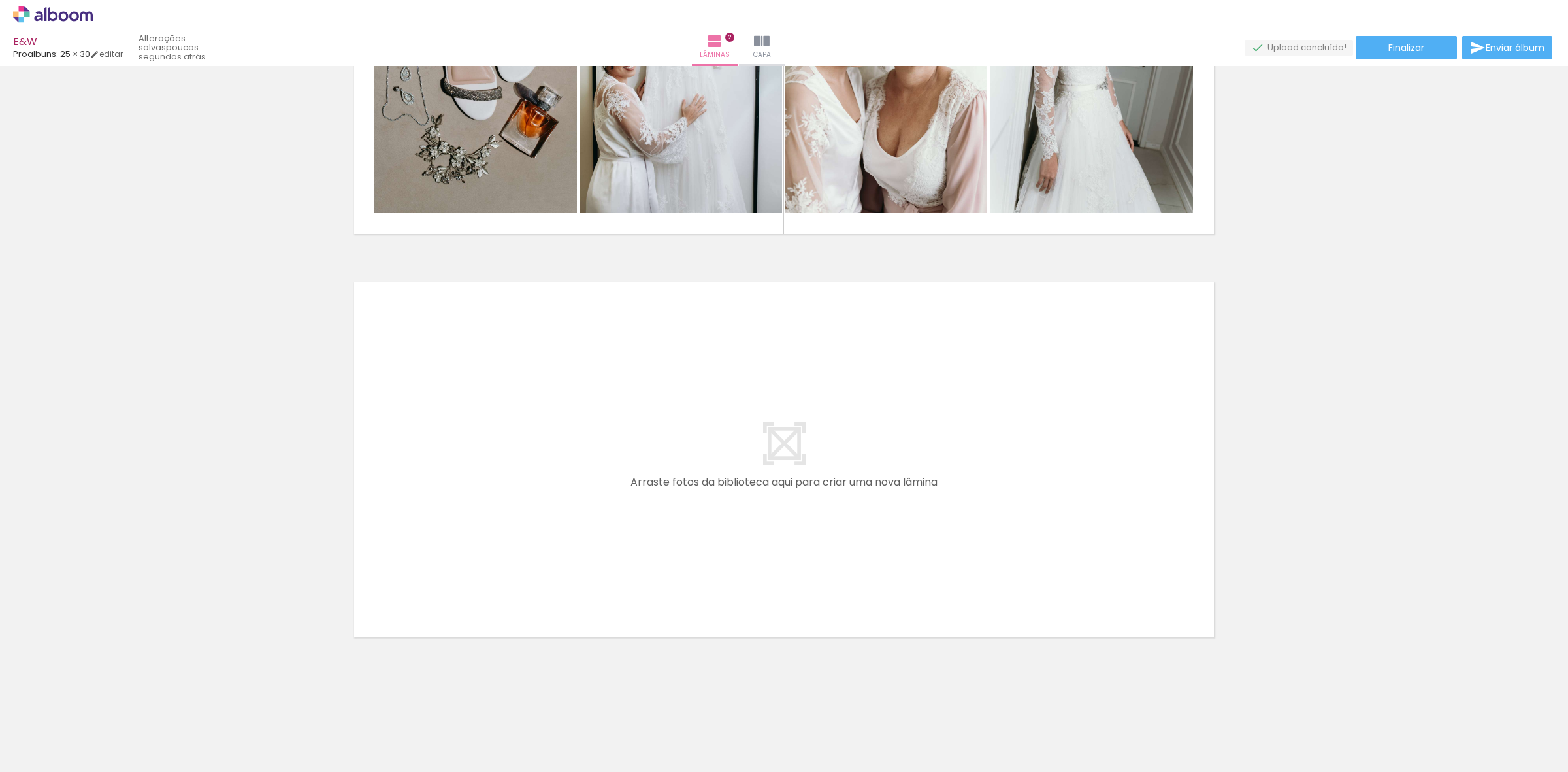
scroll to position [0, 2293]
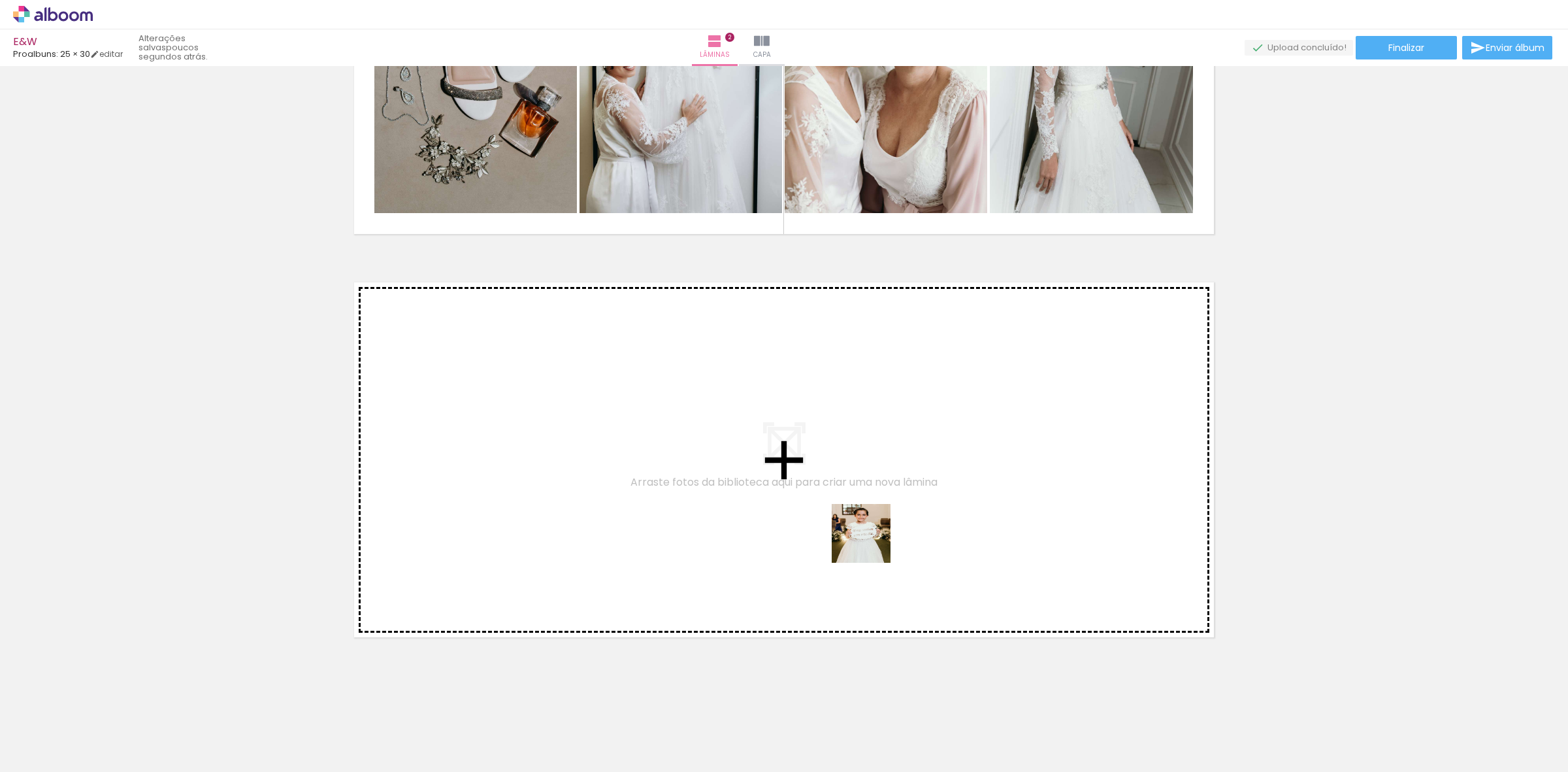
drag, startPoint x: 1059, startPoint y: 746, endPoint x: 856, endPoint y: 528, distance: 297.9
click at [856, 528] on quentale-workspace at bounding box center [784, 386] width 1568 height 772
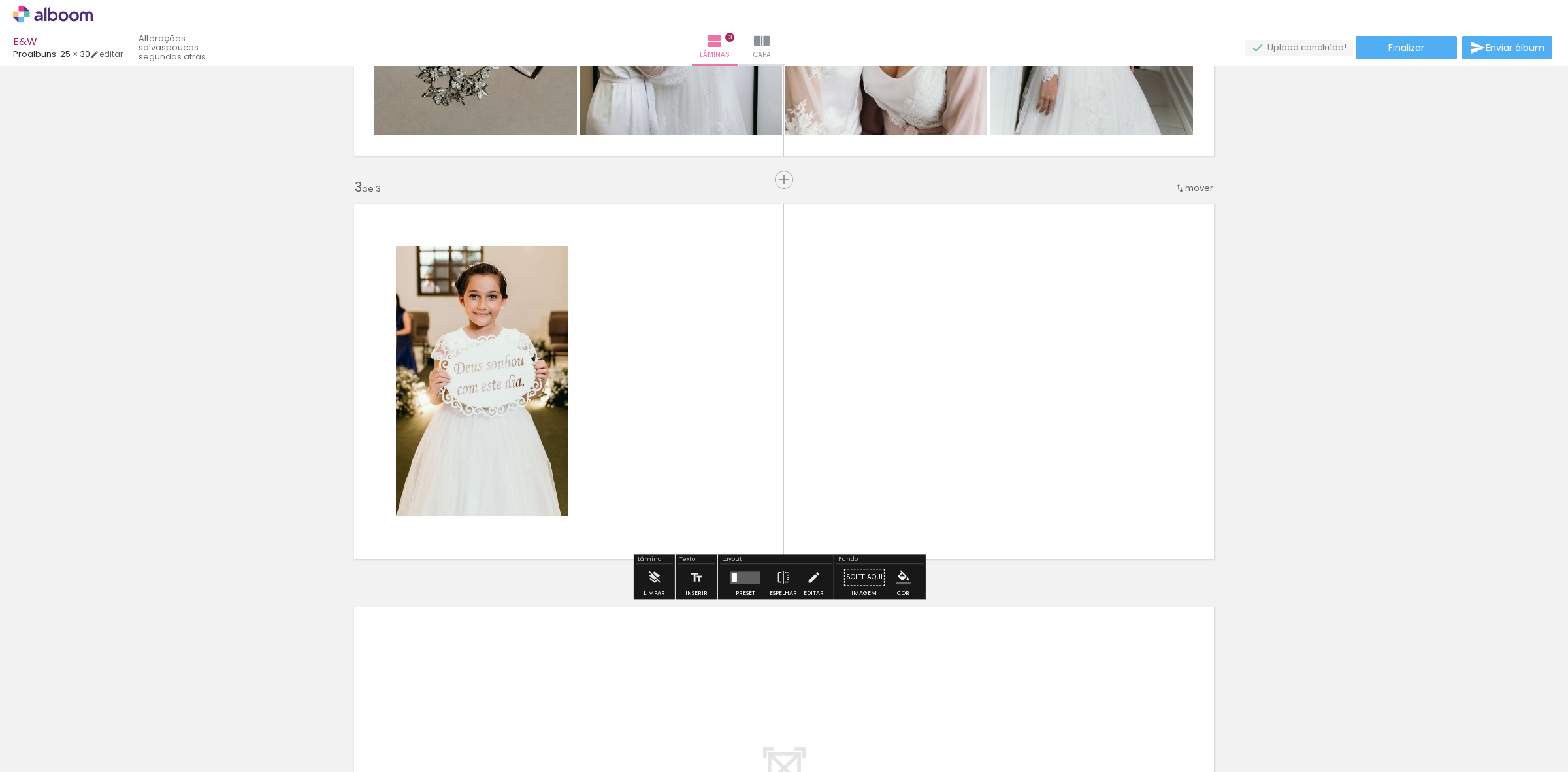
scroll to position [717, 0]
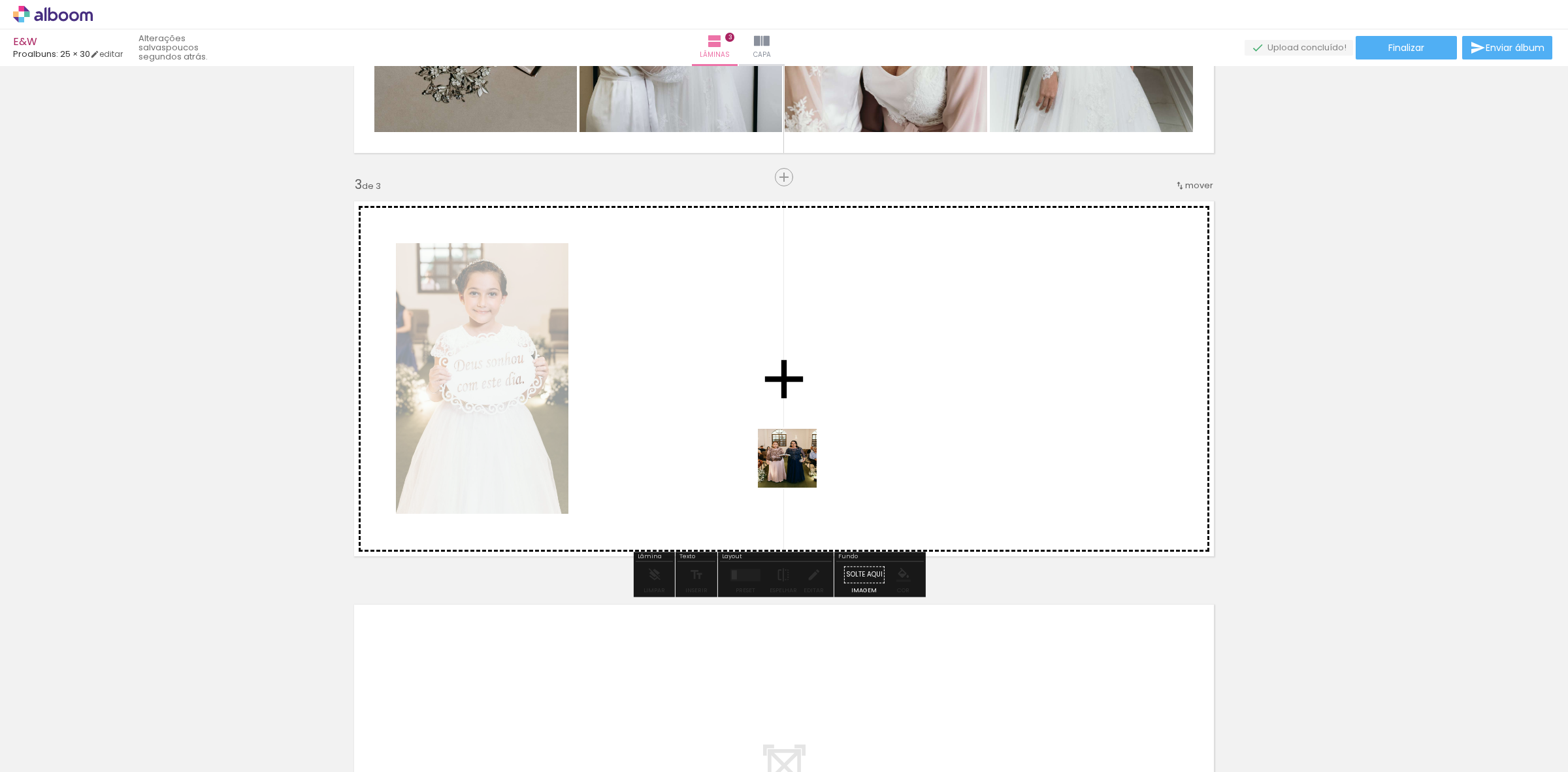
drag, startPoint x: 987, startPoint y: 743, endPoint x: 717, endPoint y: 374, distance: 457.2
click at [717, 374] on quentale-workspace at bounding box center [784, 386] width 1568 height 772
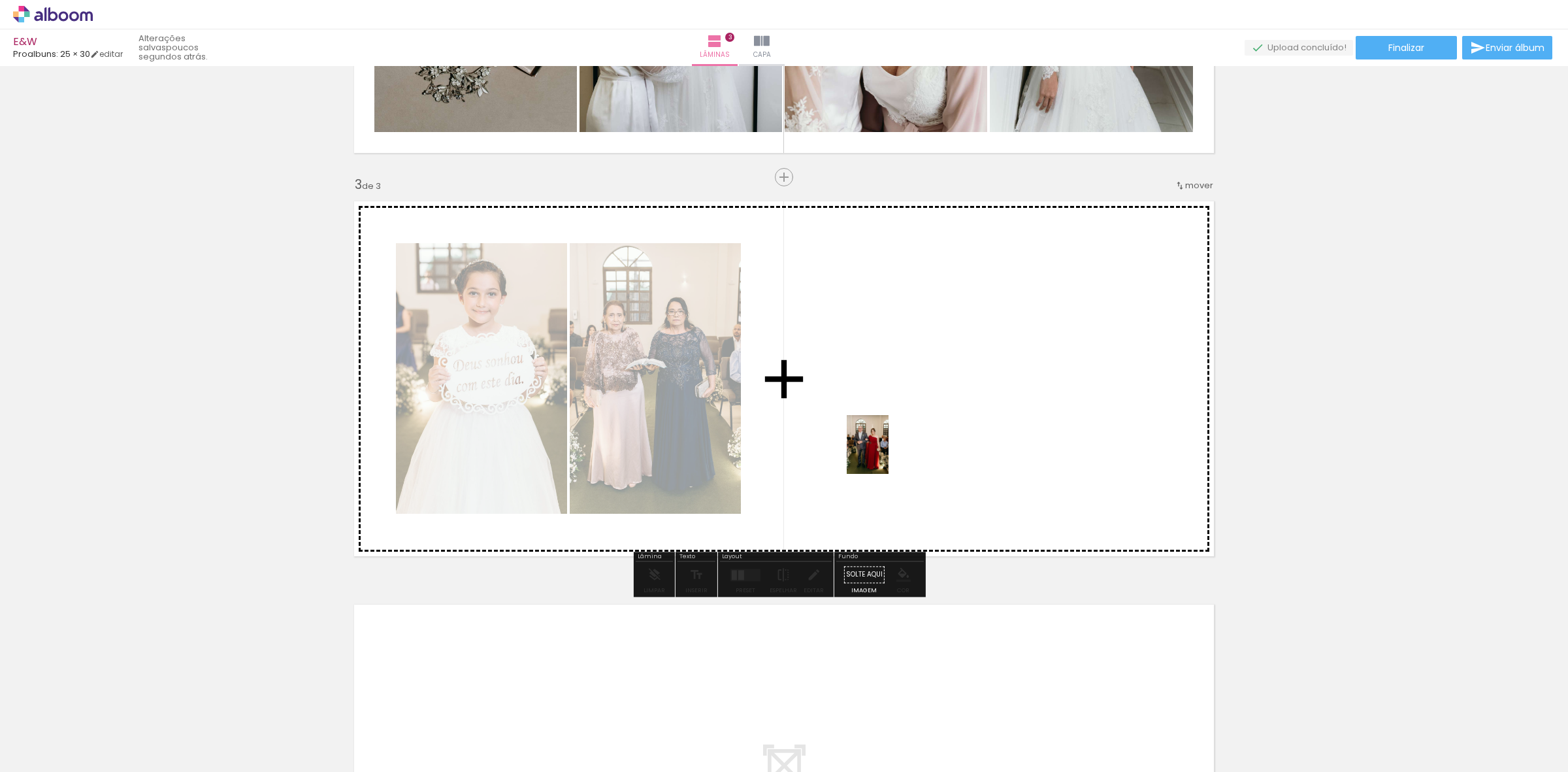
drag, startPoint x: 418, startPoint y: 742, endPoint x: 886, endPoint y: 453, distance: 550.0
click at [886, 453] on quentale-workspace at bounding box center [784, 386] width 1568 height 772
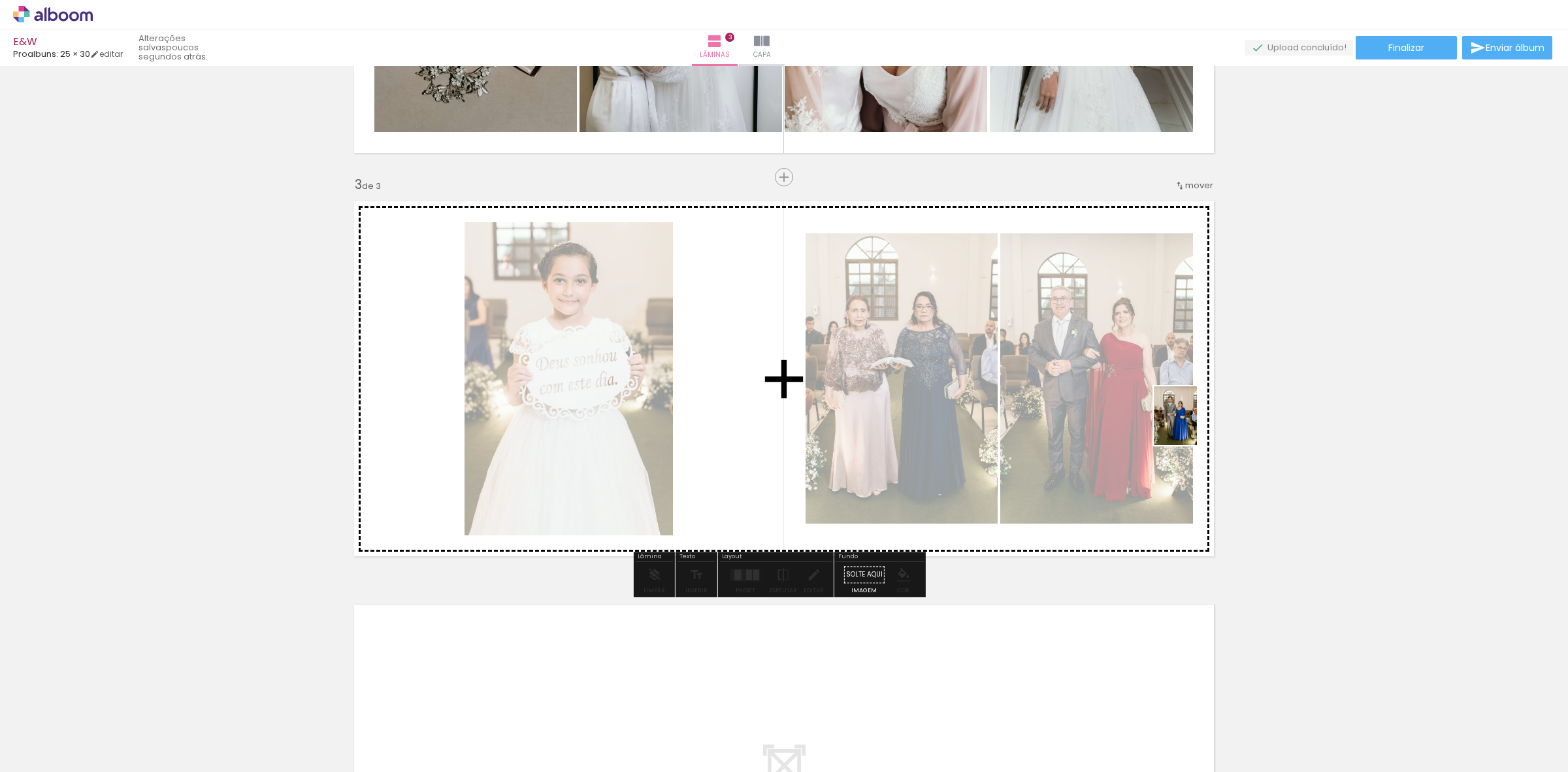
drag, startPoint x: 333, startPoint y: 739, endPoint x: 1193, endPoint y: 426, distance: 915.2
click at [1193, 426] on quentale-workspace at bounding box center [784, 386] width 1568 height 772
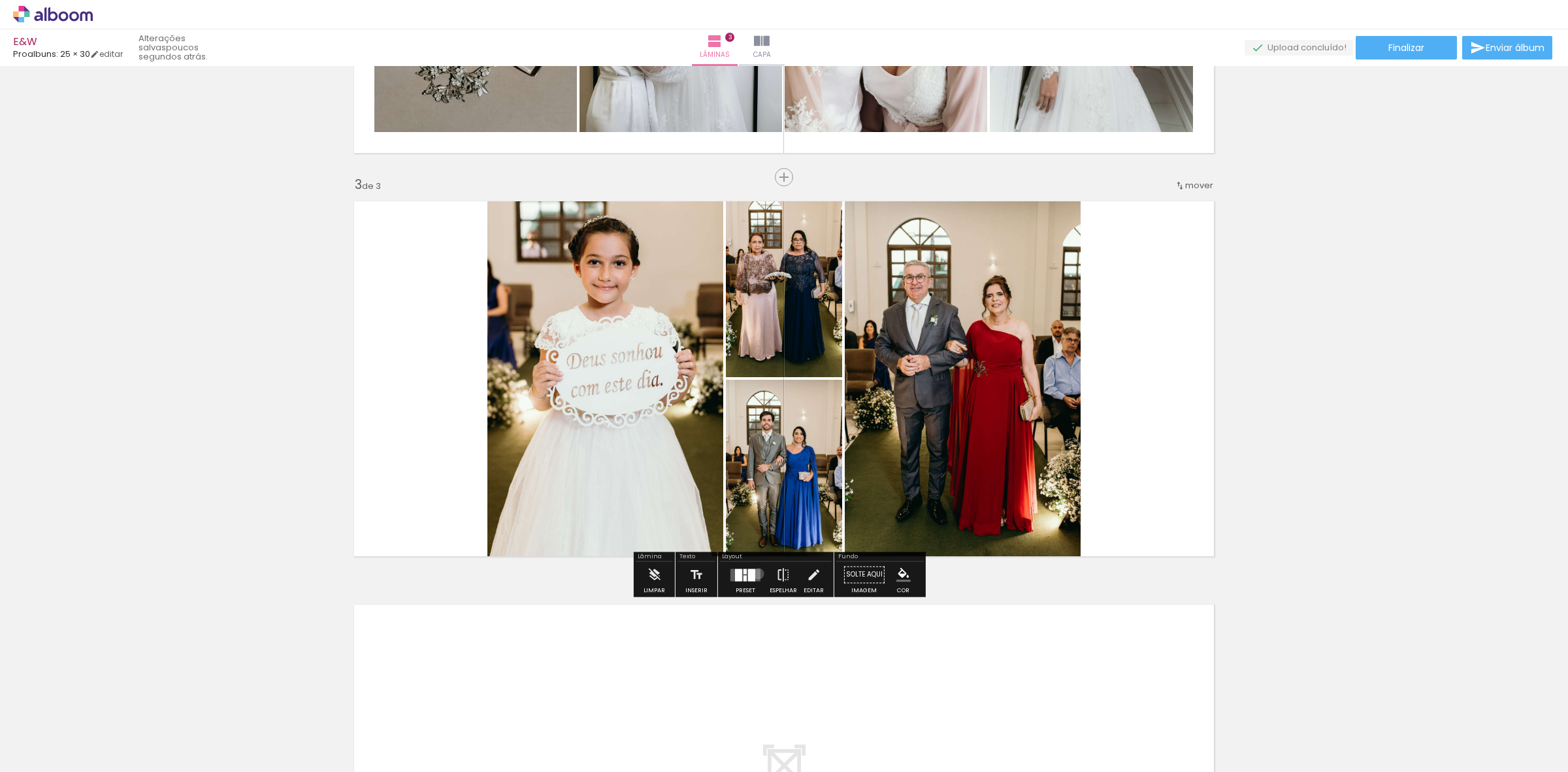
click at [755, 573] on quentale-layouter at bounding box center [745, 575] width 30 height 12
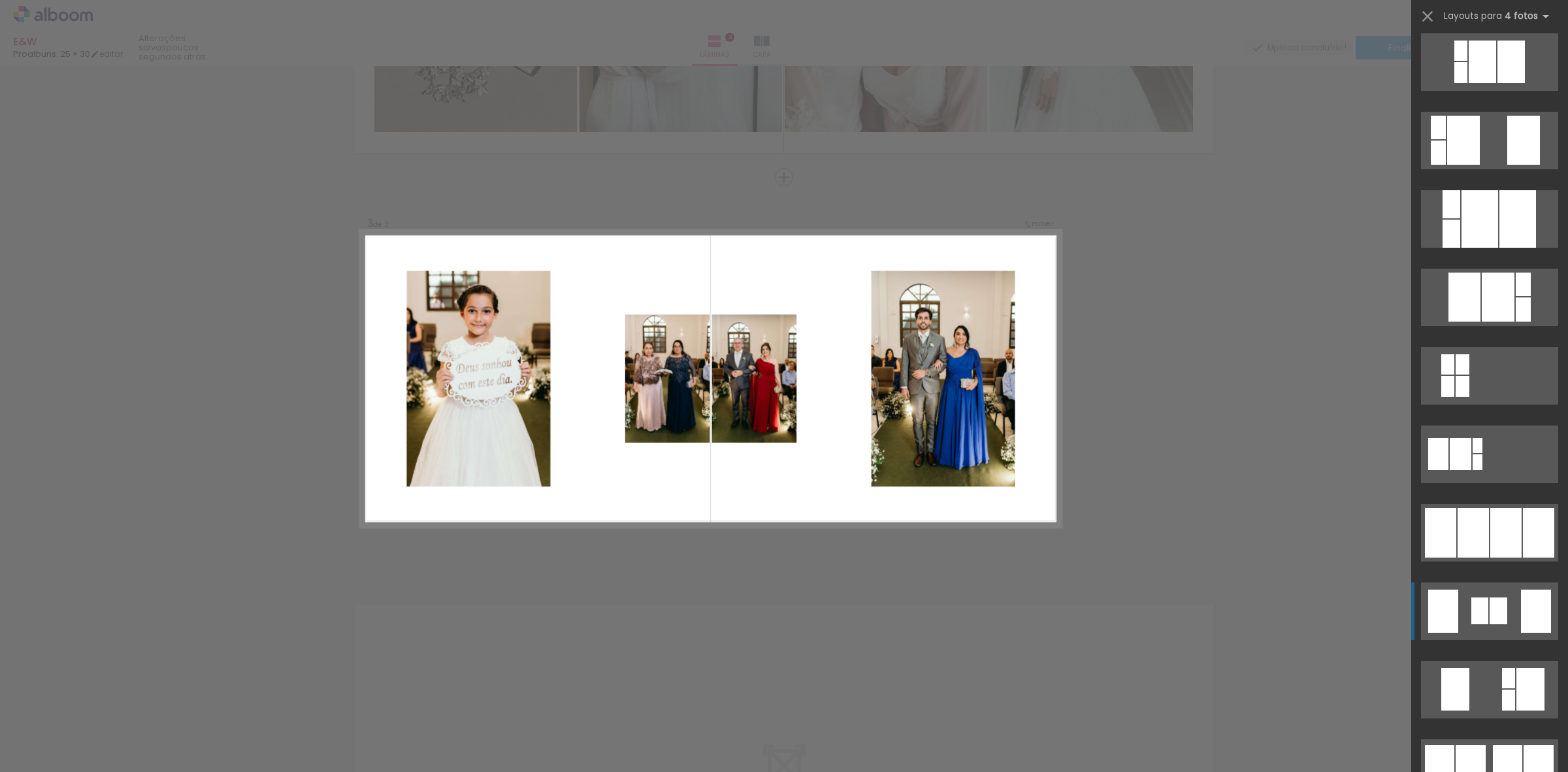
scroll to position [490, 0]
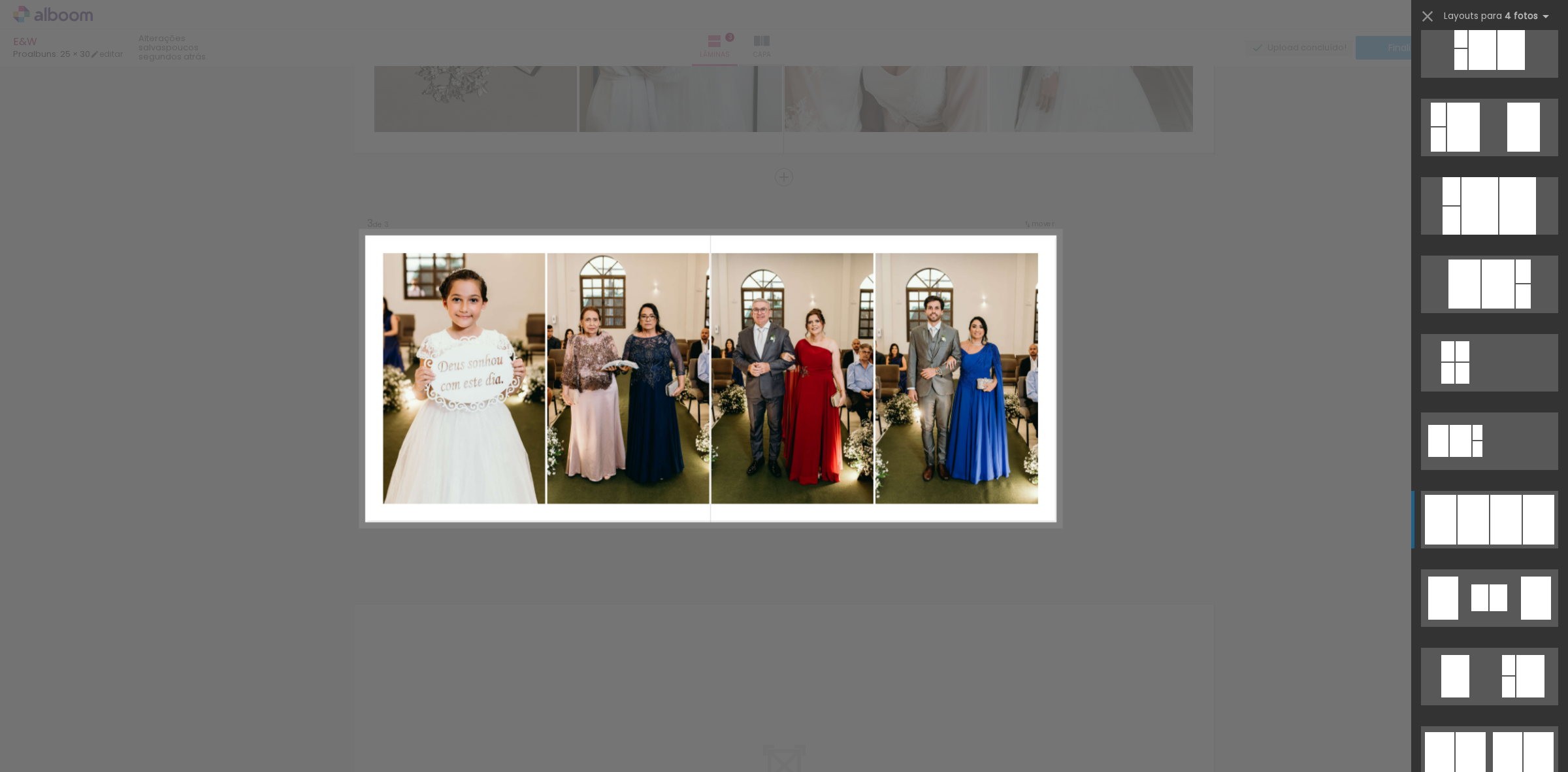
click at [1499, 524] on div at bounding box center [1506, 520] width 31 height 50
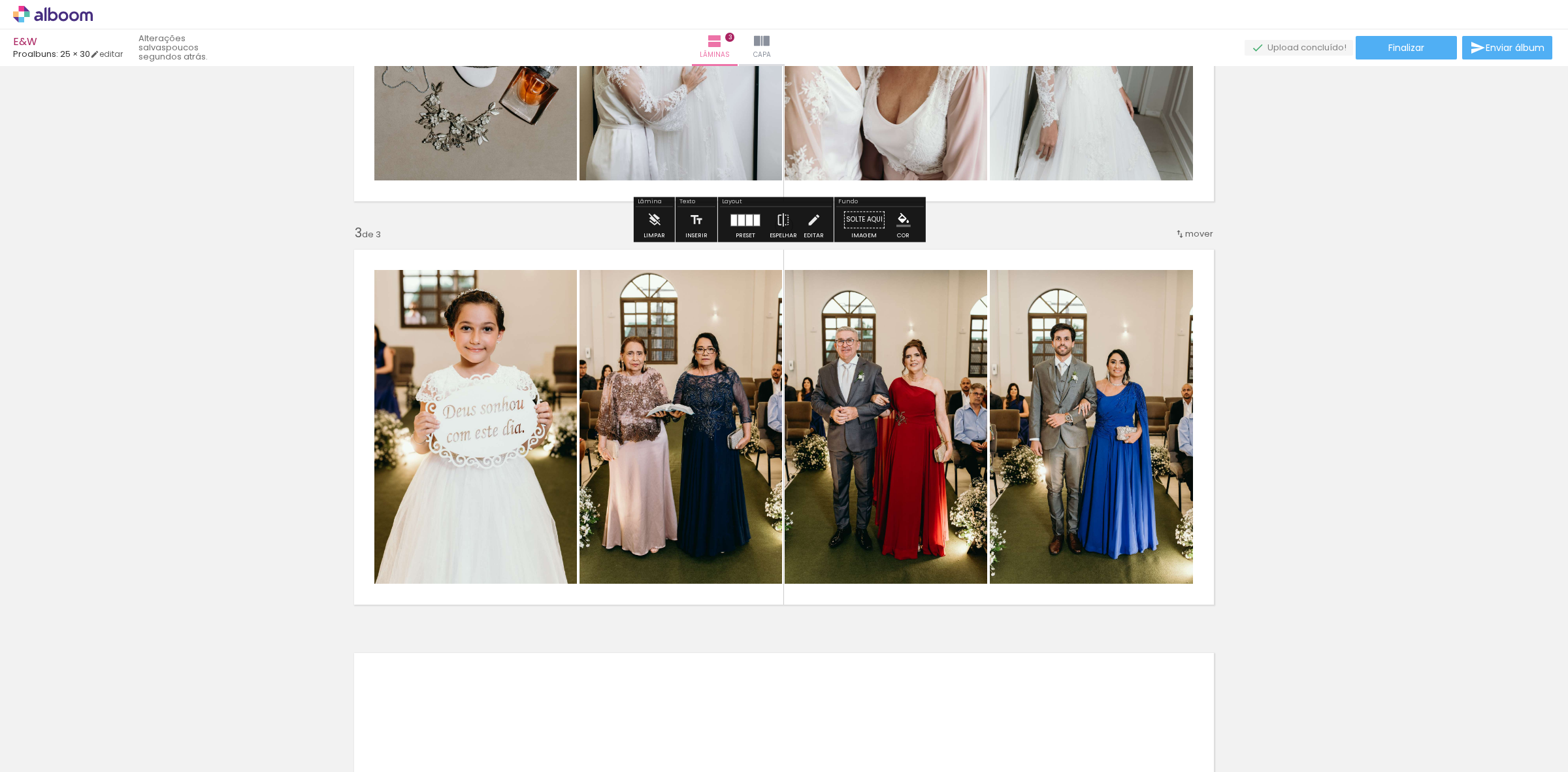
scroll to position [717, 0]
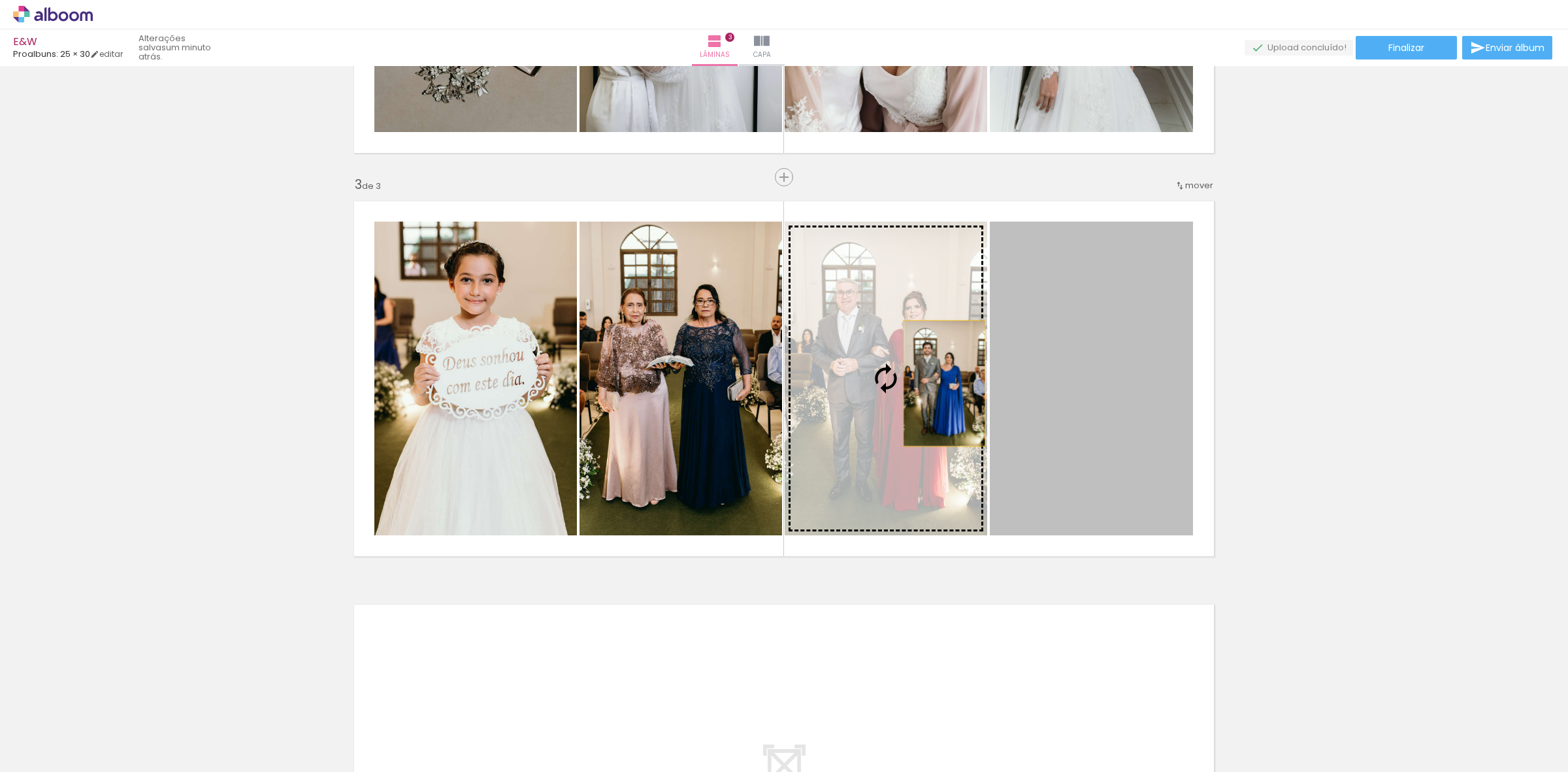
drag, startPoint x: 1121, startPoint y: 398, endPoint x: 930, endPoint y: 382, distance: 191.7
click at [0, 0] on slot at bounding box center [0, 0] width 0 height 0
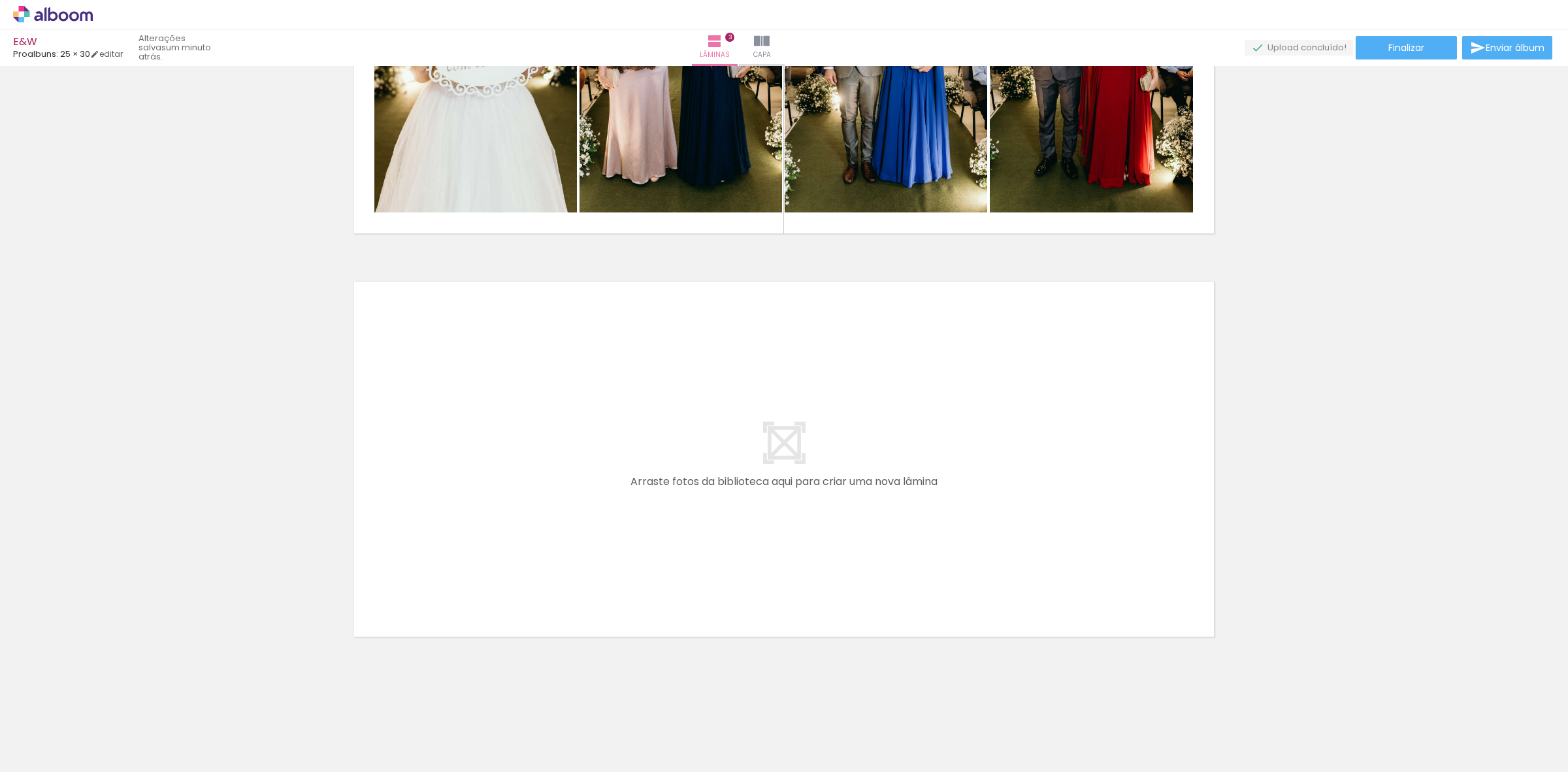
scroll to position [0, 2003]
drag, startPoint x: 774, startPoint y: 737, endPoint x: 841, endPoint y: 771, distance: 75.1
click at [776, 543] on quentale-workspace at bounding box center [784, 386] width 1568 height 772
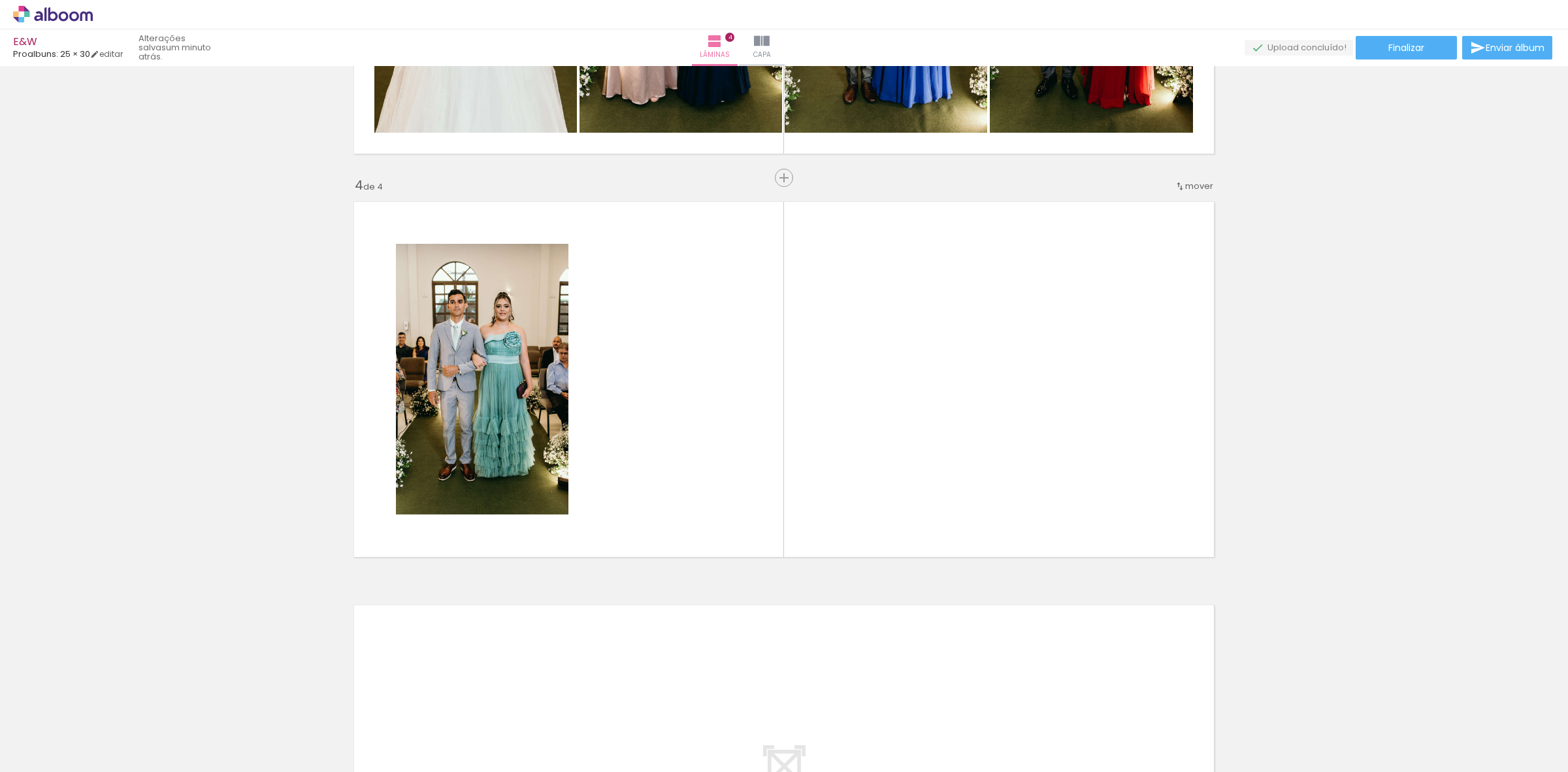
scroll to position [1121, 0]
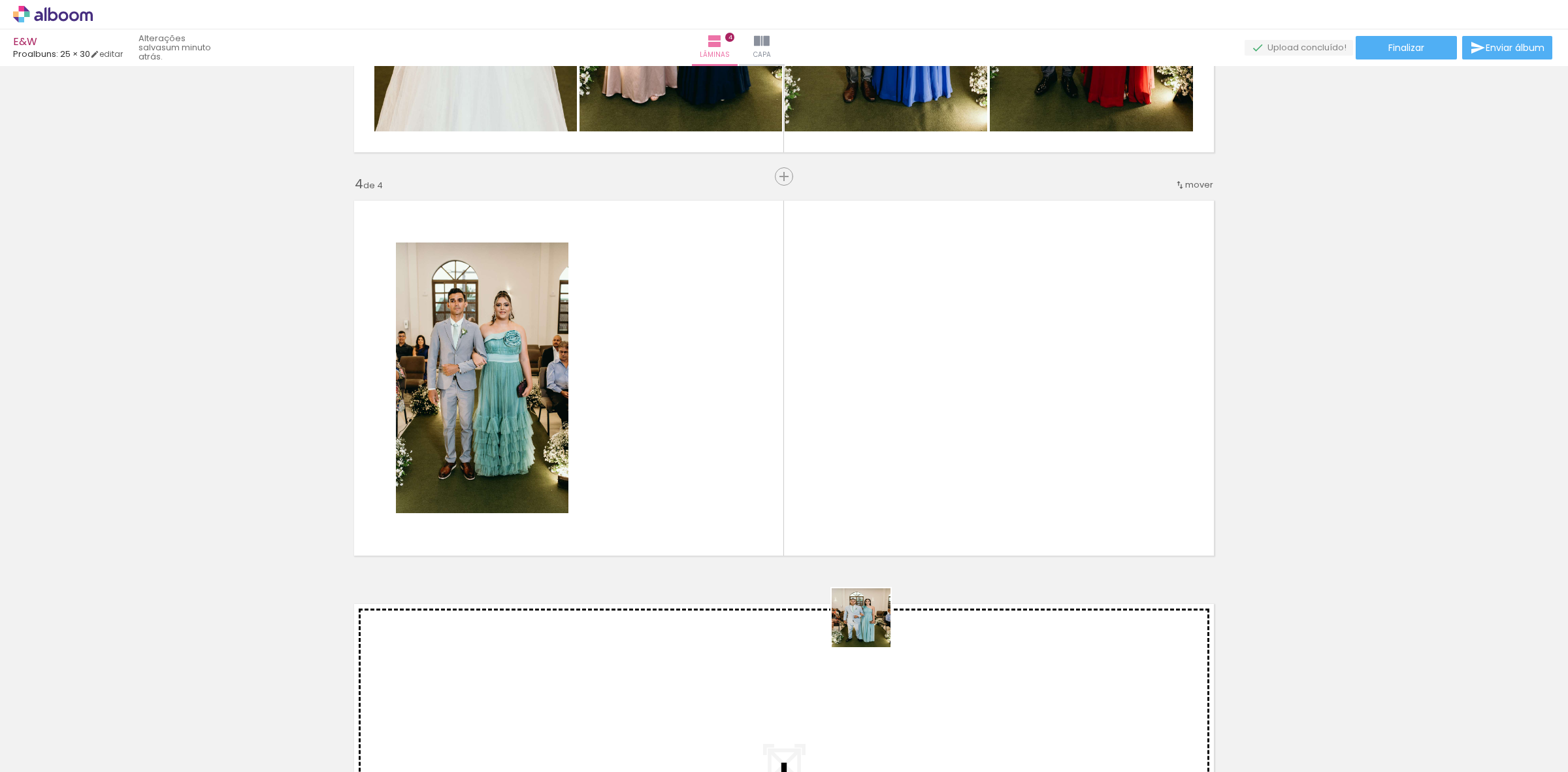
drag, startPoint x: 921, startPoint y: 746, endPoint x: 806, endPoint y: 492, distance: 278.8
click at [806, 492] on quentale-workspace at bounding box center [784, 386] width 1568 height 772
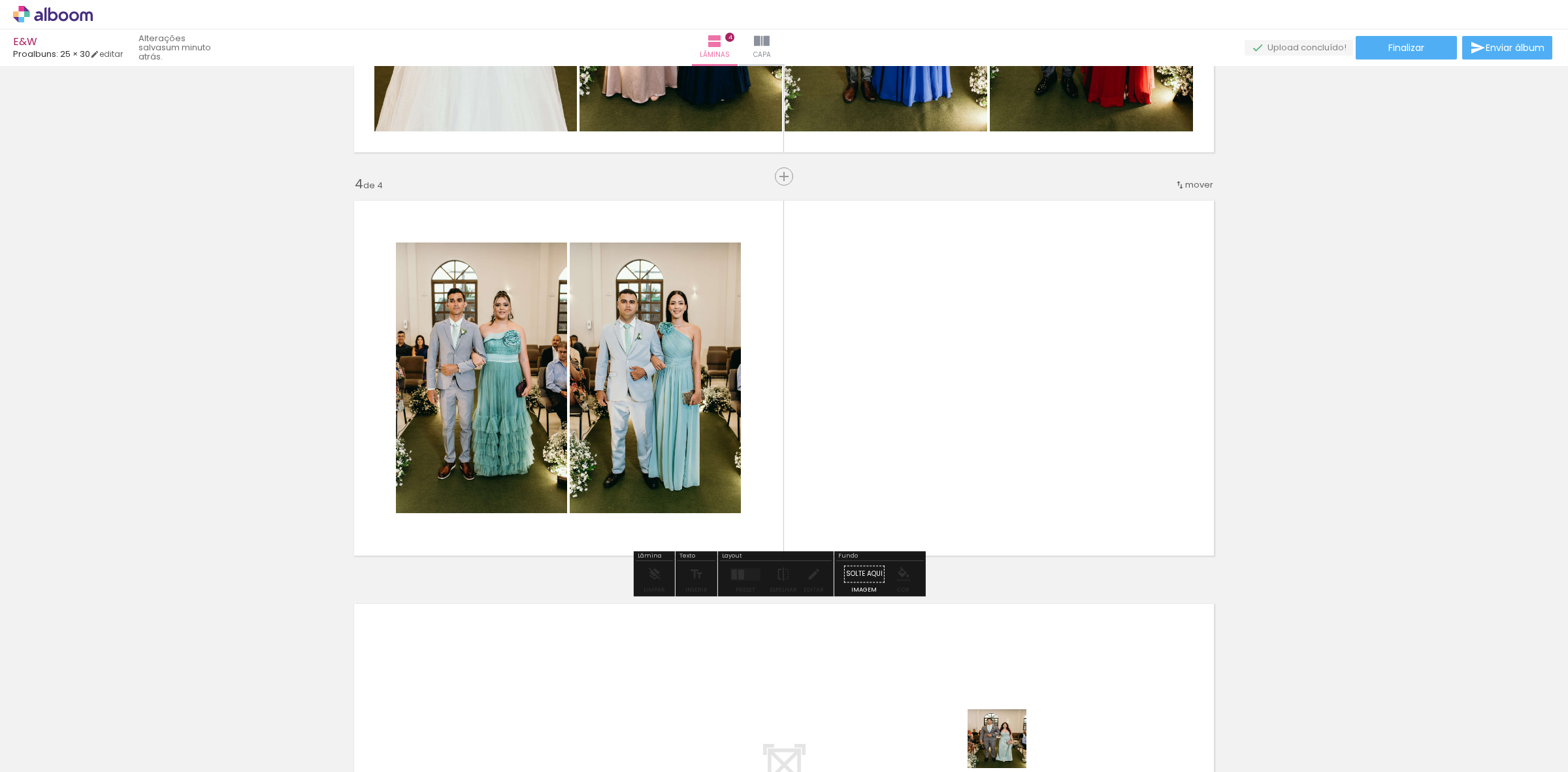
drag, startPoint x: 1013, startPoint y: 753, endPoint x: 1007, endPoint y: 748, distance: 7.8
click at [1007, 748] on quentale-thumb at bounding box center [980, 727] width 73 height 75
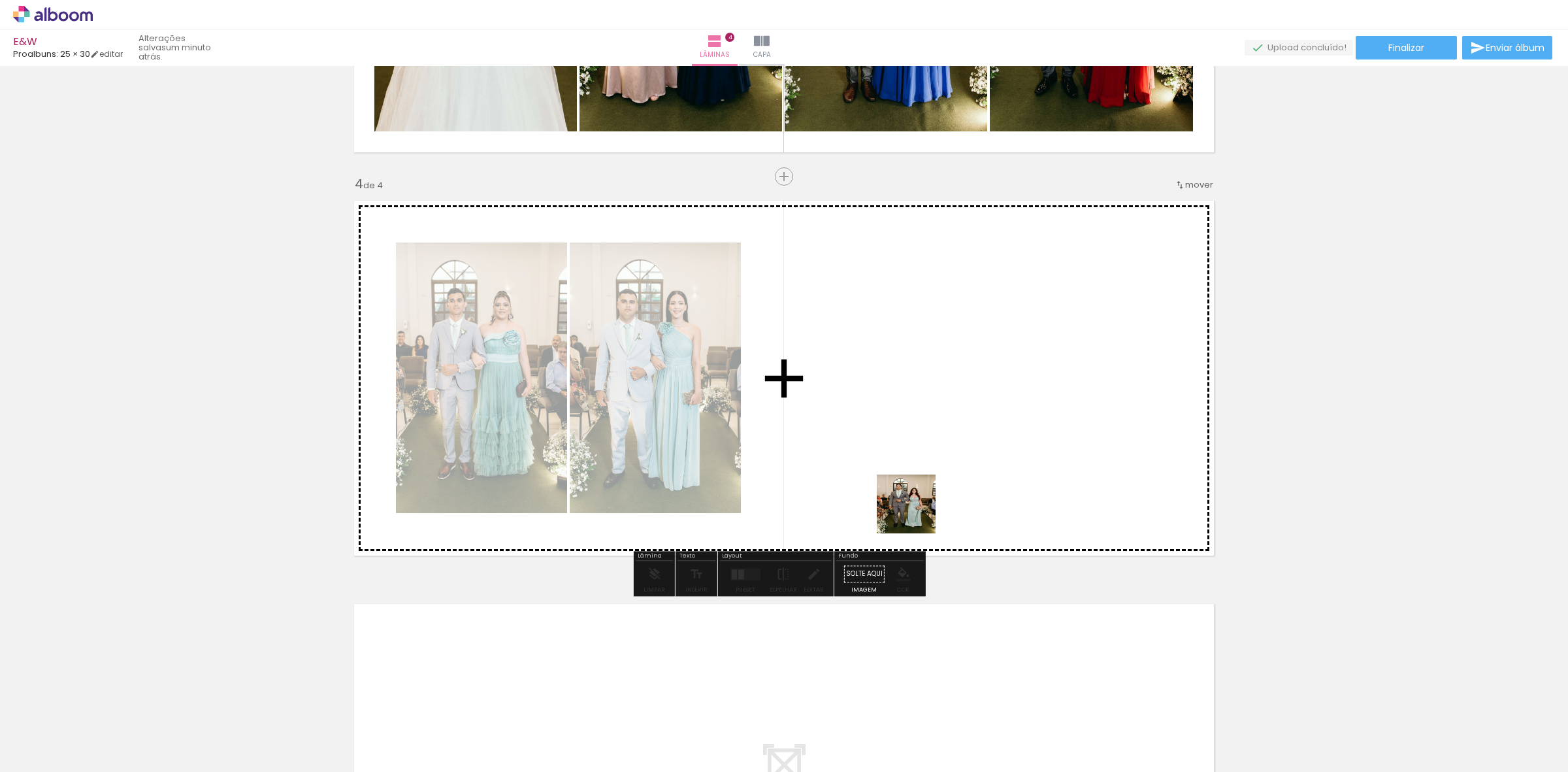
drag, startPoint x: 990, startPoint y: 736, endPoint x: 1049, endPoint y: 726, distance: 59.8
click at [915, 510] on quentale-workspace at bounding box center [784, 386] width 1568 height 772
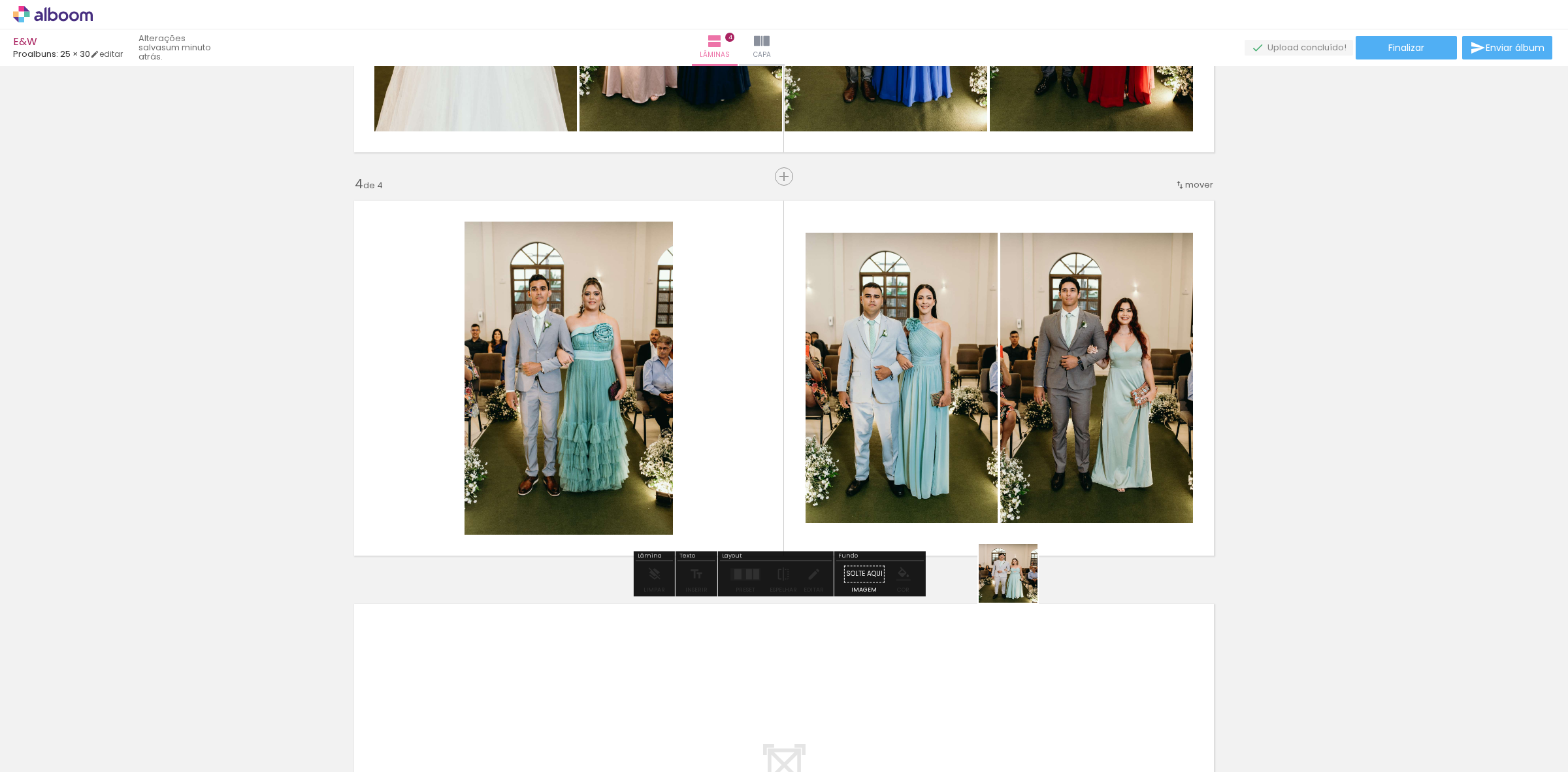
drag, startPoint x: 1061, startPoint y: 752, endPoint x: 1106, endPoint y: 726, distance: 52.0
click at [1010, 494] on quentale-workspace at bounding box center [784, 386] width 1568 height 772
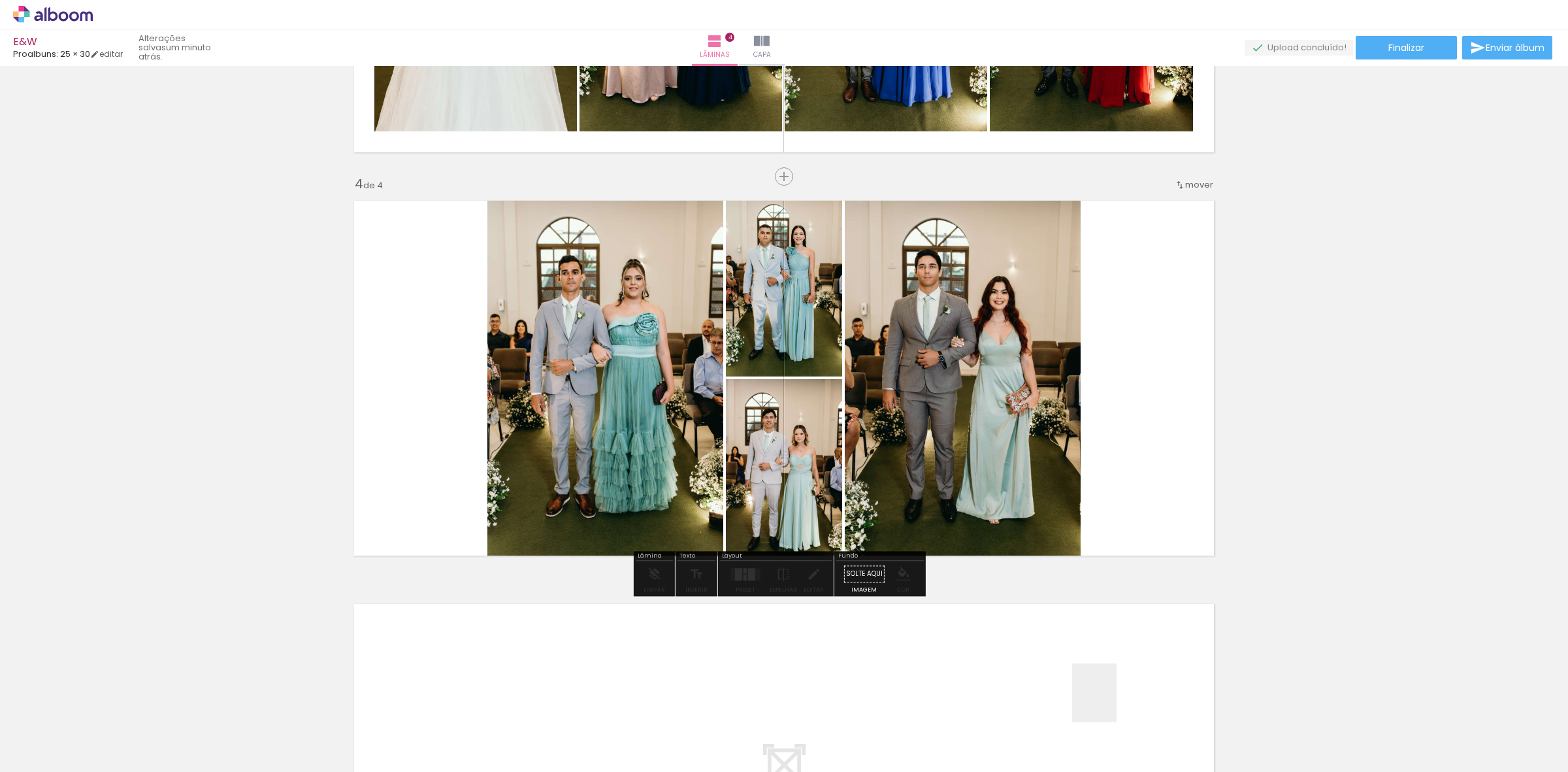
drag, startPoint x: 1128, startPoint y: 748, endPoint x: 1190, endPoint y: 736, distance: 63.2
click at [1064, 463] on quentale-workspace at bounding box center [784, 386] width 1568 height 772
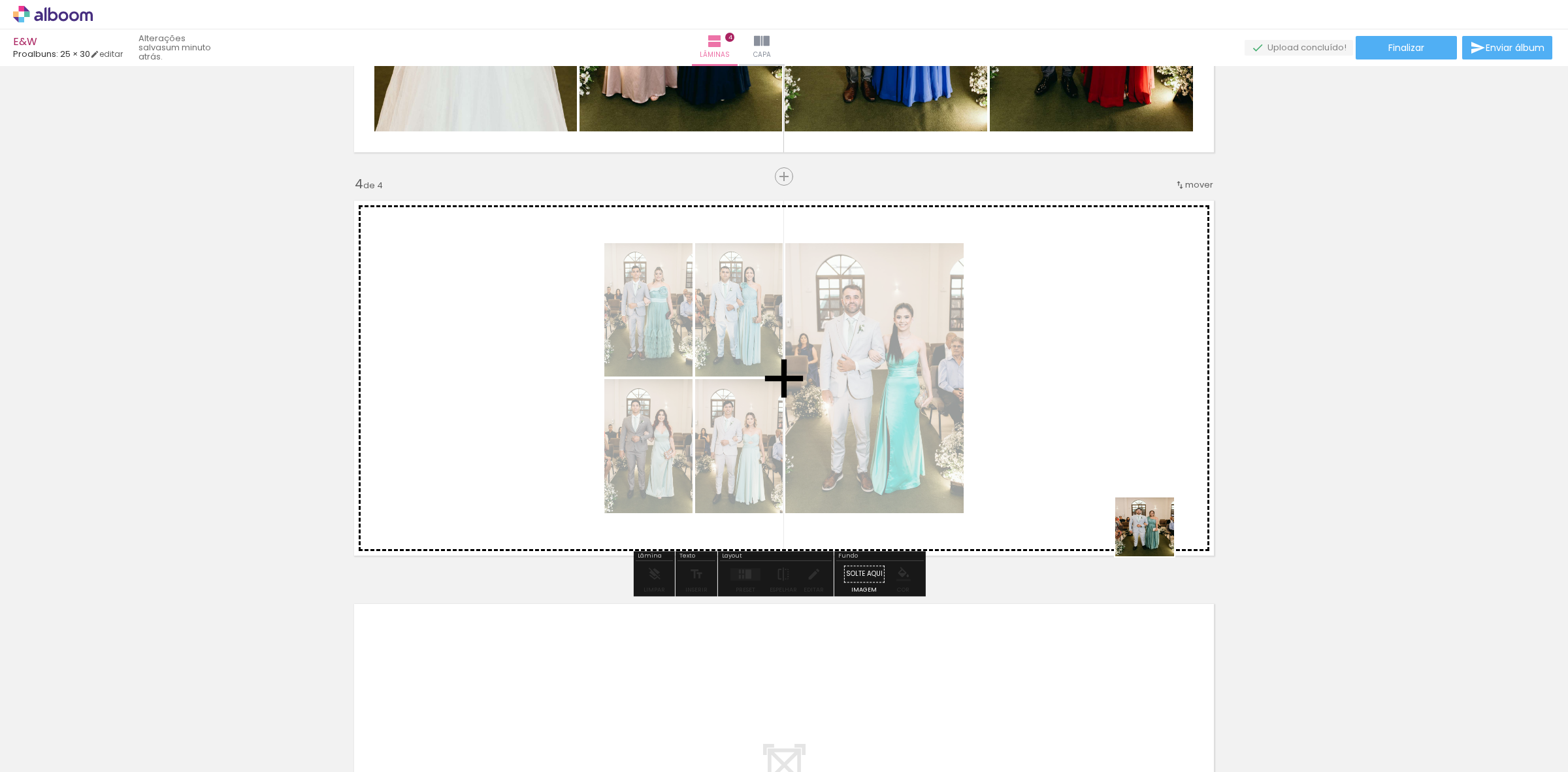
drag, startPoint x: 1200, startPoint y: 750, endPoint x: 982, endPoint y: 605, distance: 261.8
click at [1128, 458] on quentale-workspace at bounding box center [784, 386] width 1568 height 772
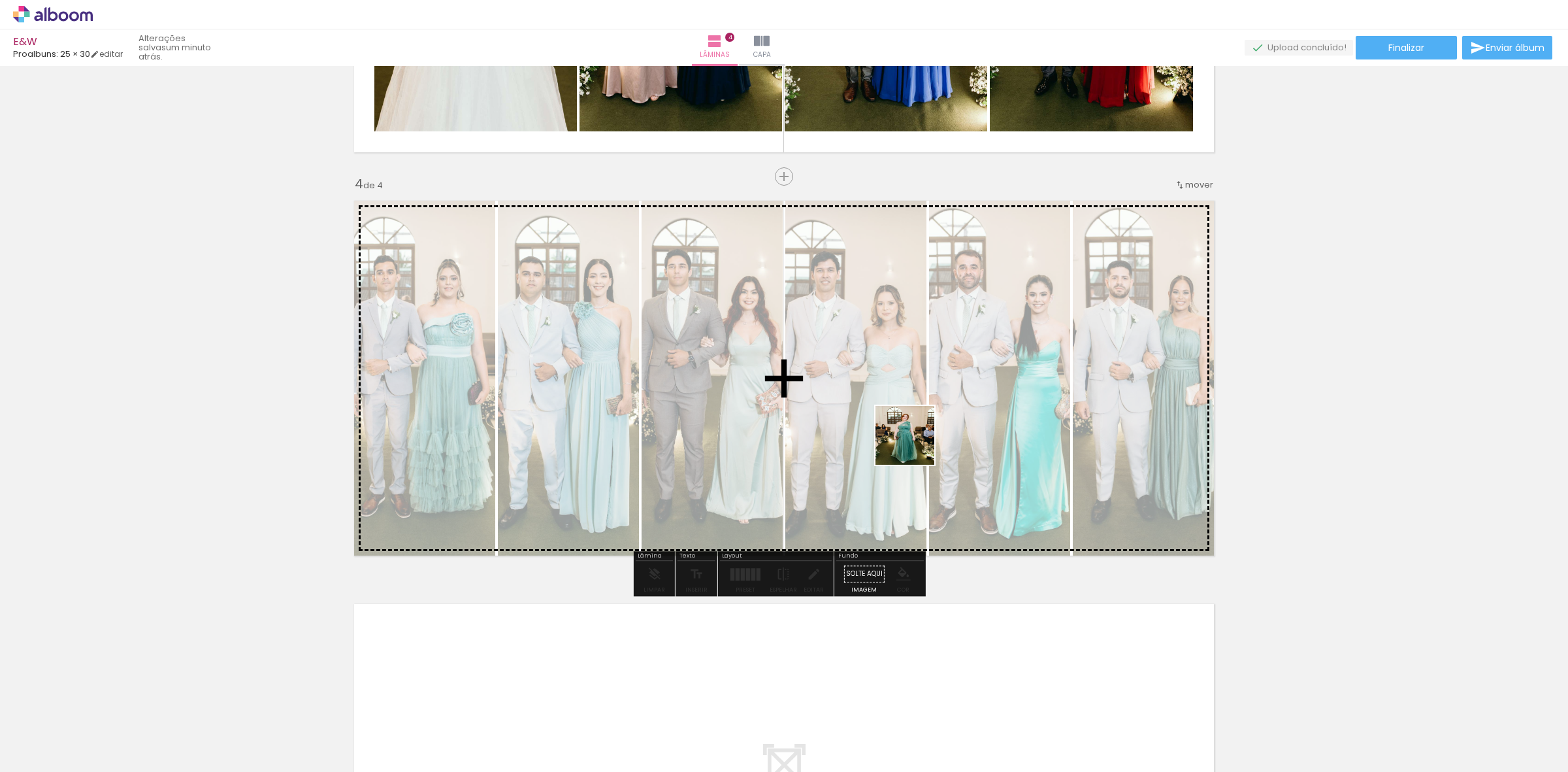
drag, startPoint x: 851, startPoint y: 741, endPoint x: 915, endPoint y: 442, distance: 305.8
click at [915, 442] on quentale-workspace at bounding box center [784, 386] width 1568 height 772
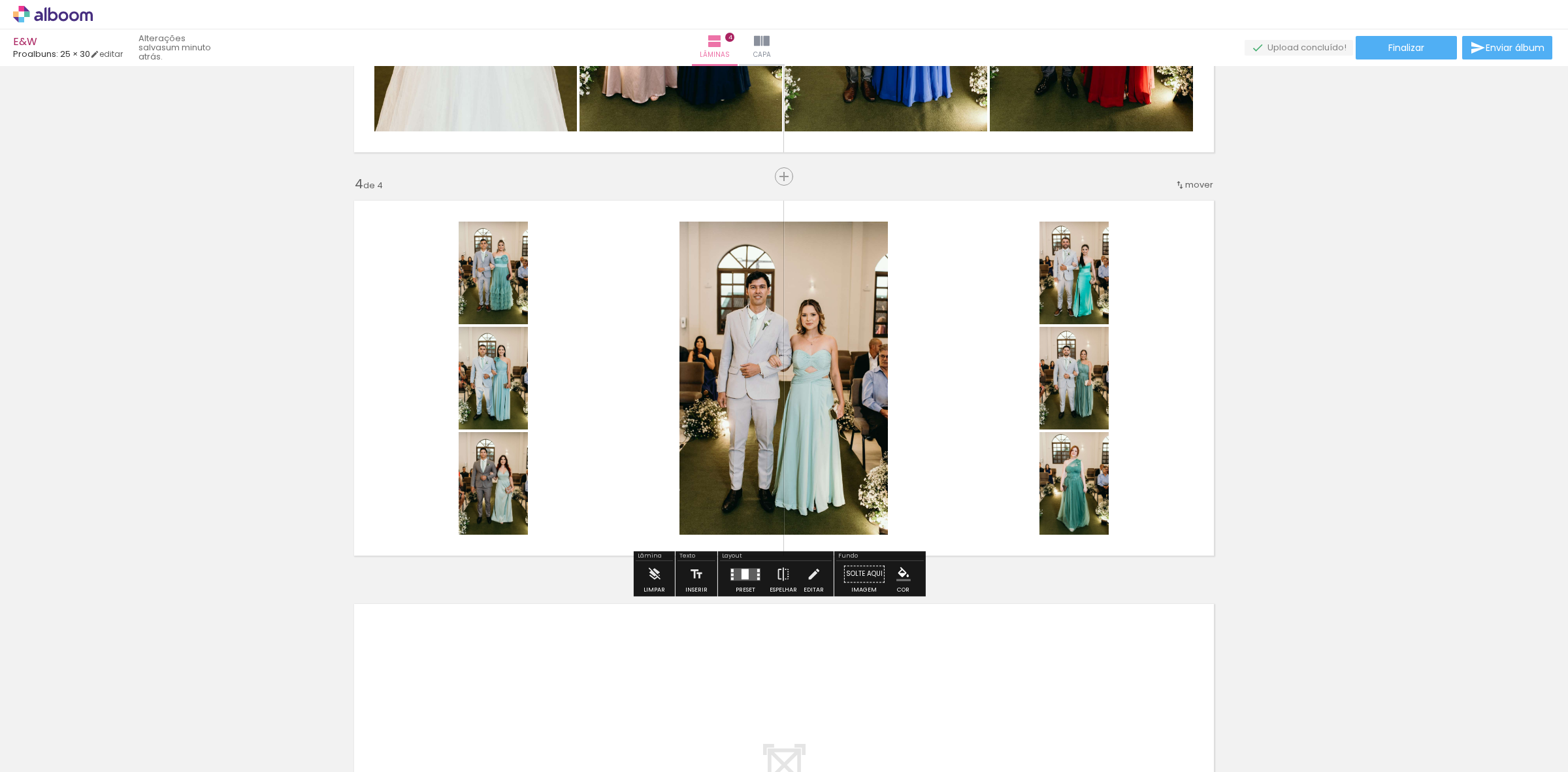
click at [743, 580] on div at bounding box center [745, 574] width 36 height 26
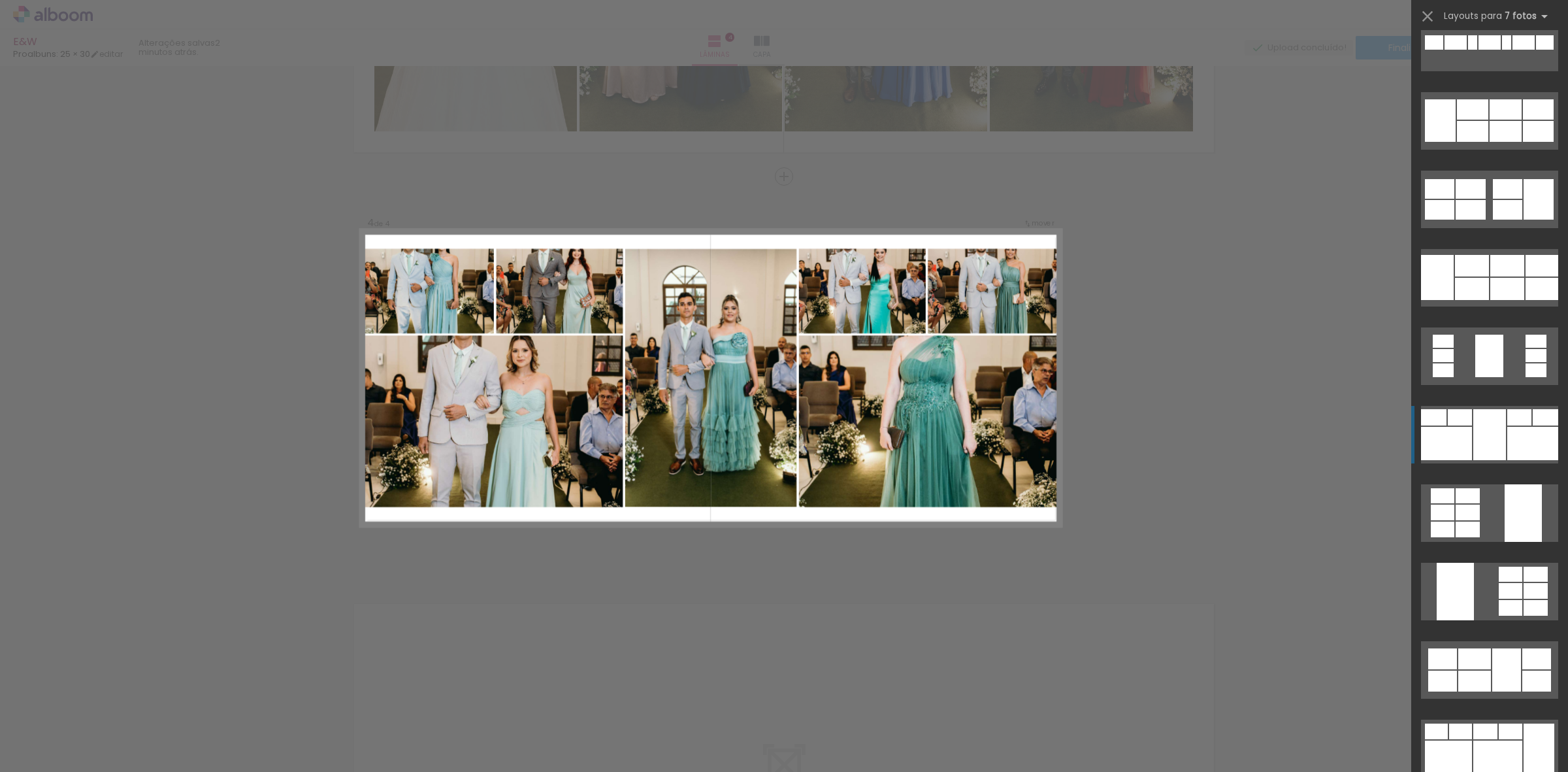
scroll to position [8416, 0]
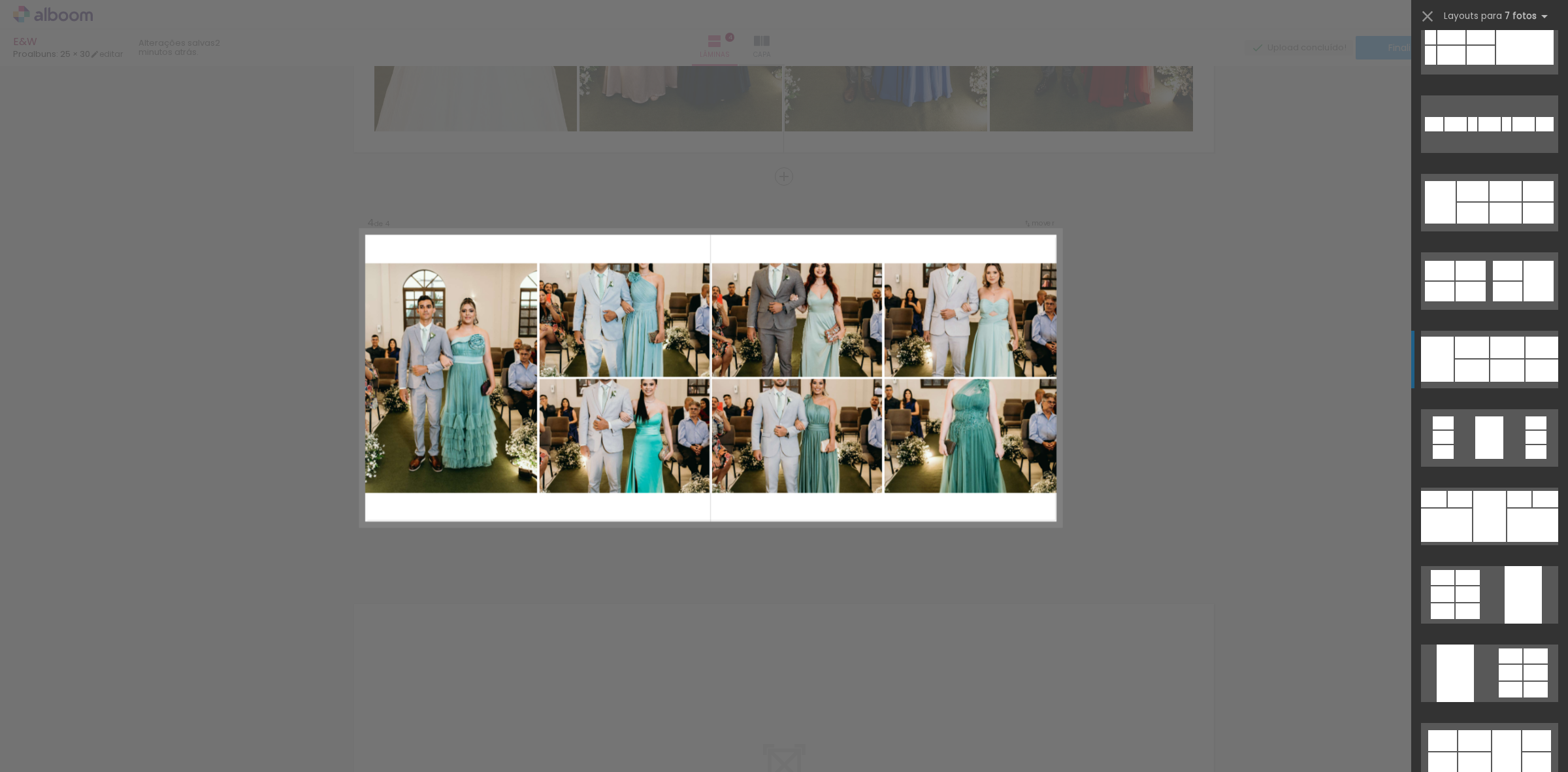
click at [1500, 350] on div at bounding box center [1507, 347] width 34 height 21
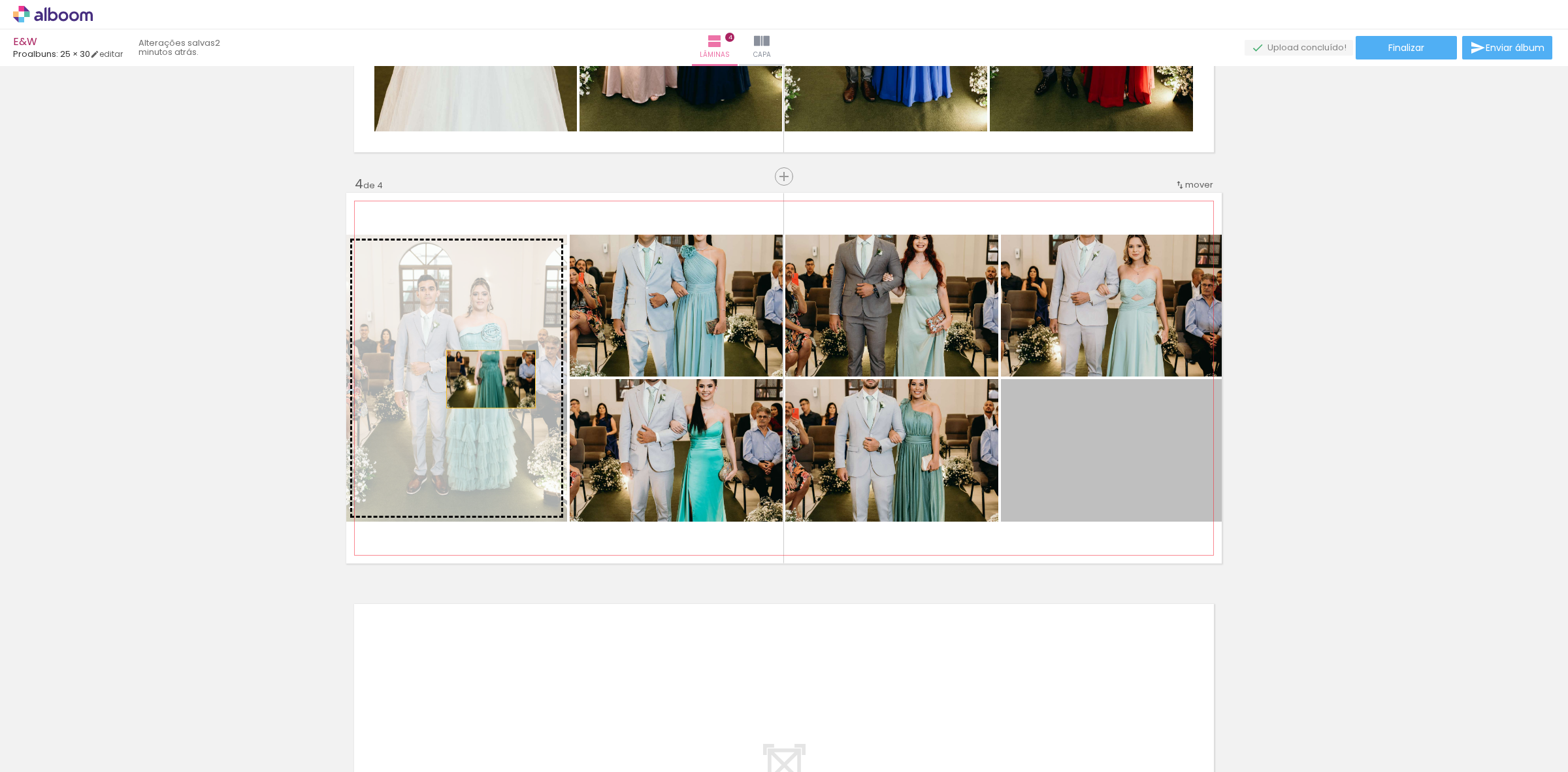
drag, startPoint x: 1123, startPoint y: 452, endPoint x: 484, endPoint y: 378, distance: 643.3
click at [0, 0] on slot at bounding box center [0, 0] width 0 height 0
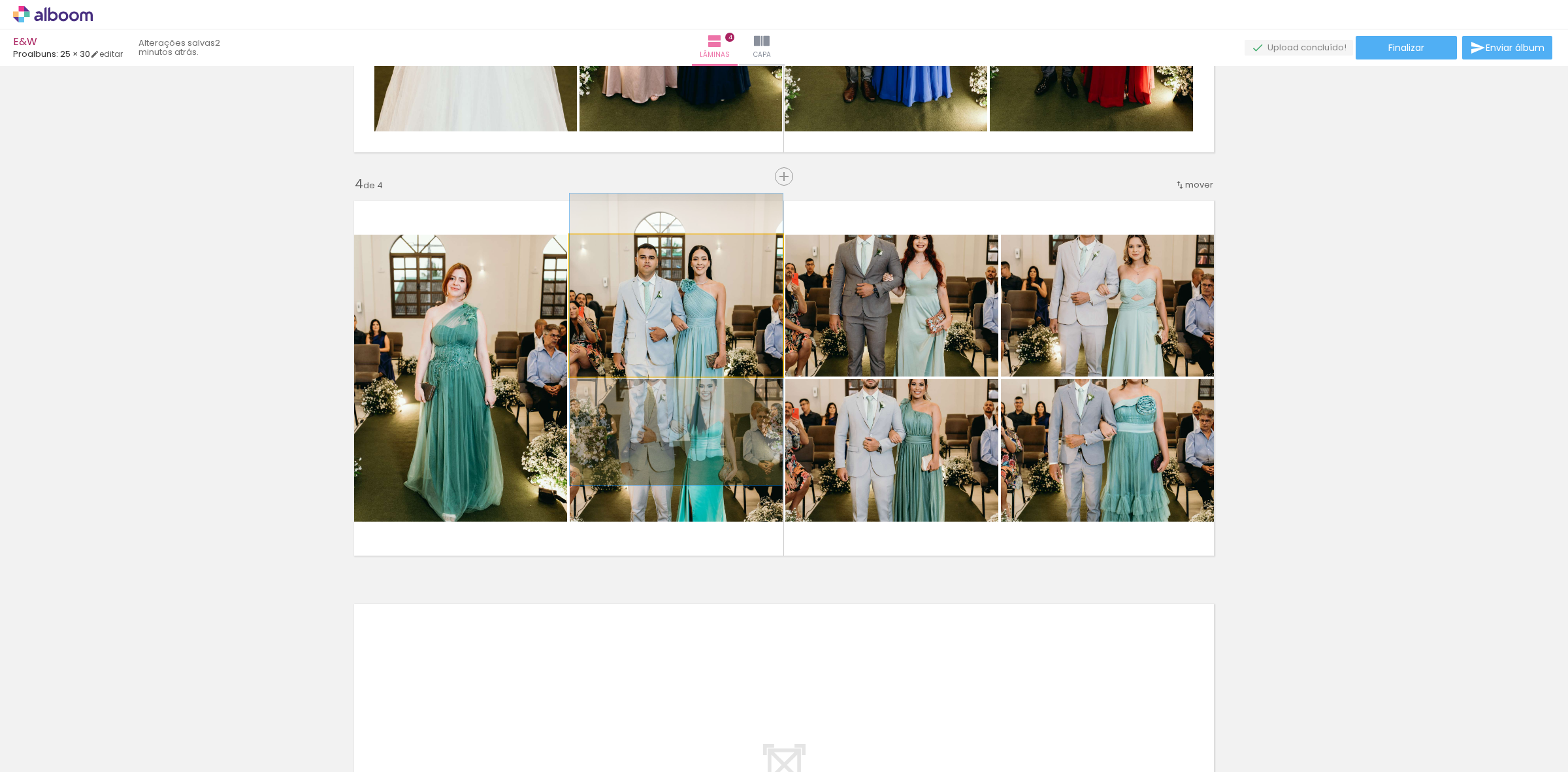
drag, startPoint x: 690, startPoint y: 287, endPoint x: 690, endPoint y: 321, distance: 34.0
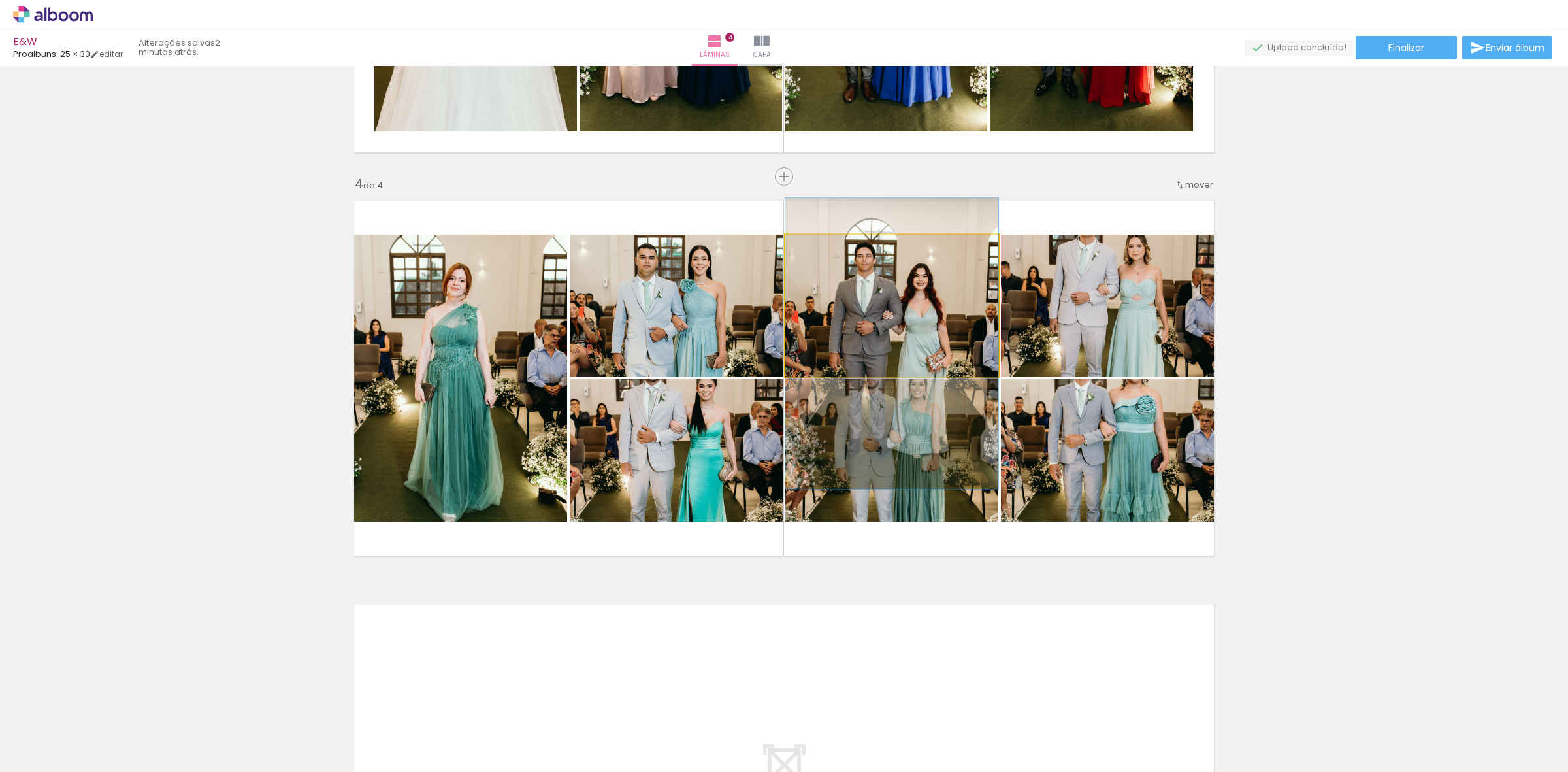
drag, startPoint x: 908, startPoint y: 301, endPoint x: 907, endPoint y: 339, distance: 38.0
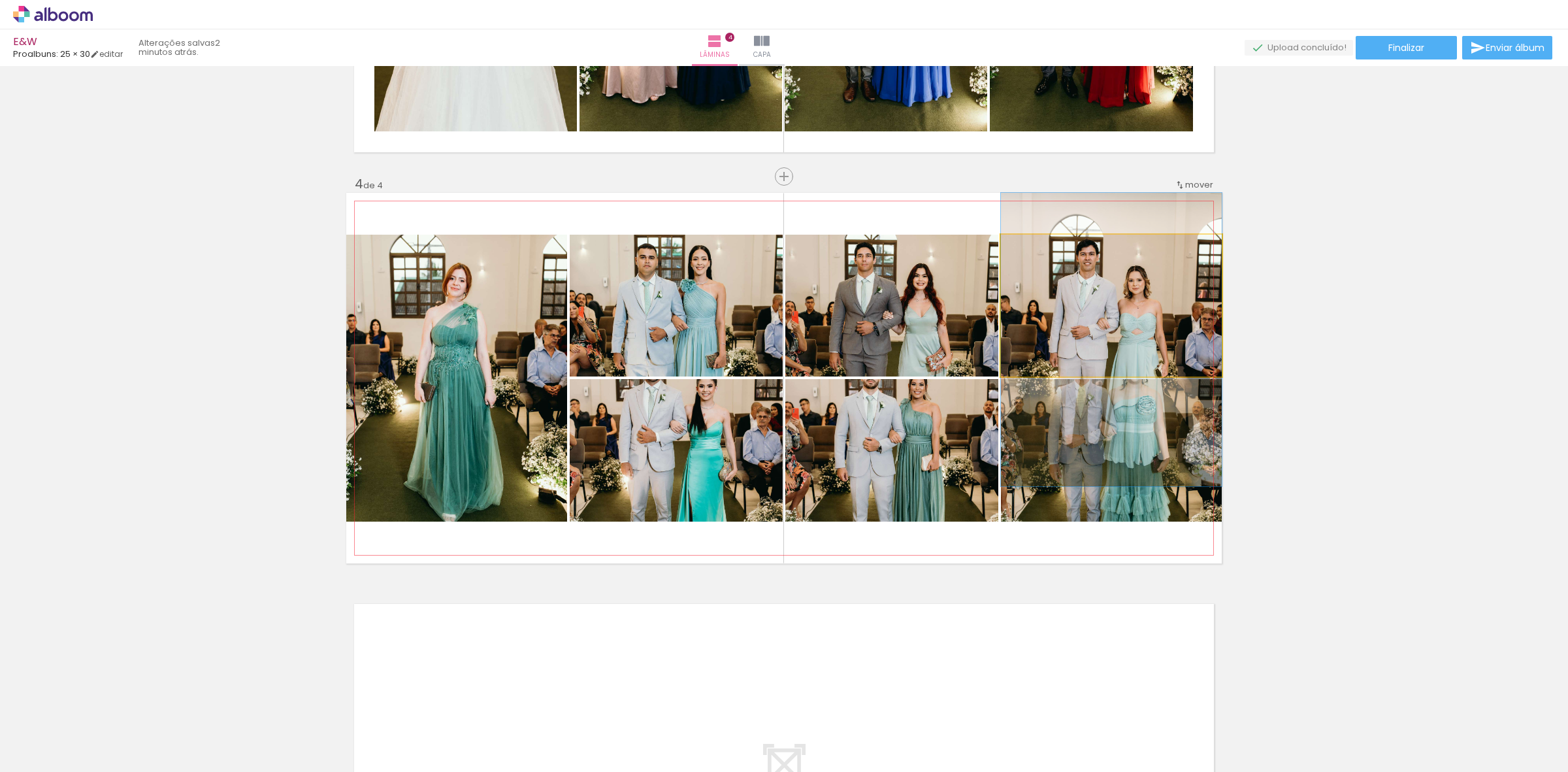
drag, startPoint x: 1133, startPoint y: 287, endPoint x: 1128, endPoint y: 320, distance: 33.4
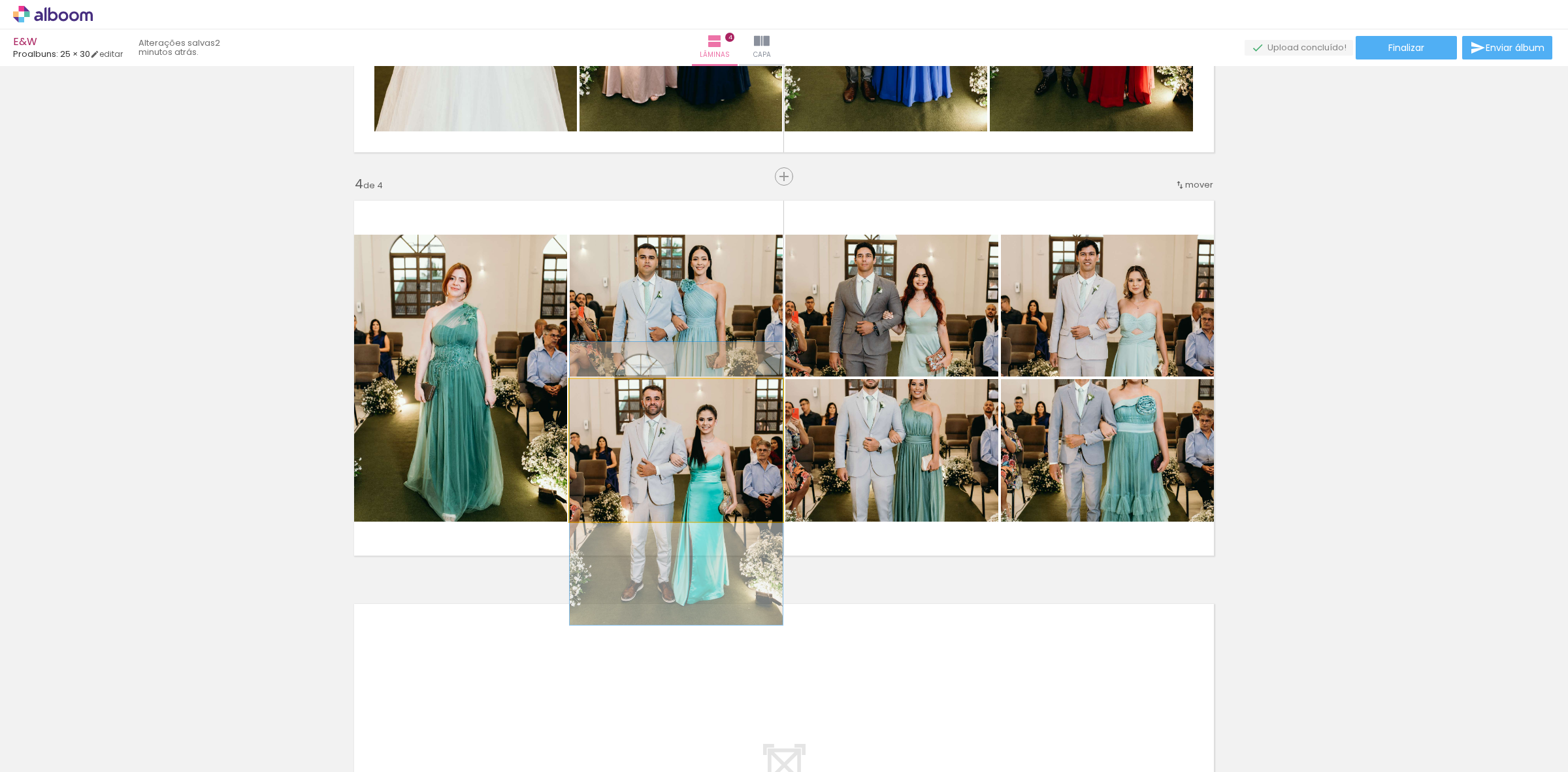
drag, startPoint x: 677, startPoint y: 468, endPoint x: 675, endPoint y: 501, distance: 33.1
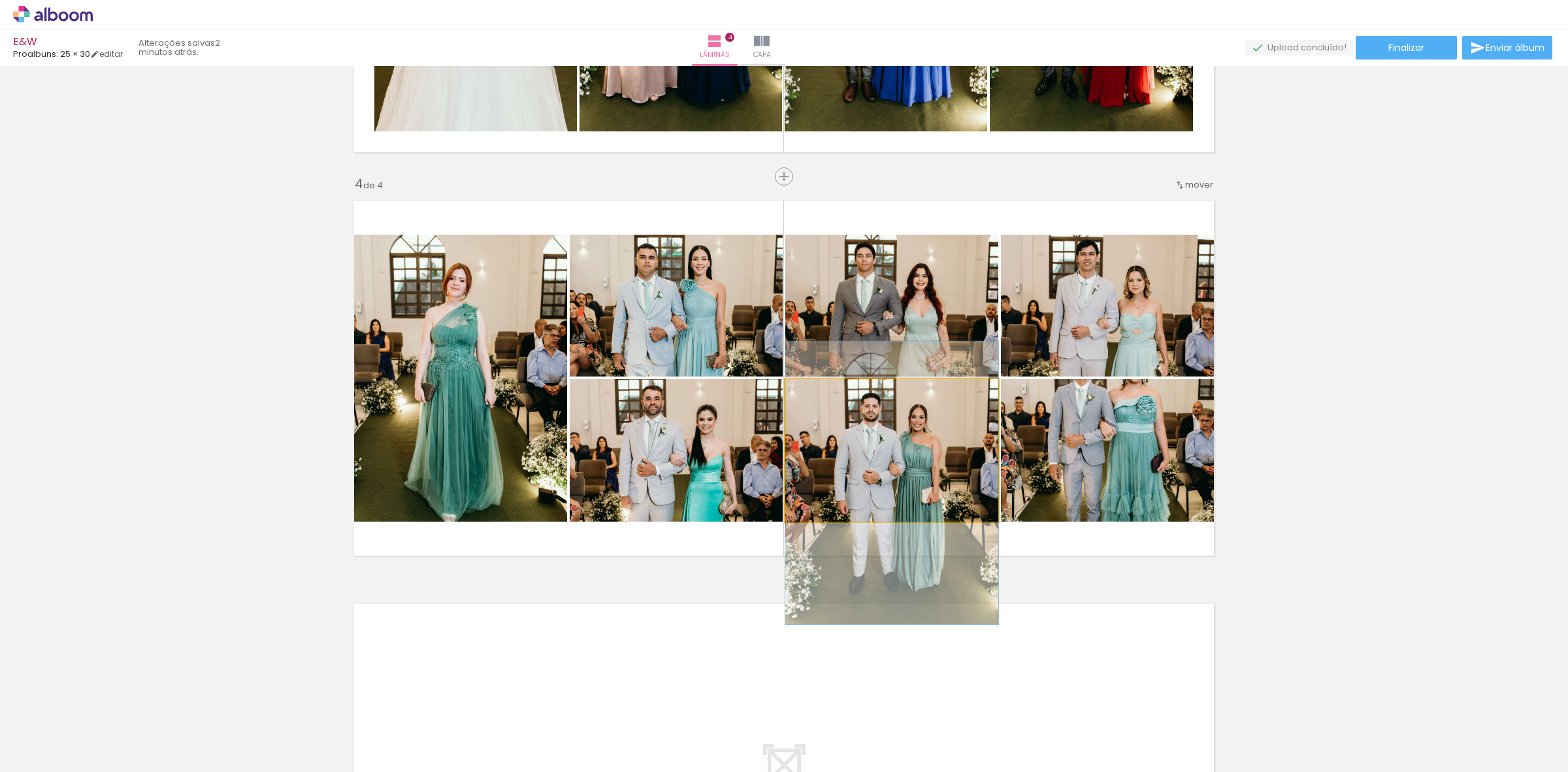
drag, startPoint x: 900, startPoint y: 438, endPoint x: 893, endPoint y: 469, distance: 31.8
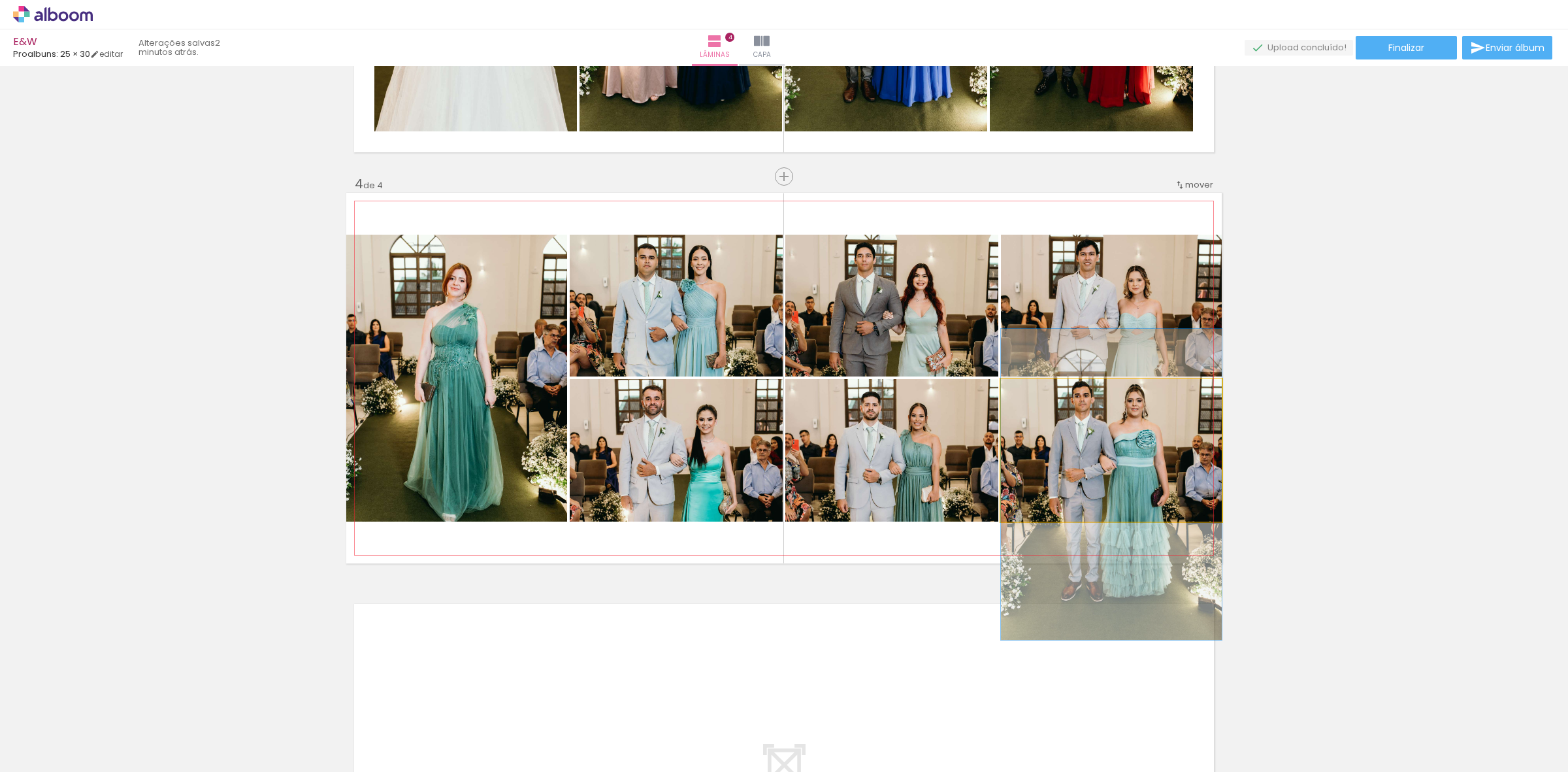
drag, startPoint x: 1113, startPoint y: 413, endPoint x: 1097, endPoint y: 448, distance: 38.5
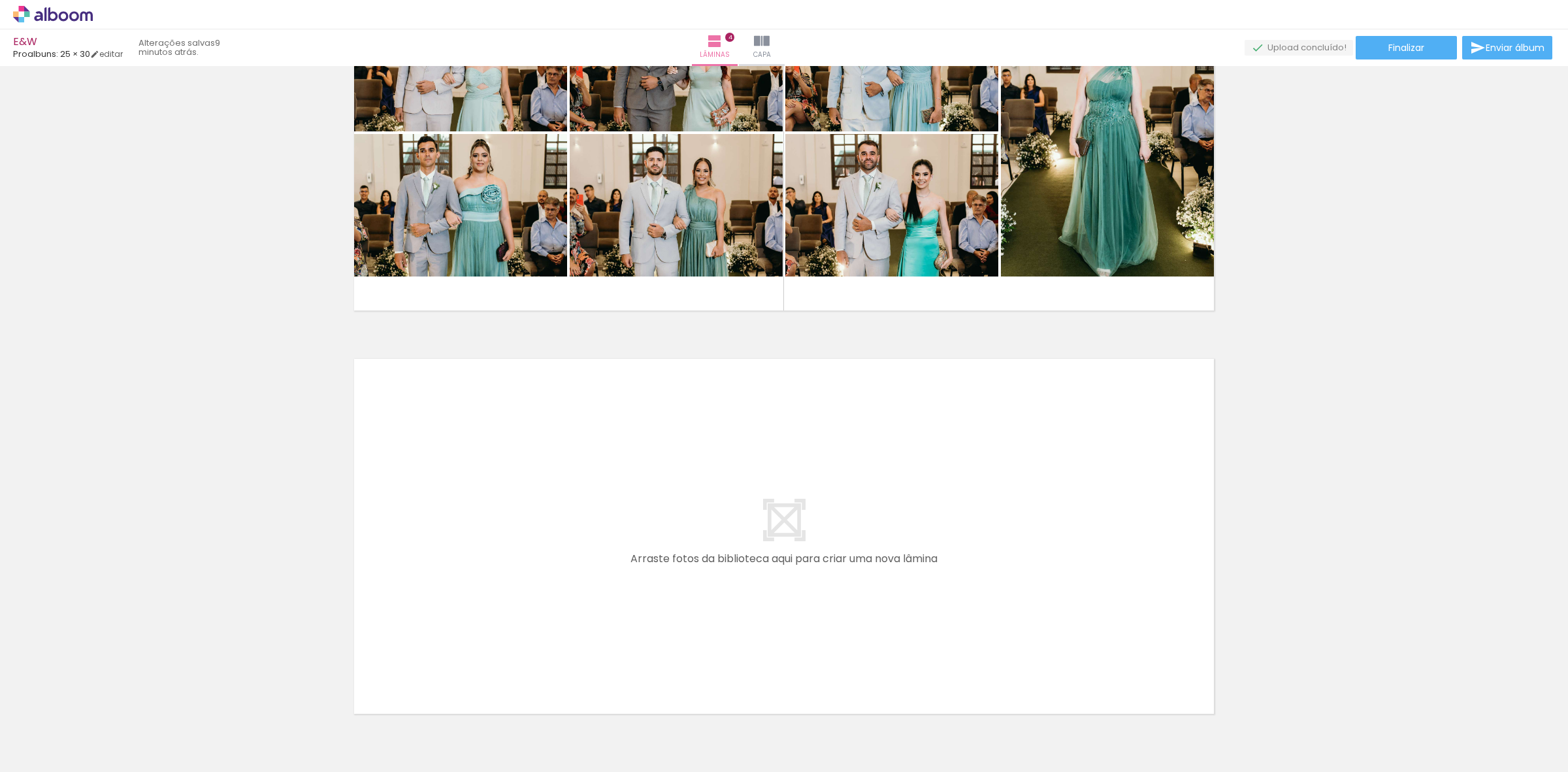
scroll to position [0, 2550]
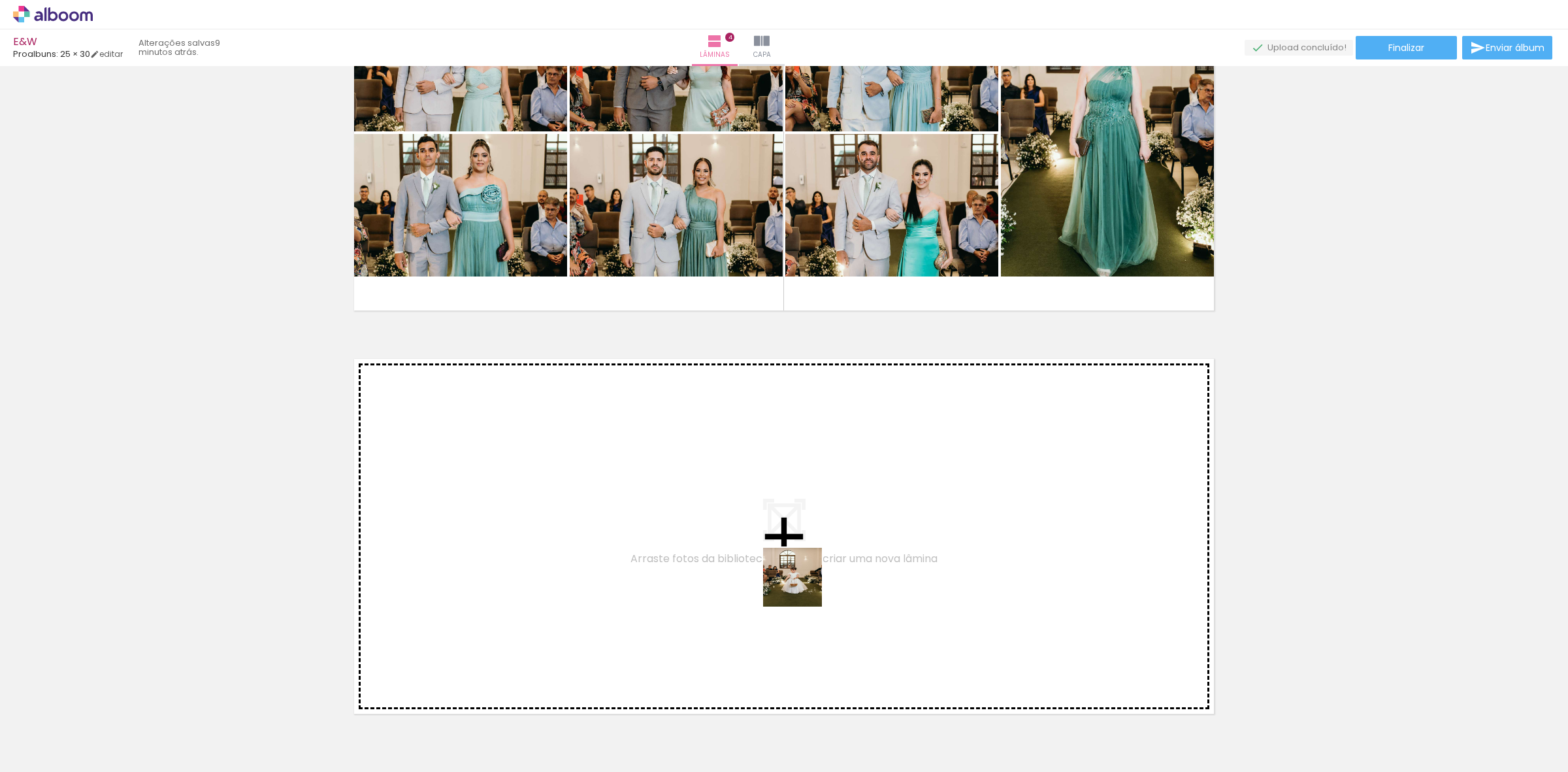
drag, startPoint x: 873, startPoint y: 741, endPoint x: 687, endPoint y: 403, distance: 385.8
click at [687, 403] on quentale-workspace at bounding box center [784, 386] width 1568 height 772
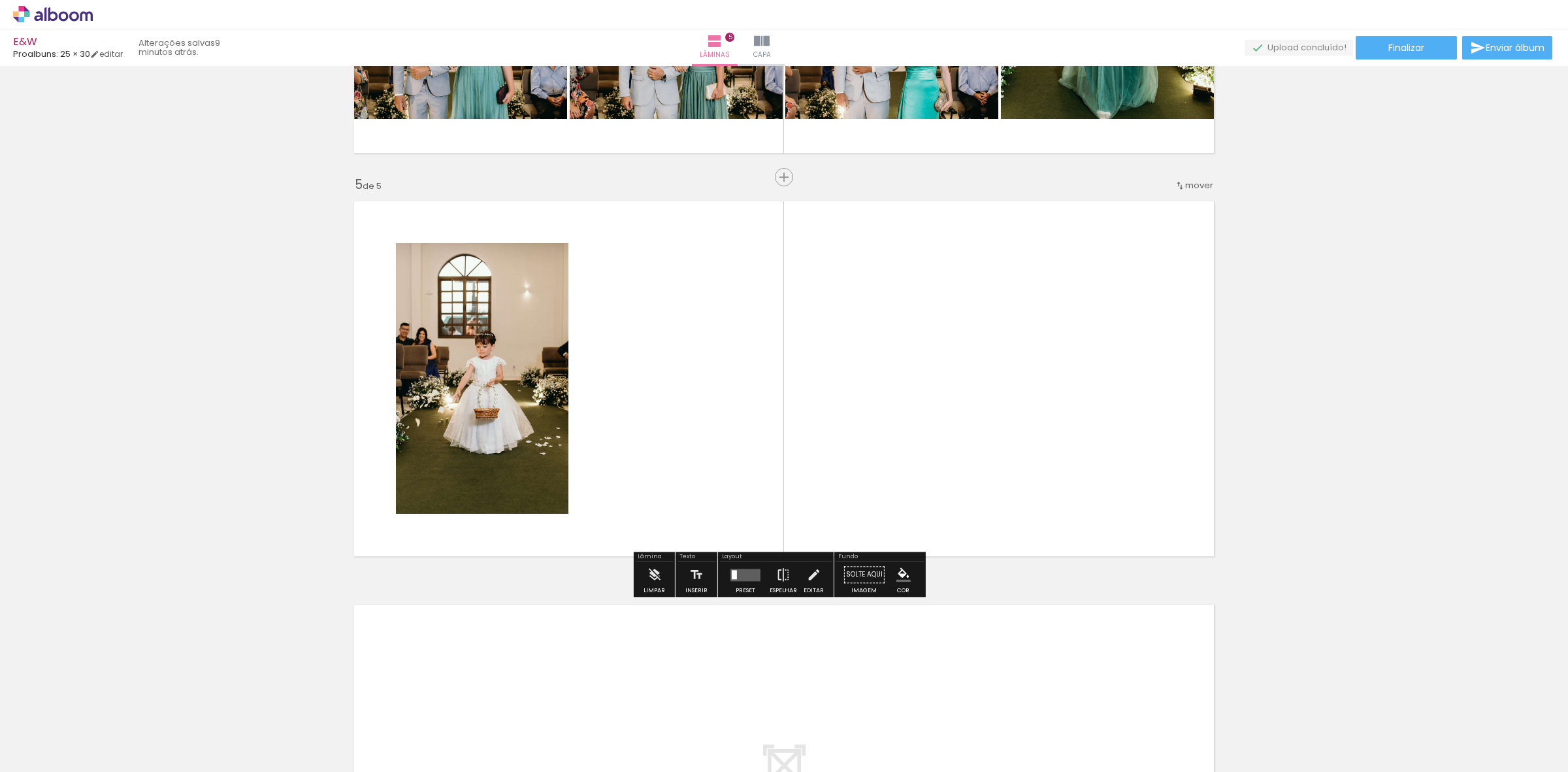
scroll to position [0, 1921]
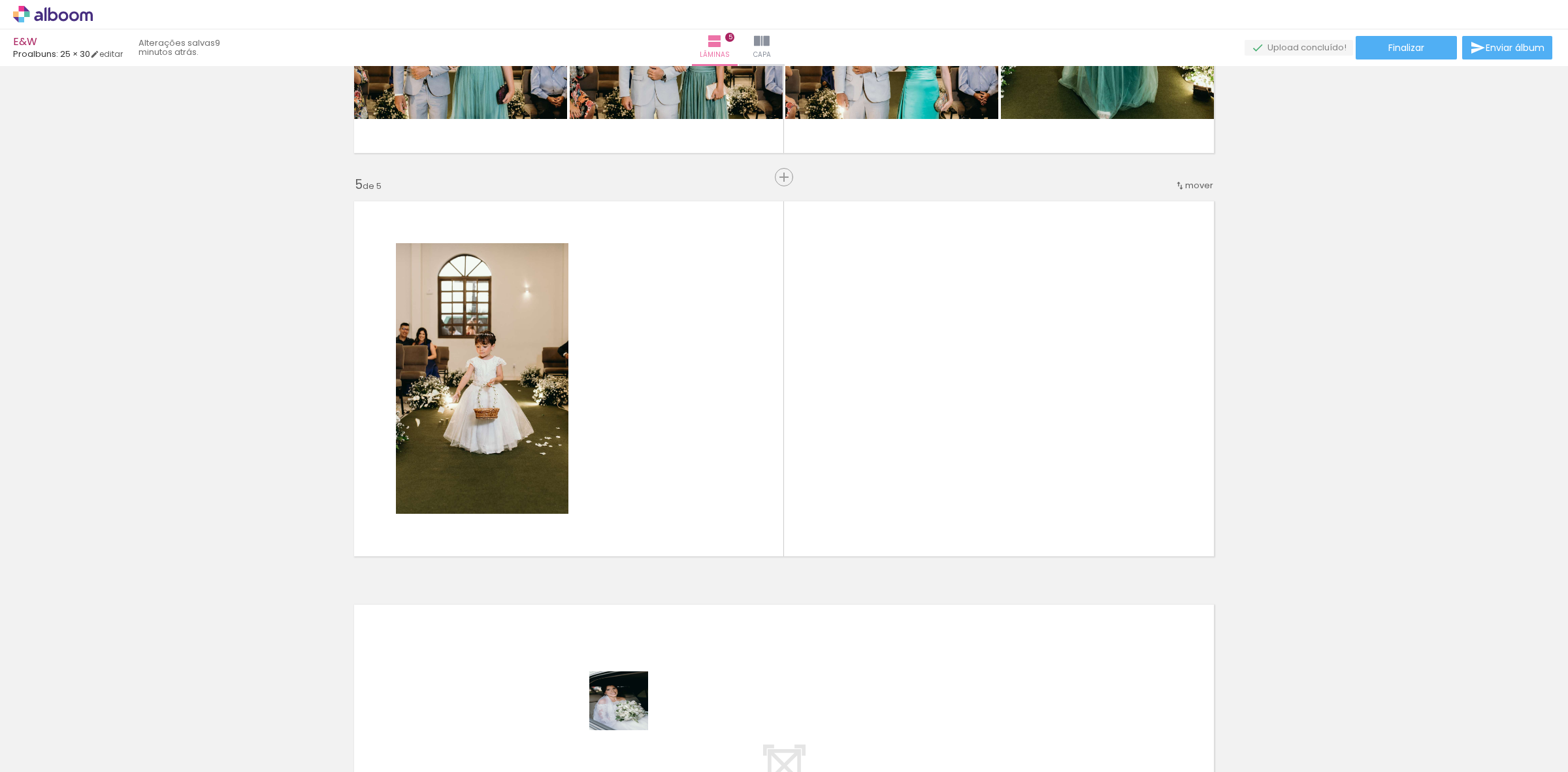
drag, startPoint x: 629, startPoint y: 736, endPoint x: 578, endPoint y: 430, distance: 310.2
click at [578, 430] on quentale-workspace at bounding box center [784, 386] width 1568 height 772
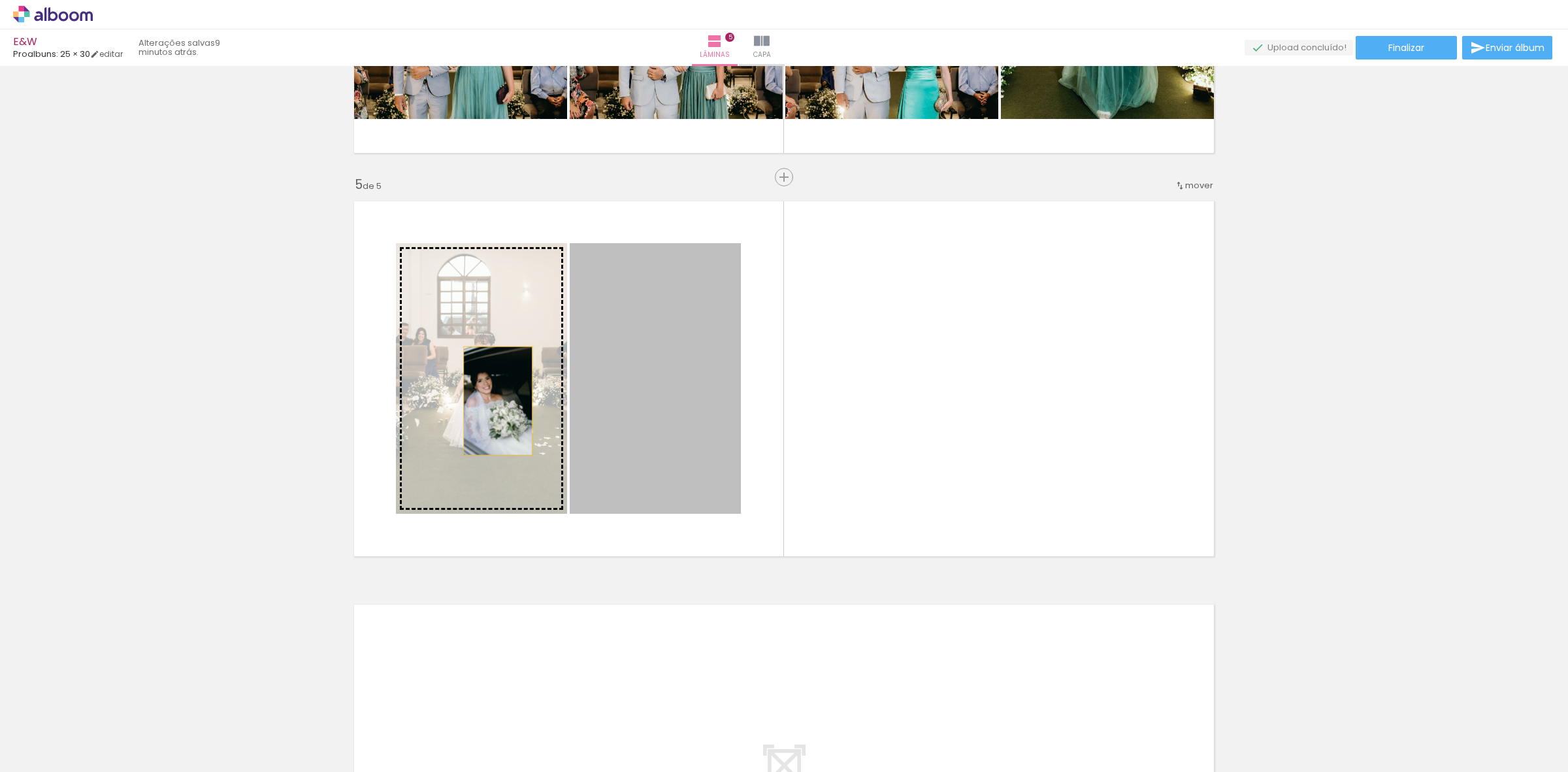
drag, startPoint x: 700, startPoint y: 413, endPoint x: 492, endPoint y: 401, distance: 208.3
click at [0, 0] on slot at bounding box center [0, 0] width 0 height 0
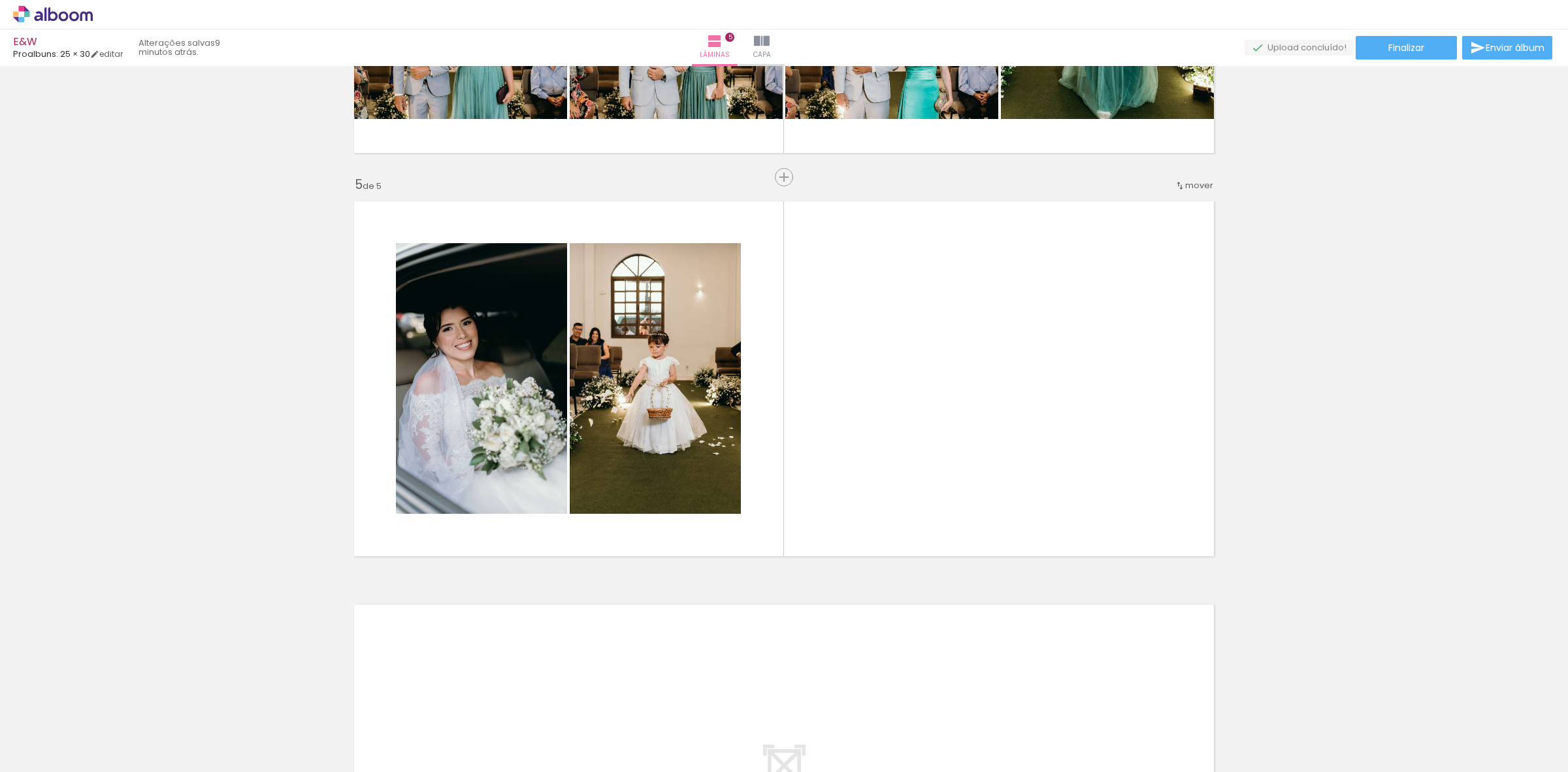
scroll to position [0, 2764]
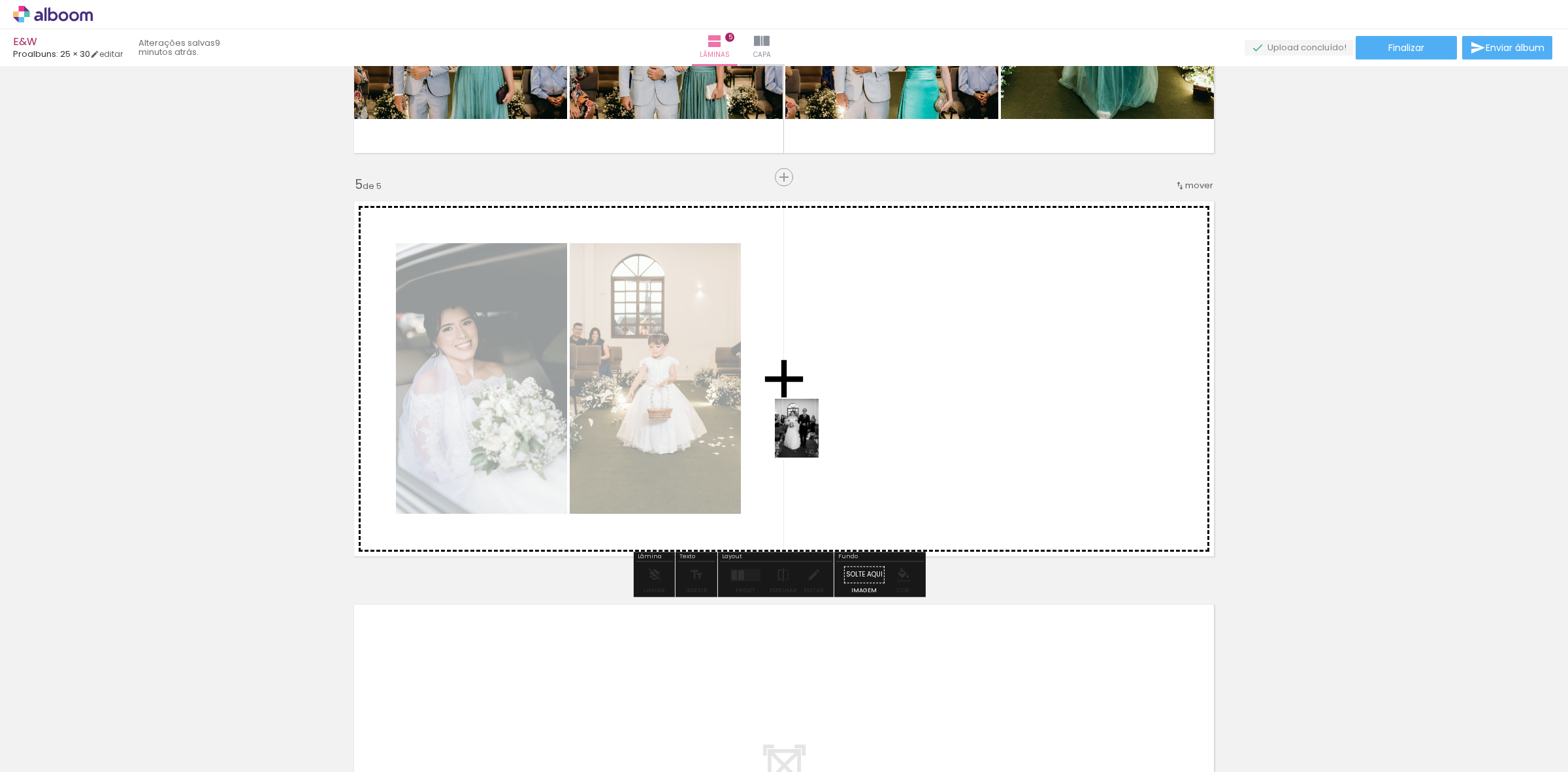
drag, startPoint x: 752, startPoint y: 745, endPoint x: 853, endPoint y: 420, distance: 340.3
click at [853, 420] on quentale-workspace at bounding box center [784, 386] width 1568 height 772
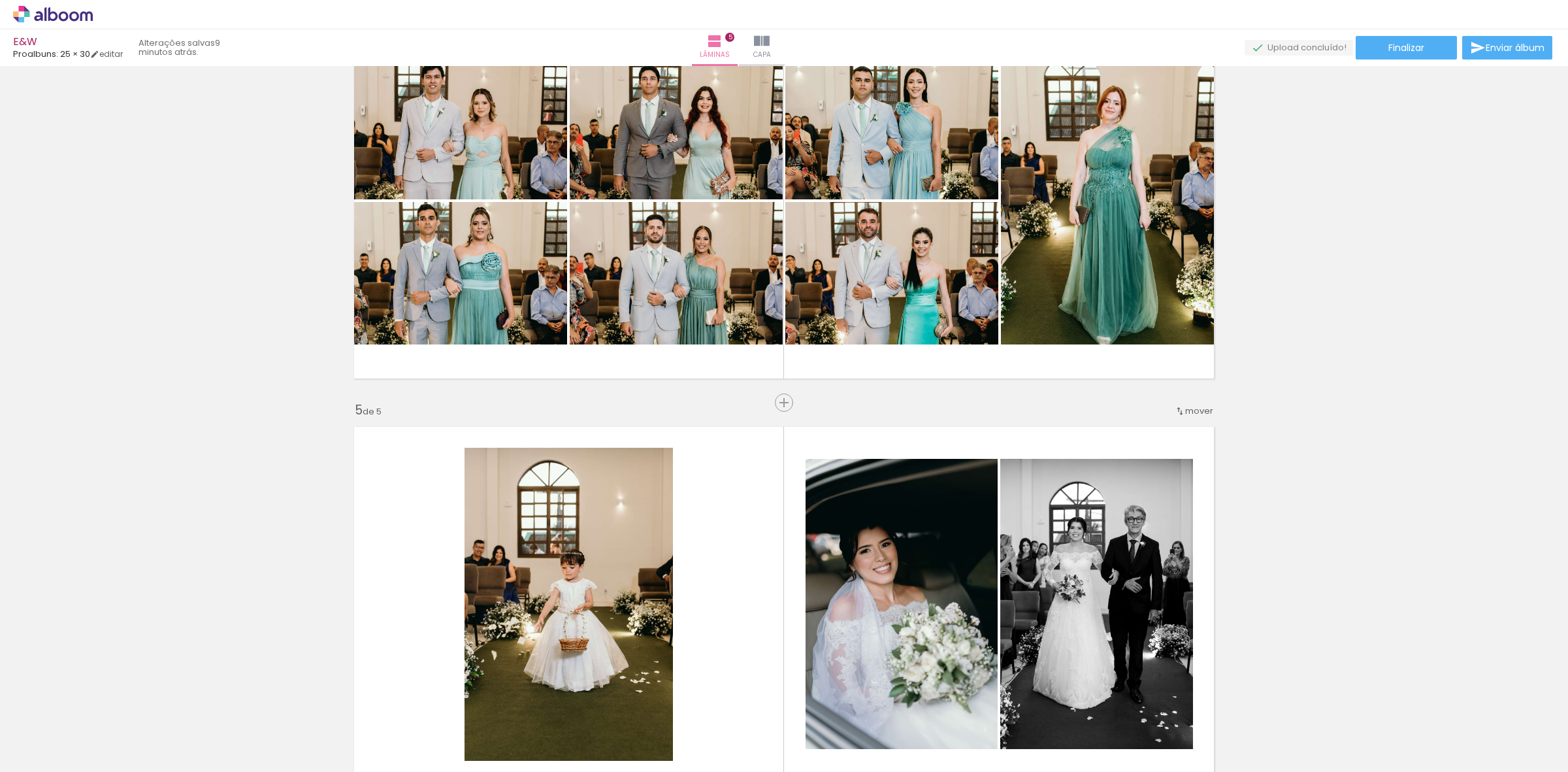
scroll to position [1197, 0]
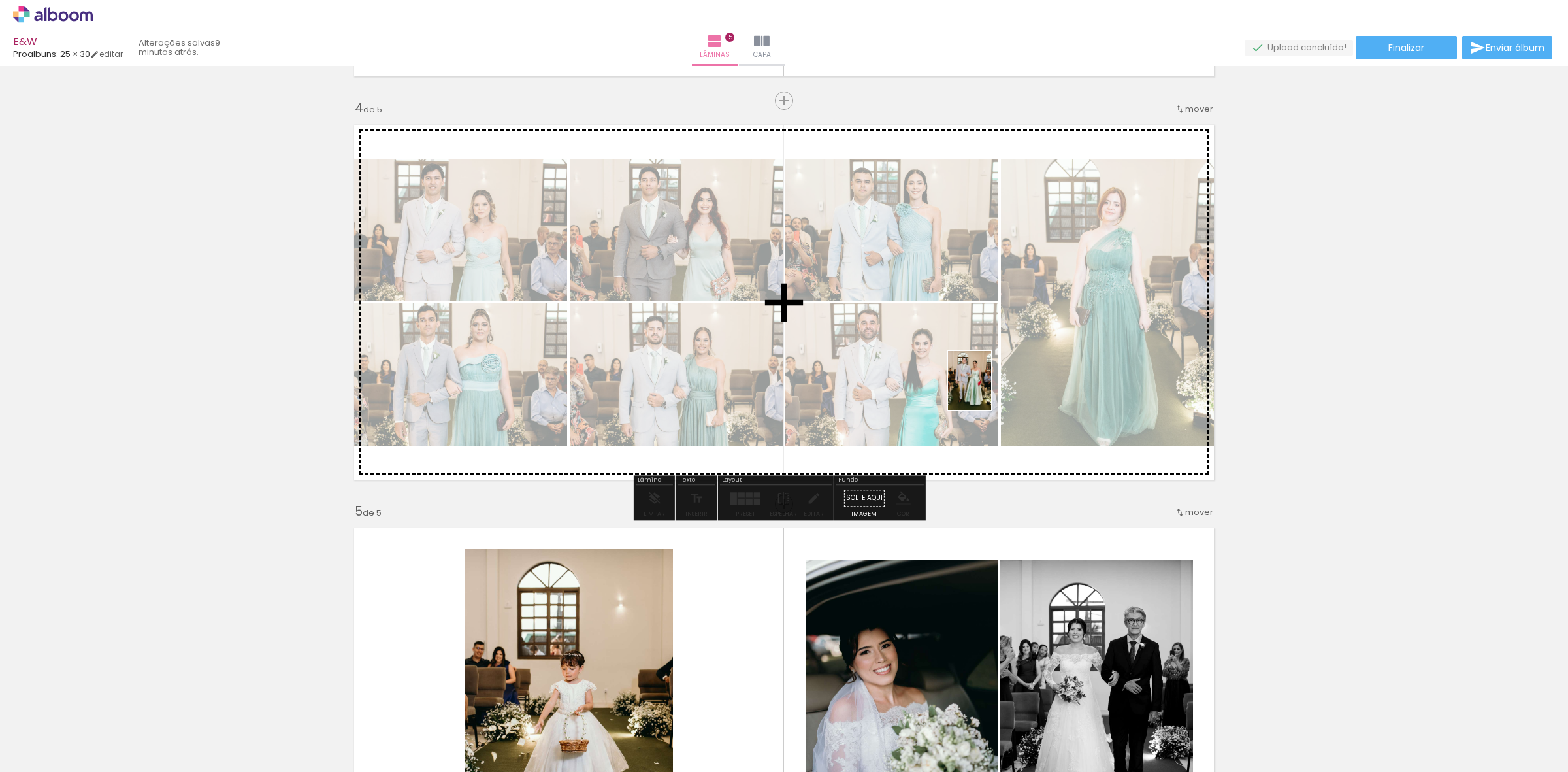
drag, startPoint x: 1527, startPoint y: 738, endPoint x: 987, endPoint y: 390, distance: 642.4
click at [987, 390] on quentale-workspace at bounding box center [784, 386] width 1568 height 772
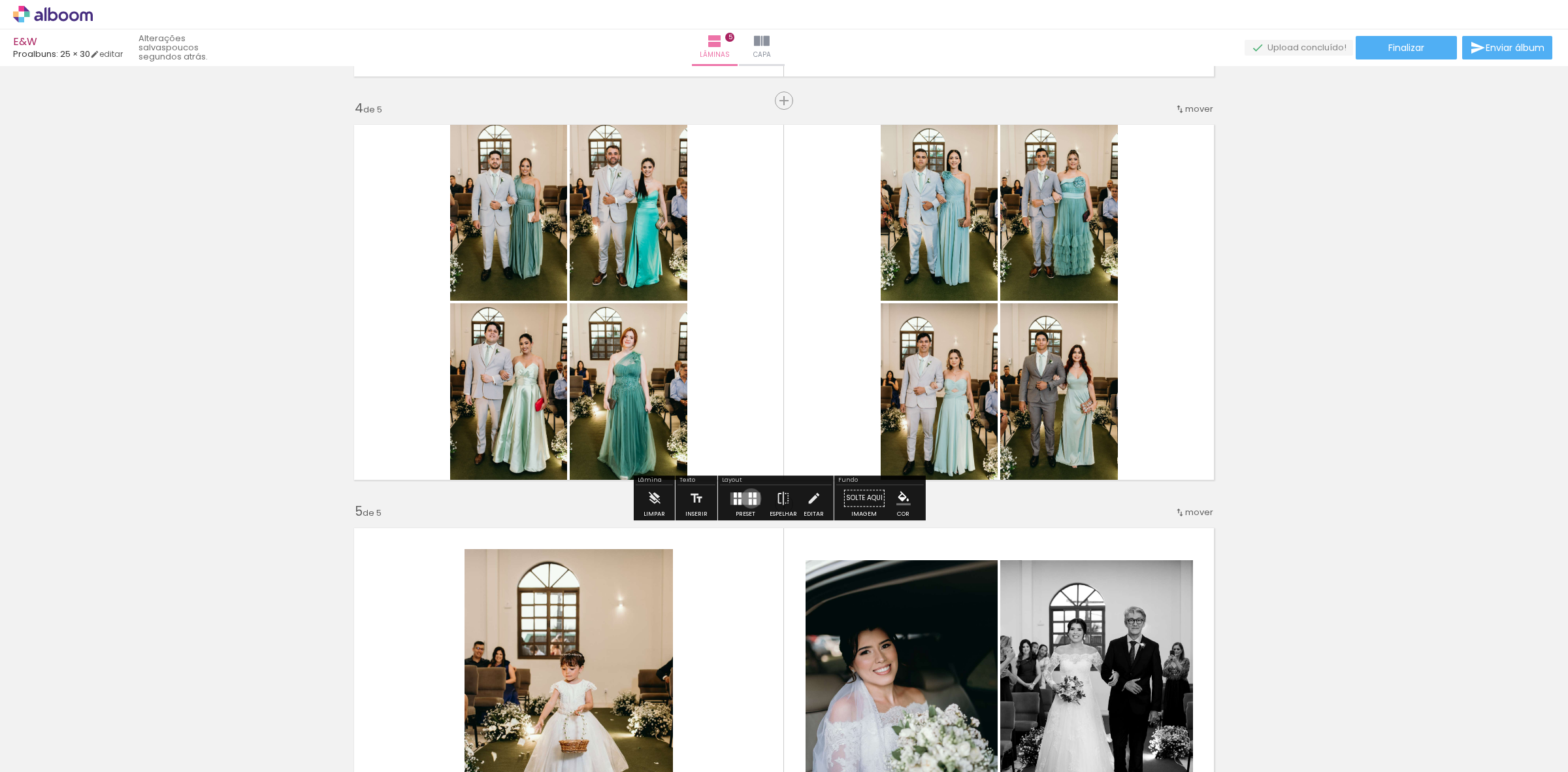
click at [749, 499] on div at bounding box center [750, 502] width 4 height 6
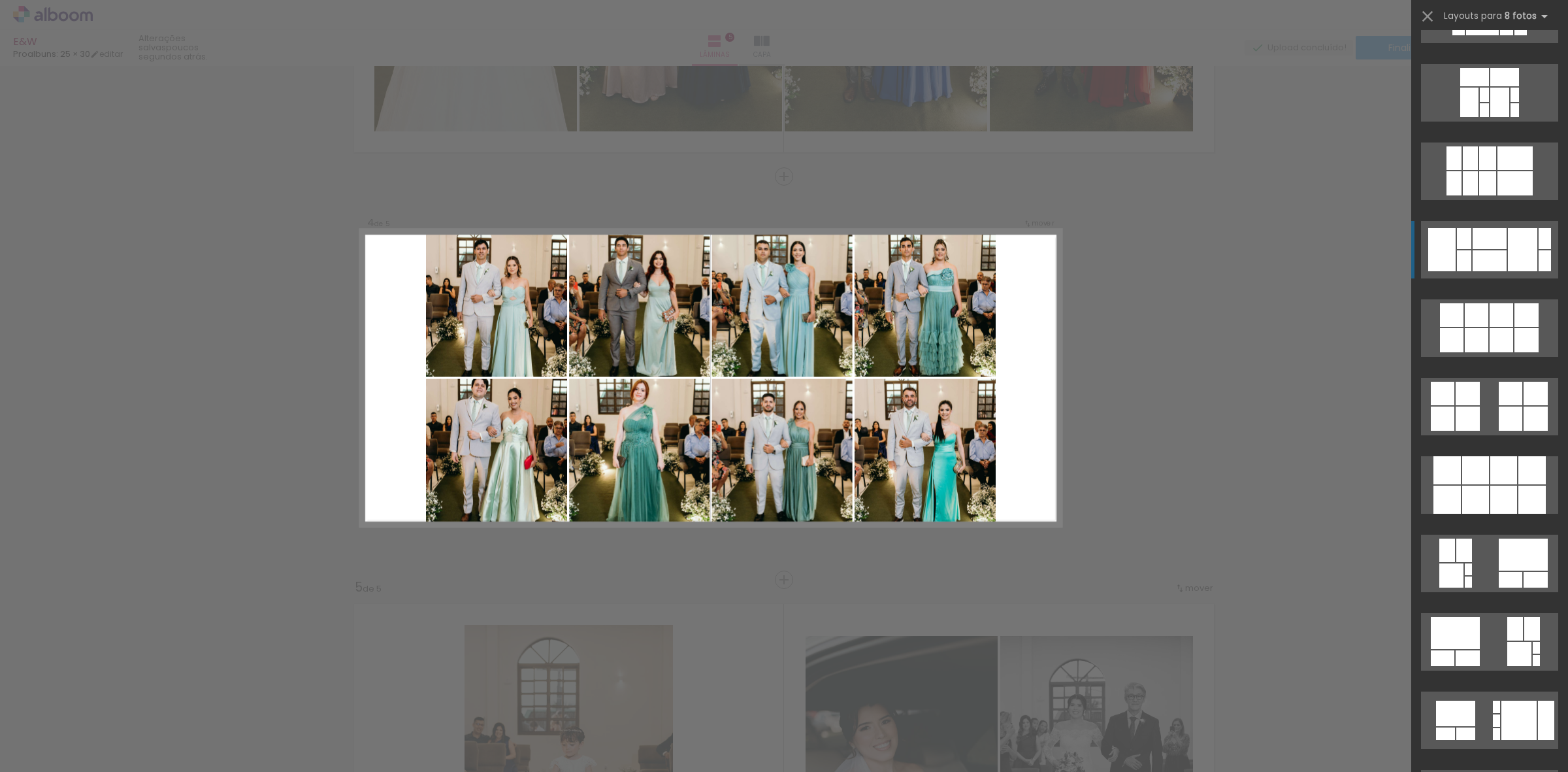
scroll to position [1389, 0]
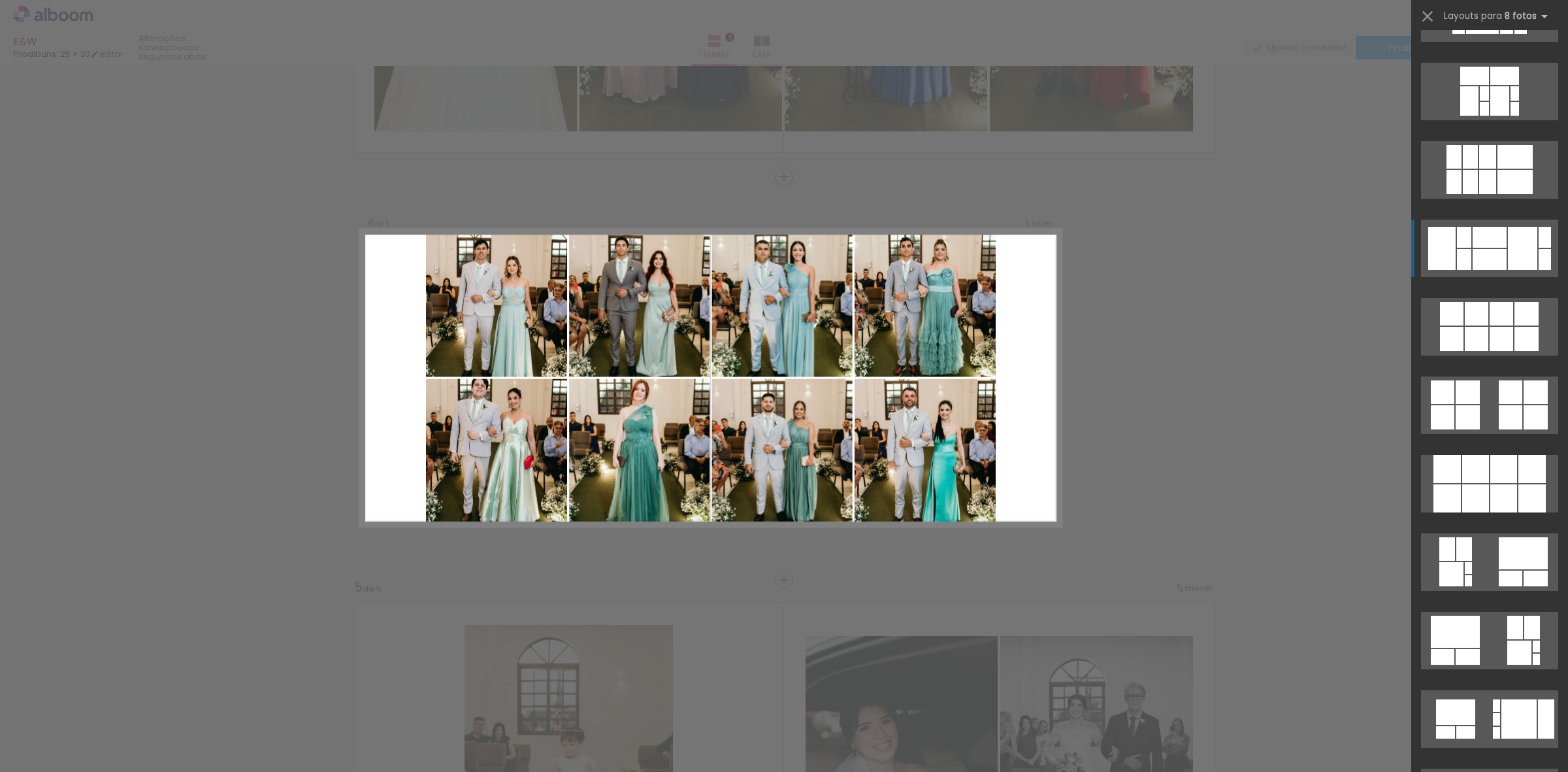
click at [1491, 481] on div at bounding box center [1504, 468] width 27 height 28
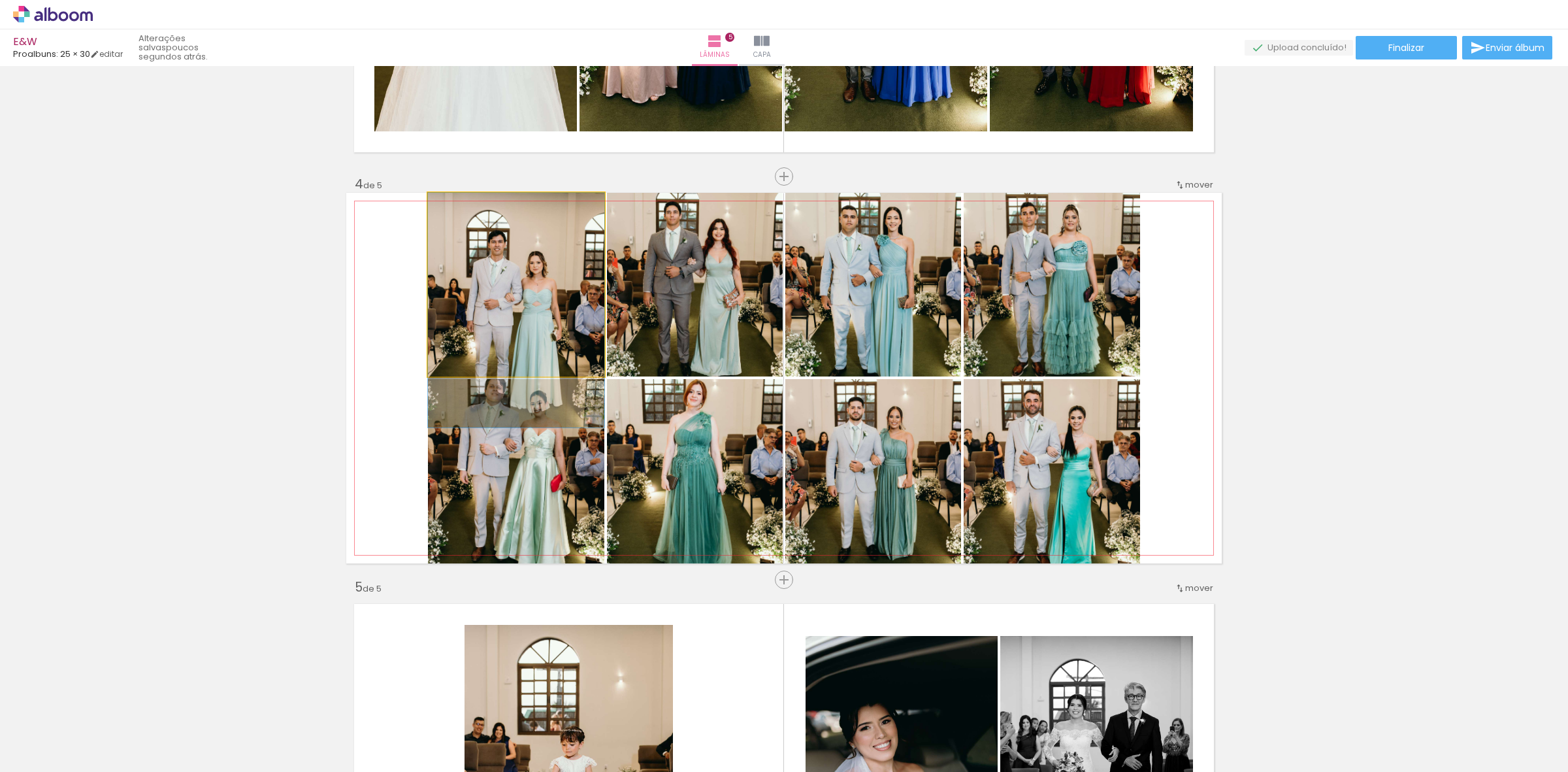
drag, startPoint x: 544, startPoint y: 258, endPoint x: 537, endPoint y: 295, distance: 37.7
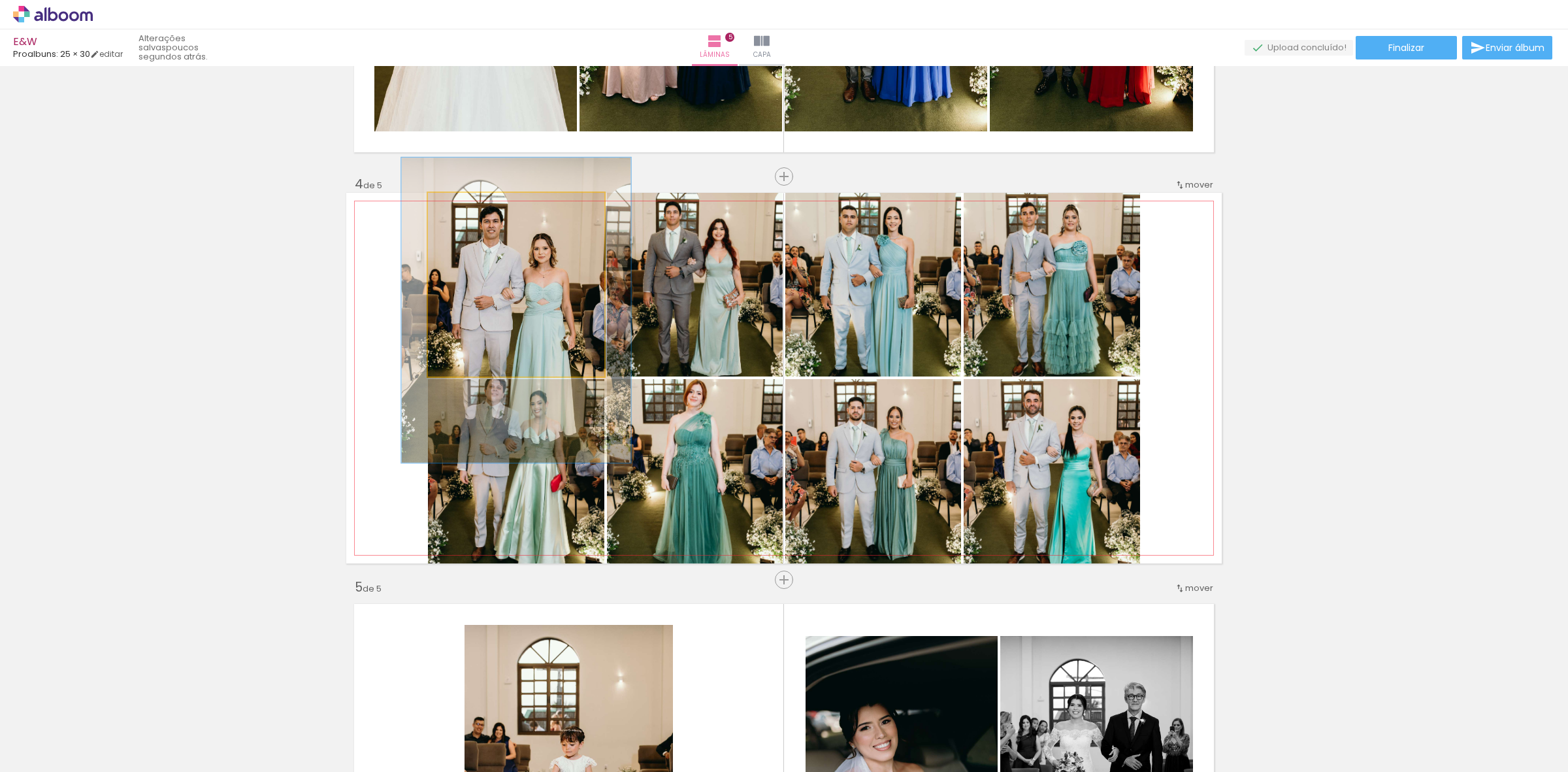
drag, startPoint x: 452, startPoint y: 214, endPoint x: 465, endPoint y: 215, distance: 13.0
type paper-slider "130"
click at [465, 215] on div at bounding box center [472, 206] width 21 height 21
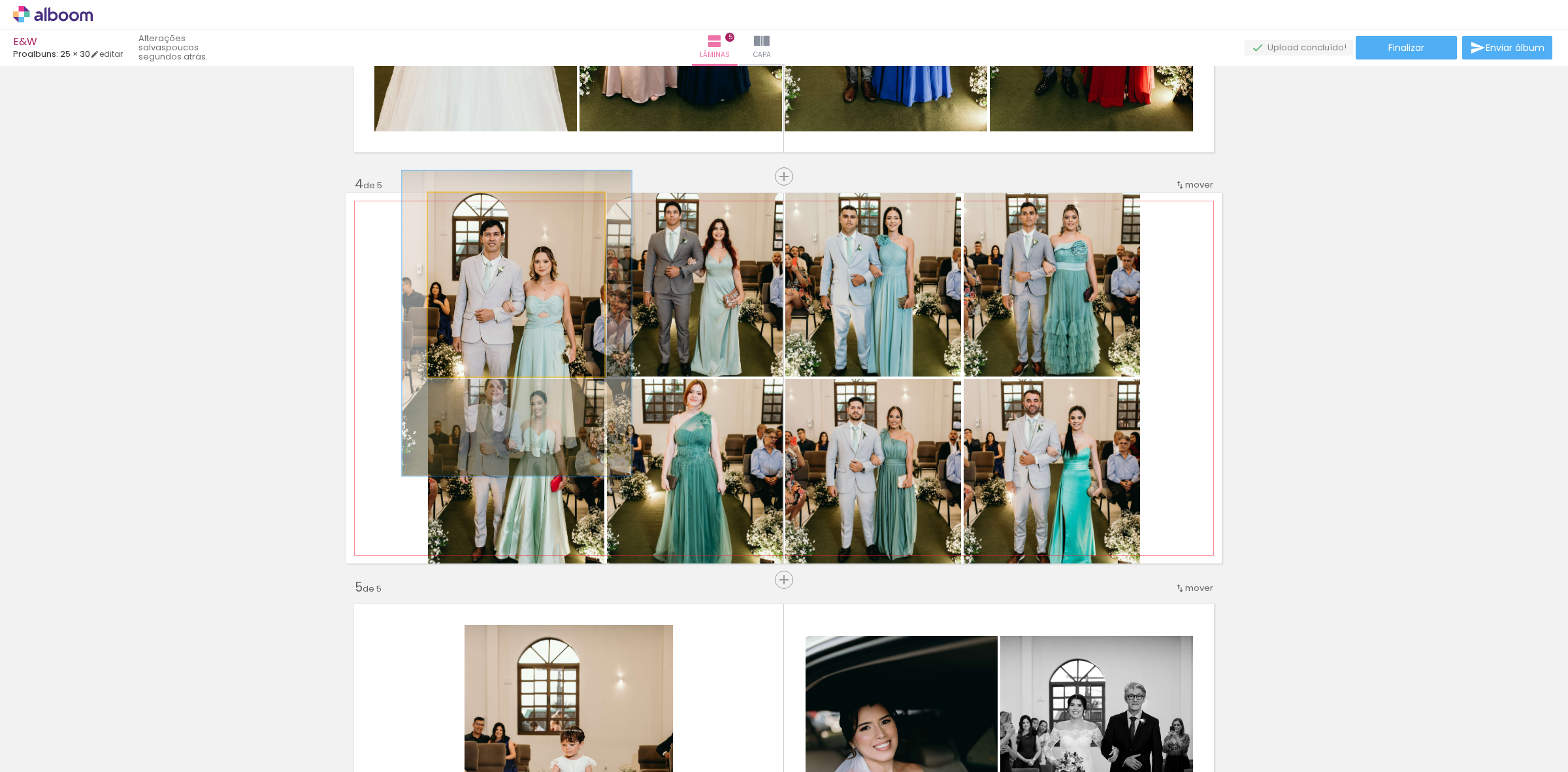
drag, startPoint x: 504, startPoint y: 258, endPoint x: 505, endPoint y: 272, distance: 14.0
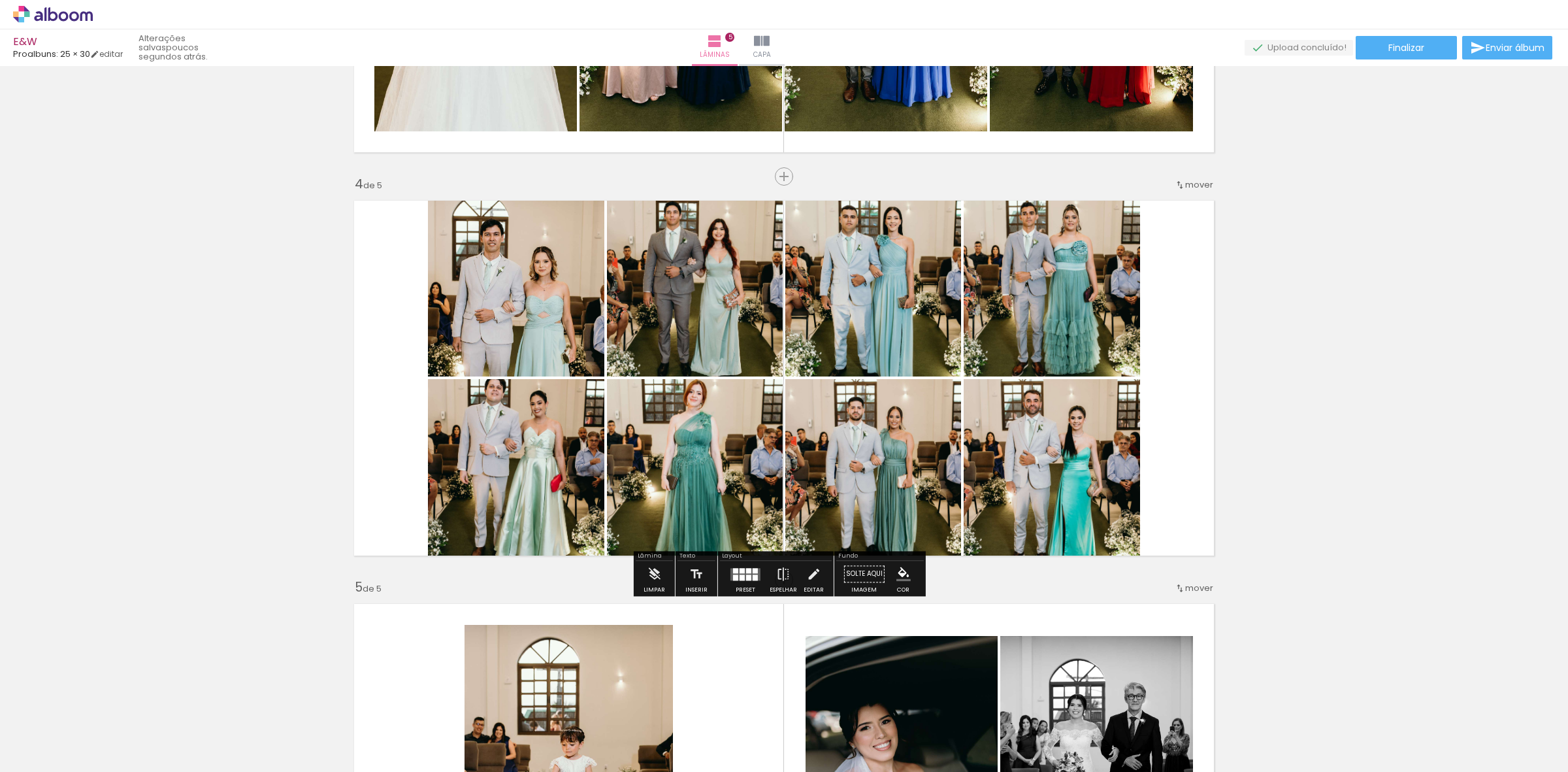
click at [668, 293] on quentale-photo at bounding box center [695, 284] width 176 height 184
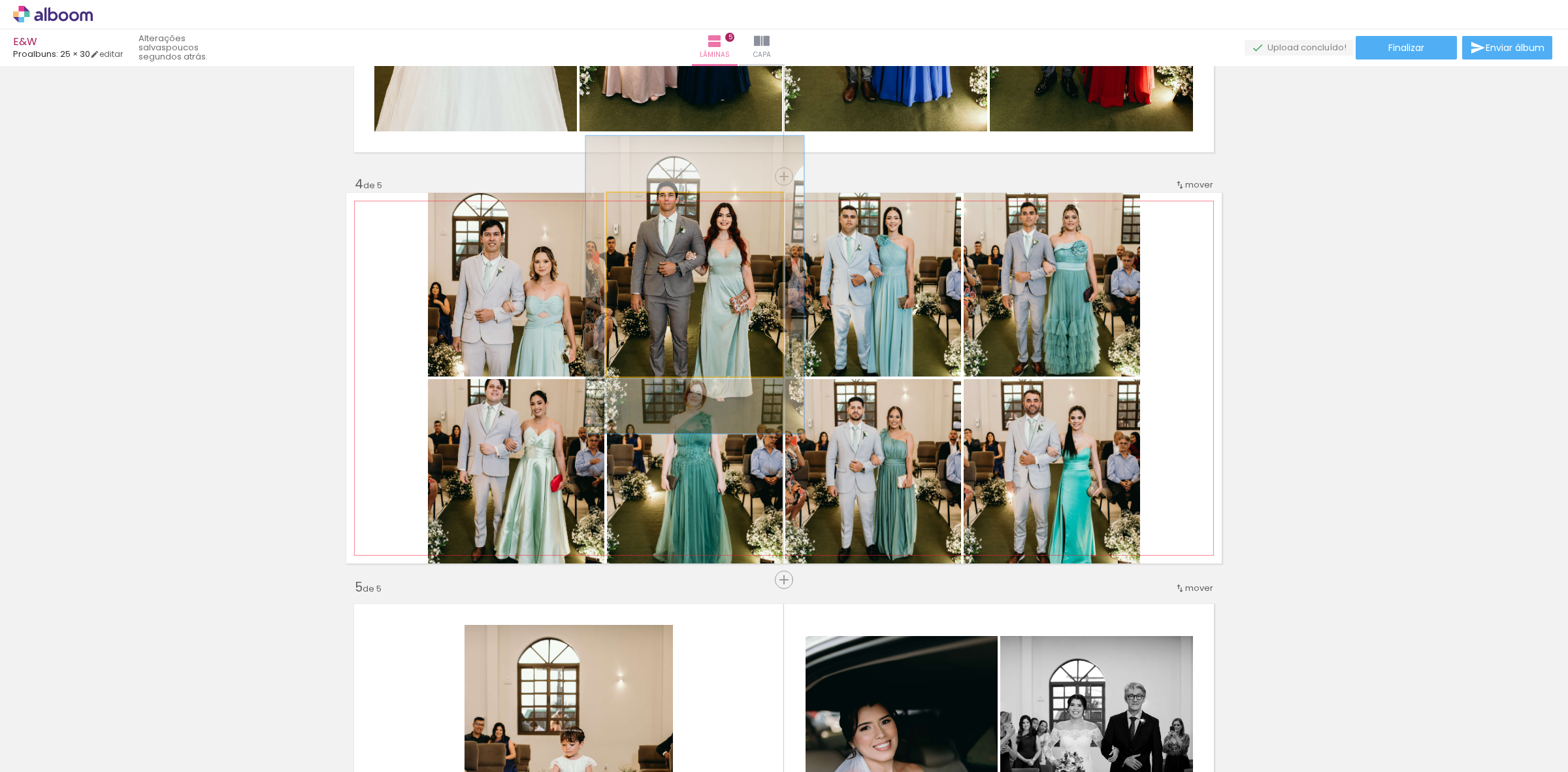
drag, startPoint x: 629, startPoint y: 210, endPoint x: 641, endPoint y: 213, distance: 12.4
click at [641, 213] on div at bounding box center [648, 206] width 21 height 21
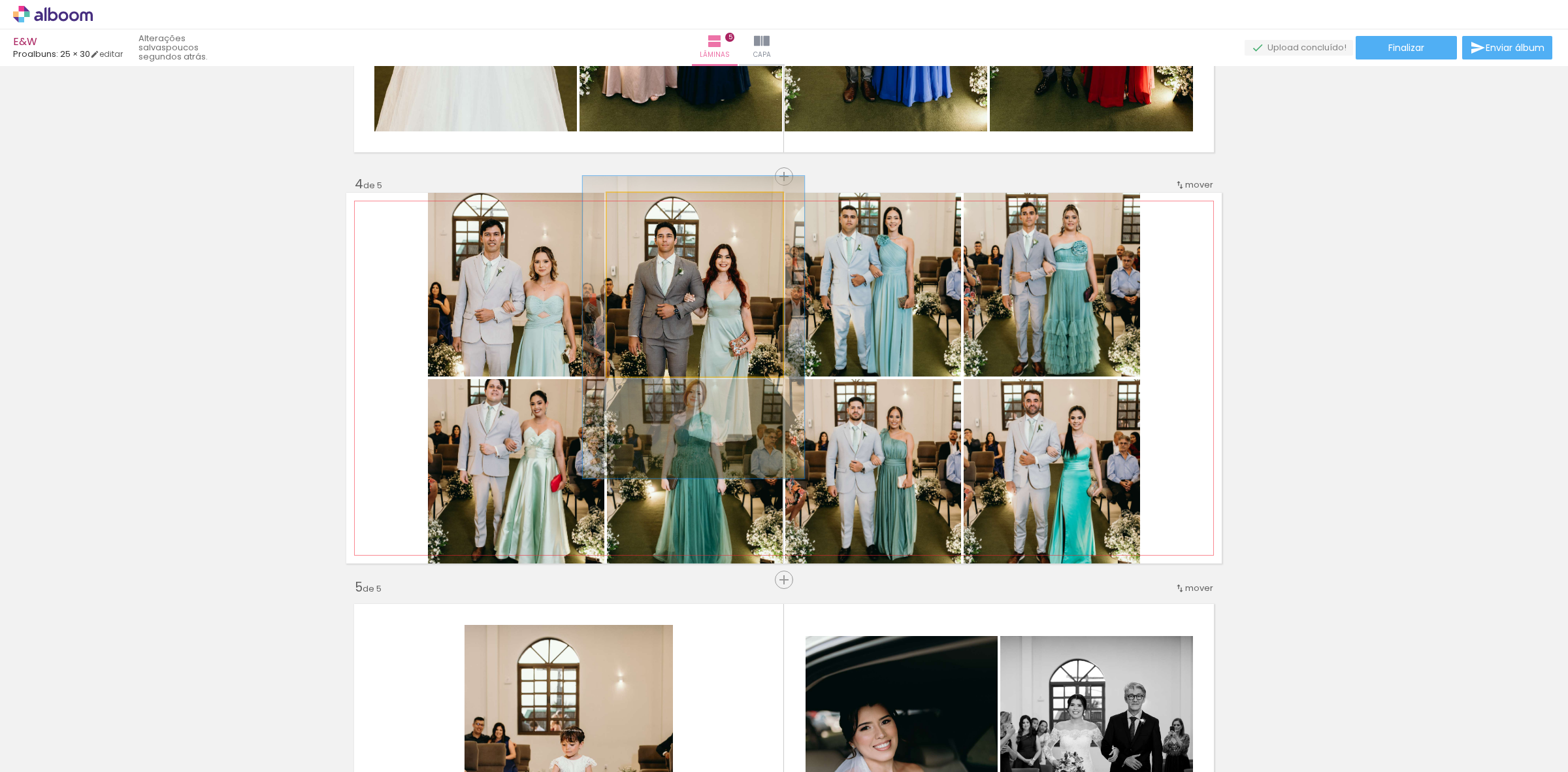
drag, startPoint x: 730, startPoint y: 273, endPoint x: 729, endPoint y: 316, distance: 43.0
type paper-slider "130"
click at [647, 205] on div at bounding box center [653, 207] width 12 height 12
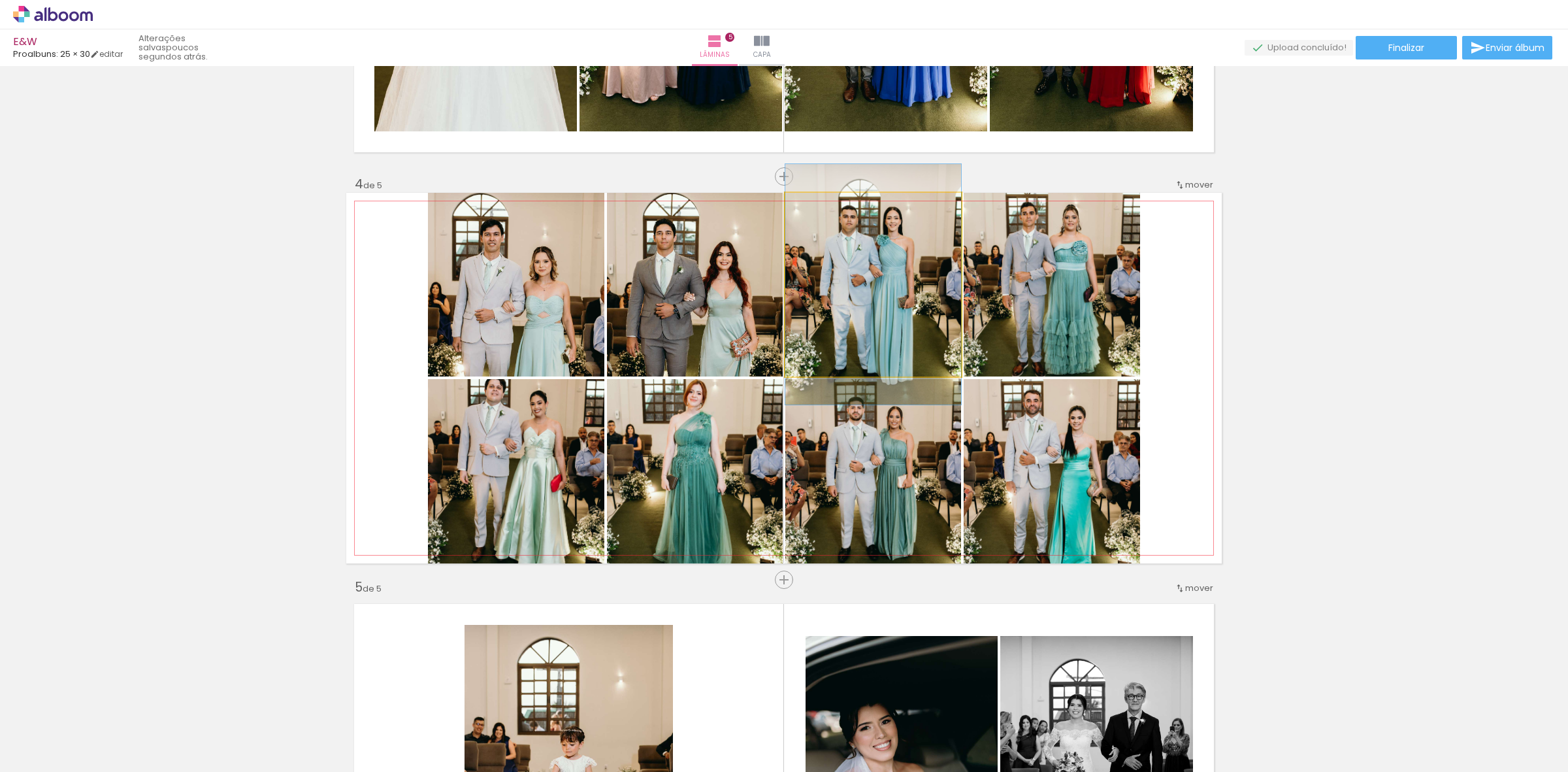
click at [929, 282] on quentale-photo at bounding box center [873, 284] width 176 height 184
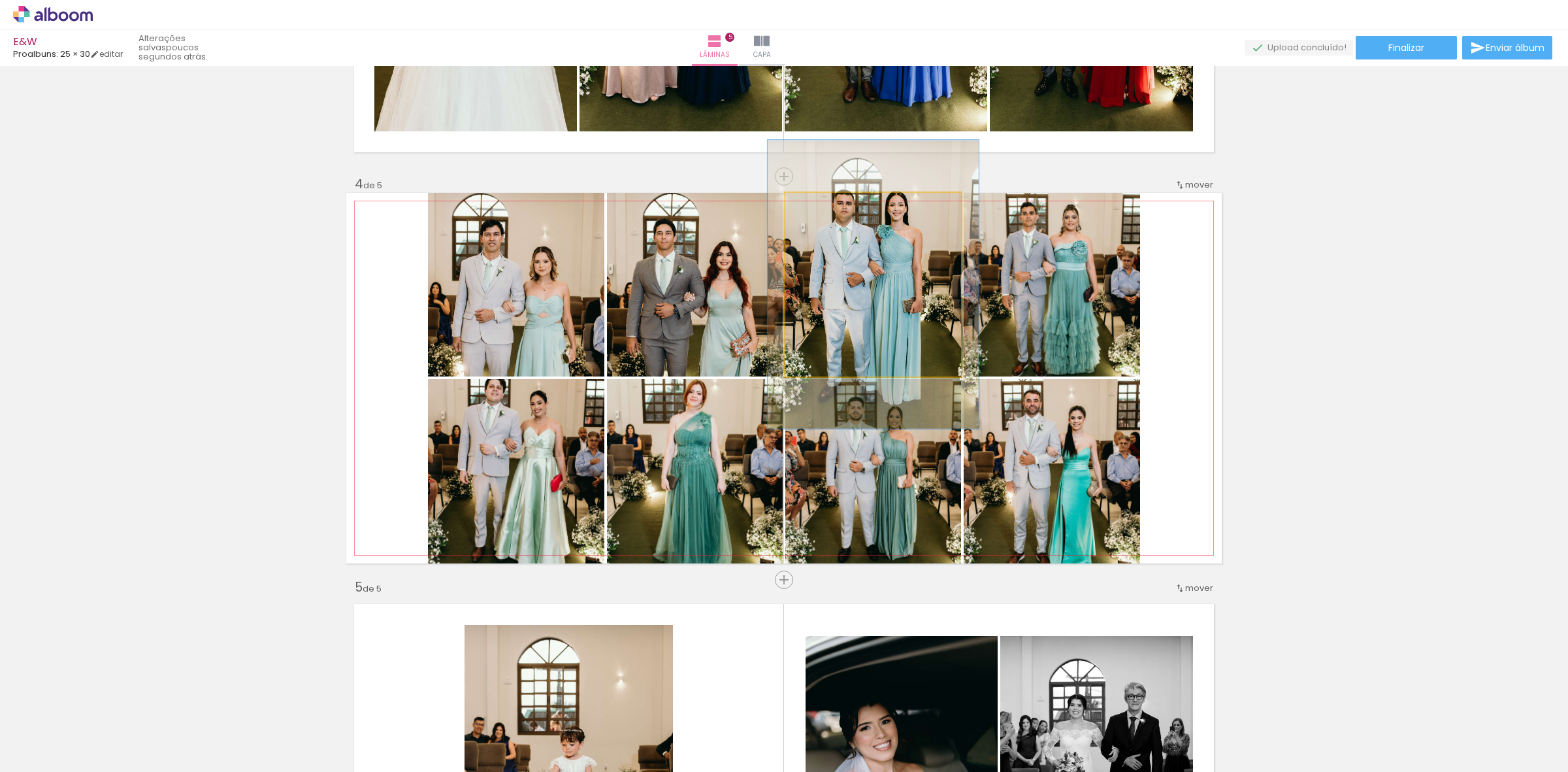
drag, startPoint x: 811, startPoint y: 207, endPoint x: 829, endPoint y: 224, distance: 24.8
type paper-slider "137"
click at [829, 224] on quentale-photo at bounding box center [873, 284] width 176 height 184
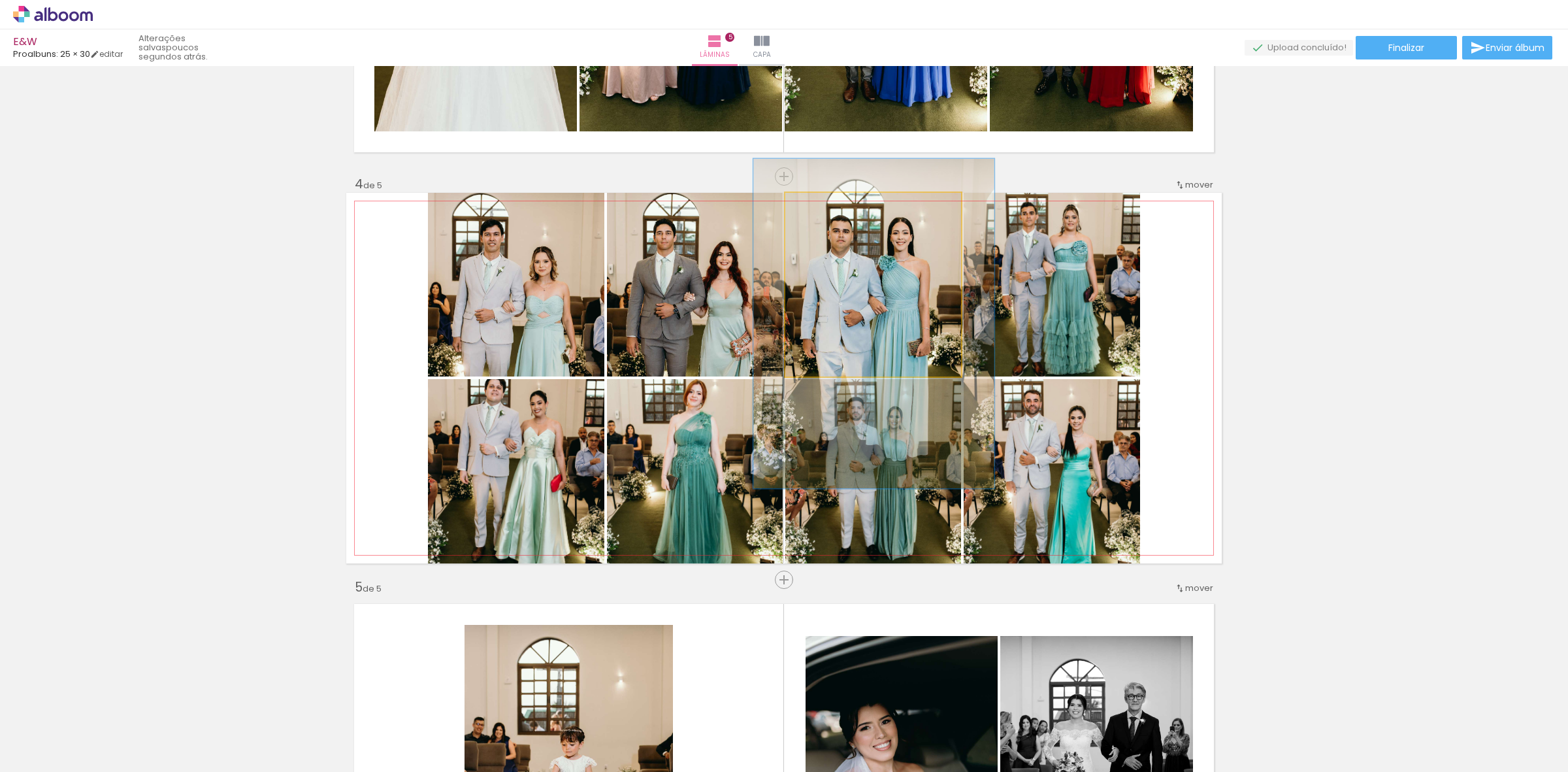
drag, startPoint x: 919, startPoint y: 274, endPoint x: 920, endPoint y: 314, distance: 40.0
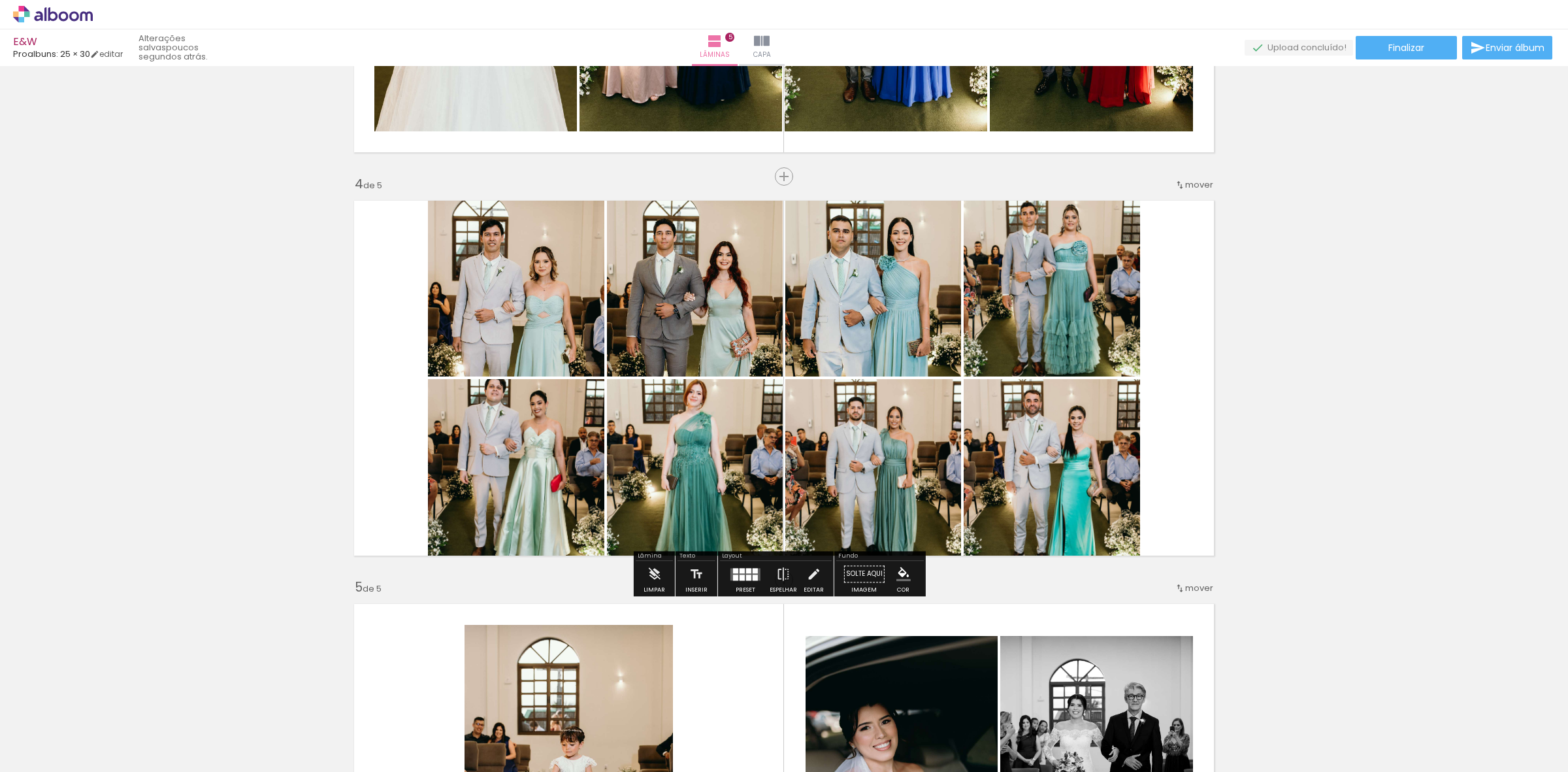
click at [1045, 289] on quentale-photo at bounding box center [1052, 284] width 177 height 184
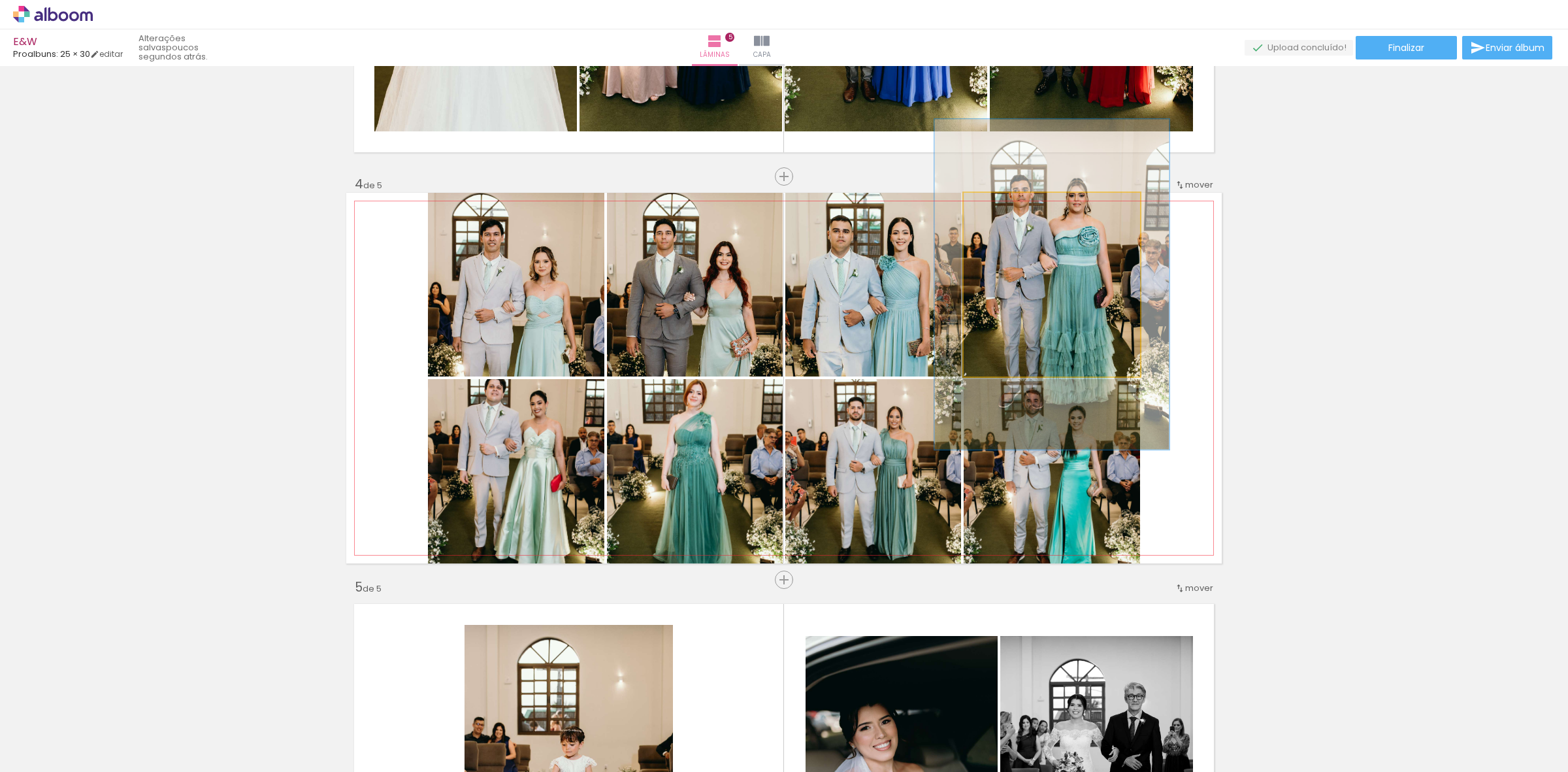
drag, startPoint x: 992, startPoint y: 206, endPoint x: 1013, endPoint y: 219, distance: 24.7
type paper-slider "136"
click at [1008, 210] on div at bounding box center [1009, 206] width 21 height 21
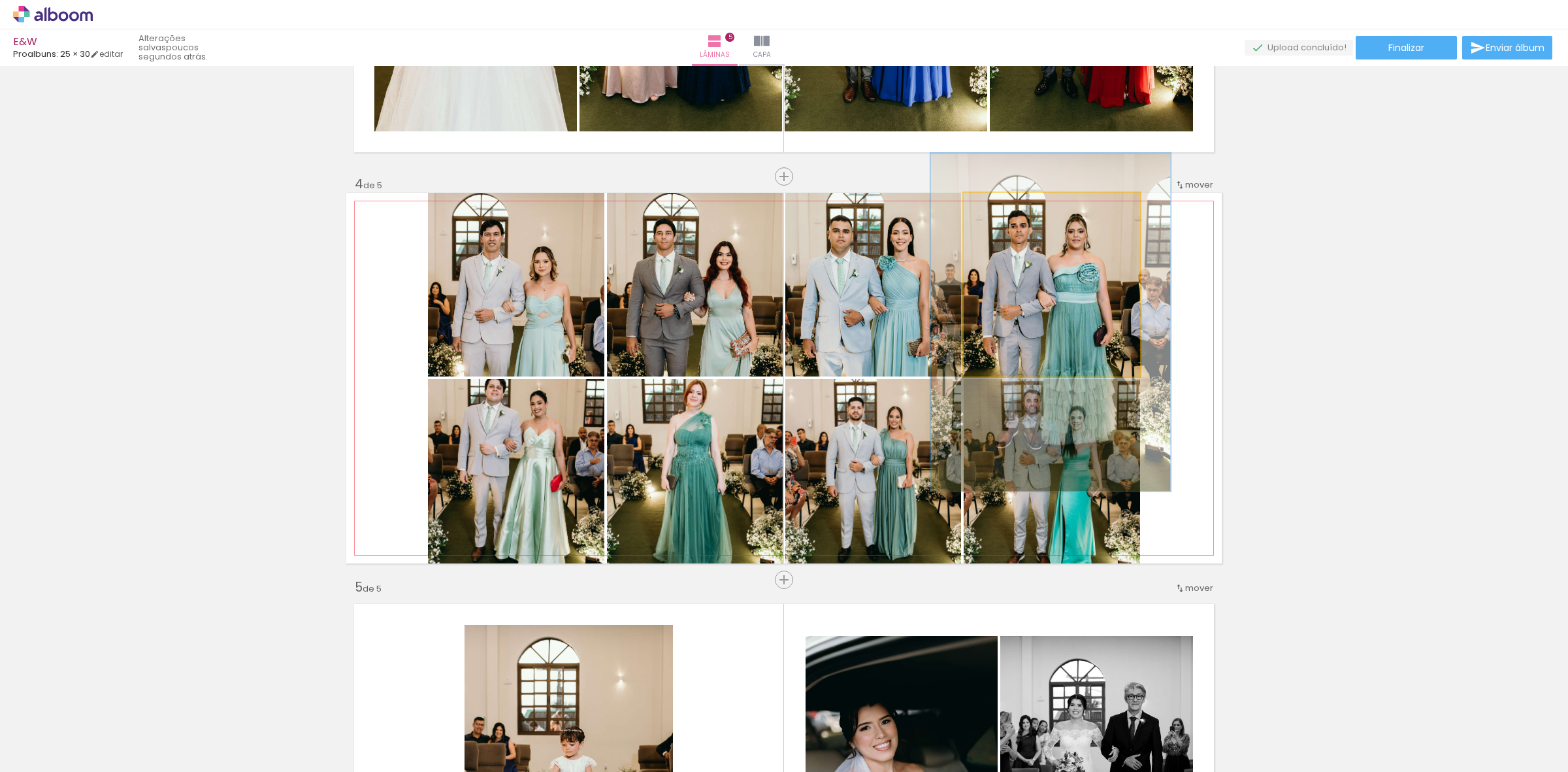
drag, startPoint x: 1045, startPoint y: 257, endPoint x: 1044, endPoint y: 288, distance: 31.0
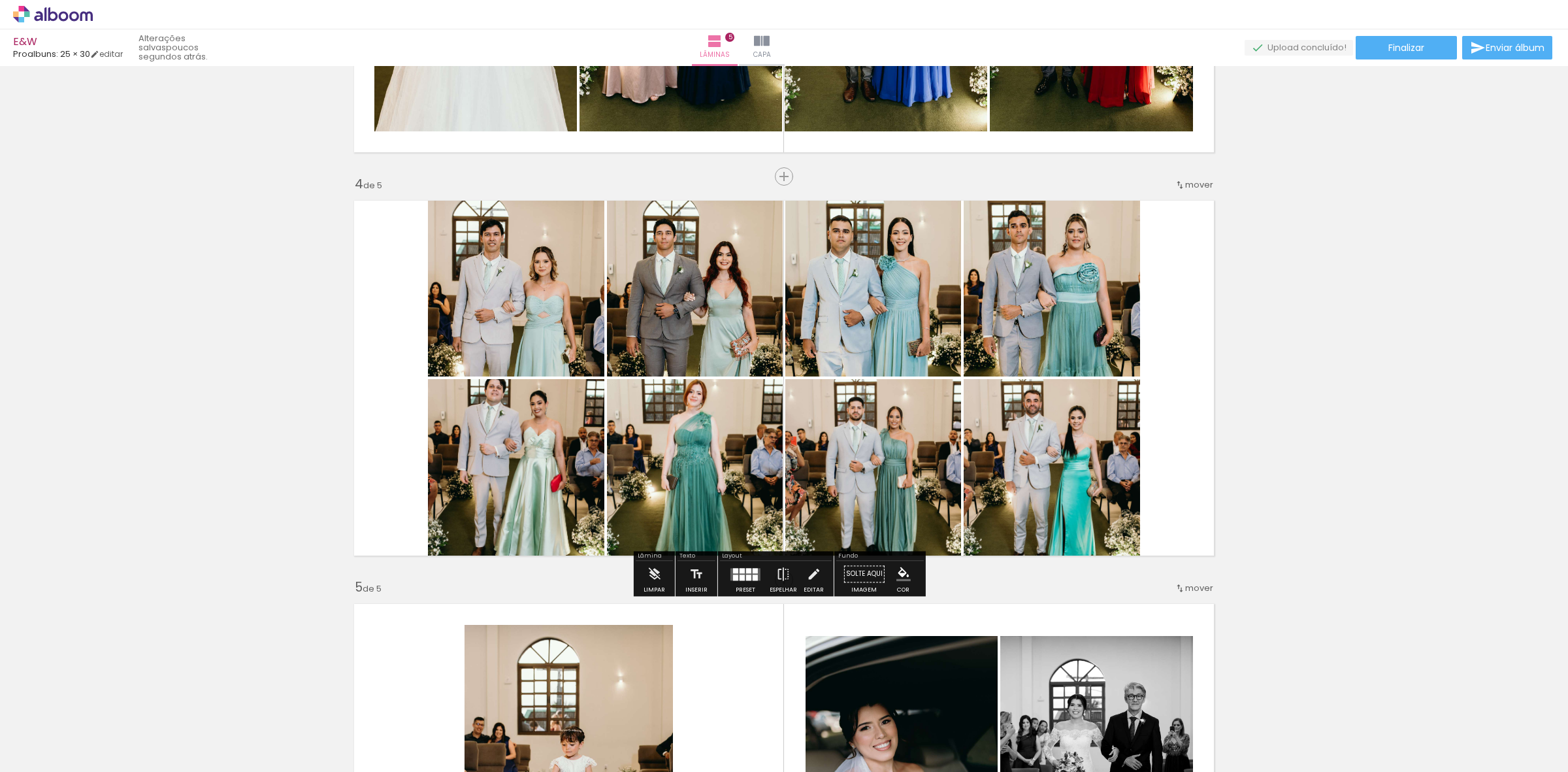
click at [532, 485] on quentale-photo at bounding box center [516, 471] width 177 height 185
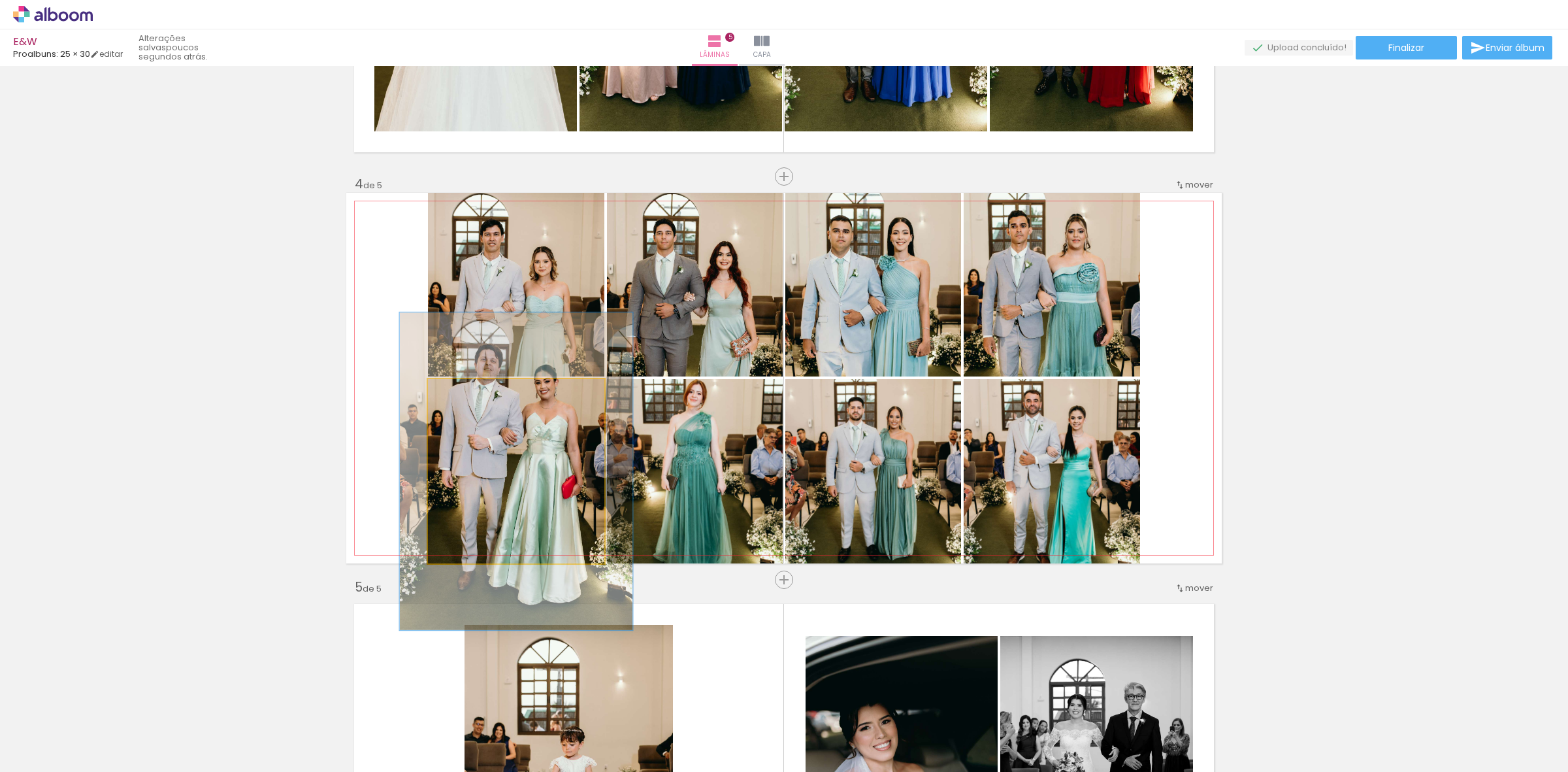
drag, startPoint x: 457, startPoint y: 397, endPoint x: 472, endPoint y: 398, distance: 15.0
type paper-slider "132"
click at [472, 398] on div at bounding box center [472, 392] width 21 height 21
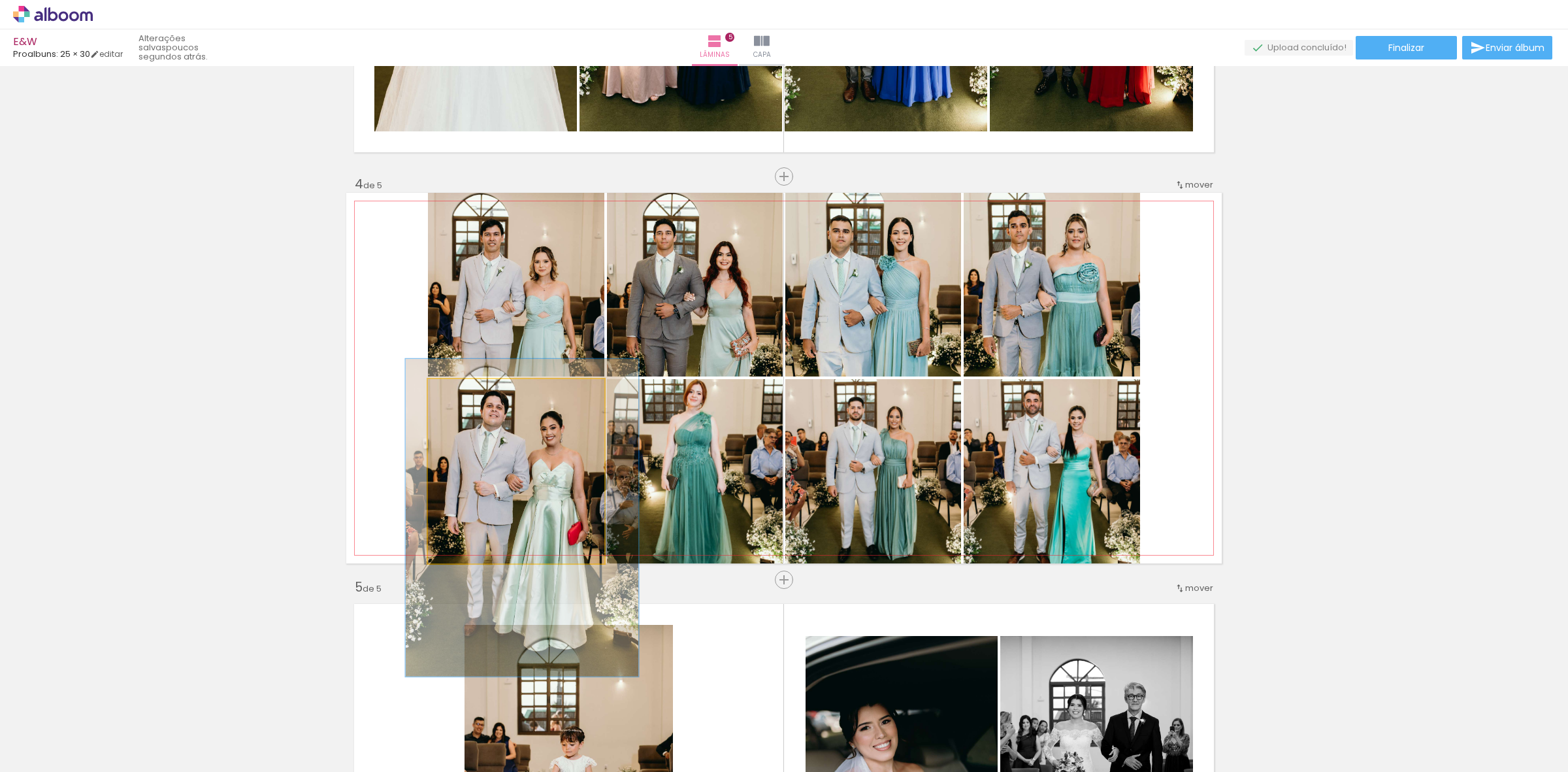
drag, startPoint x: 495, startPoint y: 429, endPoint x: 500, endPoint y: 472, distance: 43.3
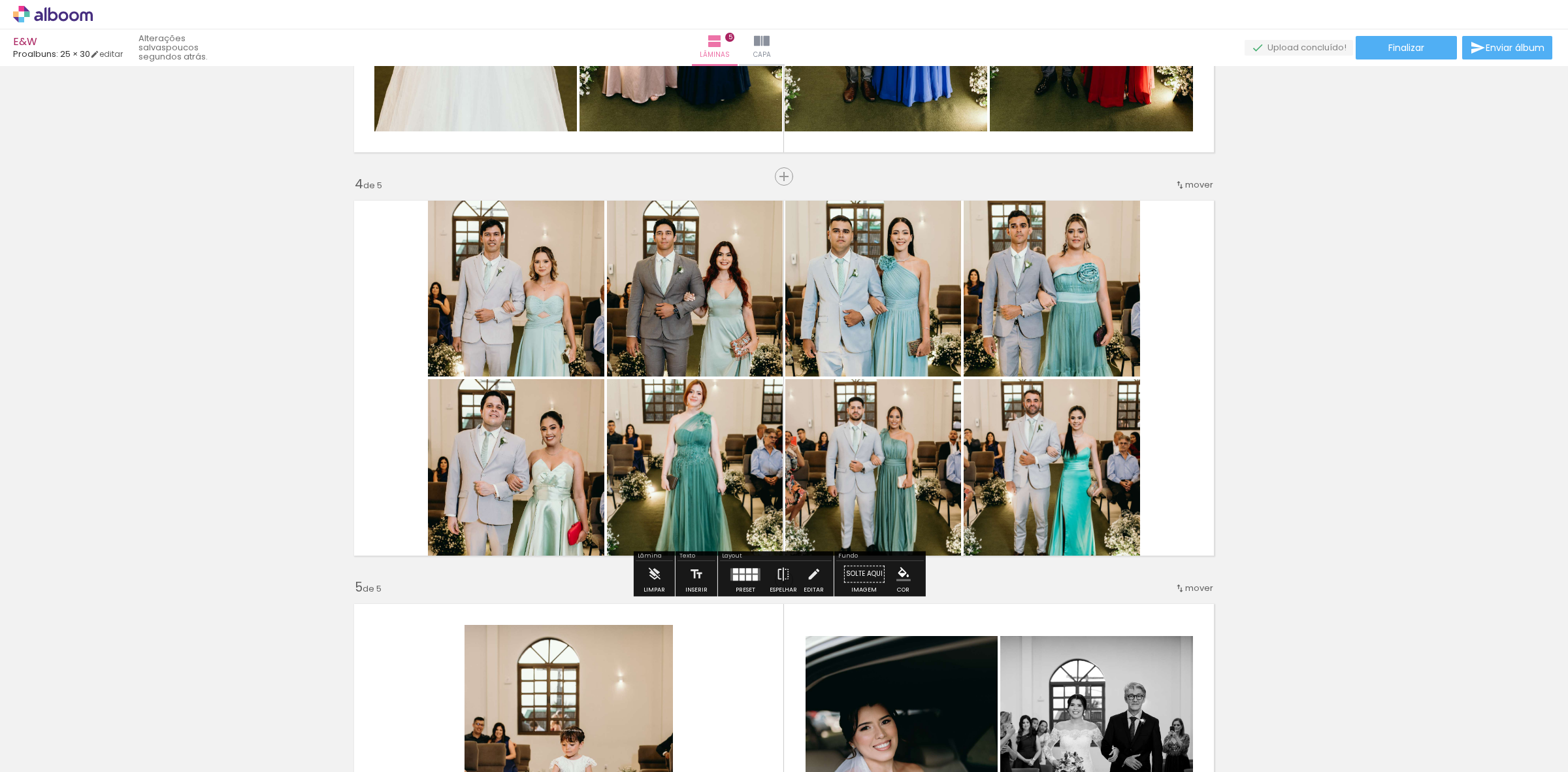
click at [691, 458] on quentale-photo at bounding box center [695, 471] width 176 height 185
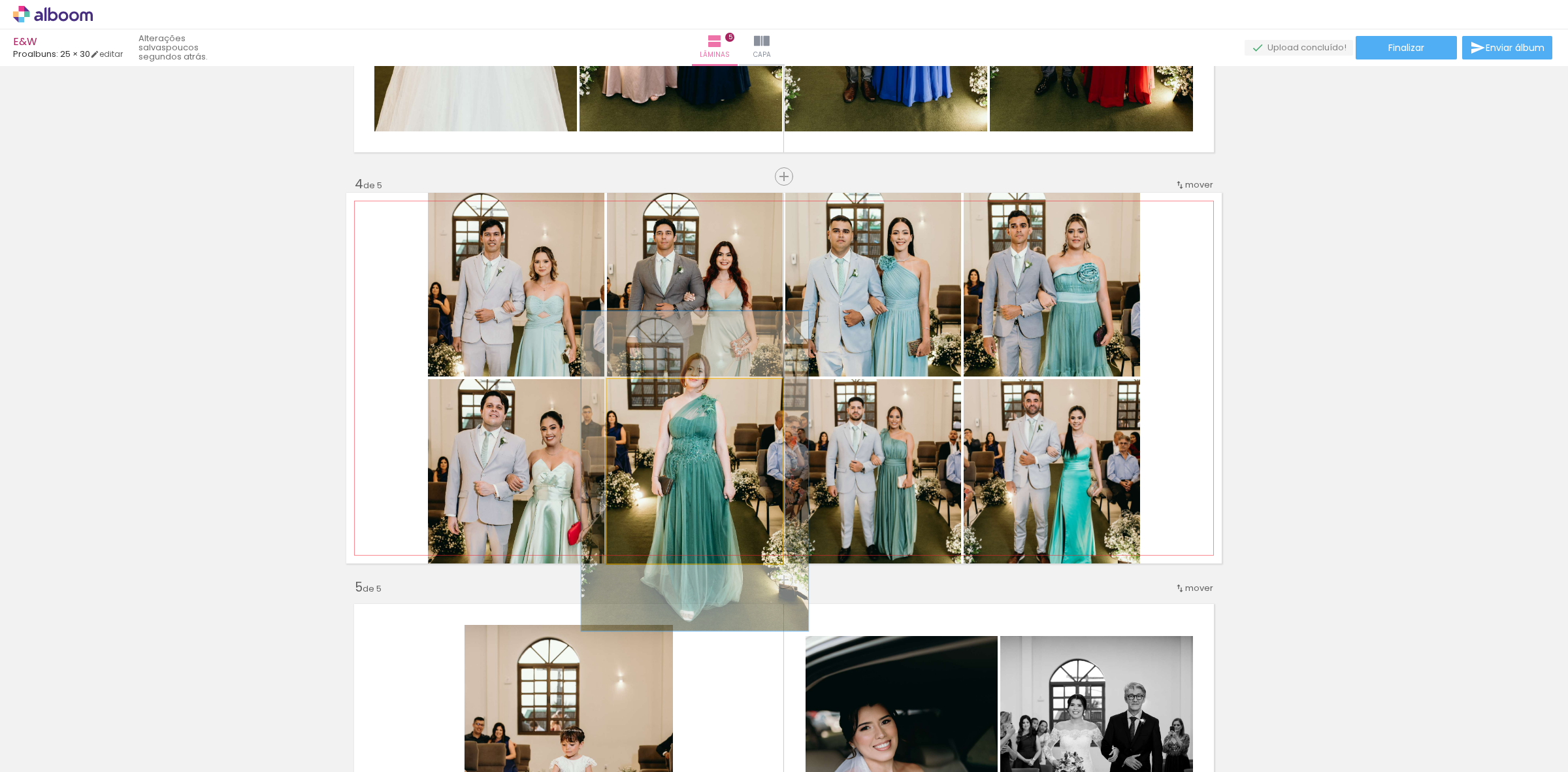
drag, startPoint x: 625, startPoint y: 389, endPoint x: 647, endPoint y: 406, distance: 27.8
type paper-slider "130"
click at [640, 392] on div at bounding box center [650, 392] width 21 height 21
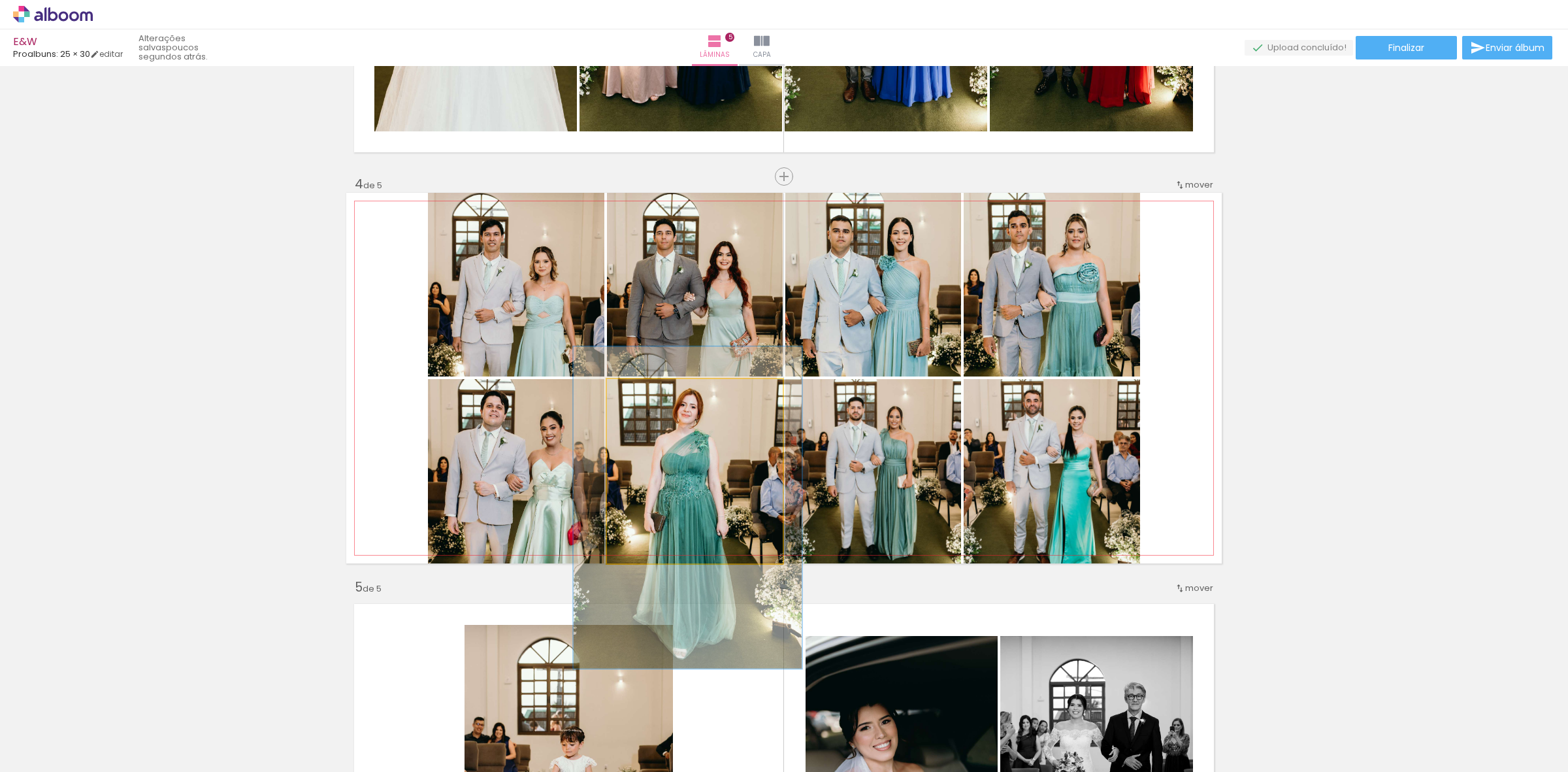
drag, startPoint x: 710, startPoint y: 459, endPoint x: 702, endPoint y: 495, distance: 36.9
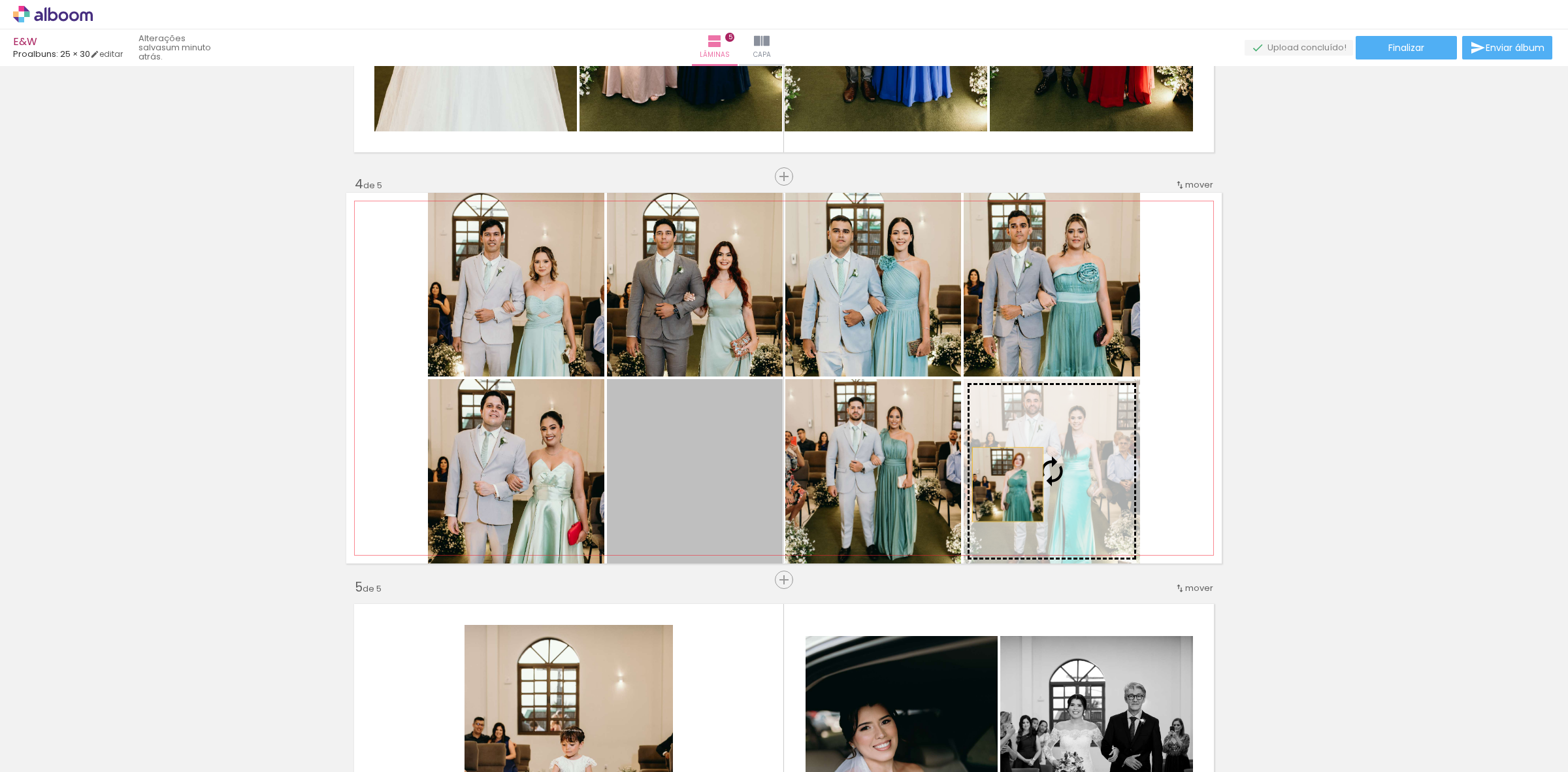
drag, startPoint x: 701, startPoint y: 480, endPoint x: 1002, endPoint y: 484, distance: 301.0
click at [0, 0] on slot at bounding box center [0, 0] width 0 height 0
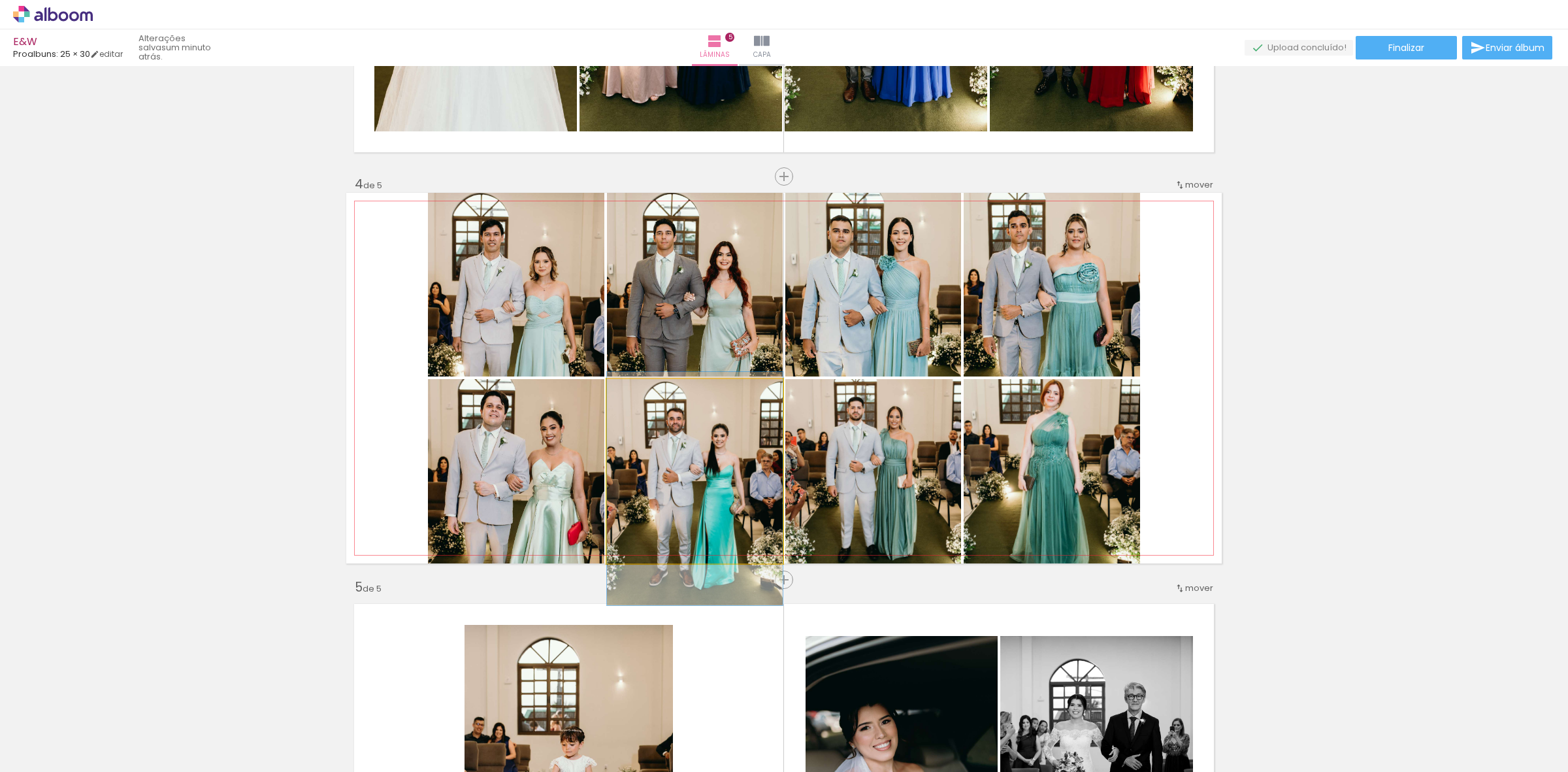
drag, startPoint x: 710, startPoint y: 448, endPoint x: 707, endPoint y: 468, distance: 20.2
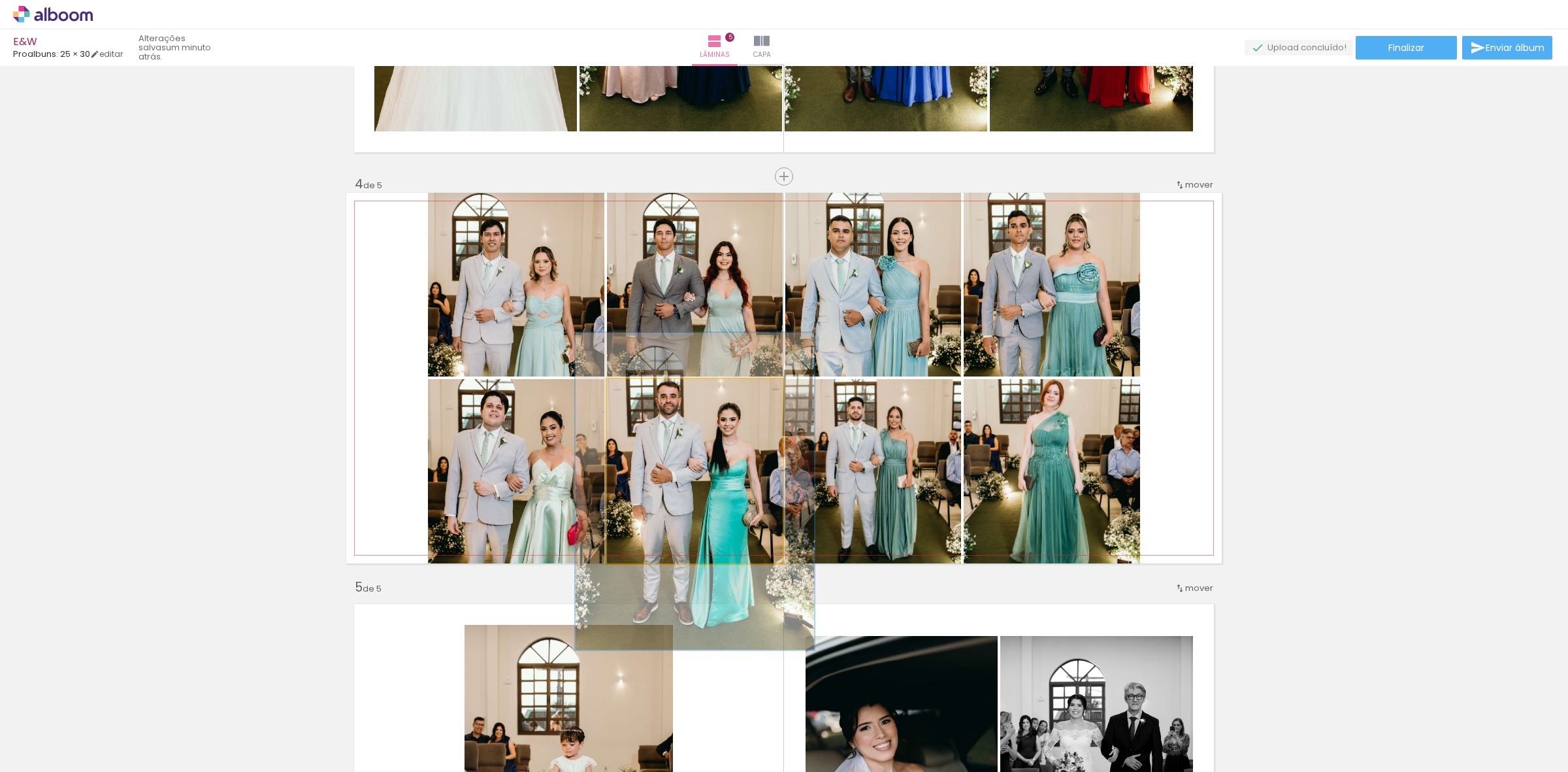
drag, startPoint x: 632, startPoint y: 393, endPoint x: 648, endPoint y: 400, distance: 17.5
type paper-slider "136"
click at [648, 400] on div at bounding box center [653, 392] width 21 height 21
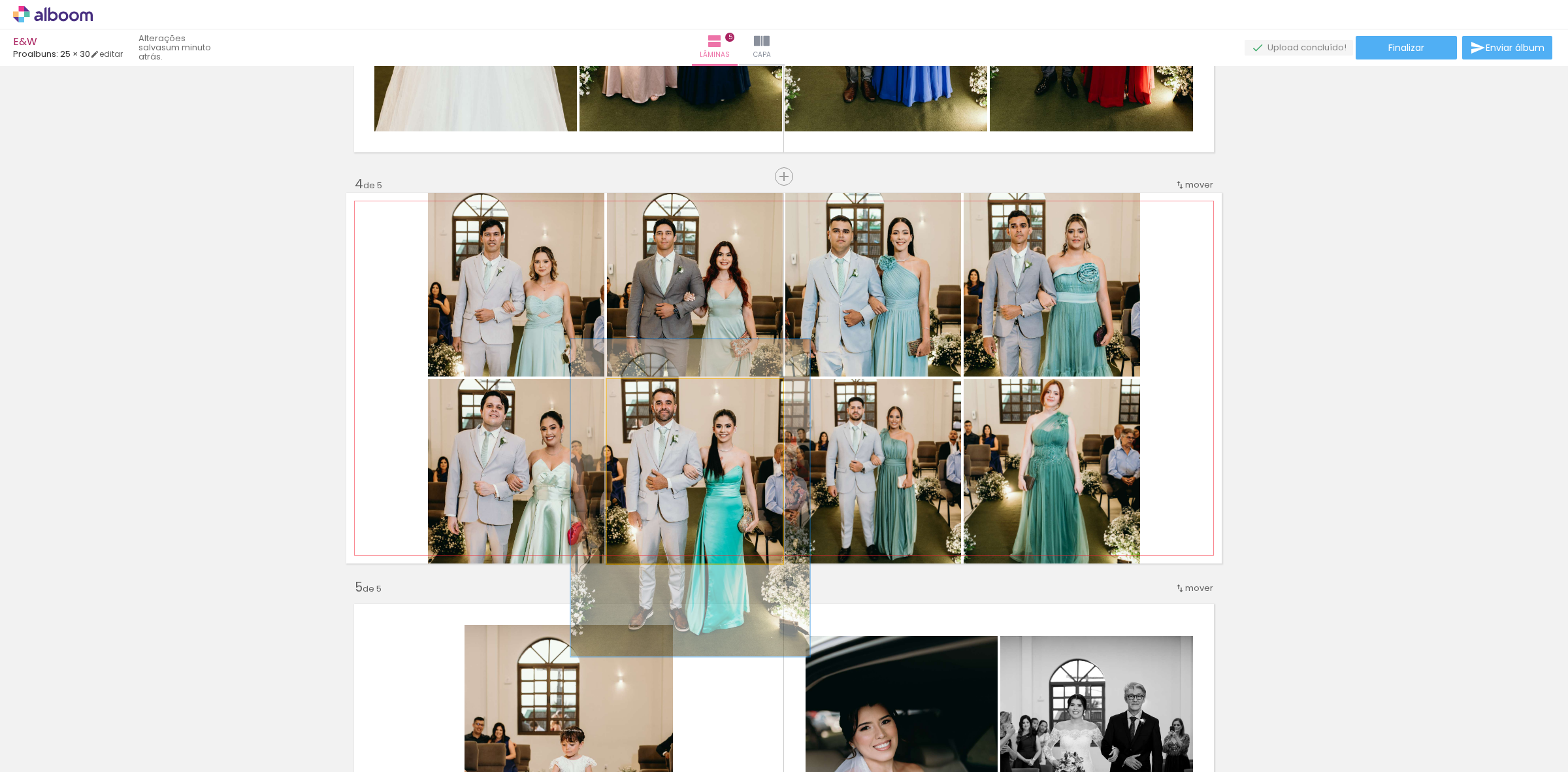
drag, startPoint x: 704, startPoint y: 456, endPoint x: 699, endPoint y: 463, distance: 8.6
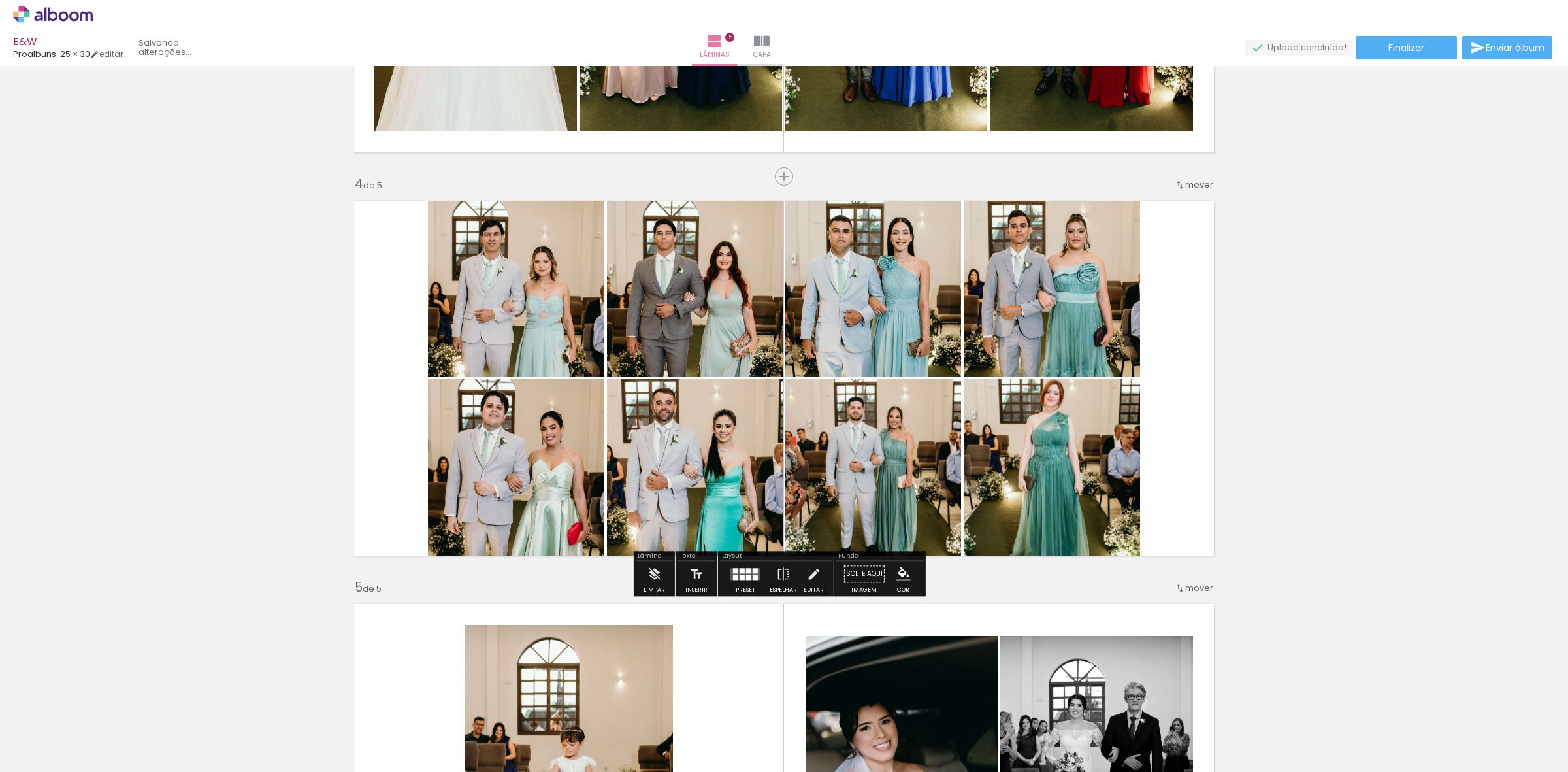
click at [876, 466] on quentale-photo at bounding box center [873, 471] width 176 height 185
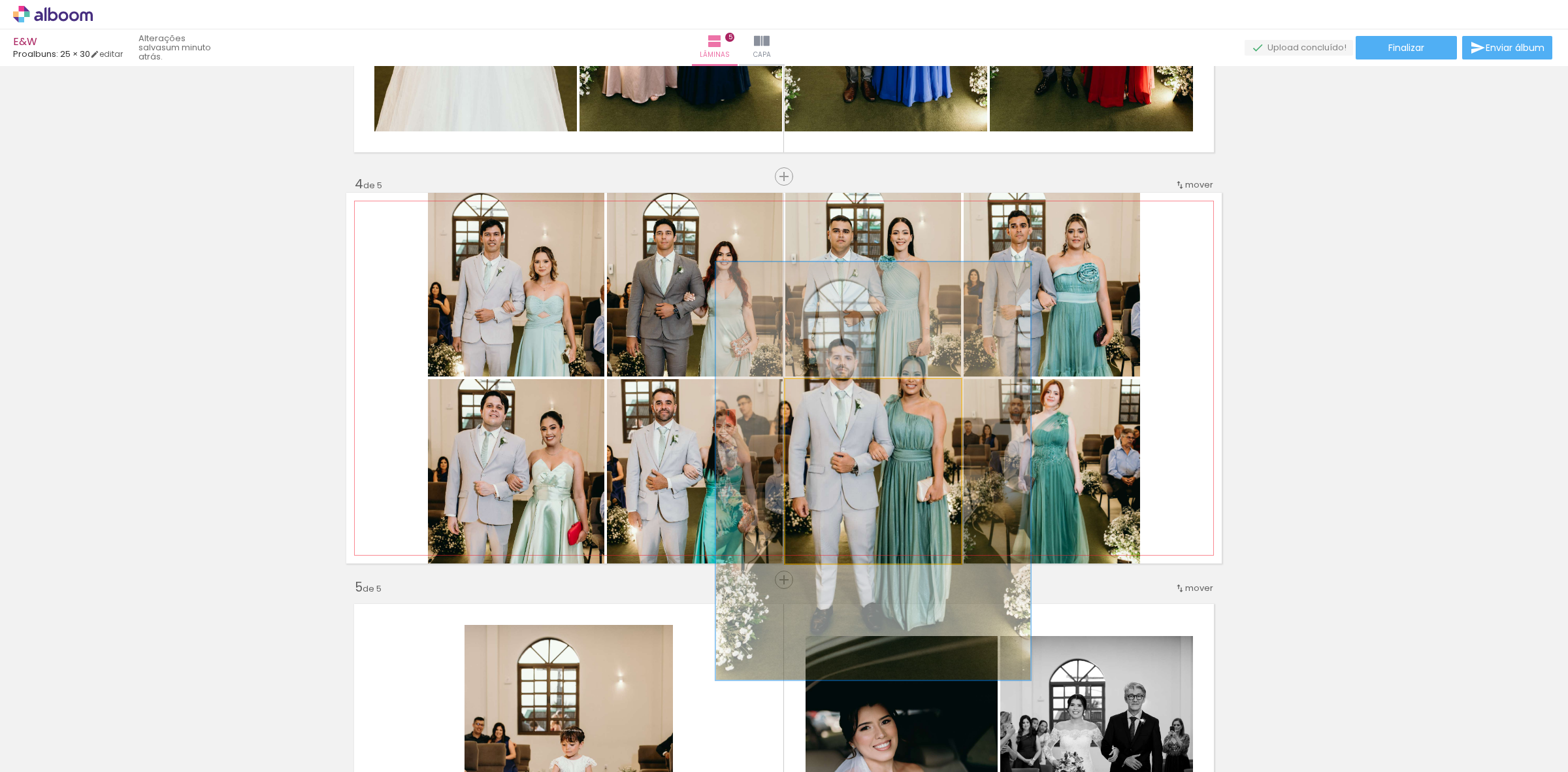
drag, startPoint x: 811, startPoint y: 392, endPoint x: 861, endPoint y: 430, distance: 62.8
click at [848, 407] on quentale-photo at bounding box center [873, 471] width 176 height 185
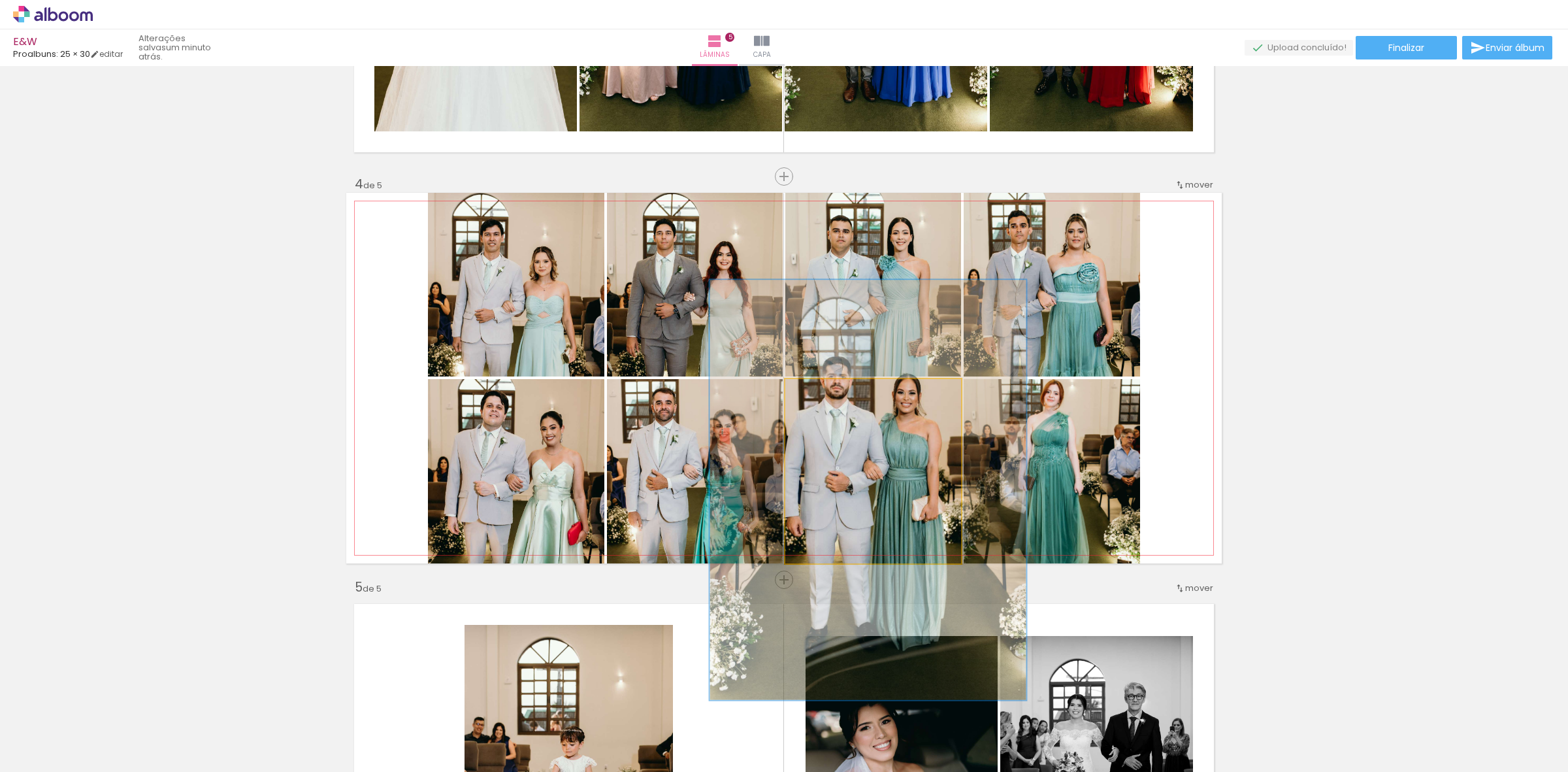
drag, startPoint x: 884, startPoint y: 454, endPoint x: 878, endPoint y: 473, distance: 19.9
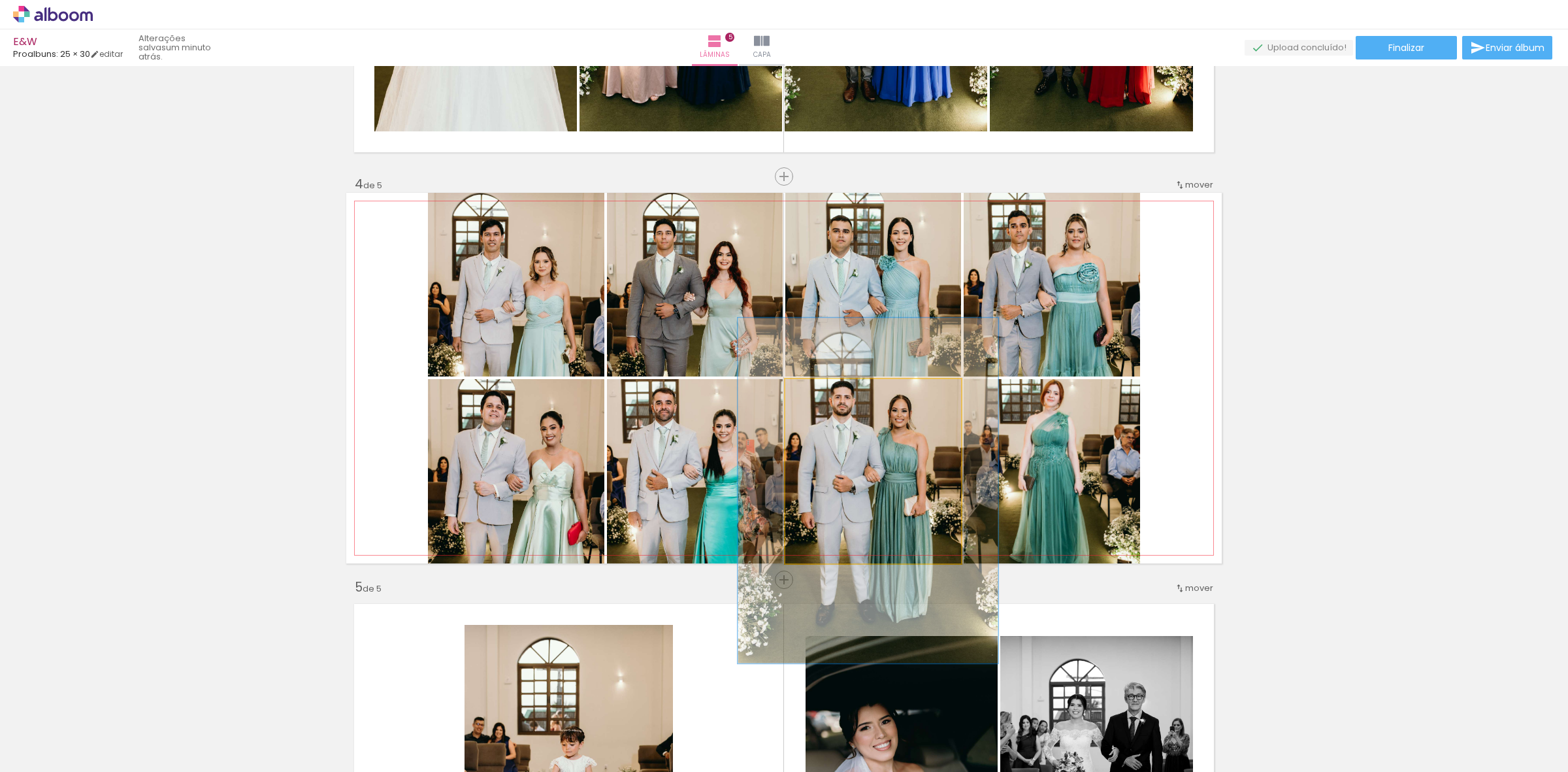
drag, startPoint x: 845, startPoint y: 401, endPoint x: 829, endPoint y: 399, distance: 16.1
click at [830, 399] on div at bounding box center [840, 392] width 21 height 21
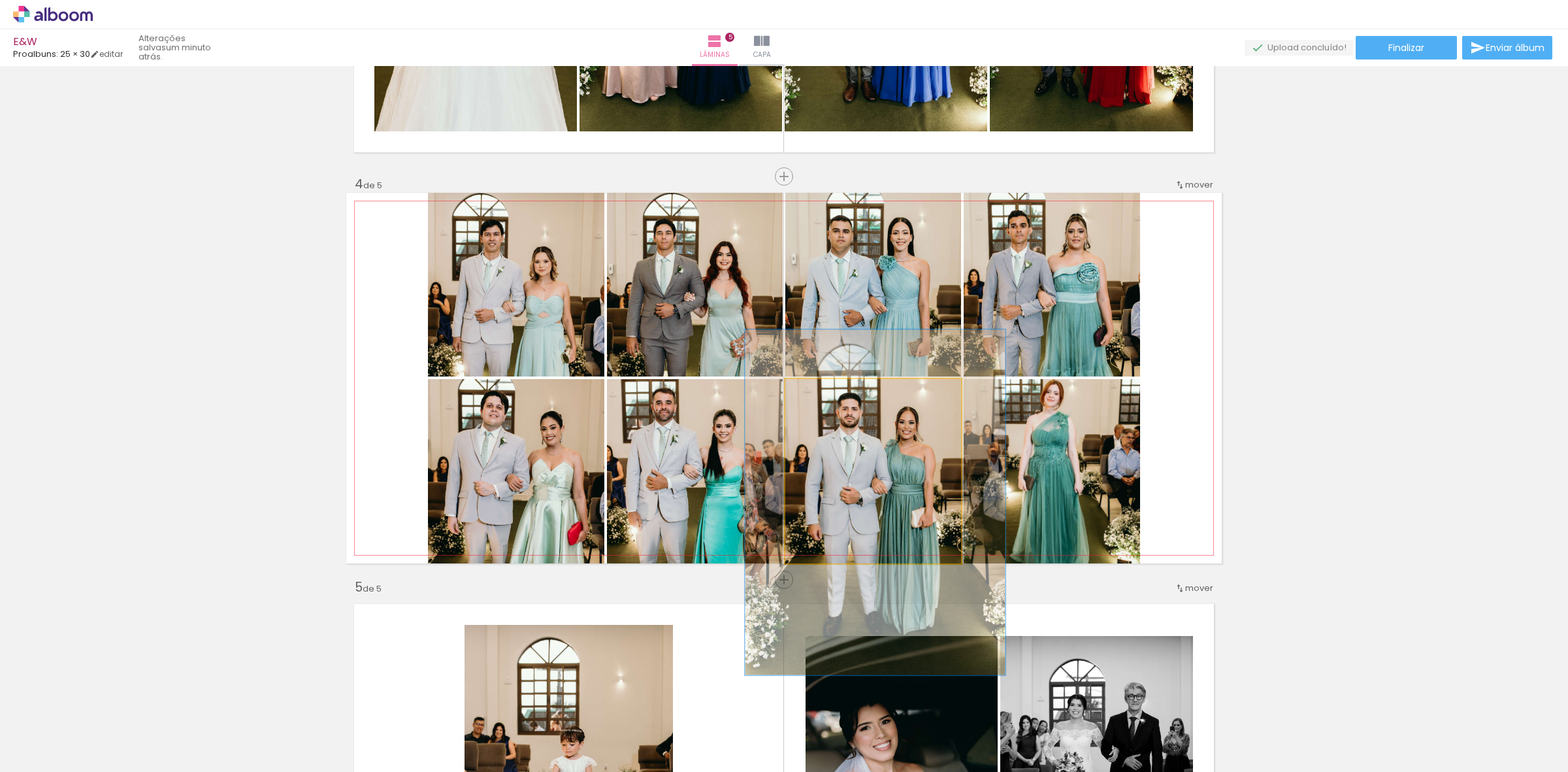
drag, startPoint x: 872, startPoint y: 436, endPoint x: 879, endPoint y: 448, distance: 13.9
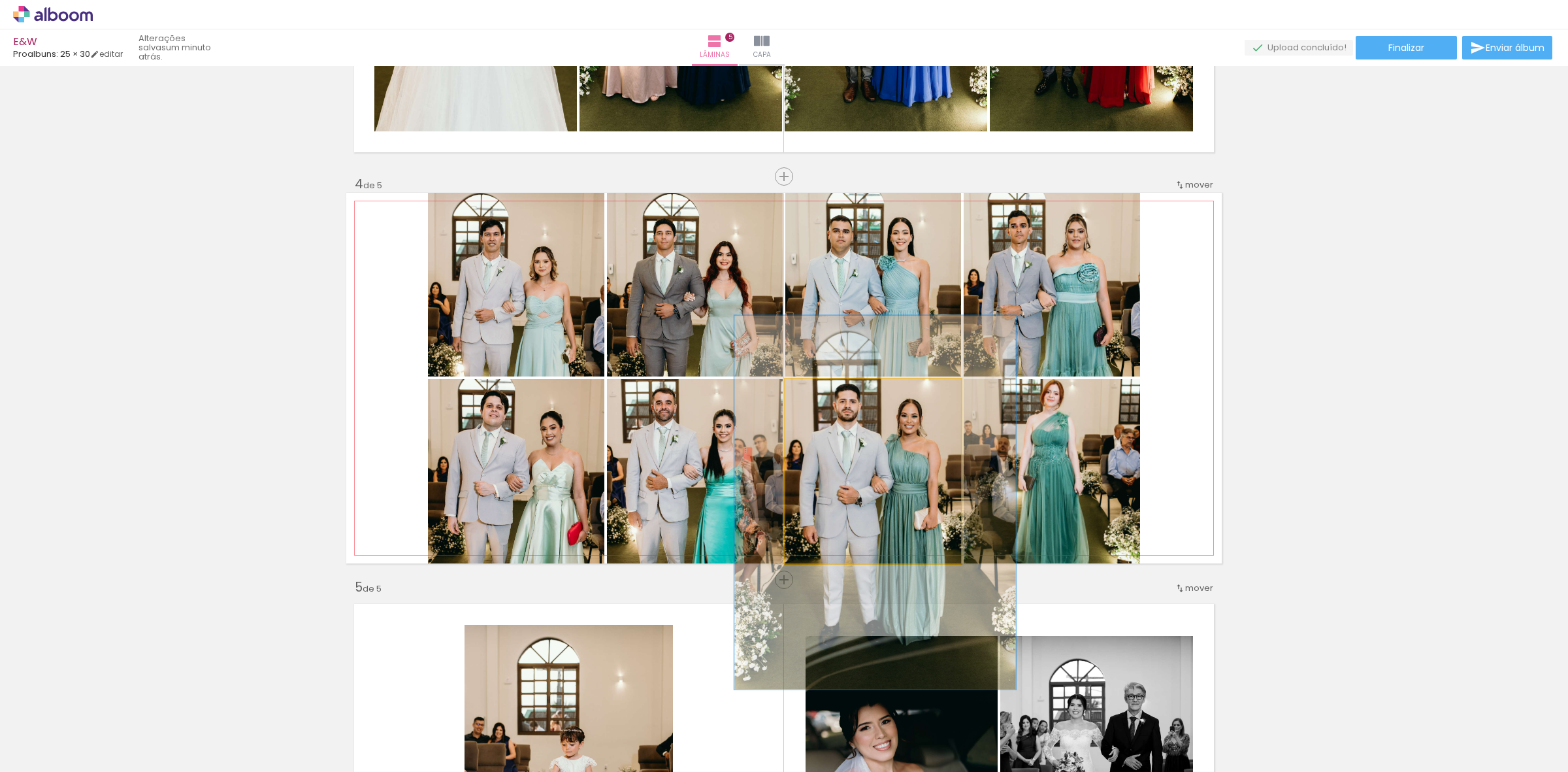
type paper-slider "160"
click at [839, 388] on div at bounding box center [846, 392] width 21 height 21
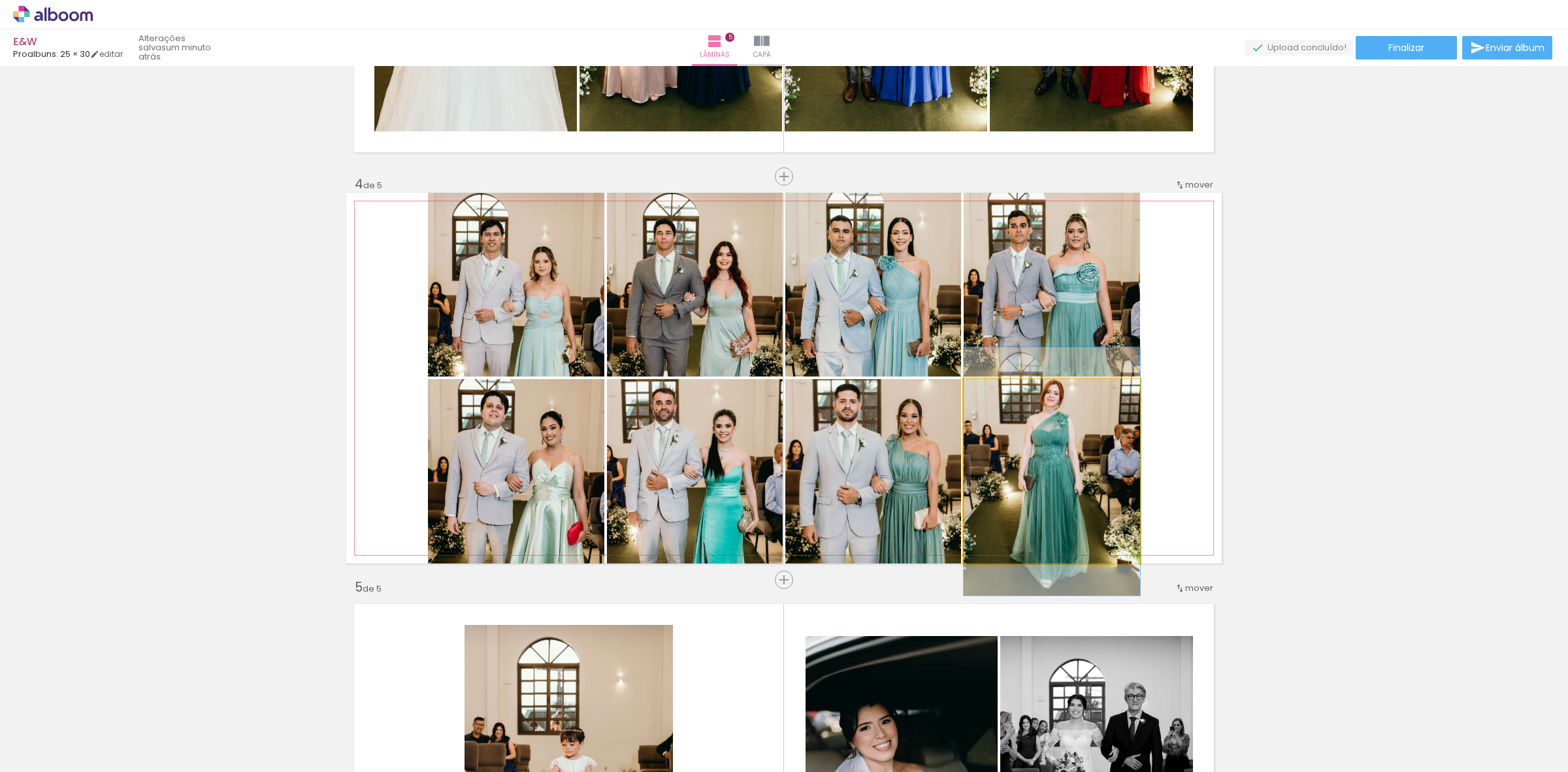
click at [1091, 454] on quentale-photo at bounding box center [1052, 471] width 177 height 185
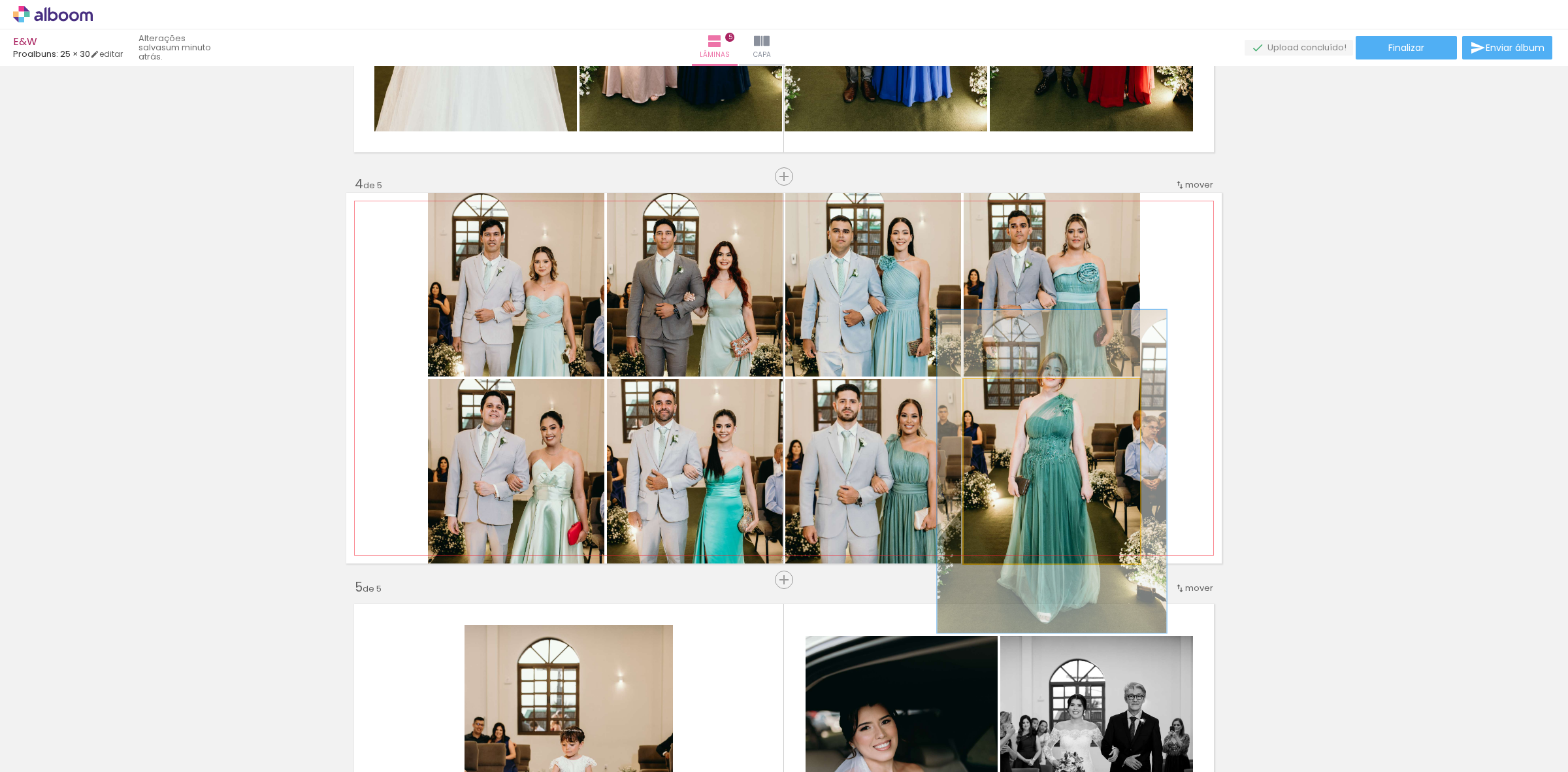
drag, startPoint x: 990, startPoint y: 394, endPoint x: 1019, endPoint y: 406, distance: 31.4
type paper-slider "136"
click at [1007, 399] on div at bounding box center [1007, 392] width 21 height 21
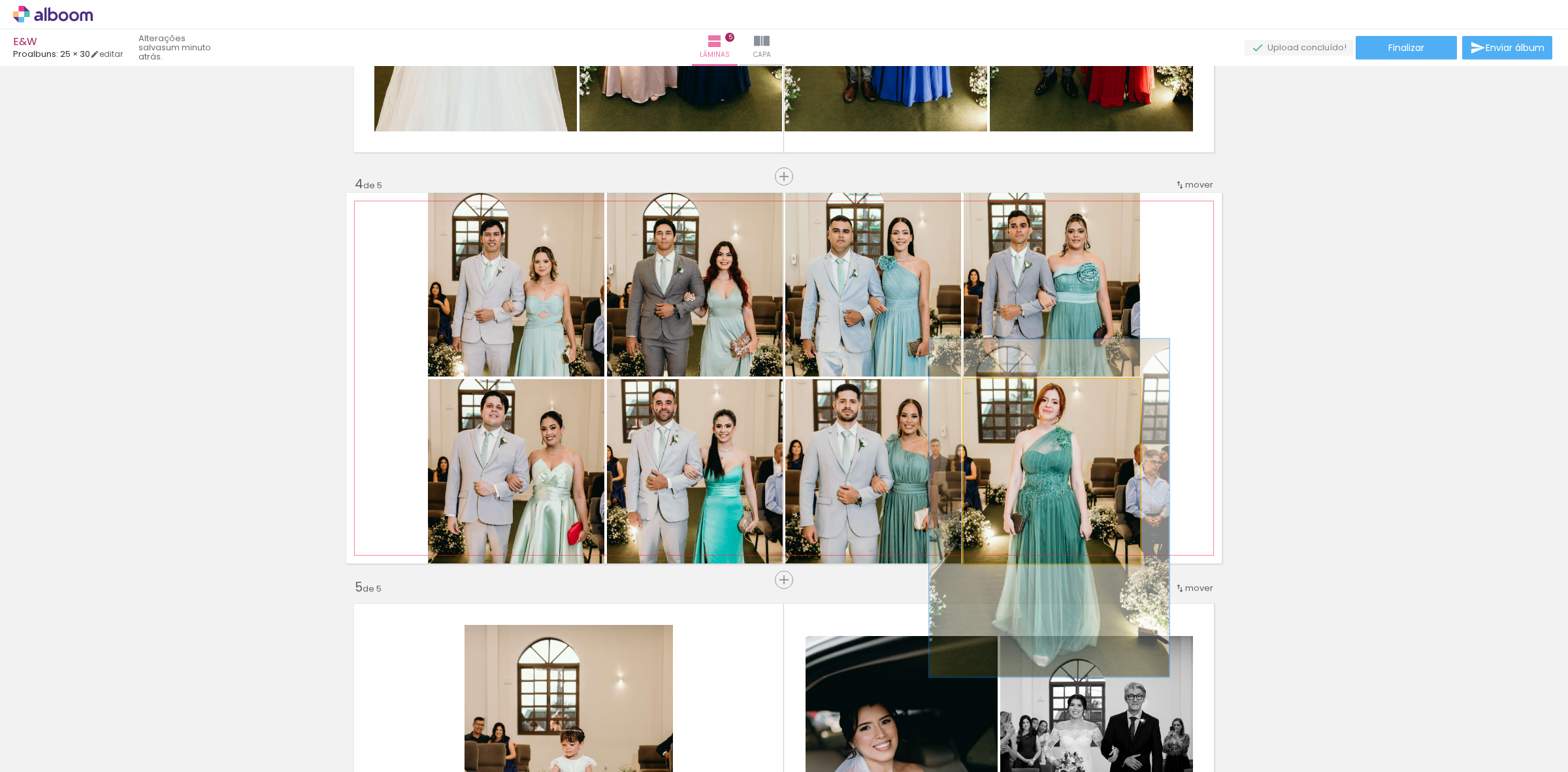
drag, startPoint x: 1123, startPoint y: 439, endPoint x: 1121, endPoint y: 475, distance: 36.1
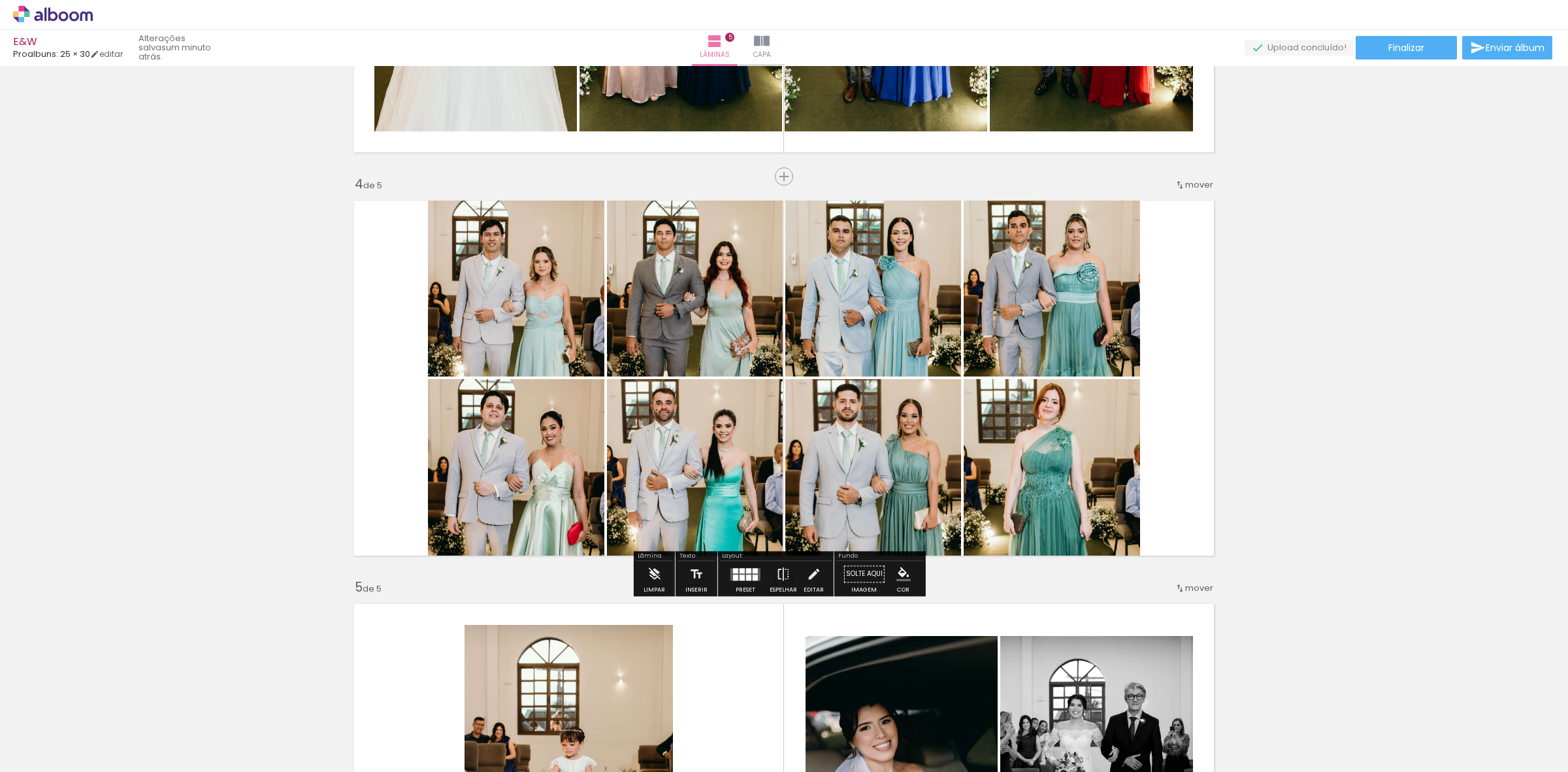
click at [1307, 475] on div "Inserir lâmina 1 de 5 Inserir lâmina 2 de 5 Inserir lâmina 3 de 5 Inserir lâmin…" at bounding box center [784, 159] width 1568 height 2420
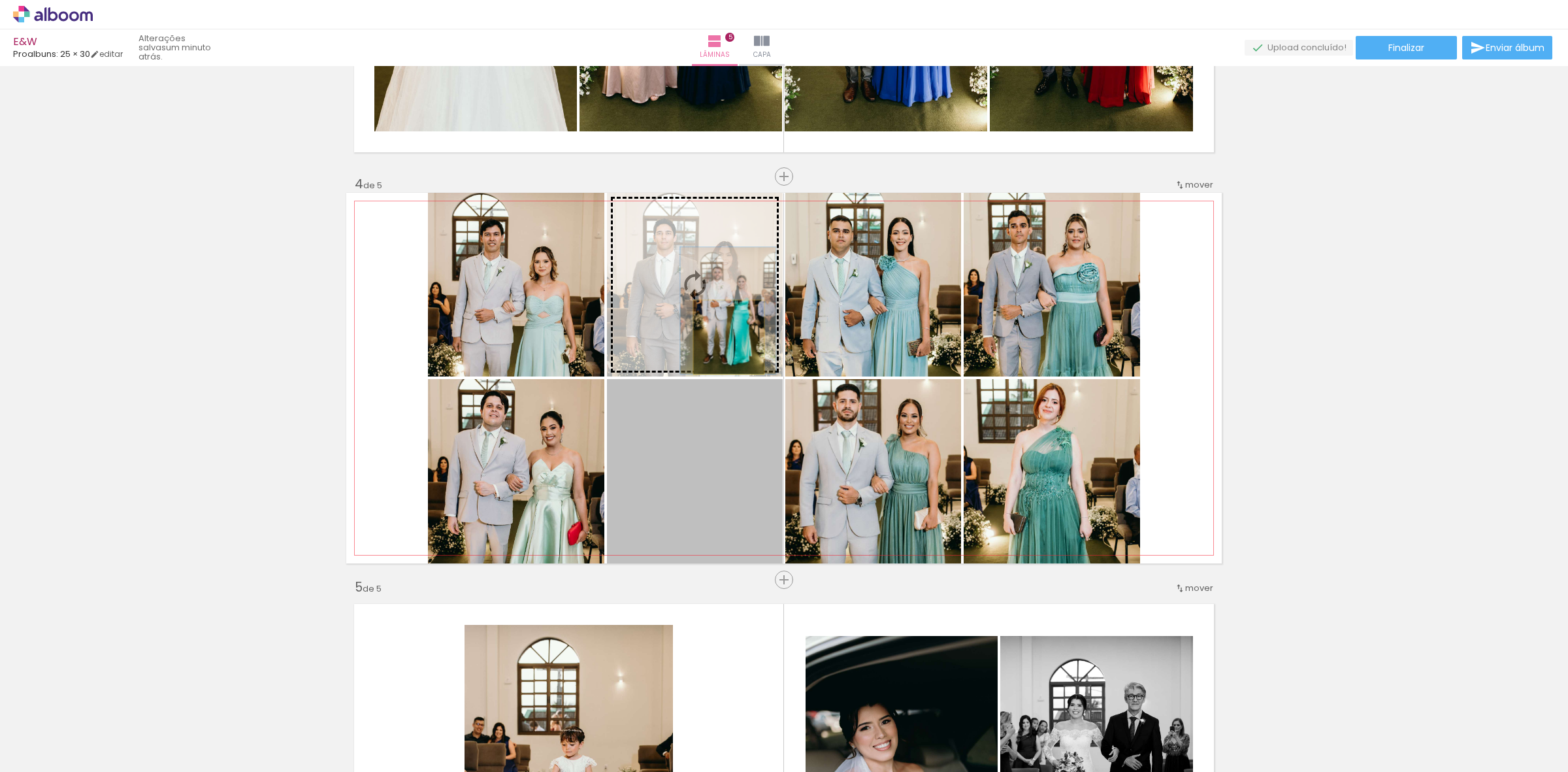
drag, startPoint x: 720, startPoint y: 471, endPoint x: 722, endPoint y: 337, distance: 134.0
click at [0, 0] on slot at bounding box center [0, 0] width 0 height 0
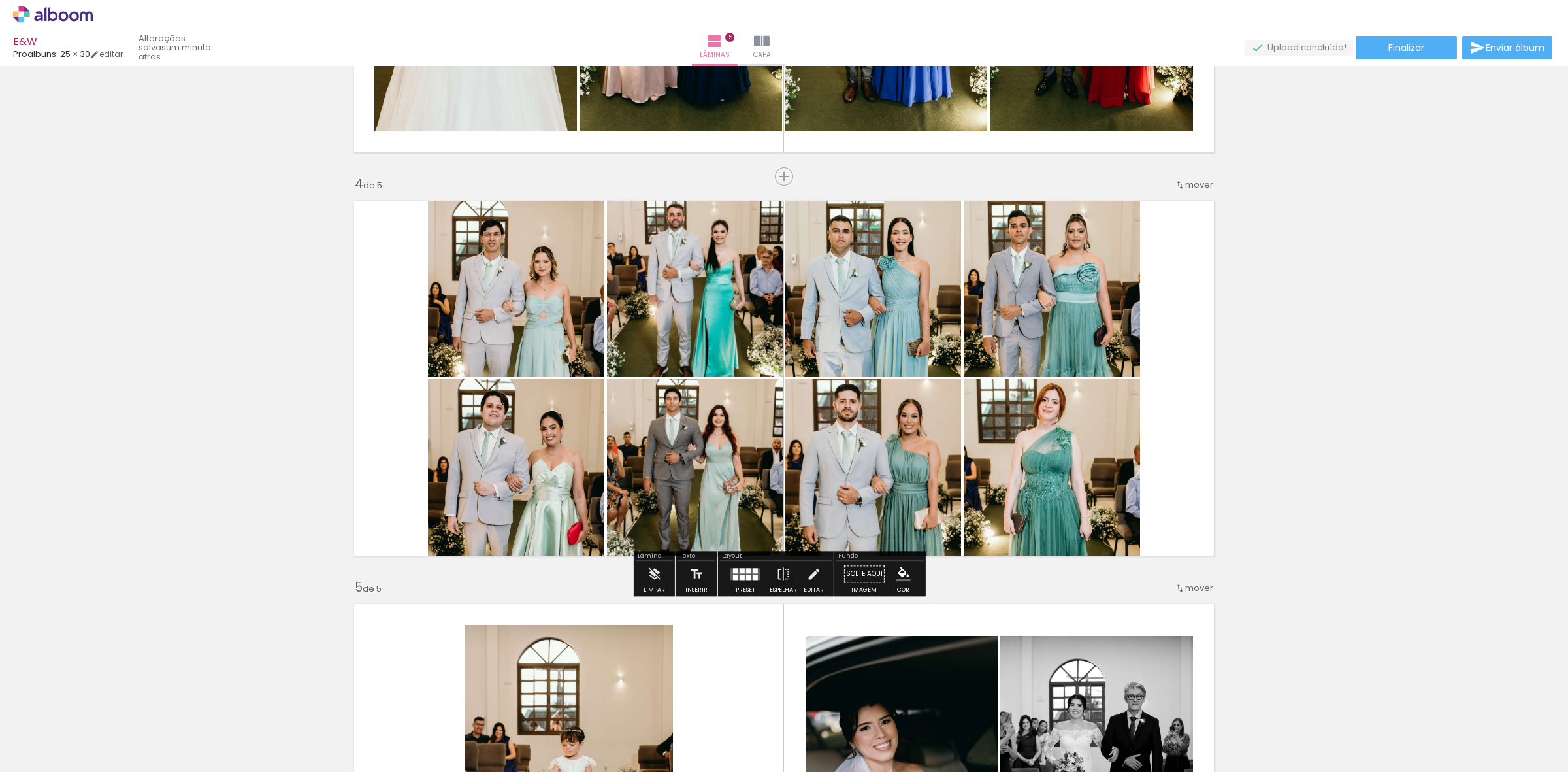
click at [685, 267] on quentale-photo at bounding box center [695, 284] width 176 height 184
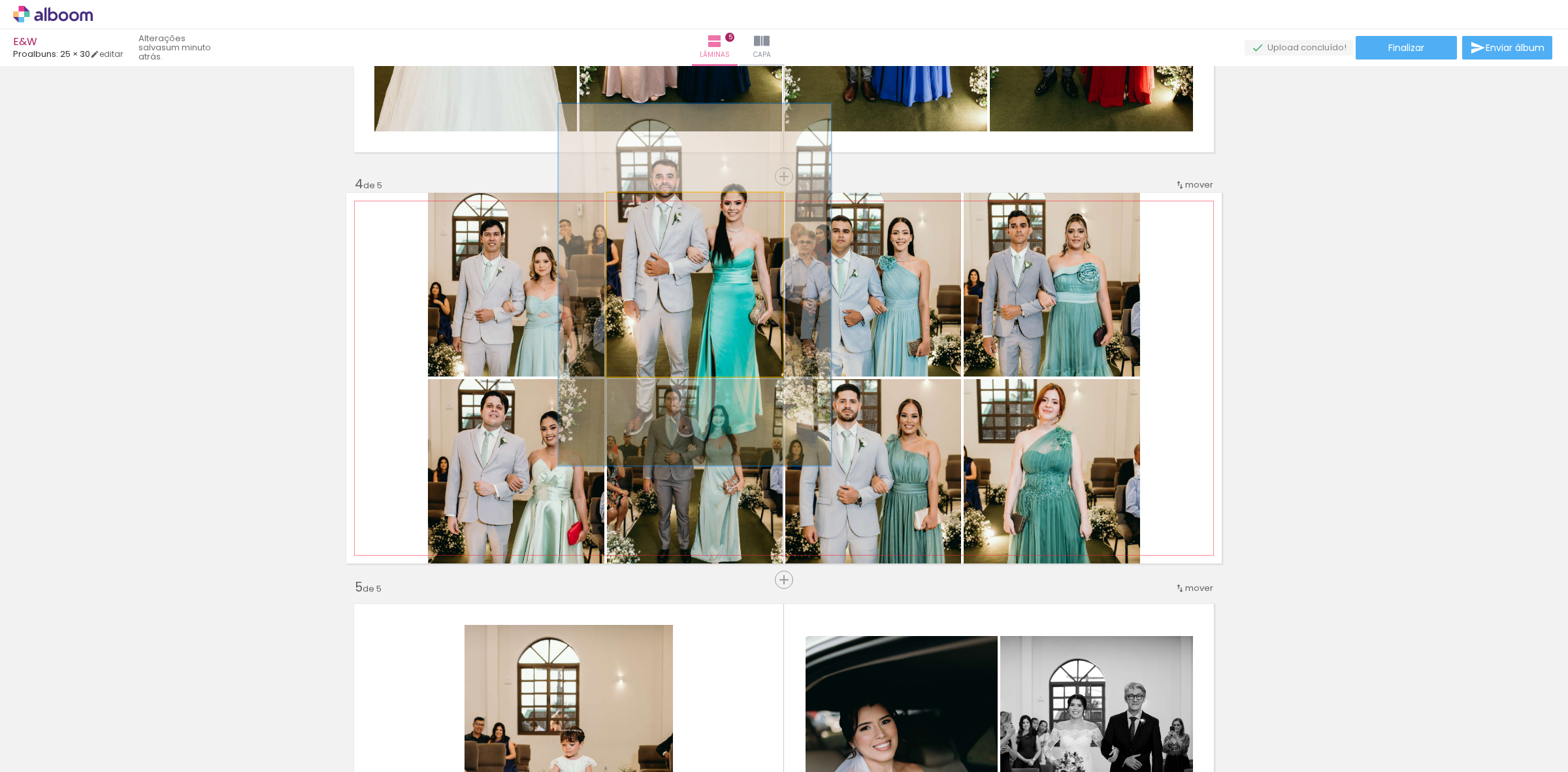
drag, startPoint x: 633, startPoint y: 206, endPoint x: 666, endPoint y: 219, distance: 35.5
click at [658, 210] on div at bounding box center [663, 207] width 12 height 12
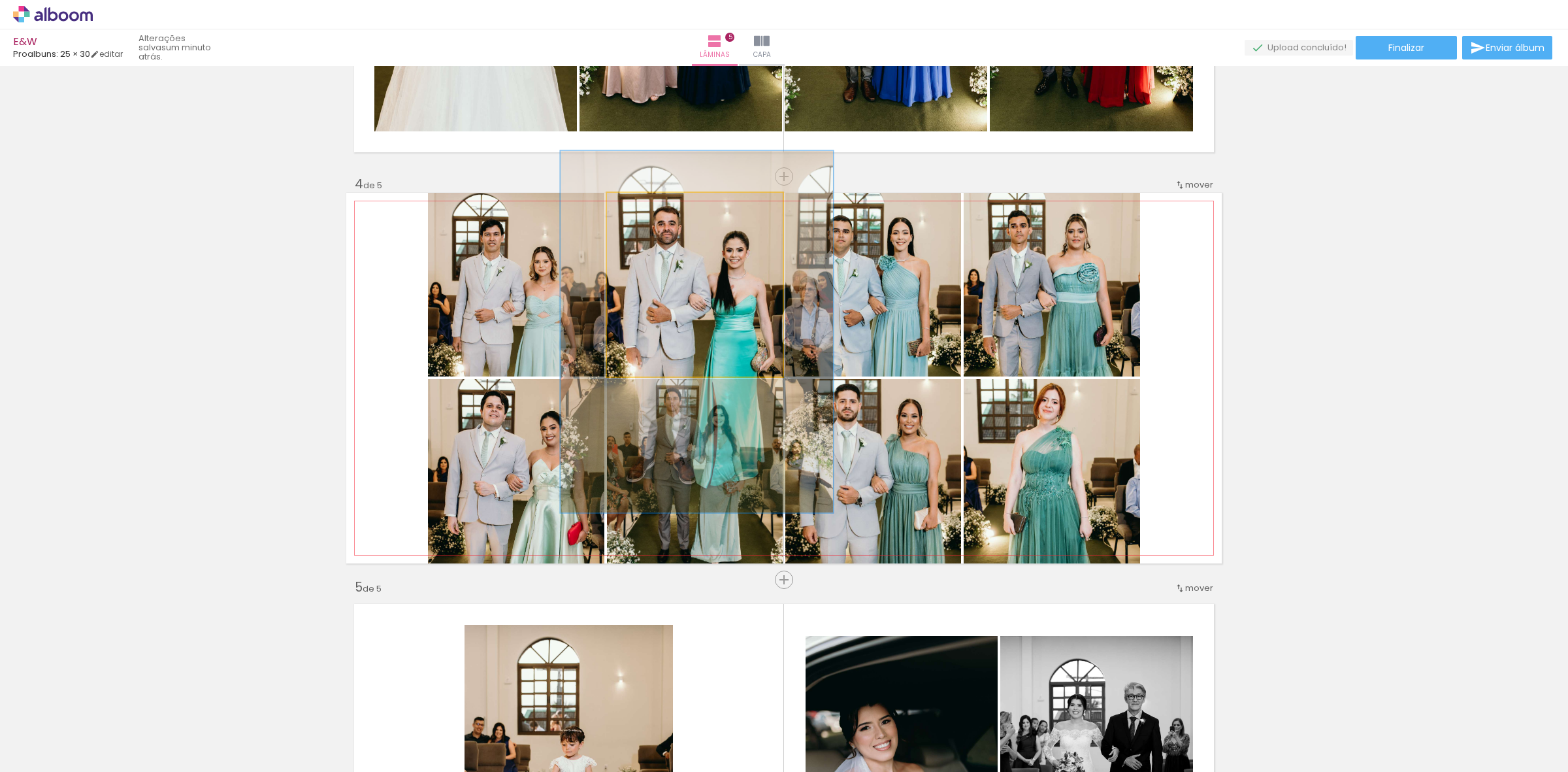
drag, startPoint x: 695, startPoint y: 245, endPoint x: 688, endPoint y: 287, distance: 42.6
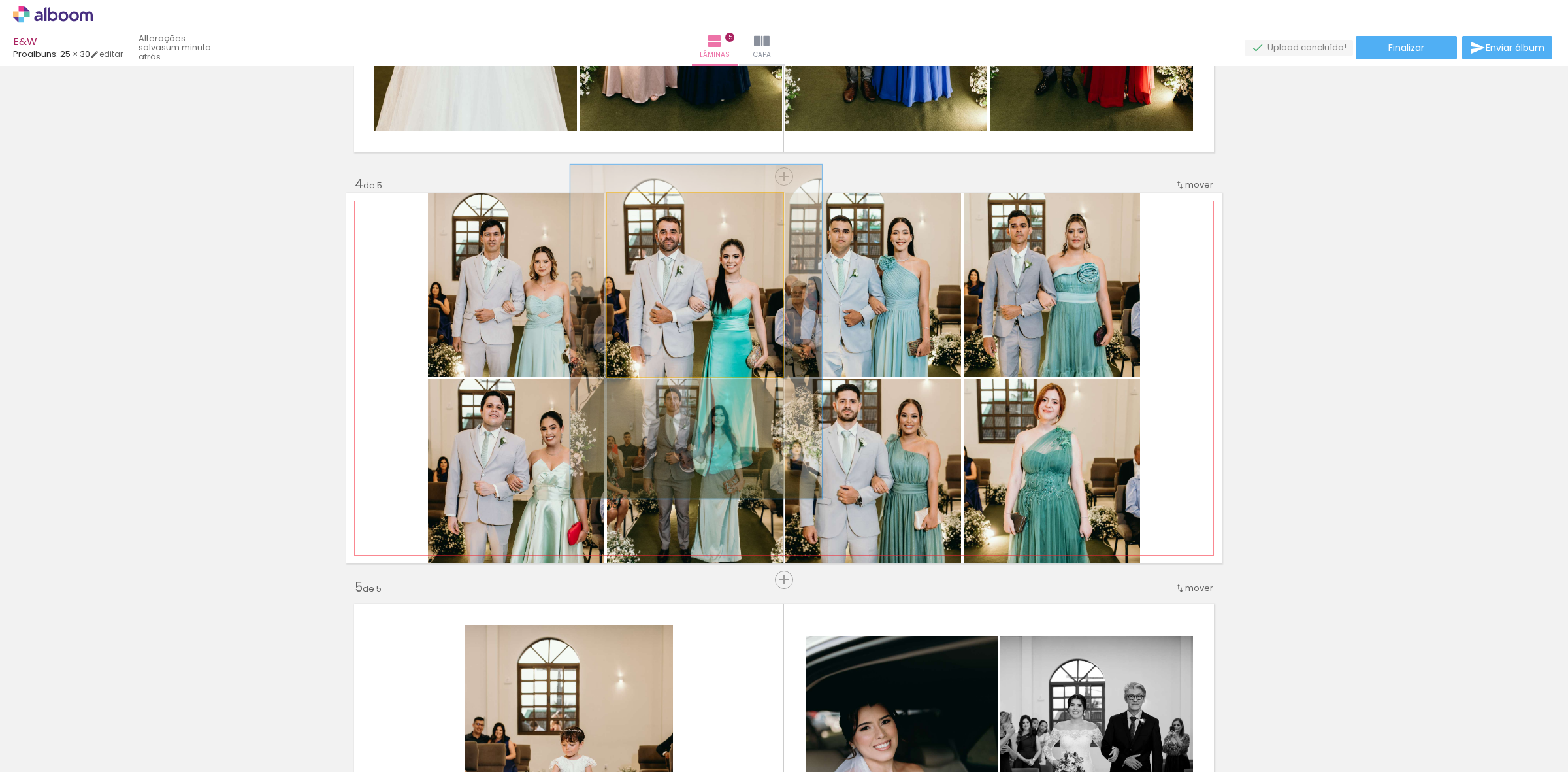
type paper-slider "143"
click at [655, 207] on div at bounding box center [660, 207] width 12 height 12
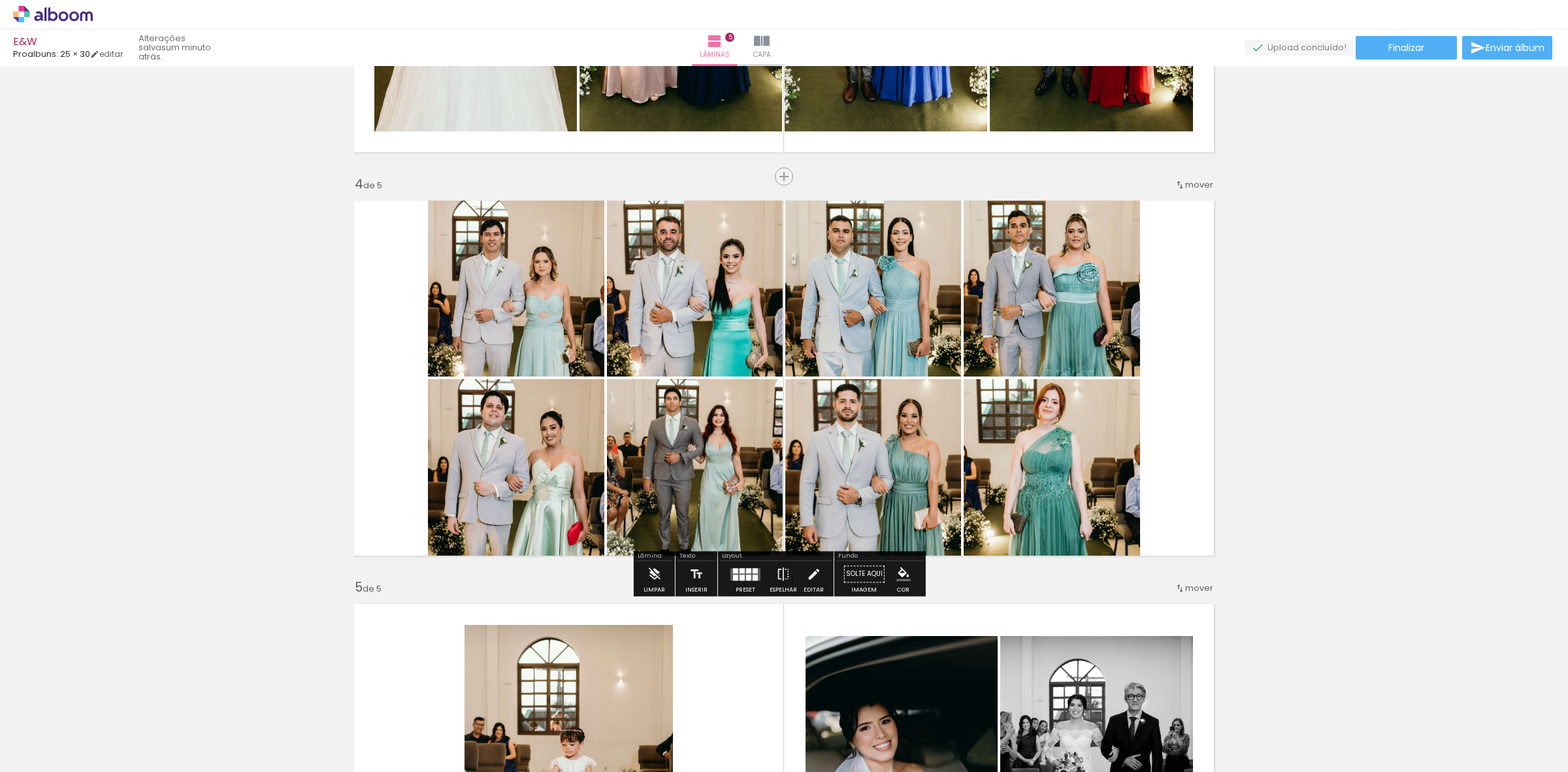
click at [1227, 311] on div "Inserir lâmina 1 de 5 Inserir lâmina 2 de 5 Inserir lâmina 3 de 5 Inserir lâmin…" at bounding box center [784, 159] width 1568 height 2420
click at [699, 438] on quentale-photo at bounding box center [695, 471] width 176 height 185
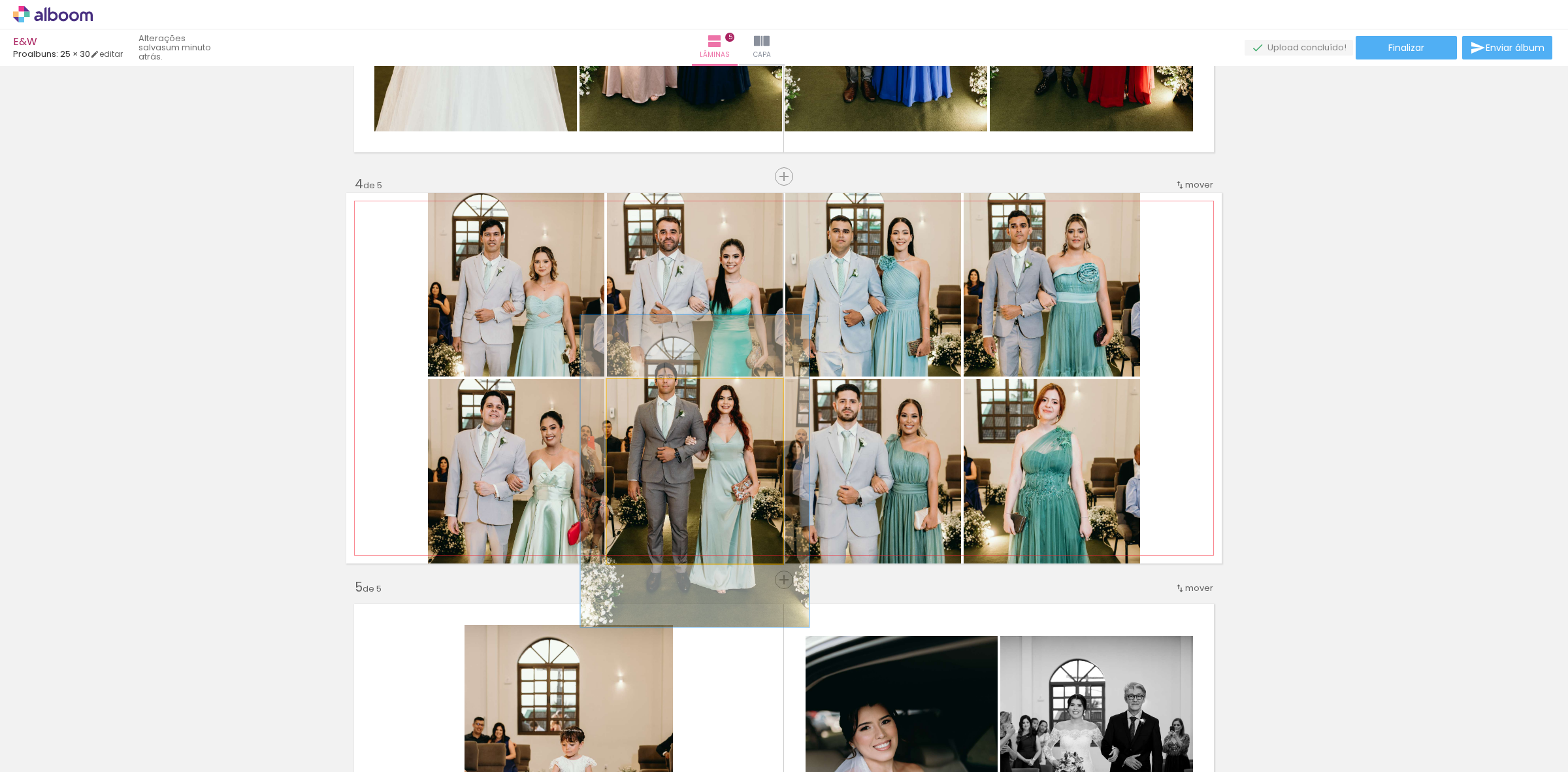
drag, startPoint x: 632, startPoint y: 393, endPoint x: 650, endPoint y: 397, distance: 18.4
type paper-slider "140"
click at [650, 397] on div at bounding box center [651, 393] width 12 height 12
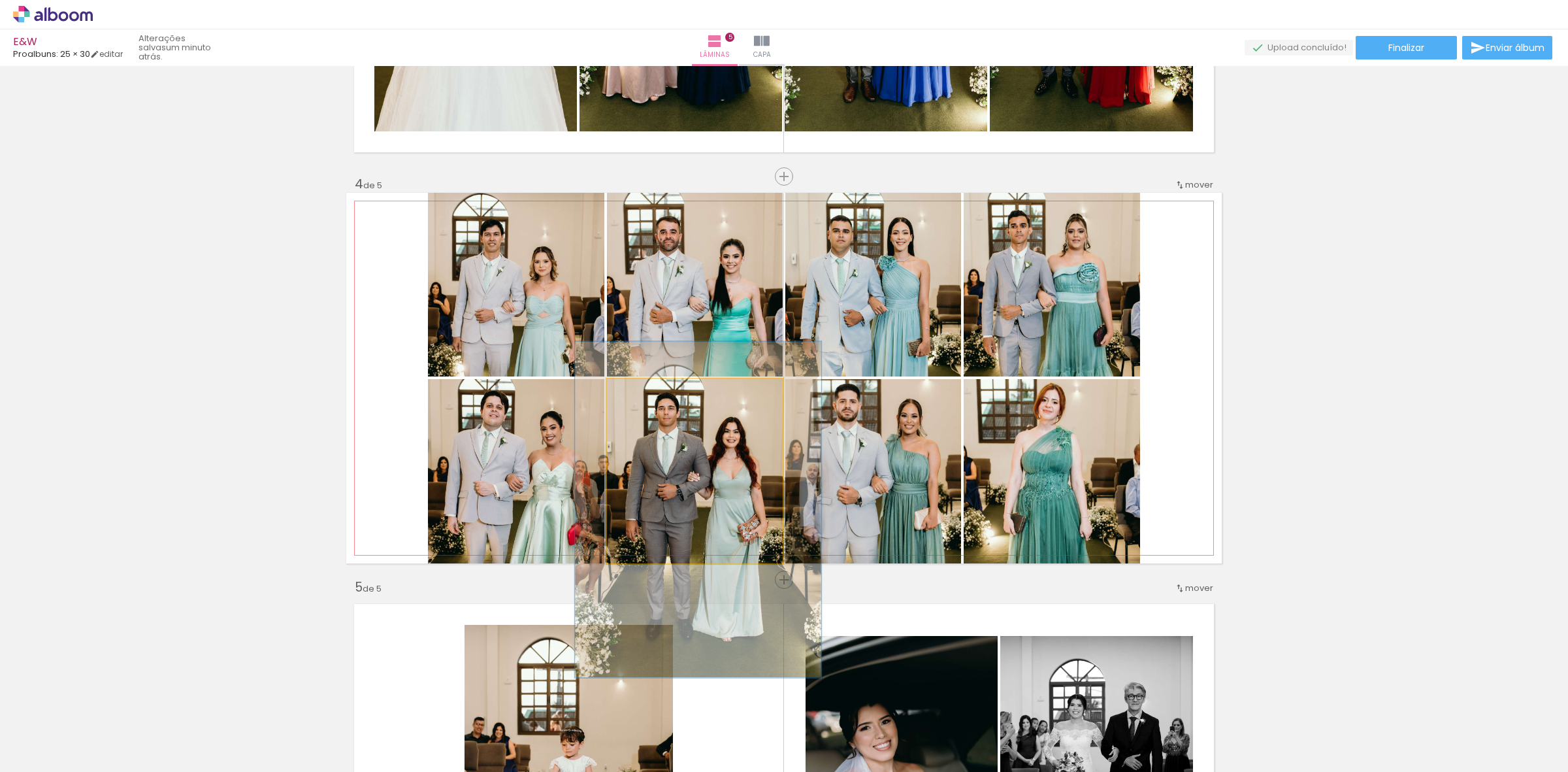
drag, startPoint x: 657, startPoint y: 436, endPoint x: 658, endPoint y: 472, distance: 36.0
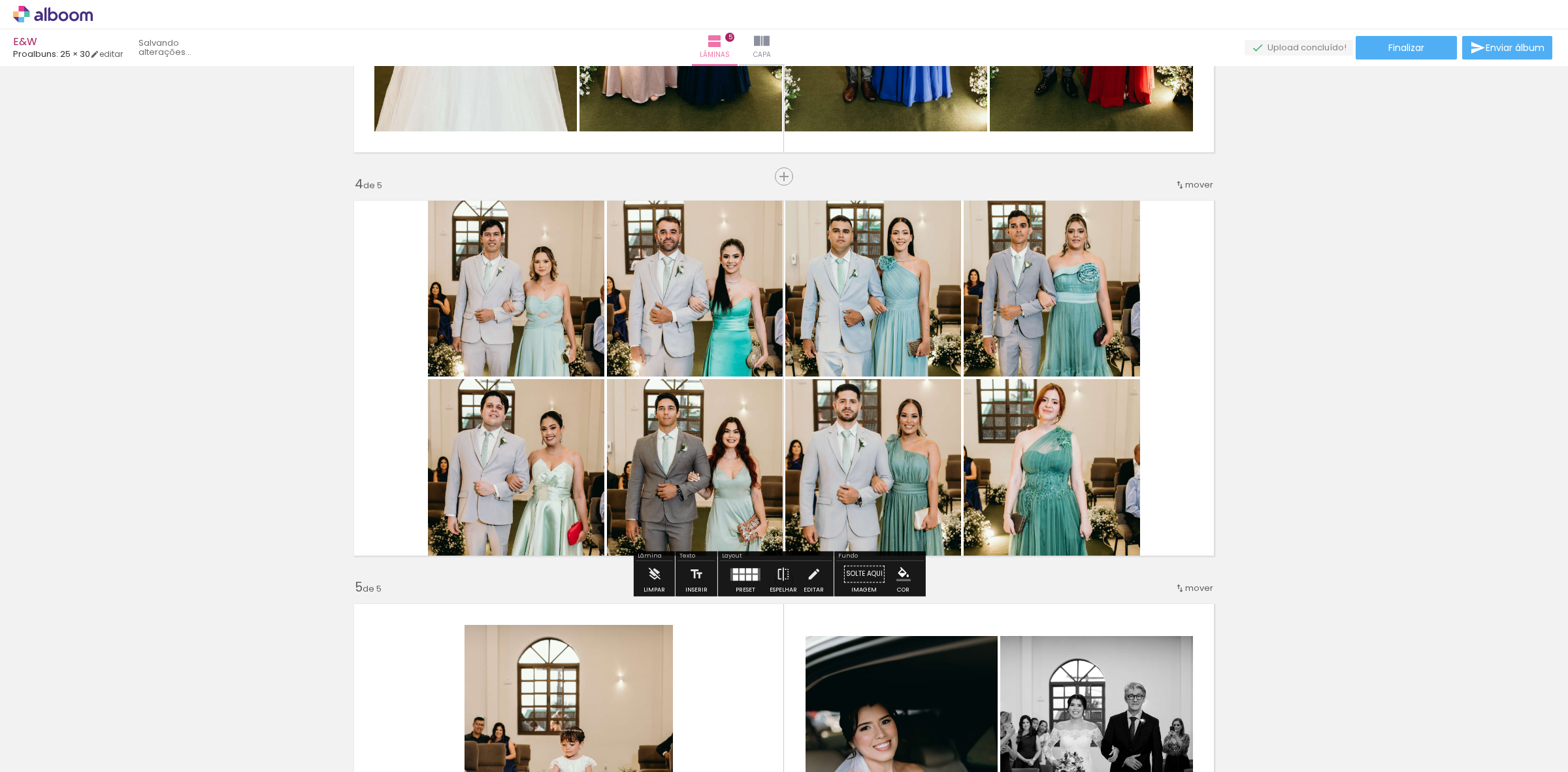
click at [1362, 455] on div "Inserir lâmina 1 de 5 Inserir lâmina 2 de 5 Inserir lâmina 3 de 5 Inserir lâmin…" at bounding box center [784, 159] width 1568 height 2420
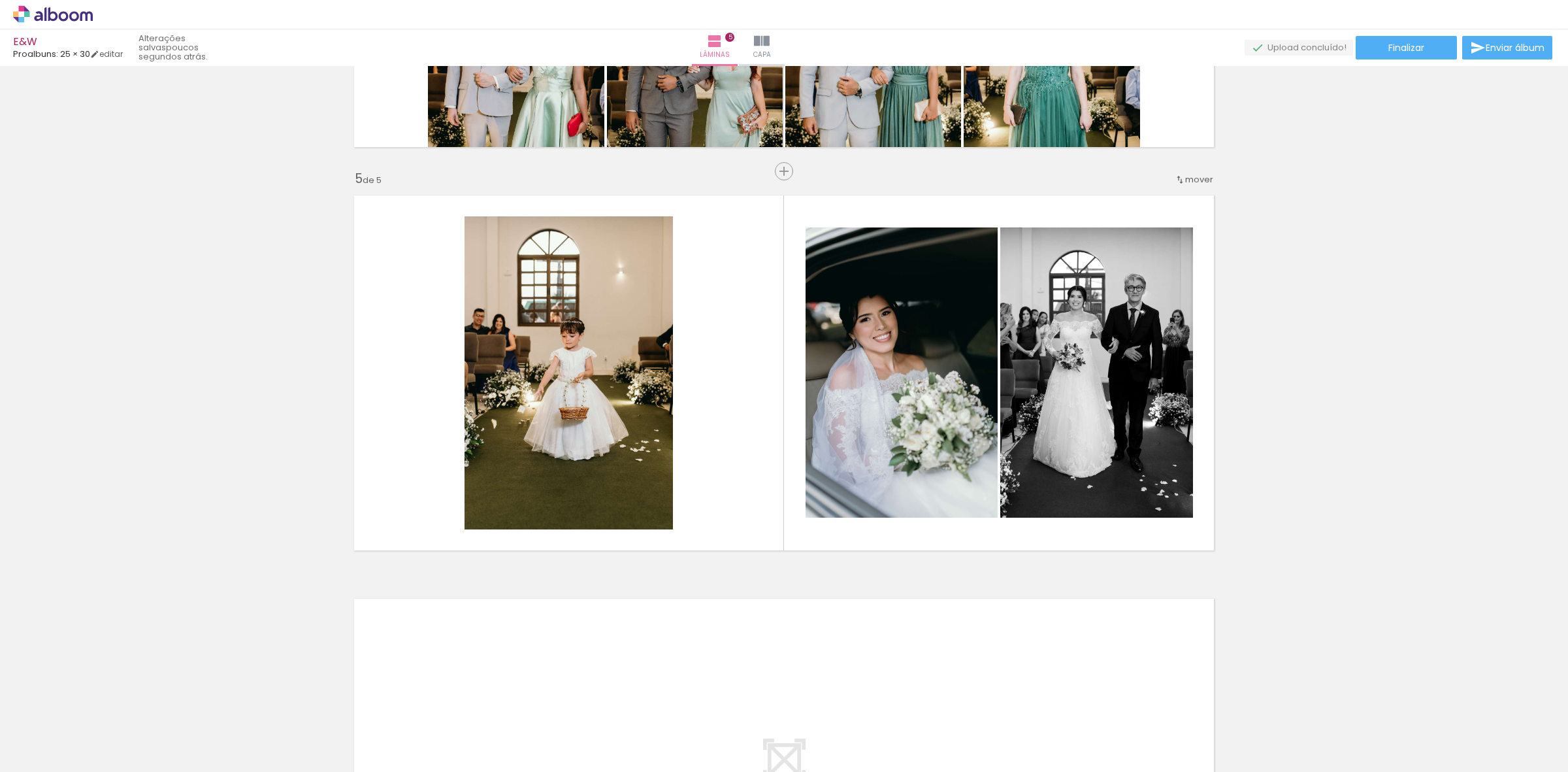
scroll to position [0, 854]
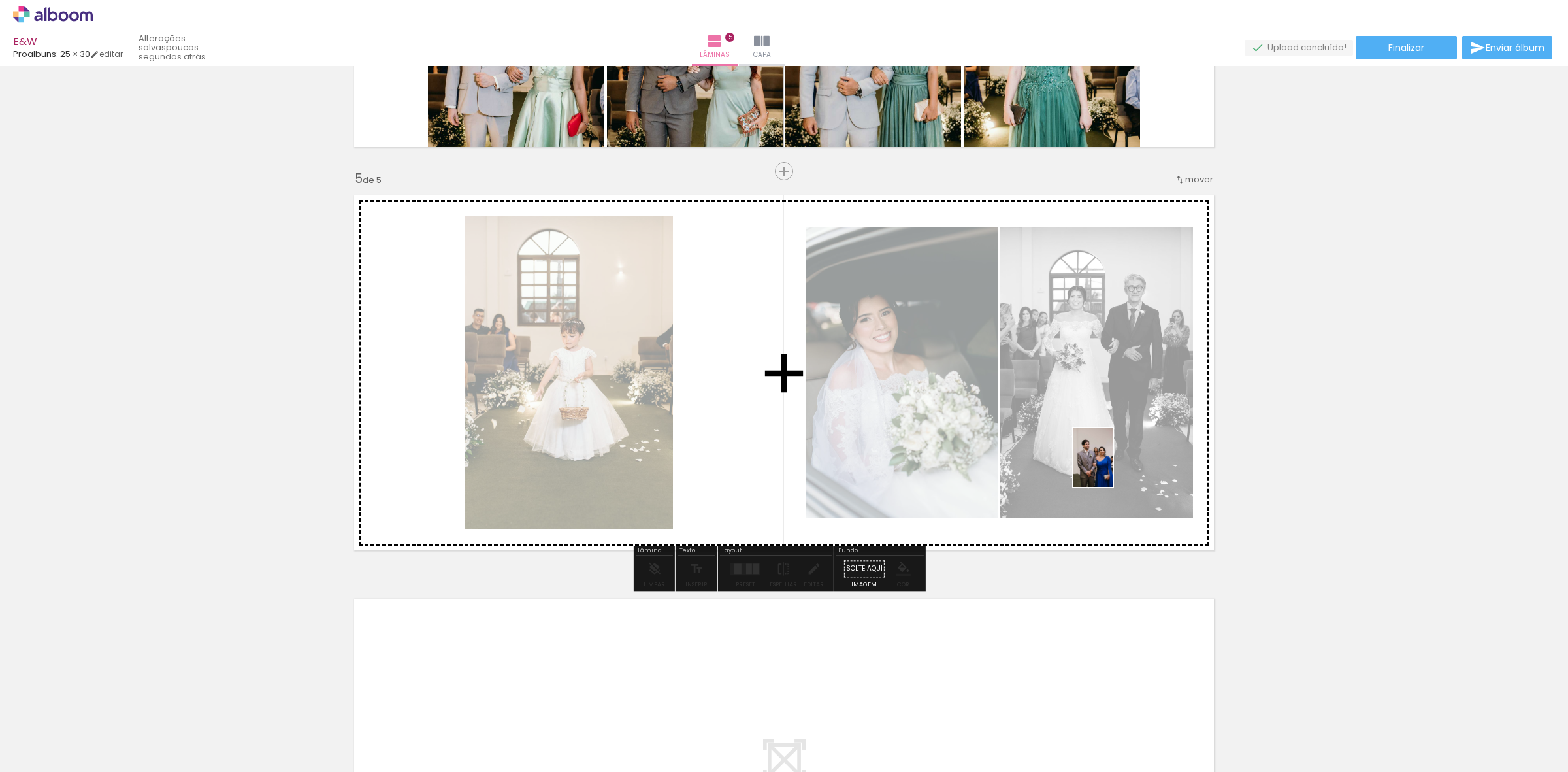
drag, startPoint x: 602, startPoint y: 746, endPoint x: 1113, endPoint y: 468, distance: 581.7
click at [1113, 468] on quentale-workspace at bounding box center [784, 386] width 1568 height 772
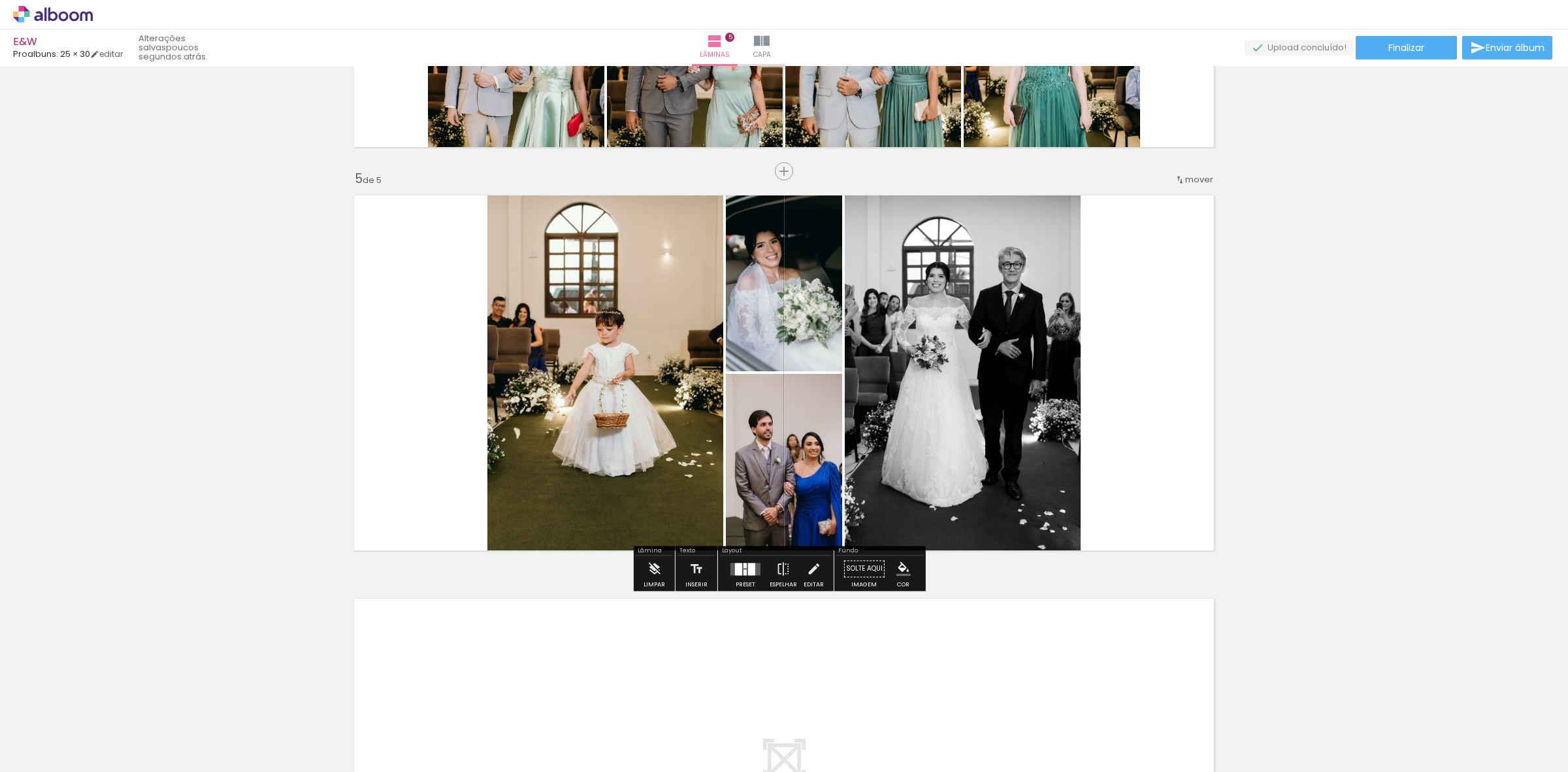
click at [735, 572] on div at bounding box center [739, 568] width 7 height 12
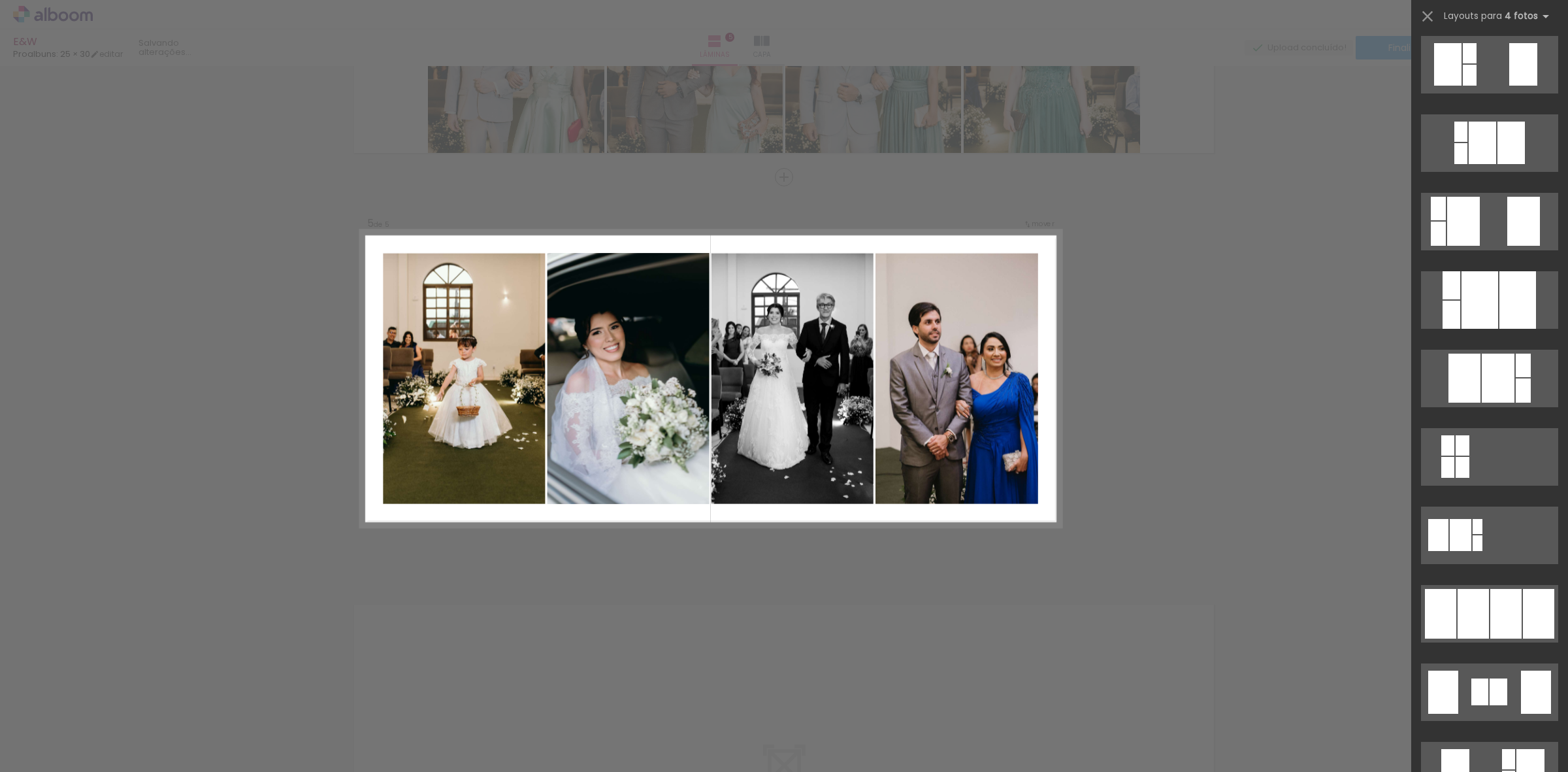
scroll to position [408, 0]
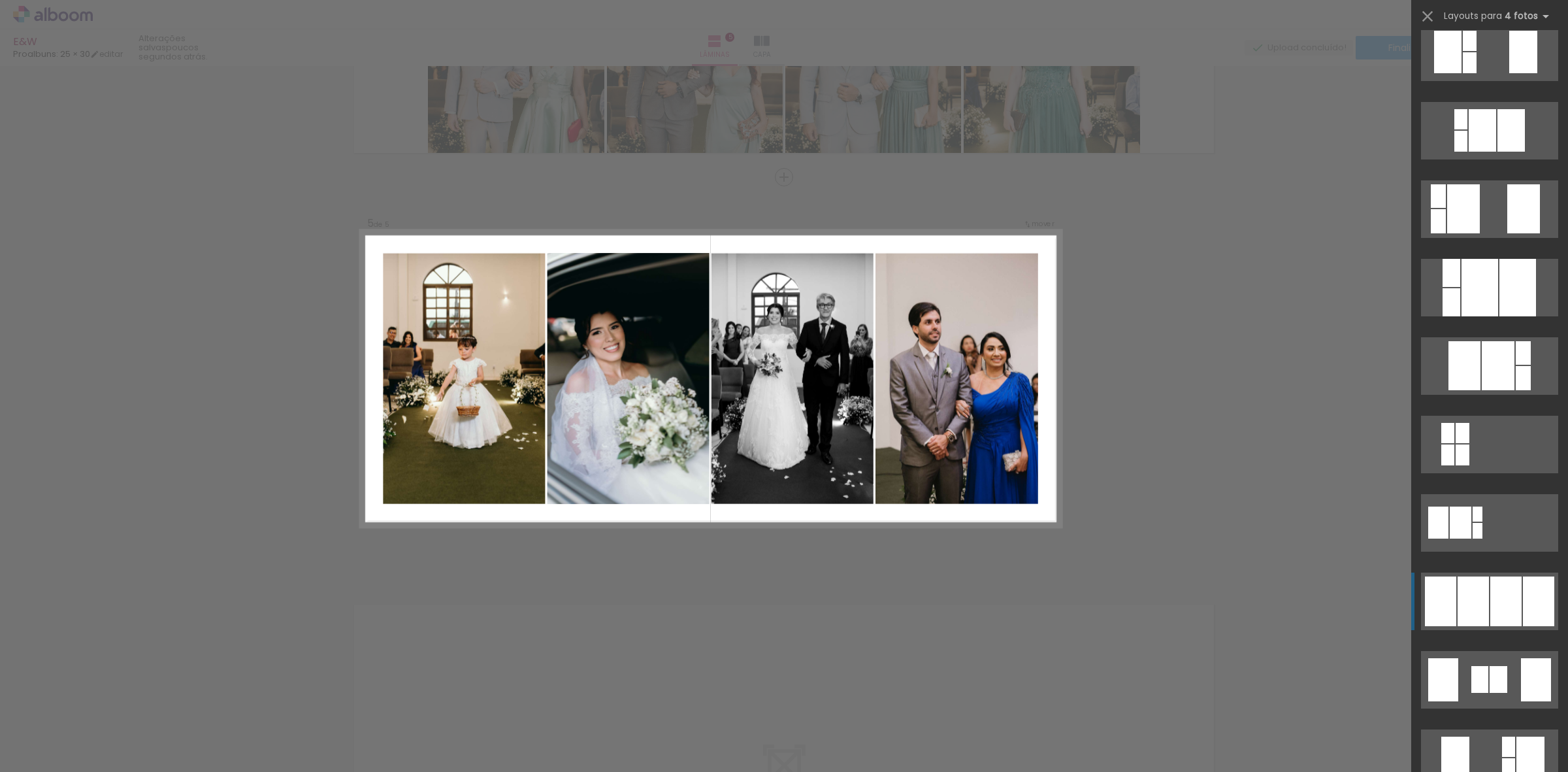
click at [1495, 595] on div at bounding box center [1506, 602] width 31 height 50
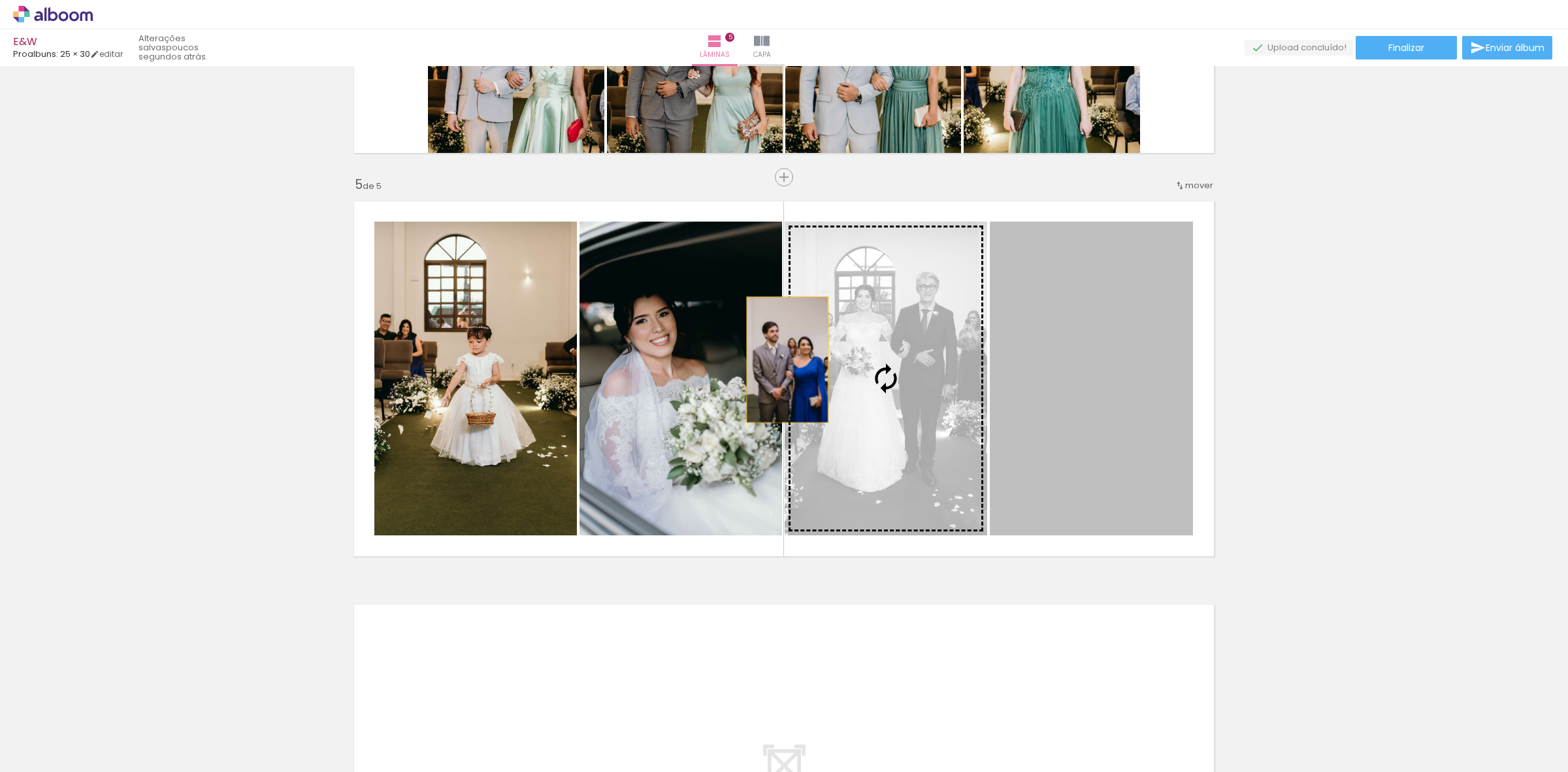
drag, startPoint x: 1141, startPoint y: 383, endPoint x: 834, endPoint y: 360, distance: 307.9
click at [0, 0] on slot at bounding box center [0, 0] width 0 height 0
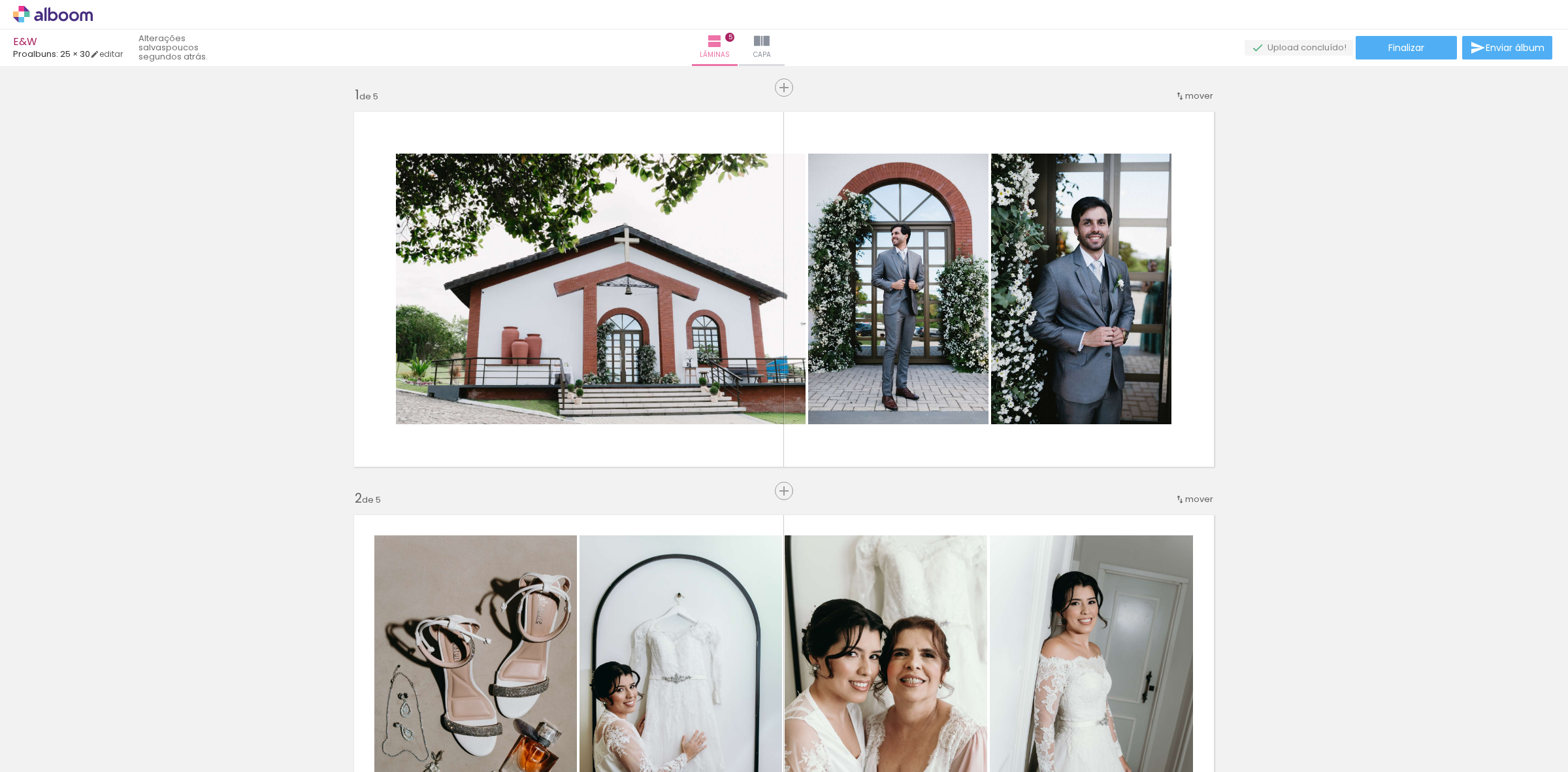
click at [0, 0] on slot at bounding box center [0, 0] width 0 height 0
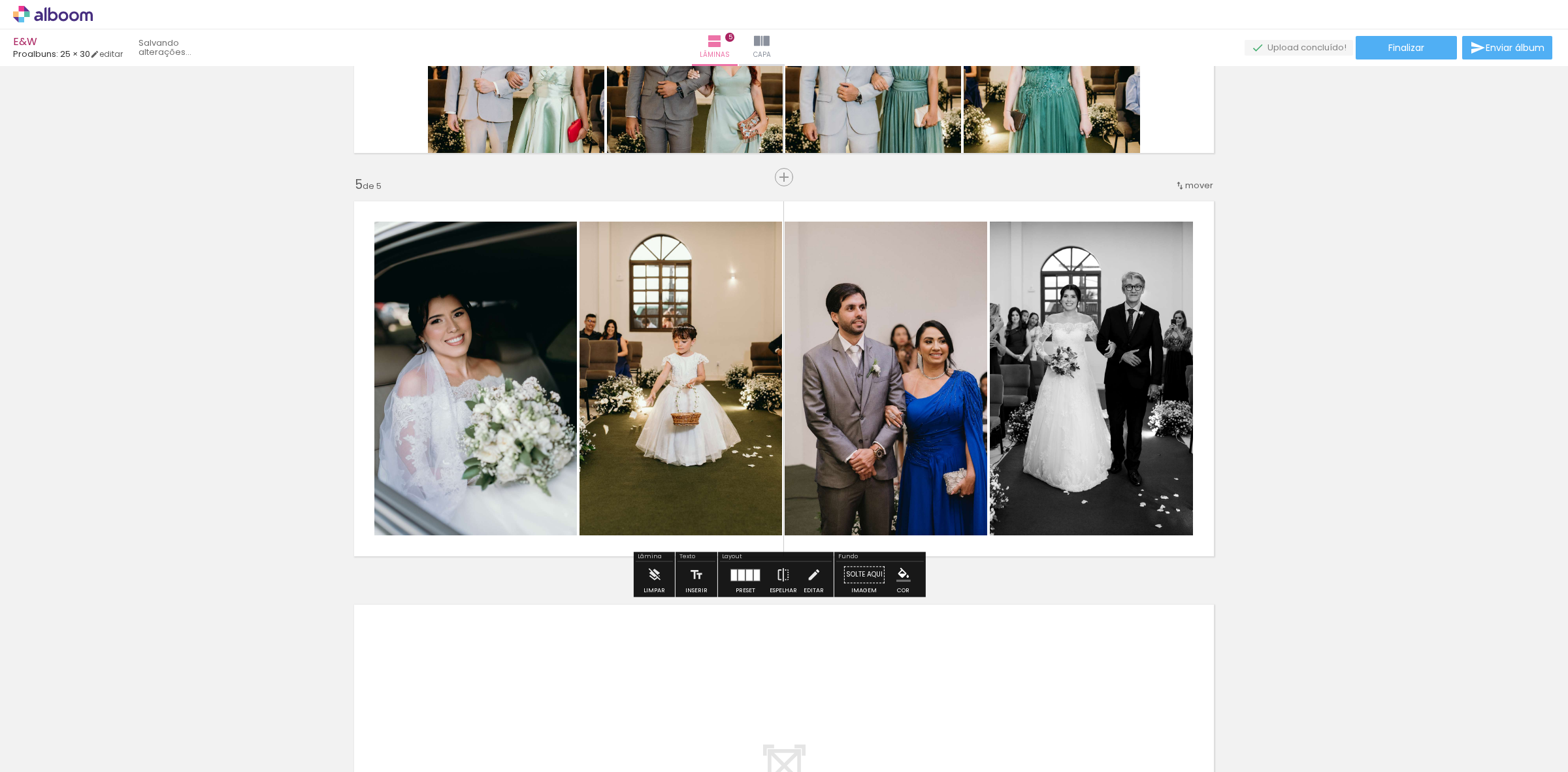
scroll to position [0, 854]
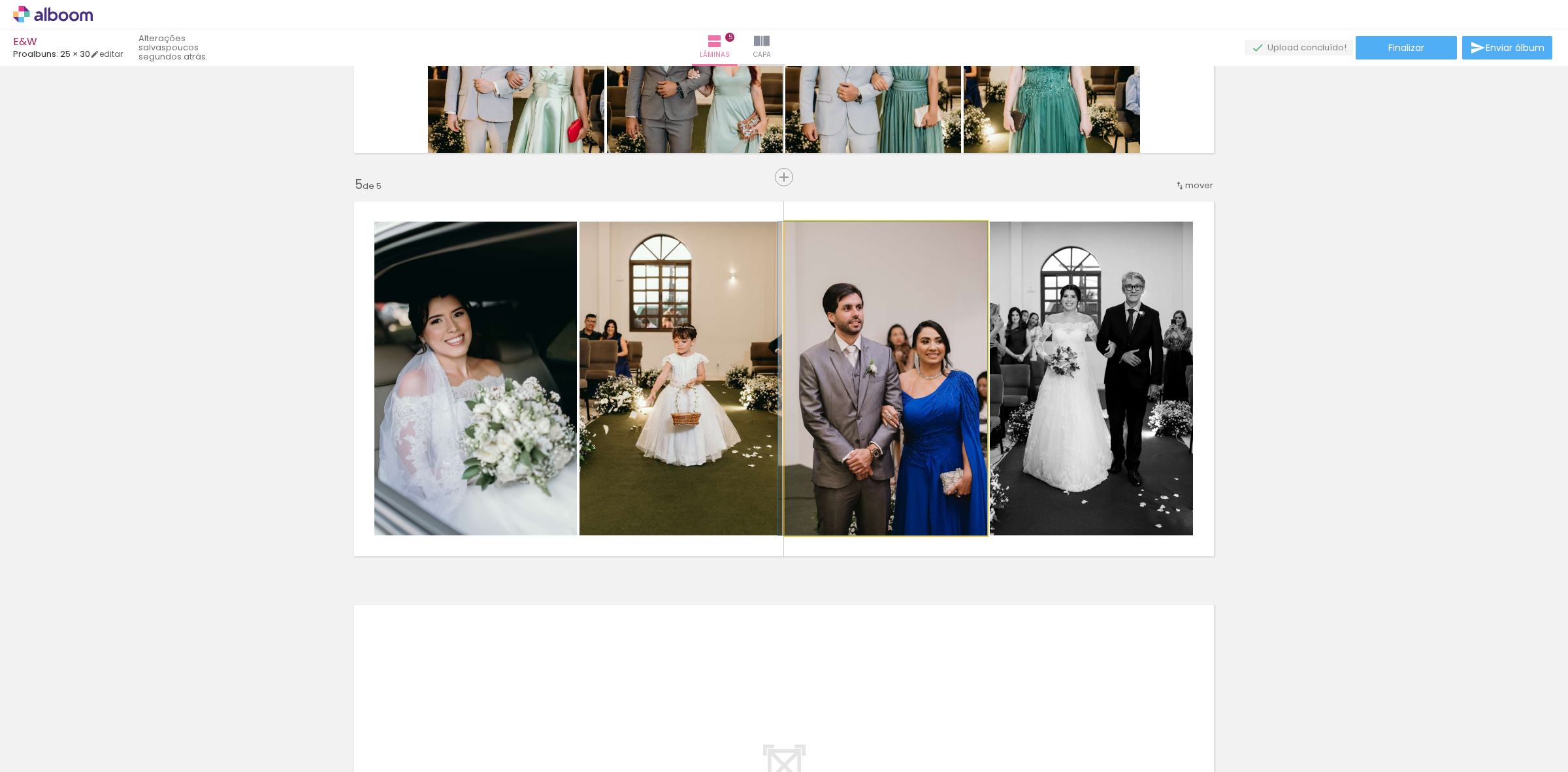
drag, startPoint x: 895, startPoint y: 400, endPoint x: 880, endPoint y: 400, distance: 15.0
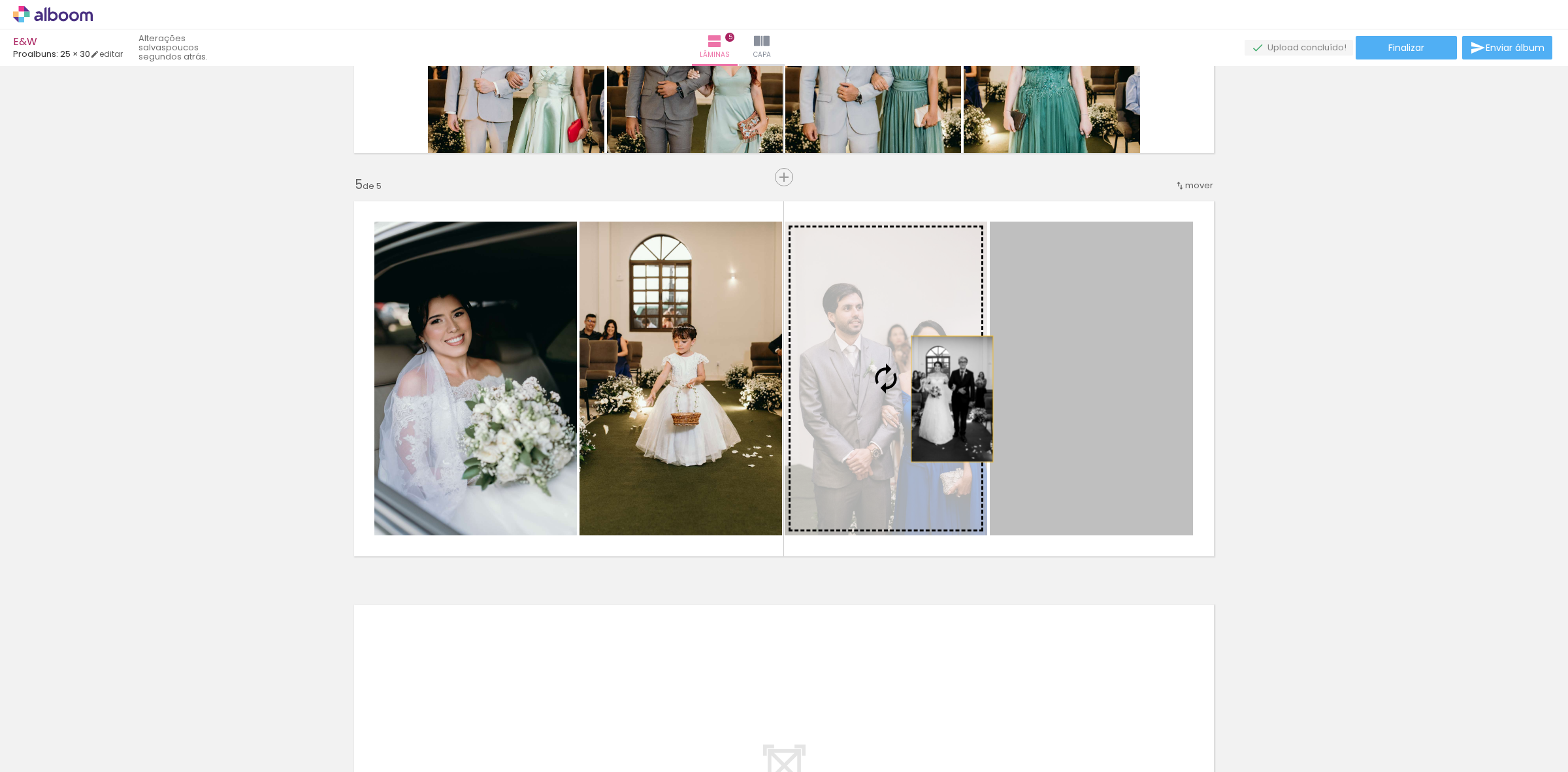
drag, startPoint x: 1142, startPoint y: 410, endPoint x: 940, endPoint y: 398, distance: 202.4
click at [0, 0] on slot at bounding box center [0, 0] width 0 height 0
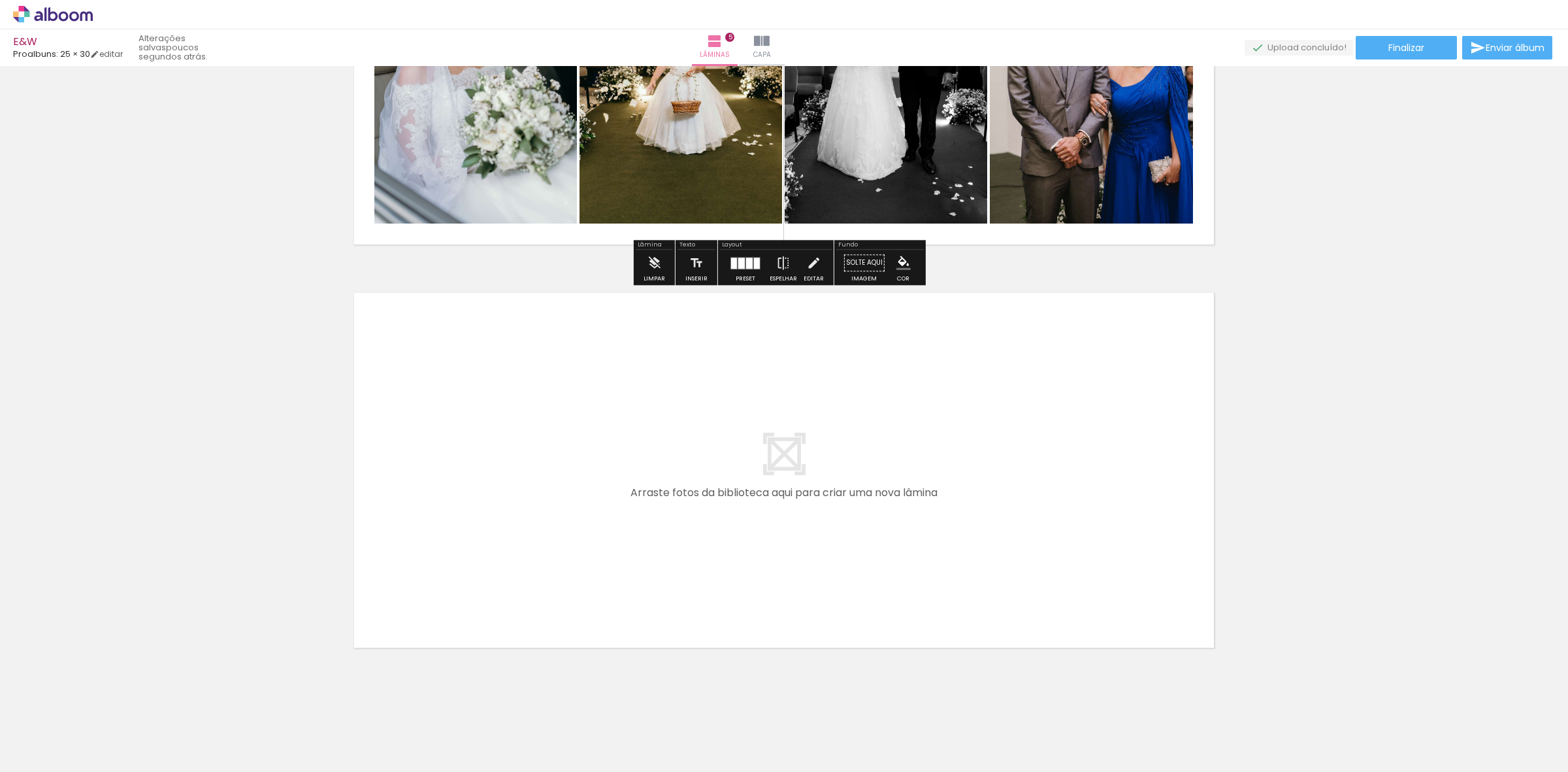
scroll to position [1846, 0]
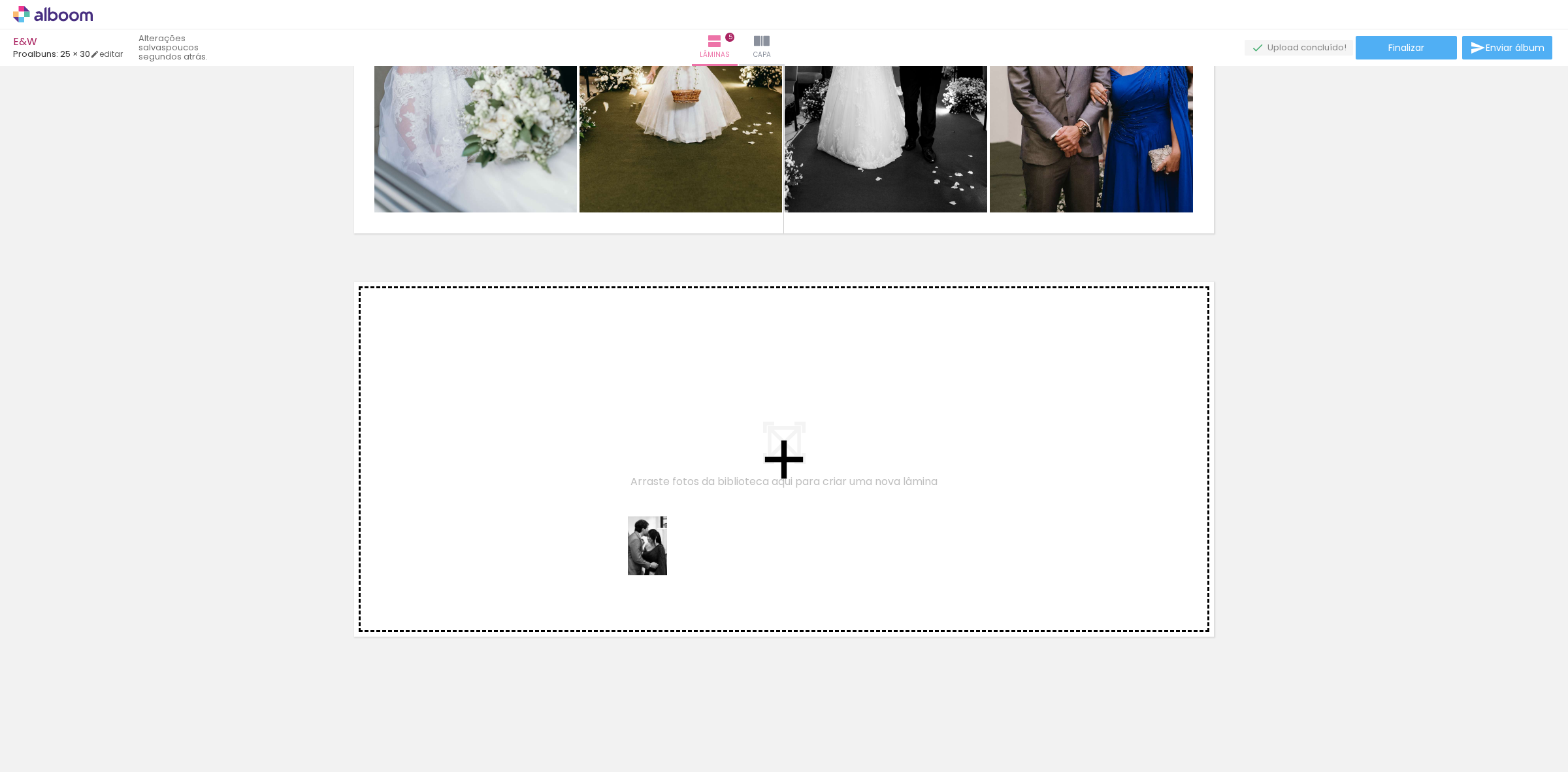
drag, startPoint x: 677, startPoint y: 734, endPoint x: 667, endPoint y: 555, distance: 179.3
click at [667, 555] on quentale-workspace at bounding box center [784, 386] width 1568 height 772
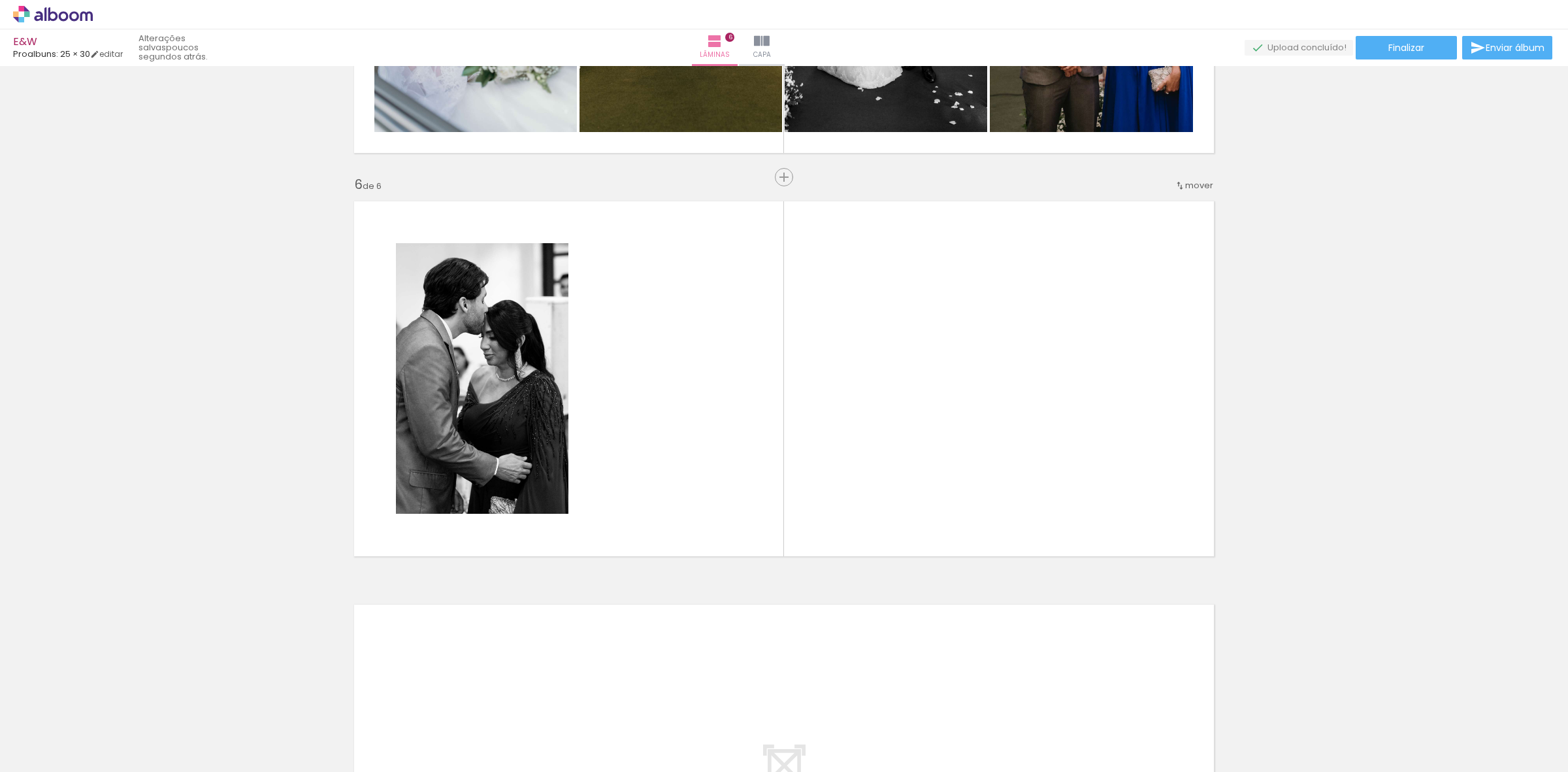
scroll to position [0, 2827]
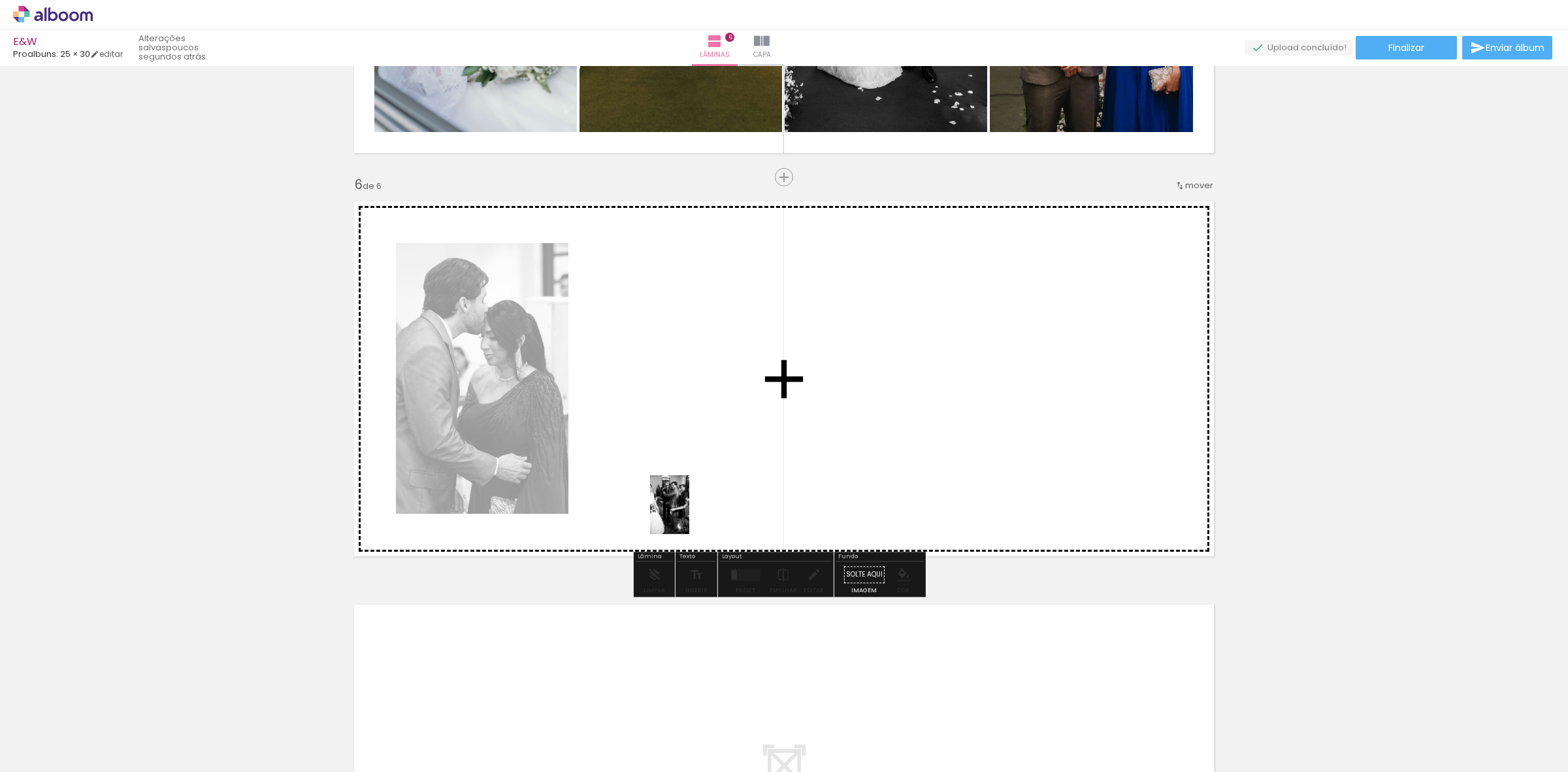
drag, startPoint x: 739, startPoint y: 696, endPoint x: 689, endPoint y: 515, distance: 187.8
click at [689, 515] on quentale-workspace at bounding box center [784, 386] width 1568 height 772
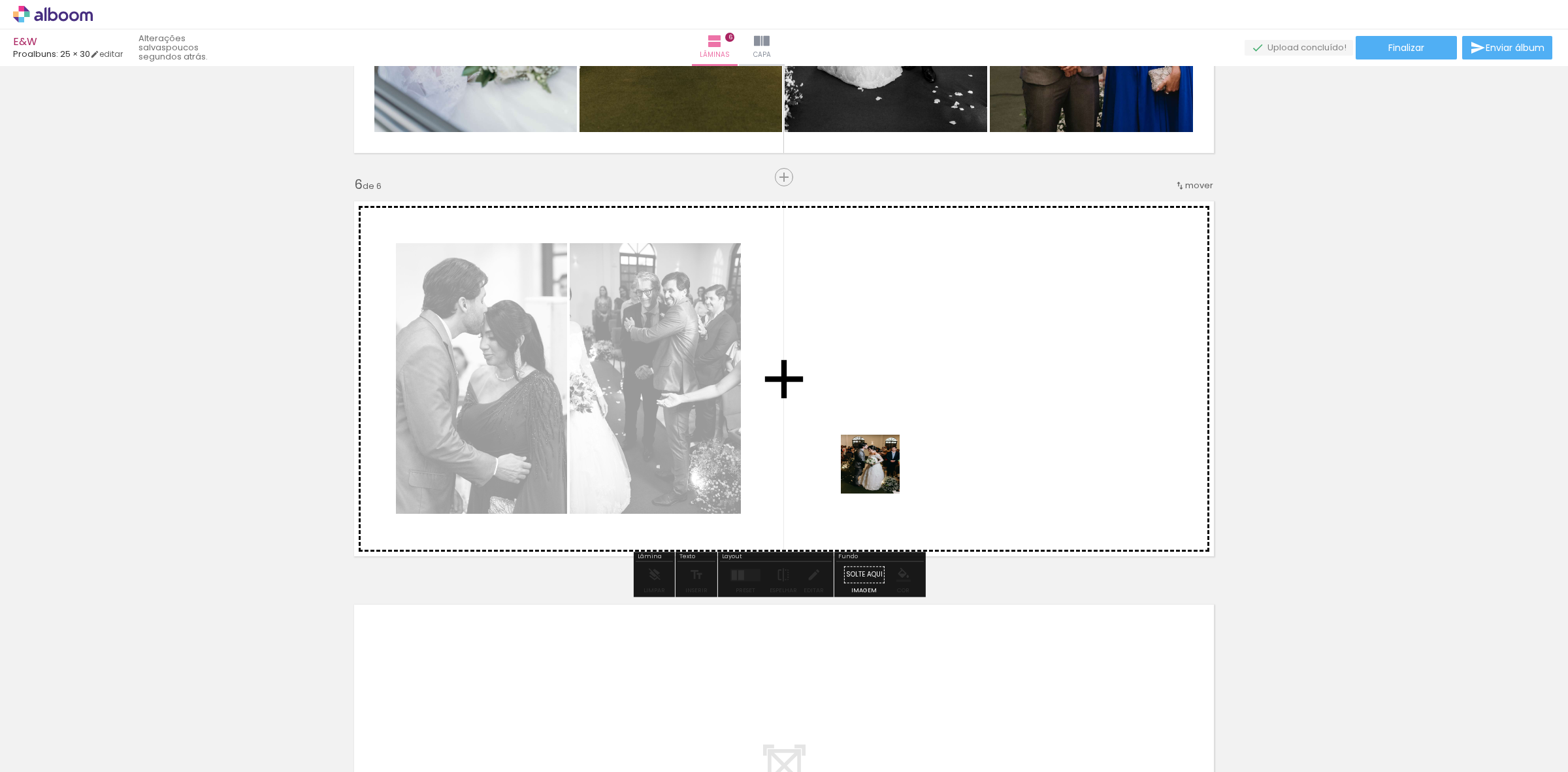
drag, startPoint x: 819, startPoint y: 734, endPoint x: 883, endPoint y: 460, distance: 281.4
click at [883, 460] on quentale-workspace at bounding box center [784, 386] width 1568 height 772
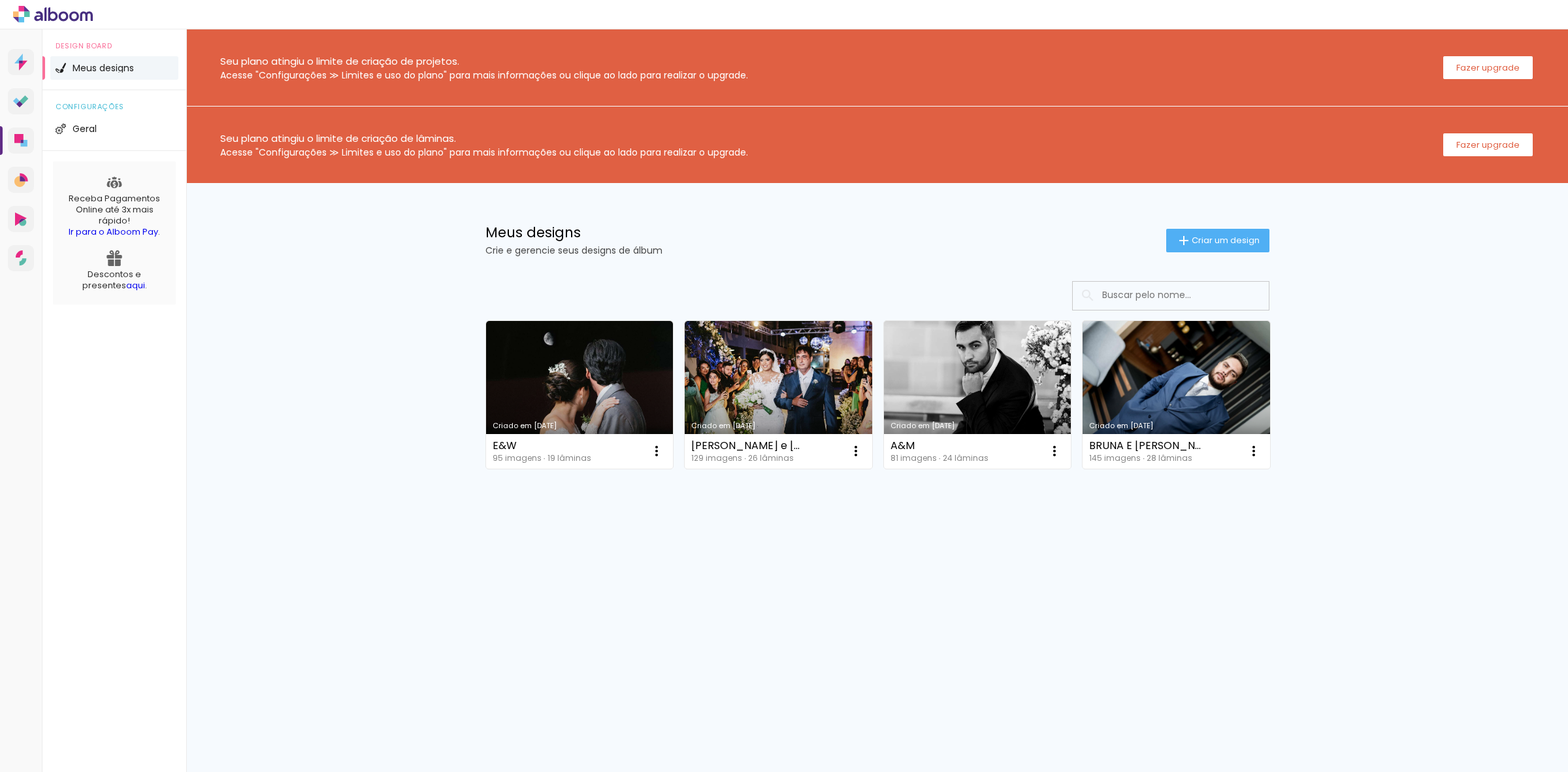
click at [76, 20] on icon at bounding box center [74, 16] width 10 height 10
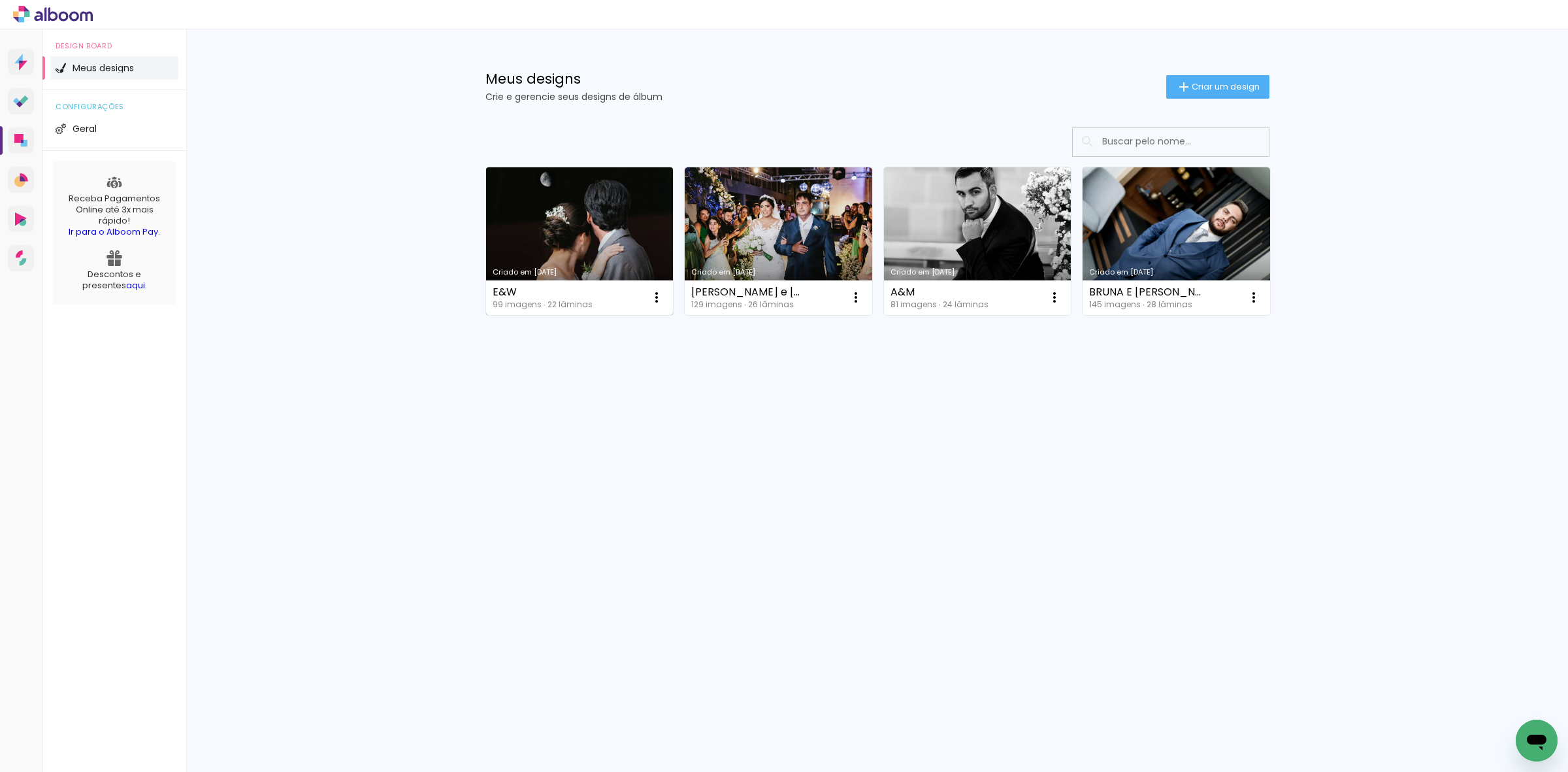
click at [623, 234] on link "Criado em [DATE]" at bounding box center [579, 241] width 187 height 148
